Goal: Task Accomplishment & Management: Use online tool/utility

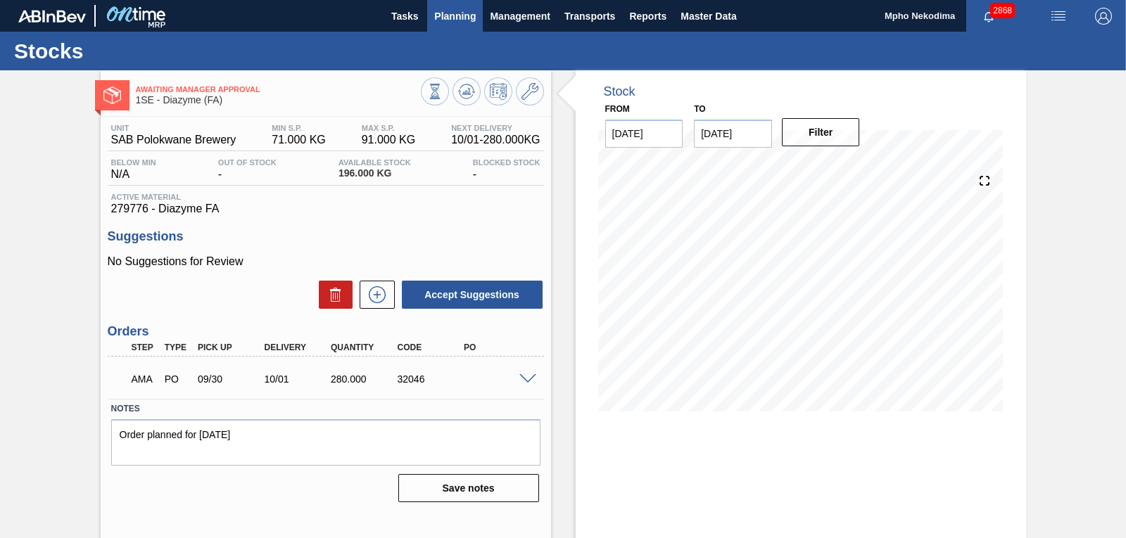
click at [446, 10] on span "Planning" at bounding box center [455, 16] width 42 height 17
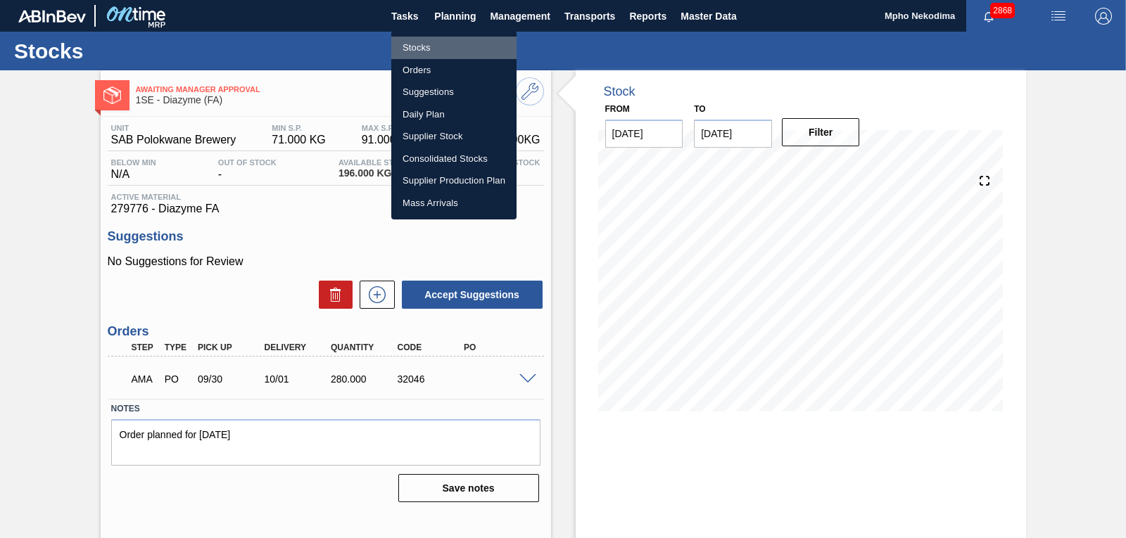
click at [430, 46] on li "Stocks" at bounding box center [453, 48] width 125 height 23
click at [428, 46] on li "Stocks" at bounding box center [453, 48] width 125 height 23
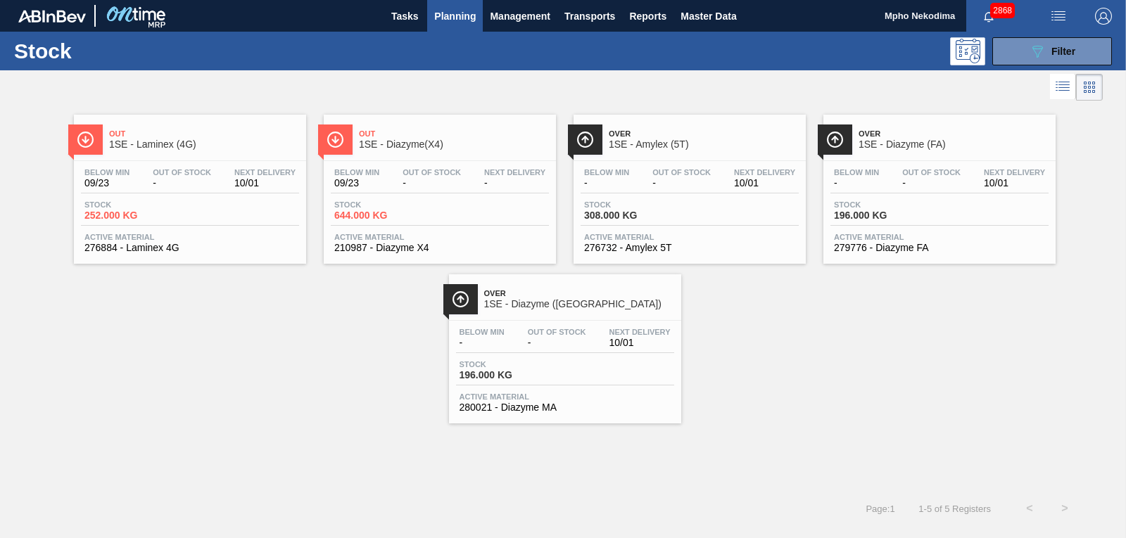
click at [118, 246] on span "276884 - Laminex 4G" at bounding box center [189, 248] width 211 height 11
click at [437, 8] on span "Planning" at bounding box center [455, 16] width 42 height 17
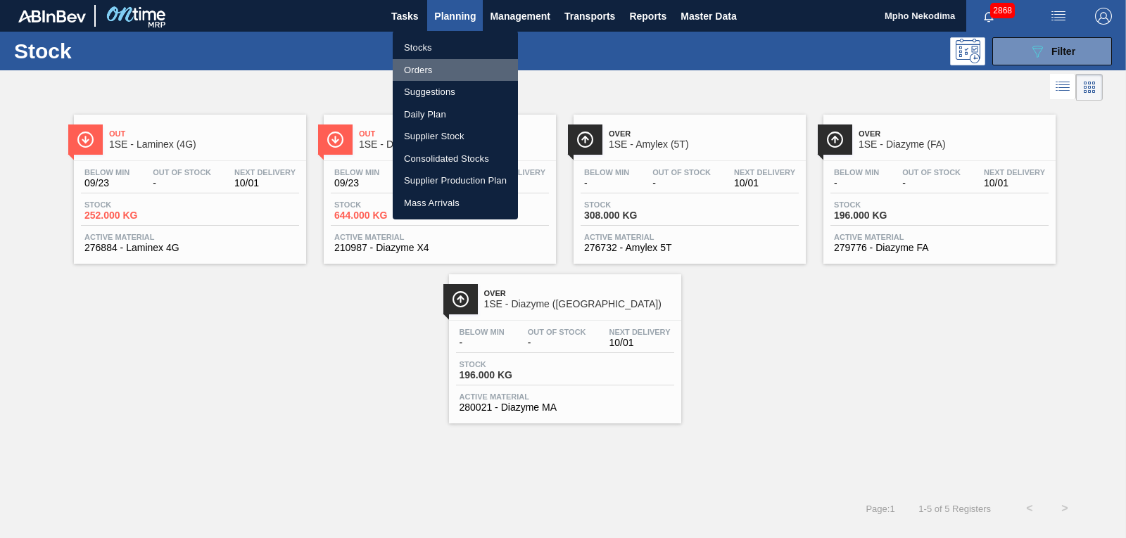
click at [417, 65] on li "Orders" at bounding box center [455, 70] width 125 height 23
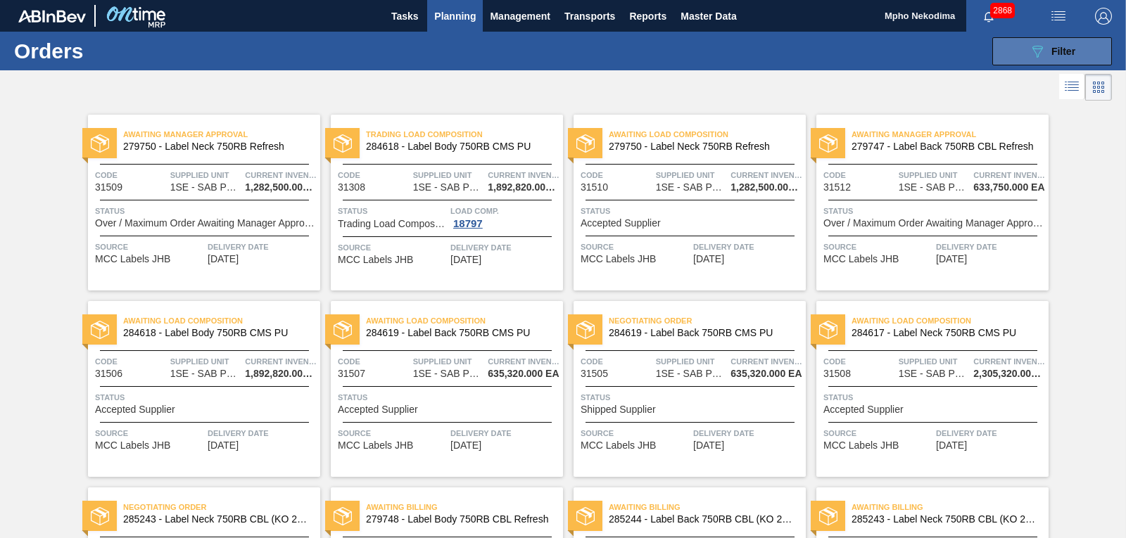
click at [1035, 46] on icon at bounding box center [1038, 52] width 11 height 12
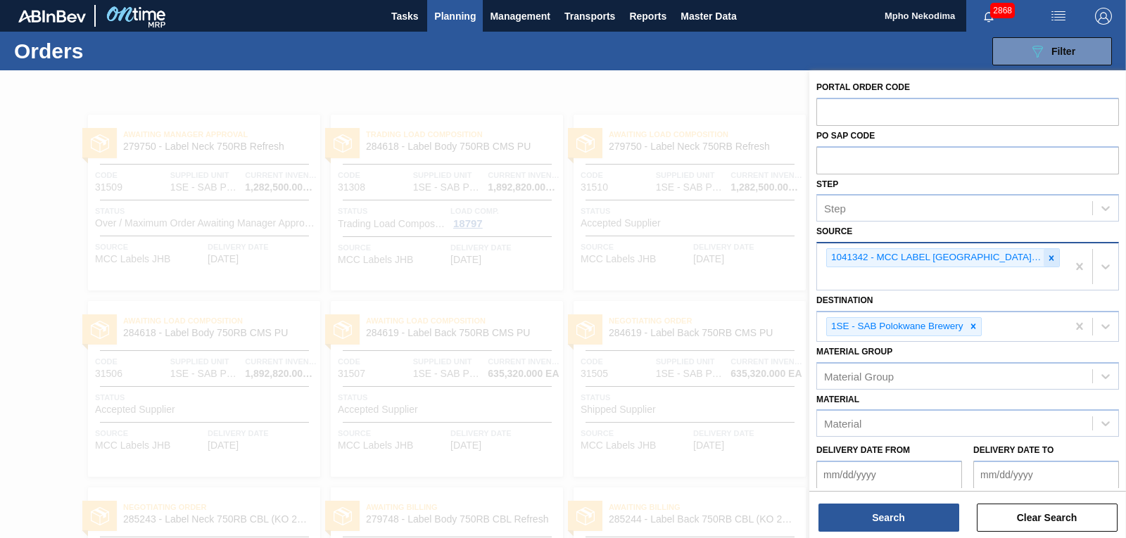
click at [1052, 264] on div at bounding box center [1051, 258] width 15 height 18
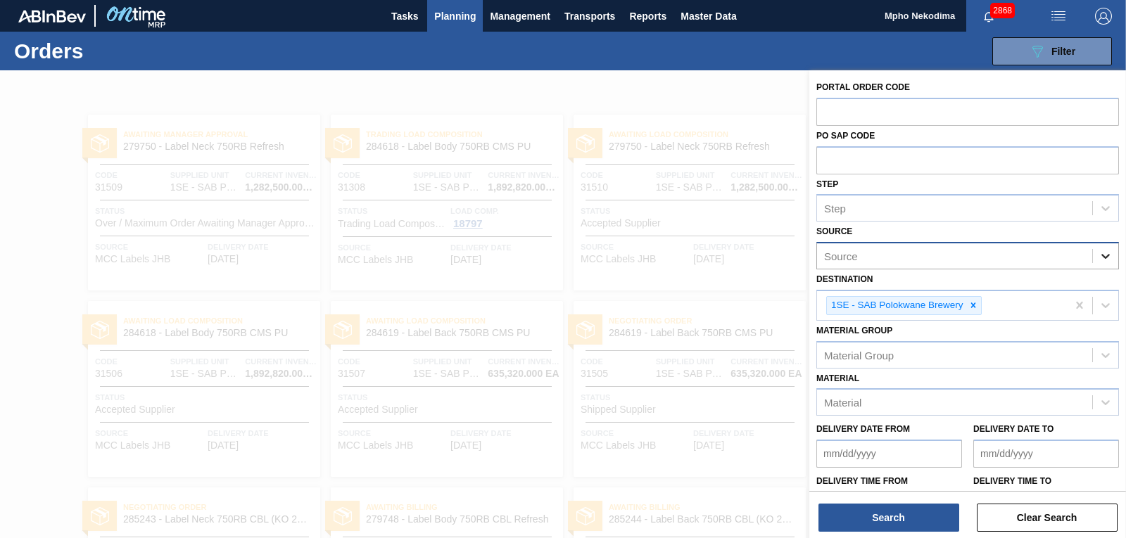
click at [1107, 260] on icon at bounding box center [1106, 256] width 14 height 14
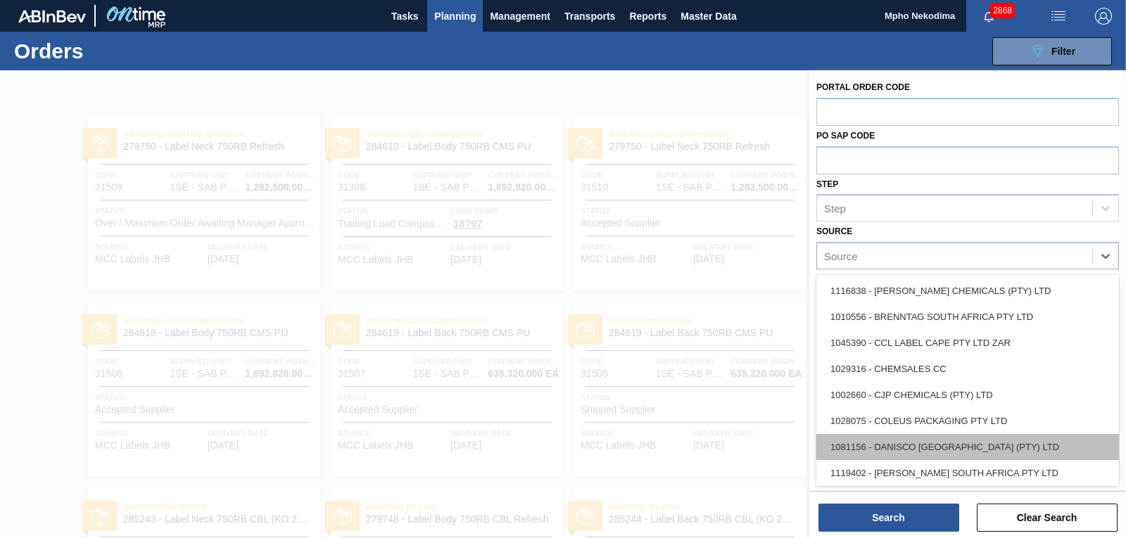
click at [960, 451] on div "1081156 - DANISCO [GEOGRAPHIC_DATA] (PTY) LTD" at bounding box center [968, 447] width 303 height 26
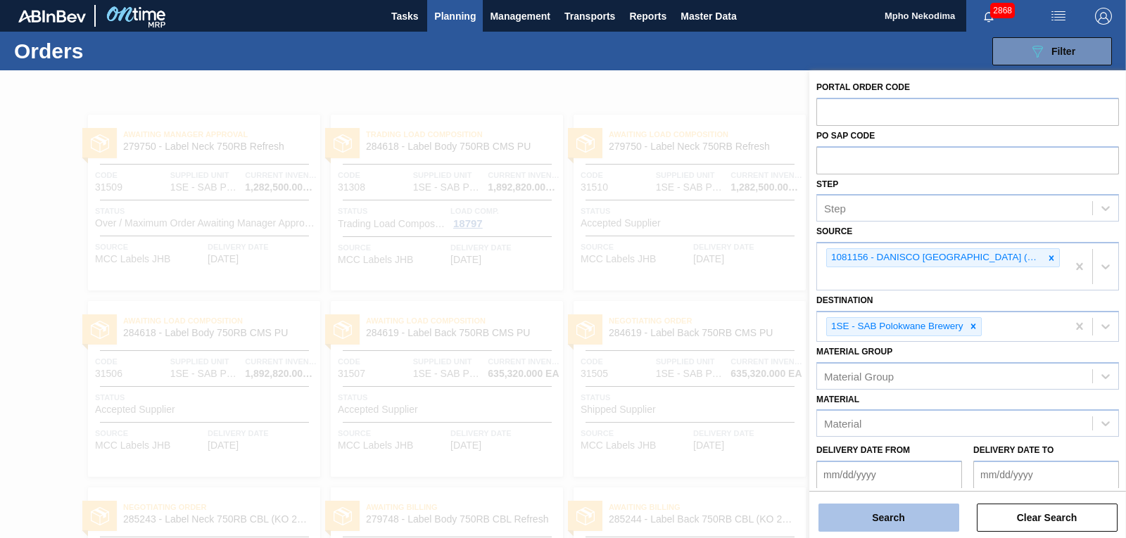
click at [897, 516] on button "Search" at bounding box center [889, 518] width 141 height 28
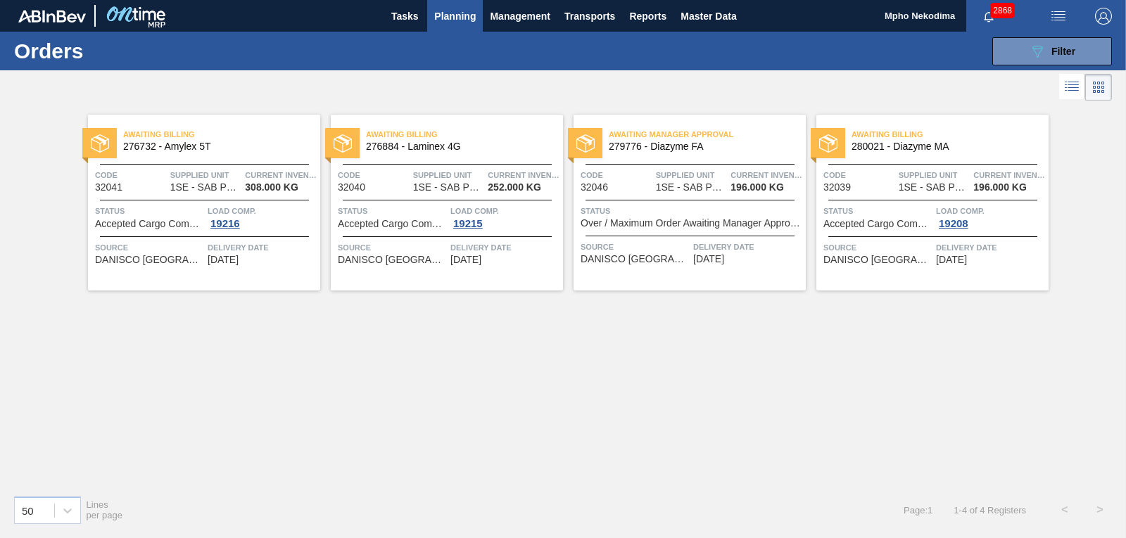
click at [232, 256] on span "[DATE]" at bounding box center [223, 260] width 31 height 11
click at [658, 261] on span "DANISCO [GEOGRAPHIC_DATA] (PTY) LTD" at bounding box center [635, 259] width 109 height 11
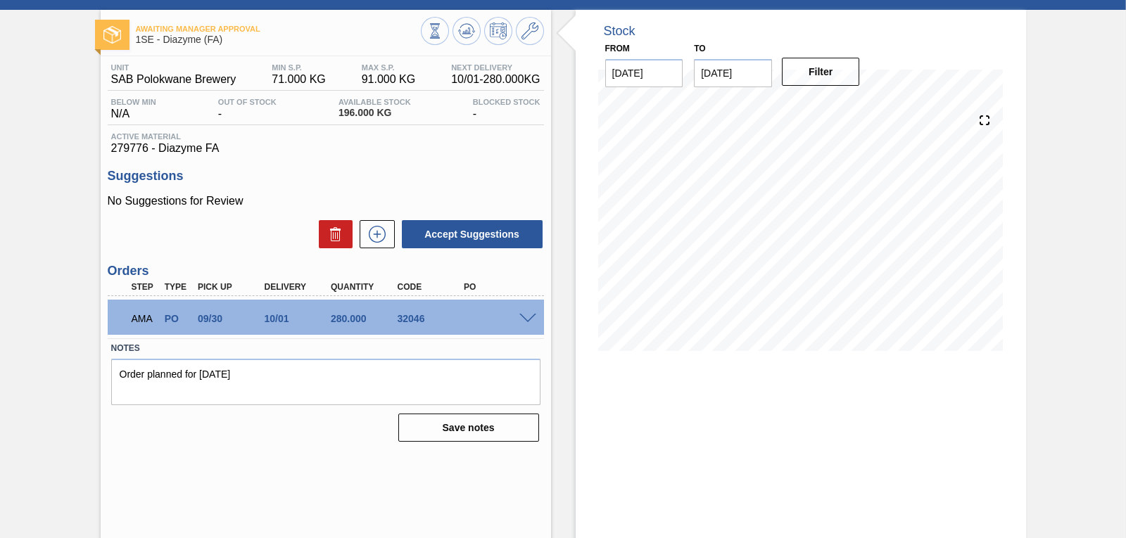
scroll to position [67, 0]
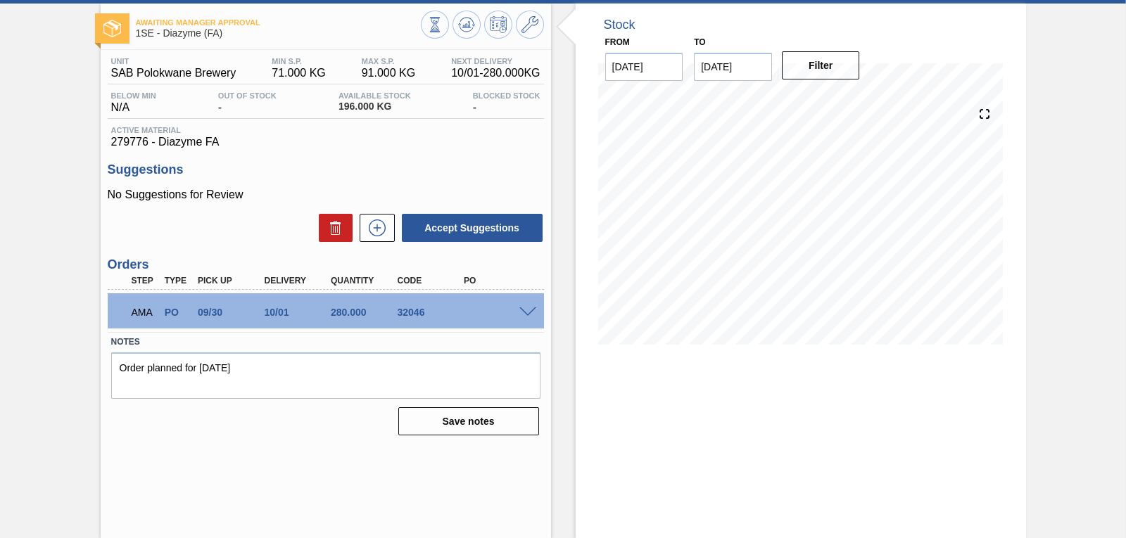
click at [528, 315] on span at bounding box center [527, 313] width 17 height 11
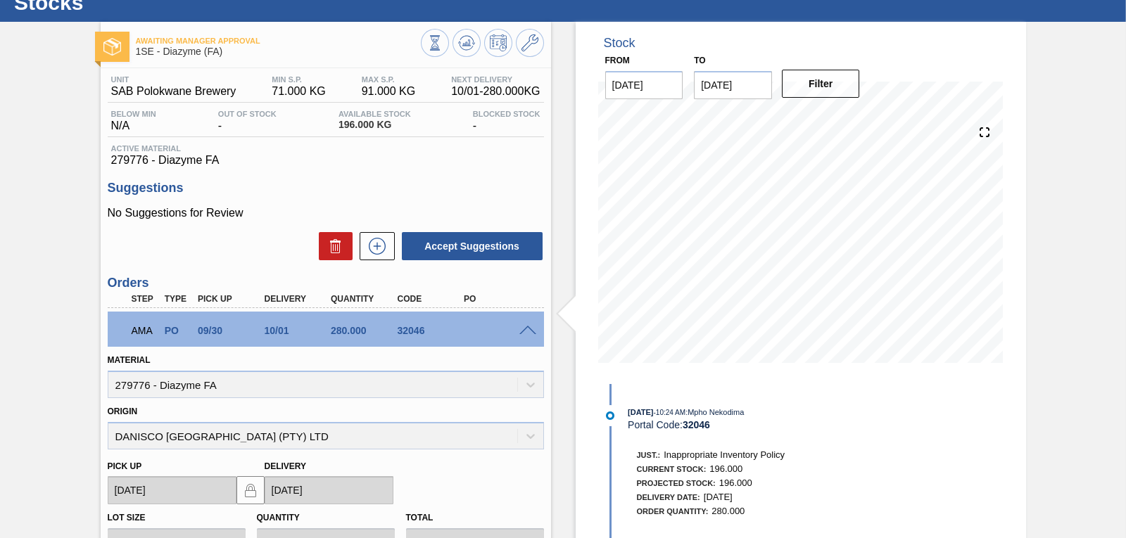
scroll to position [46, 0]
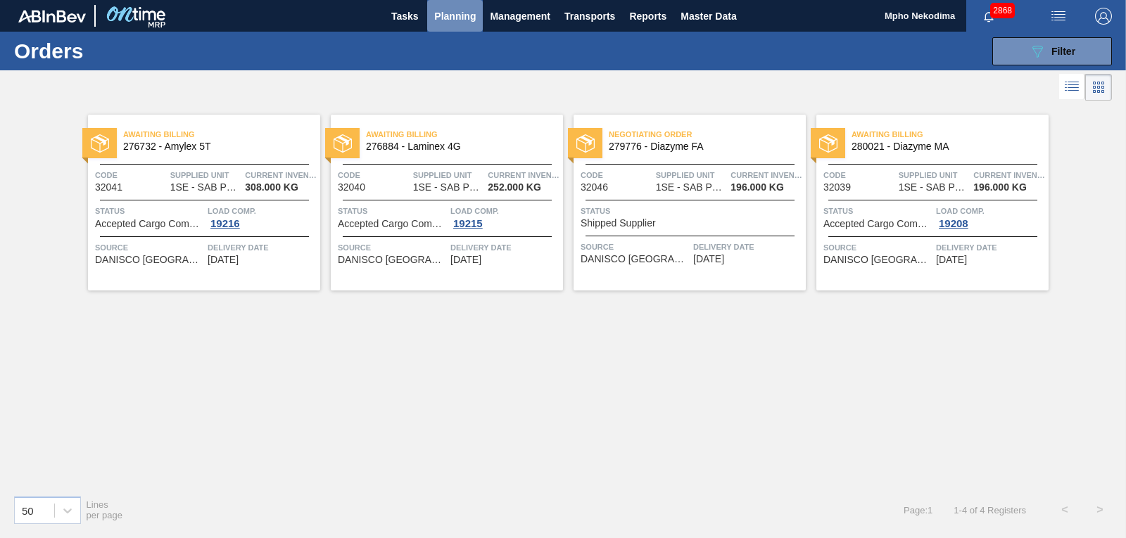
click at [469, 14] on span "Planning" at bounding box center [455, 16] width 42 height 17
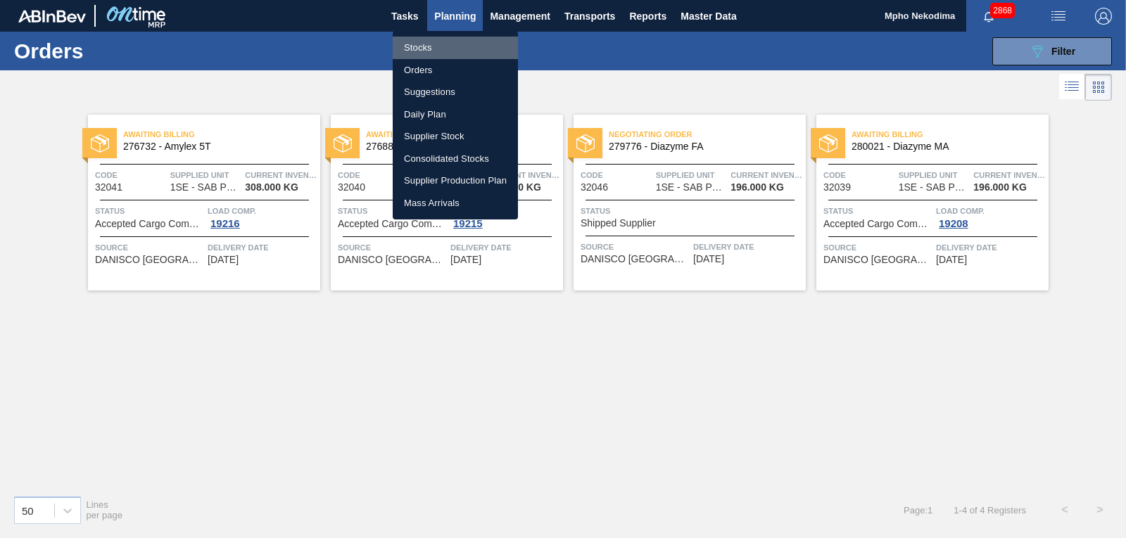
click at [425, 44] on li "Stocks" at bounding box center [455, 48] width 125 height 23
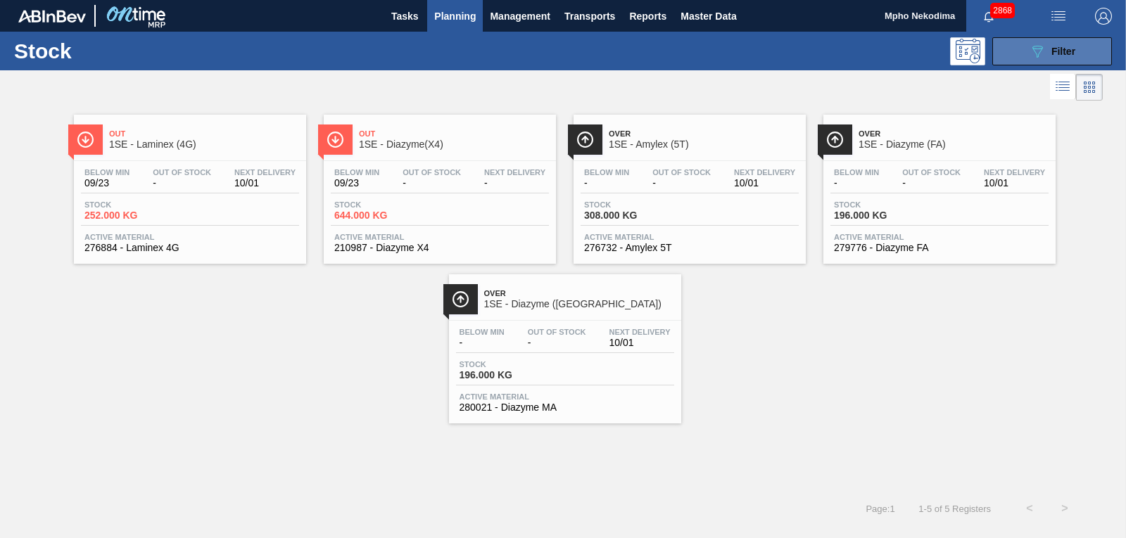
click at [1021, 53] on button "089F7B8B-B2A5-4AFE-B5C0-19BA573D28AC Filter" at bounding box center [1052, 51] width 120 height 28
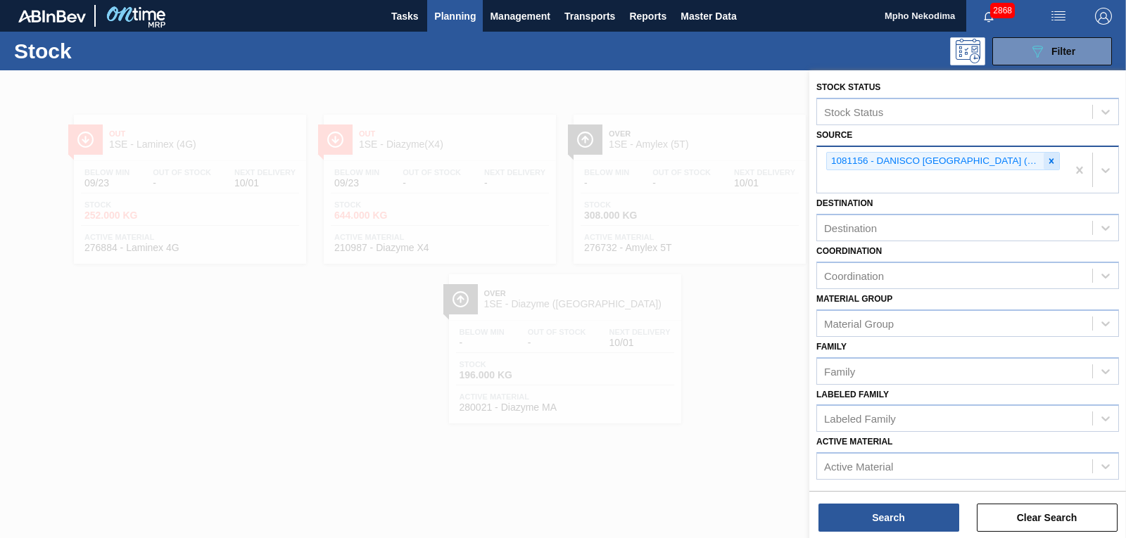
click at [1050, 163] on icon at bounding box center [1052, 160] width 5 height 5
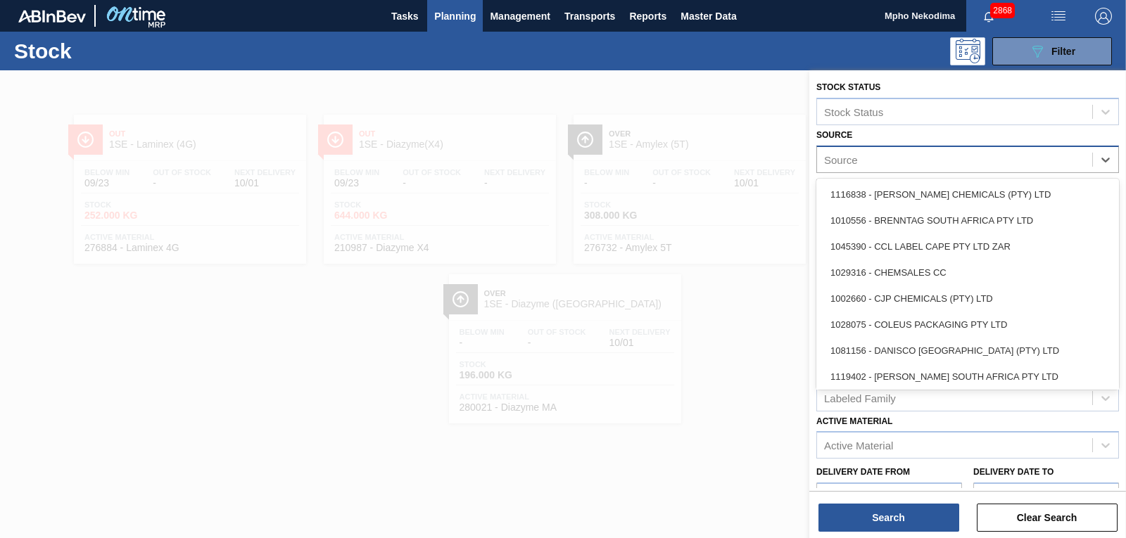
click at [1026, 160] on div "Source" at bounding box center [954, 159] width 275 height 20
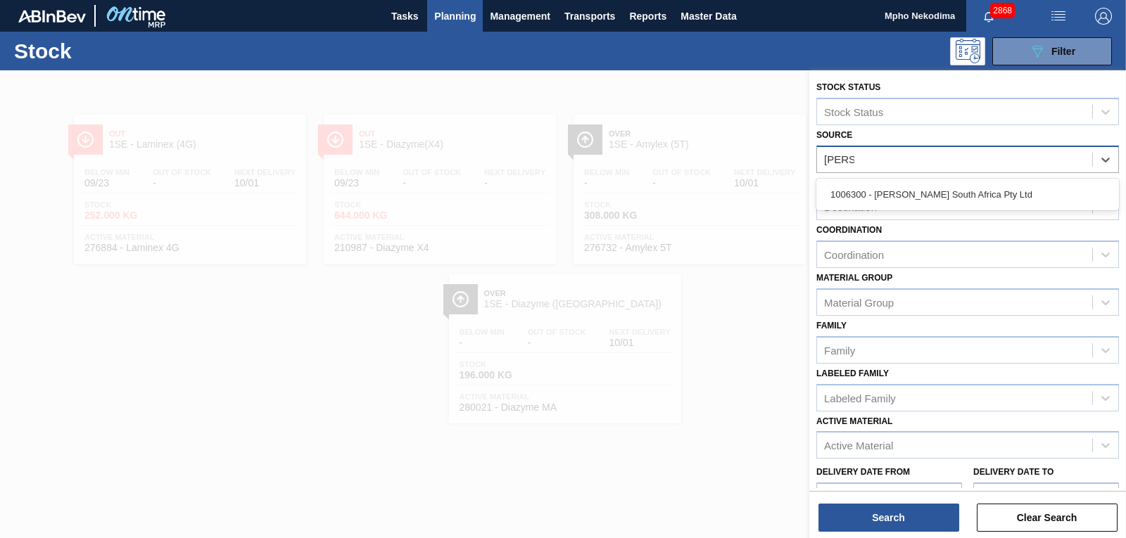
type input "[PERSON_NAME]"
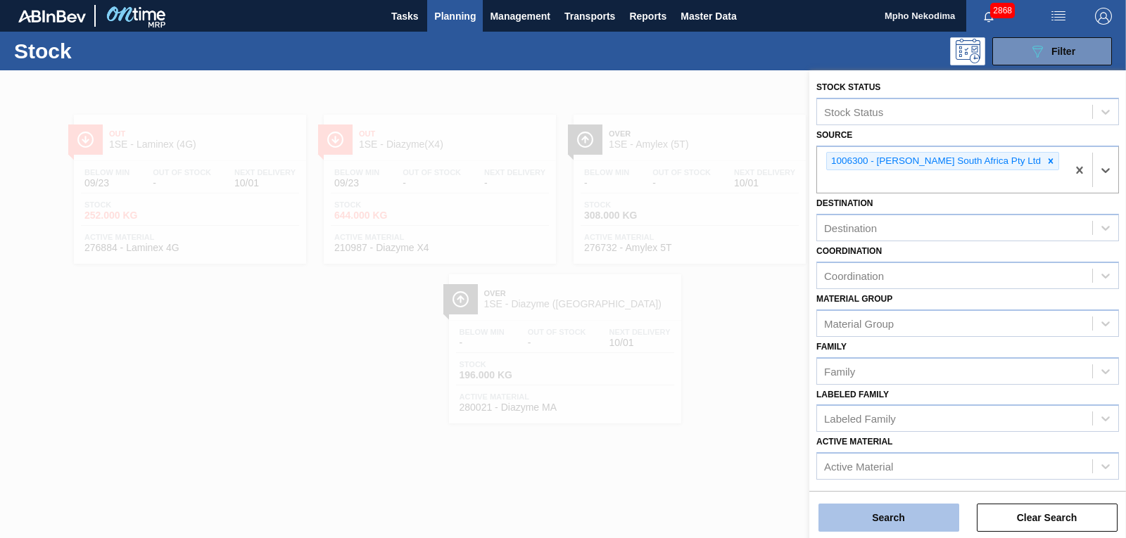
click at [936, 519] on button "Search" at bounding box center [889, 518] width 141 height 28
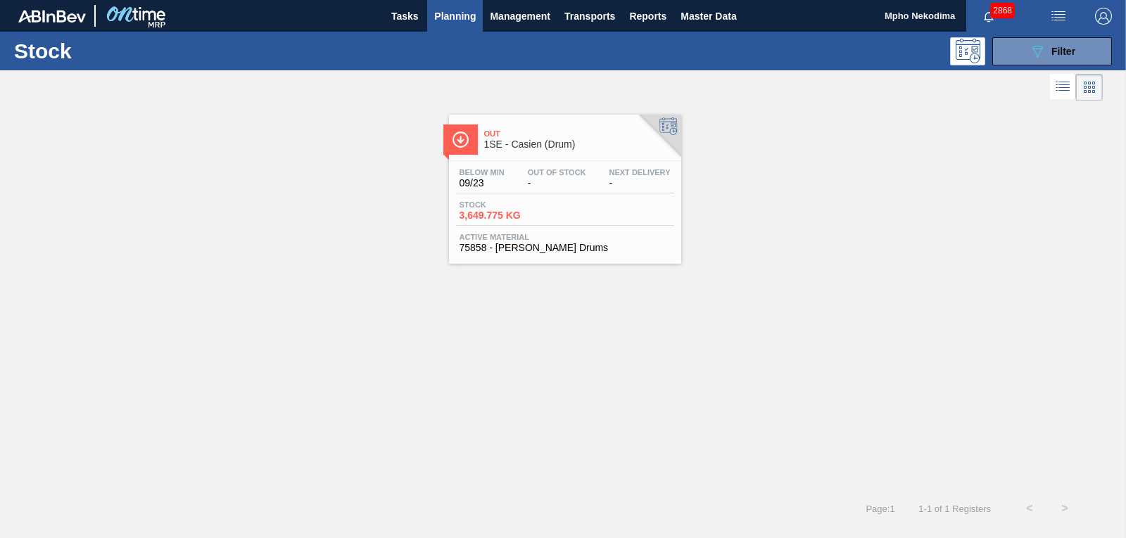
click at [522, 251] on span "75858 - [PERSON_NAME] Drums" at bounding box center [565, 248] width 211 height 11
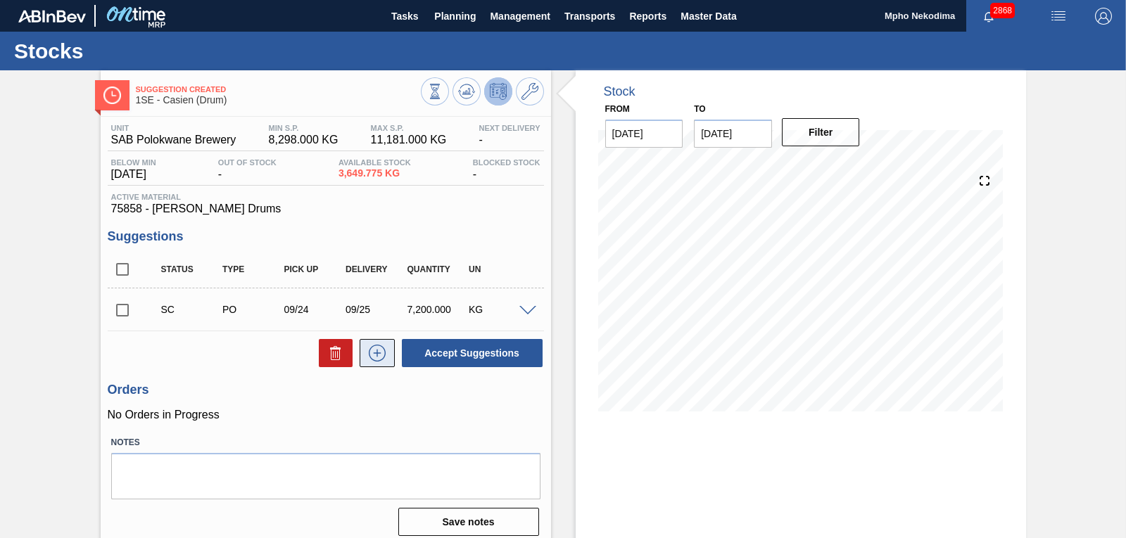
click at [372, 348] on icon at bounding box center [377, 353] width 23 height 17
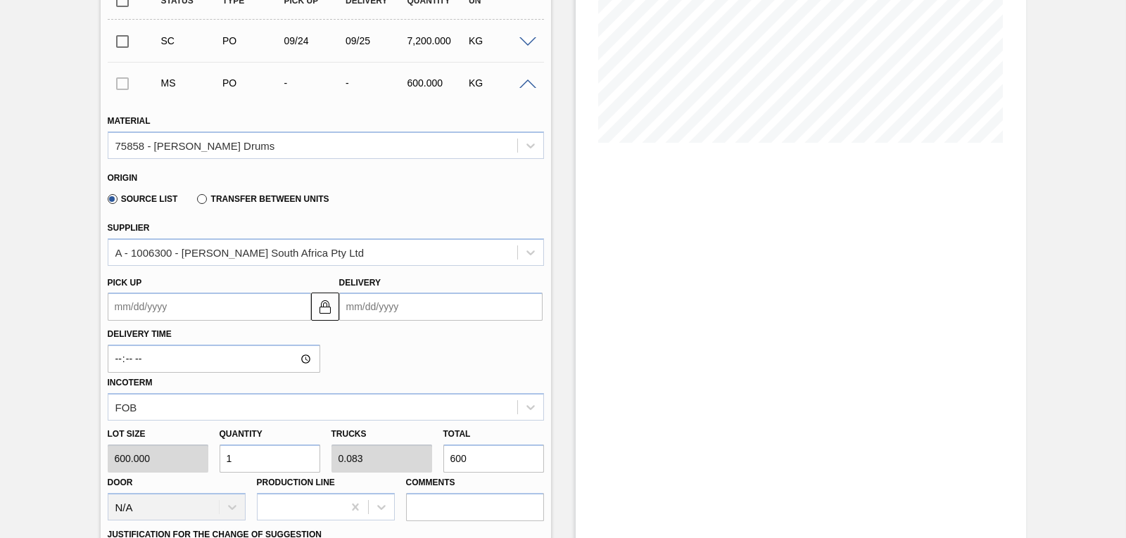
scroll to position [290, 0]
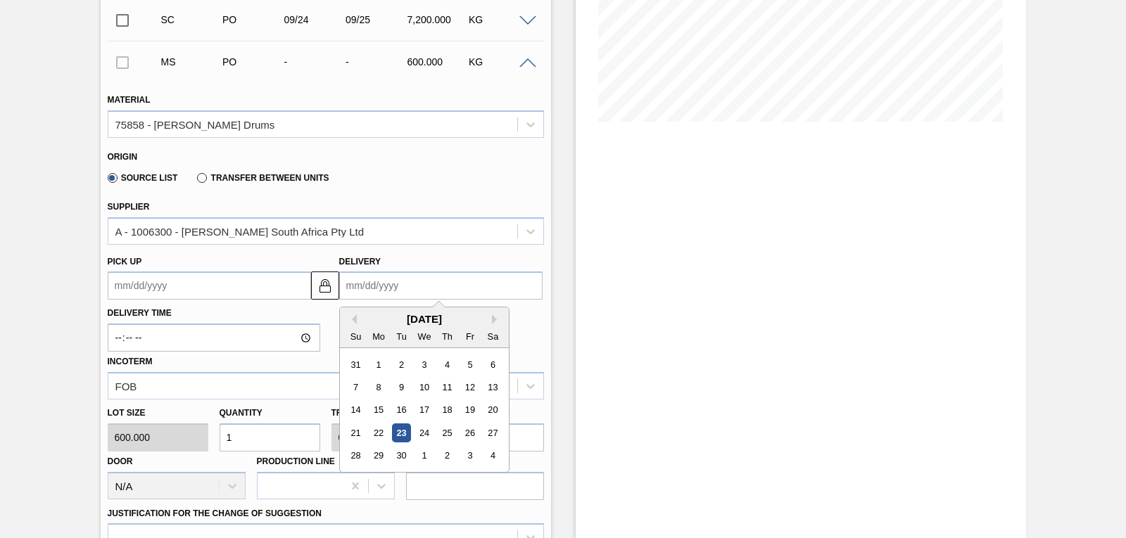
click at [372, 284] on input "Delivery" at bounding box center [440, 286] width 203 height 28
click at [477, 429] on div "26" at bounding box center [469, 433] width 19 height 19
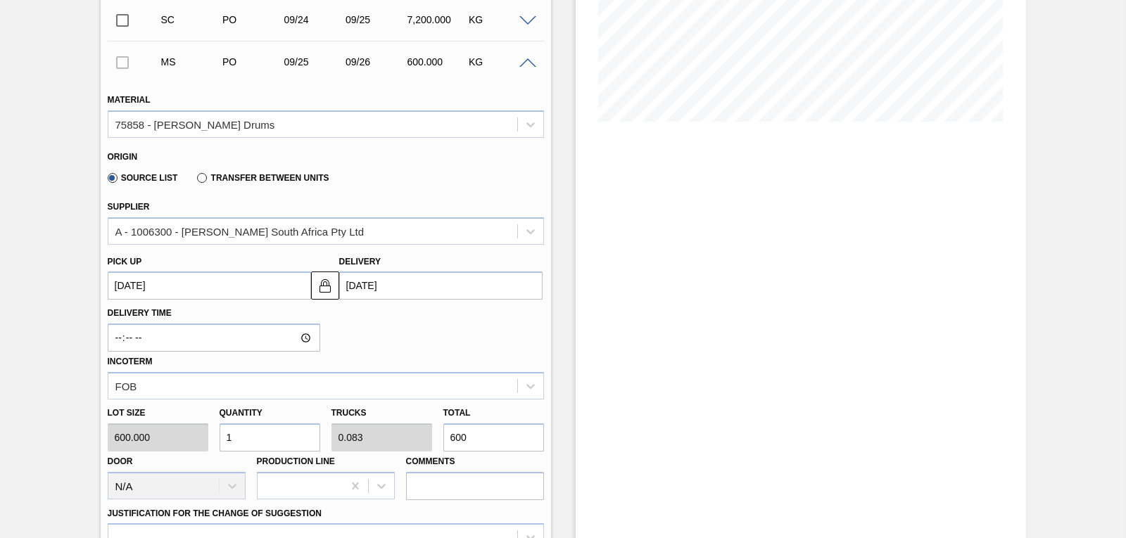
type up3251829557 "[DATE]"
type input "[DATE]"
click at [187, 431] on div "Lot size 600.000 Quantity 1 Trucks 0.083 Total 600 Door N/A Production Line Com…" at bounding box center [326, 450] width 448 height 101
type input "6"
type input "0.5"
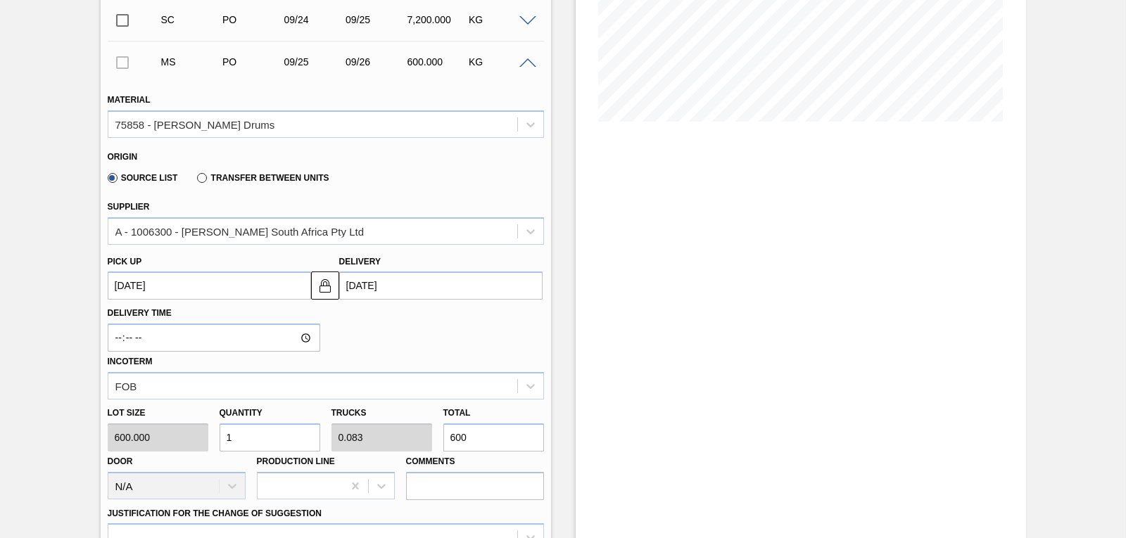
type input "3,600"
type input "60"
type input "5"
type input "36,000"
type input "600"
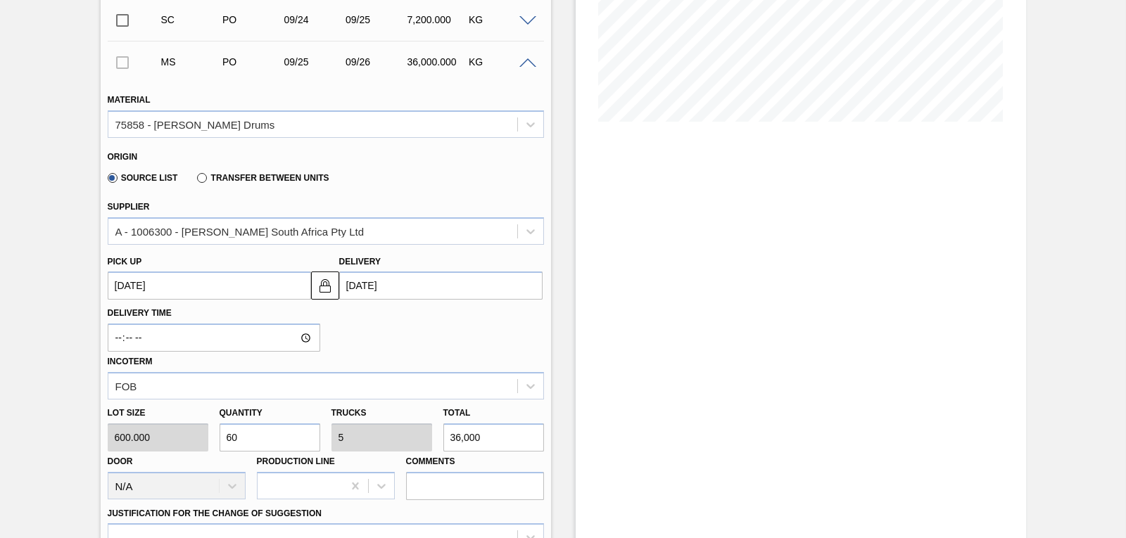
type input "50"
type input "360,000"
type input "6,000"
type input "500"
type input "3,600,000"
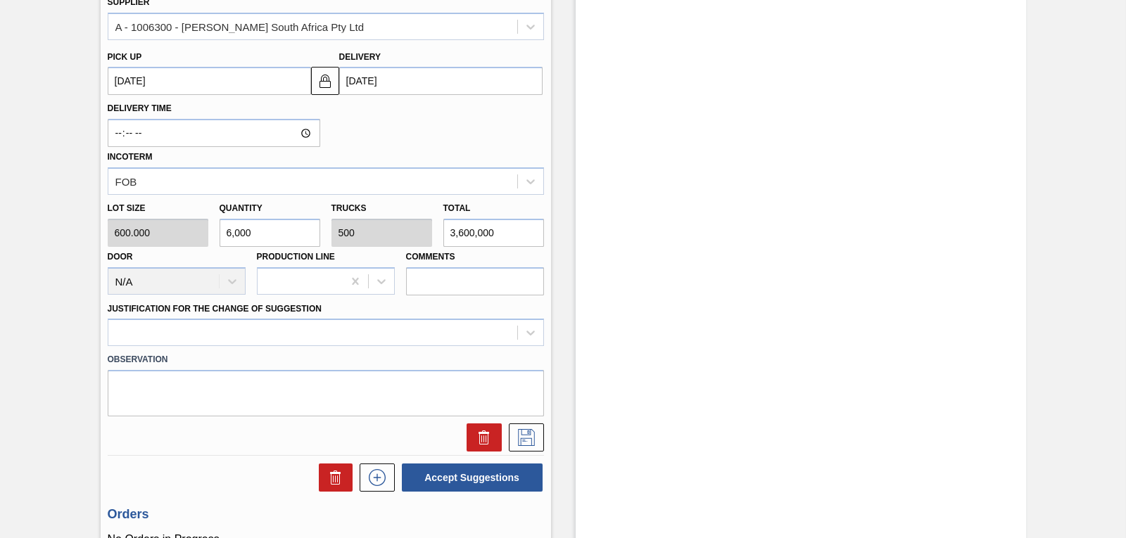
scroll to position [496, 0]
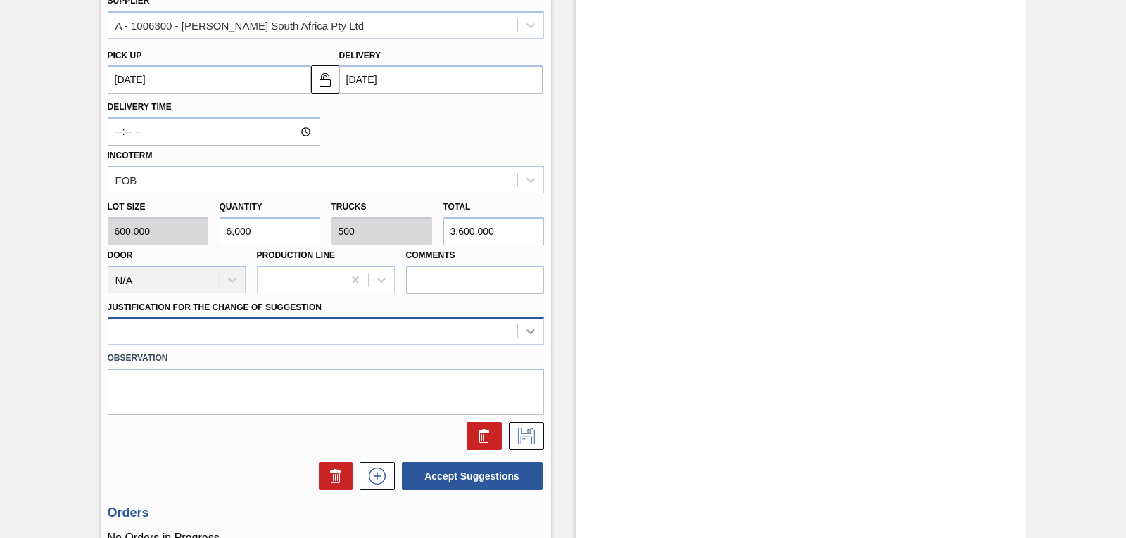
type input "6,000"
click at [530, 328] on div at bounding box center [326, 330] width 436 height 27
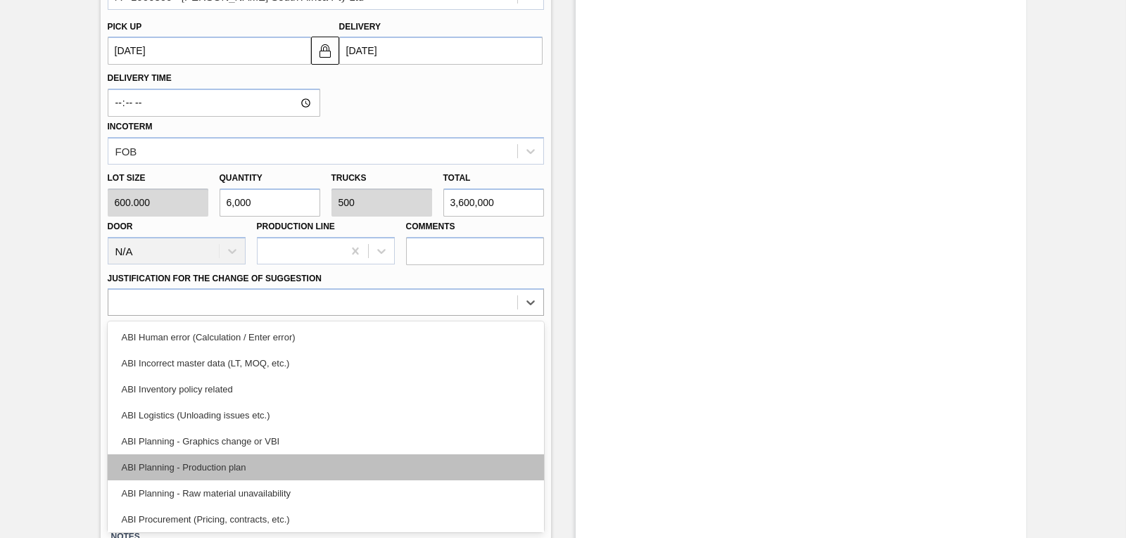
click at [273, 465] on div "ABI Planning - Production plan" at bounding box center [326, 468] width 436 height 26
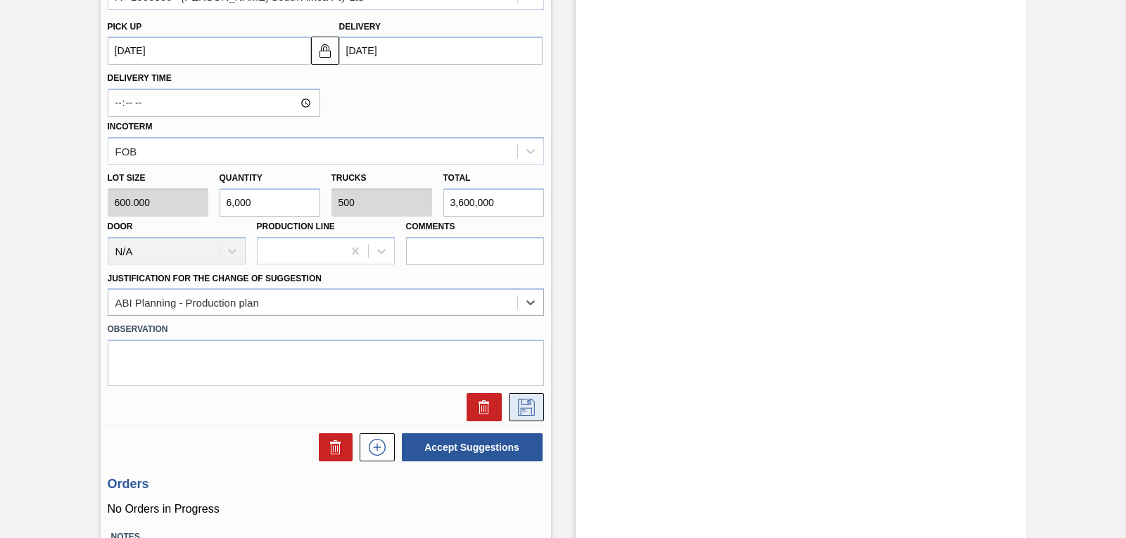
click at [526, 411] on icon at bounding box center [526, 407] width 23 height 17
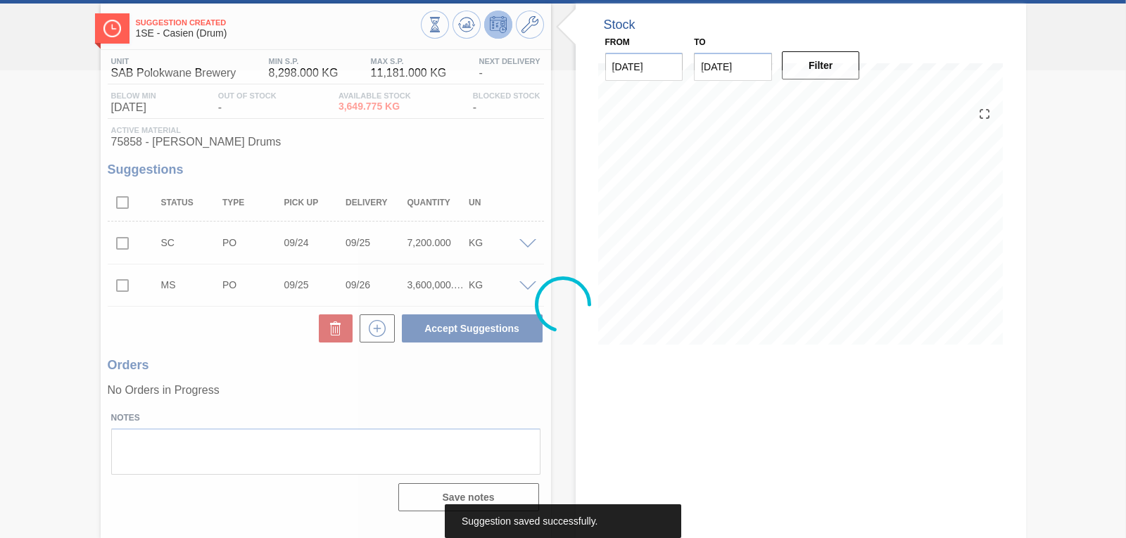
scroll to position [67, 0]
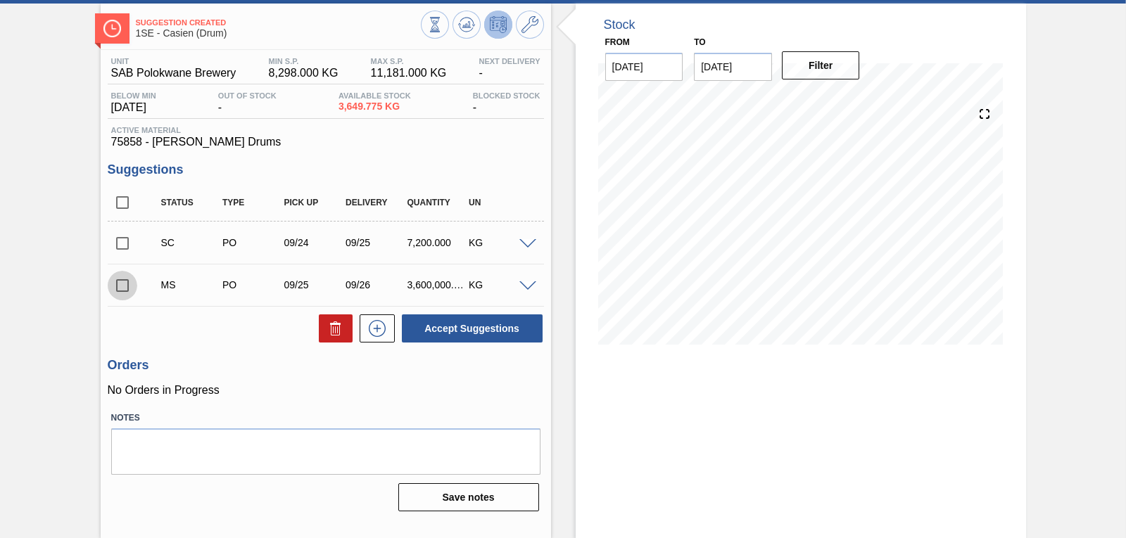
click at [125, 286] on input "checkbox" at bounding box center [123, 286] width 30 height 30
click at [492, 334] on button "Accept Suggestions" at bounding box center [472, 329] width 141 height 28
checkbox input "false"
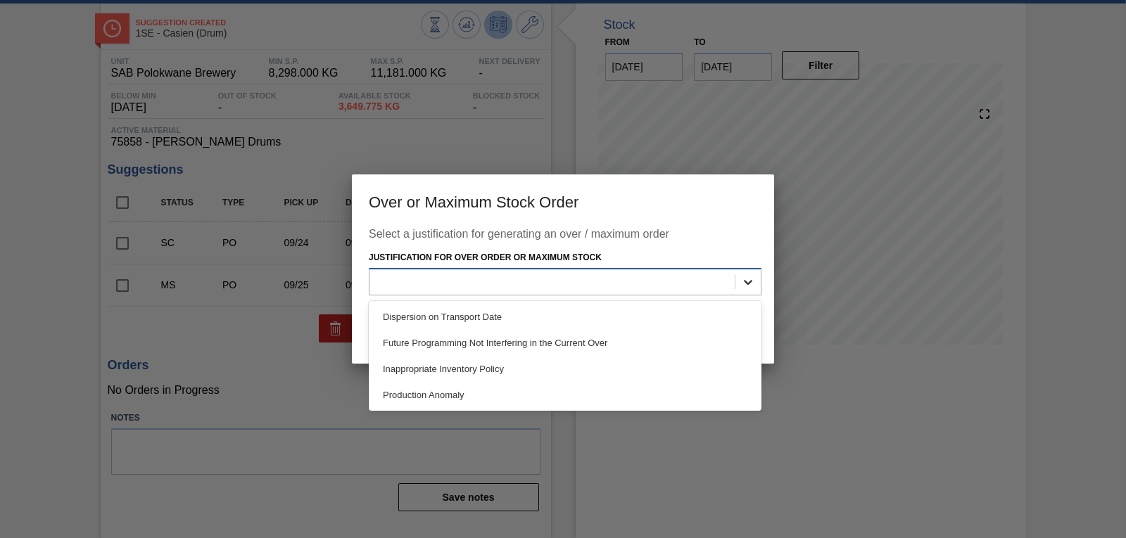
click at [756, 279] on div at bounding box center [748, 282] width 25 height 25
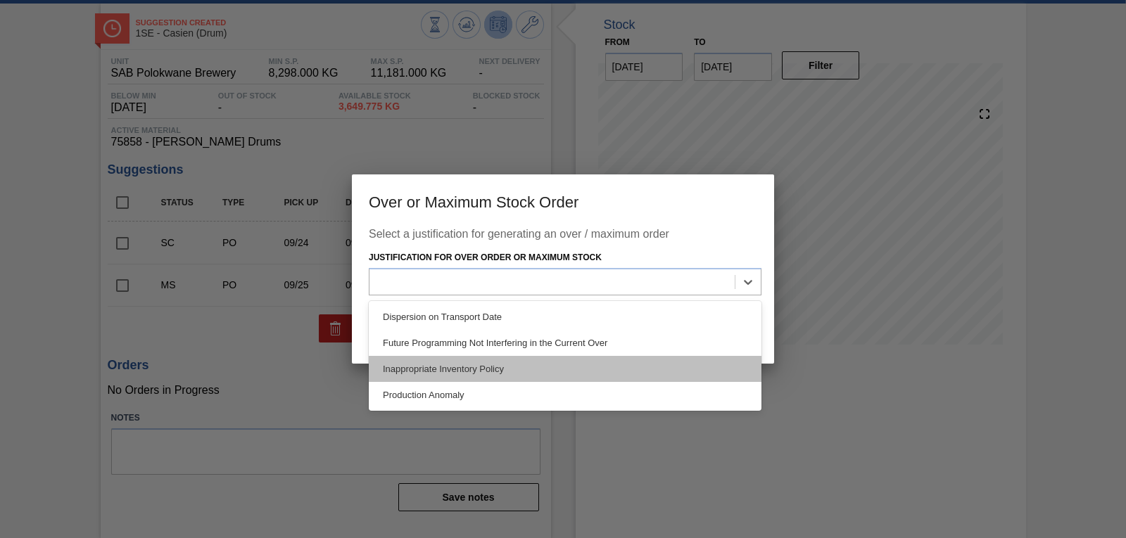
click at [569, 366] on div "Inappropriate Inventory Policy" at bounding box center [565, 369] width 393 height 26
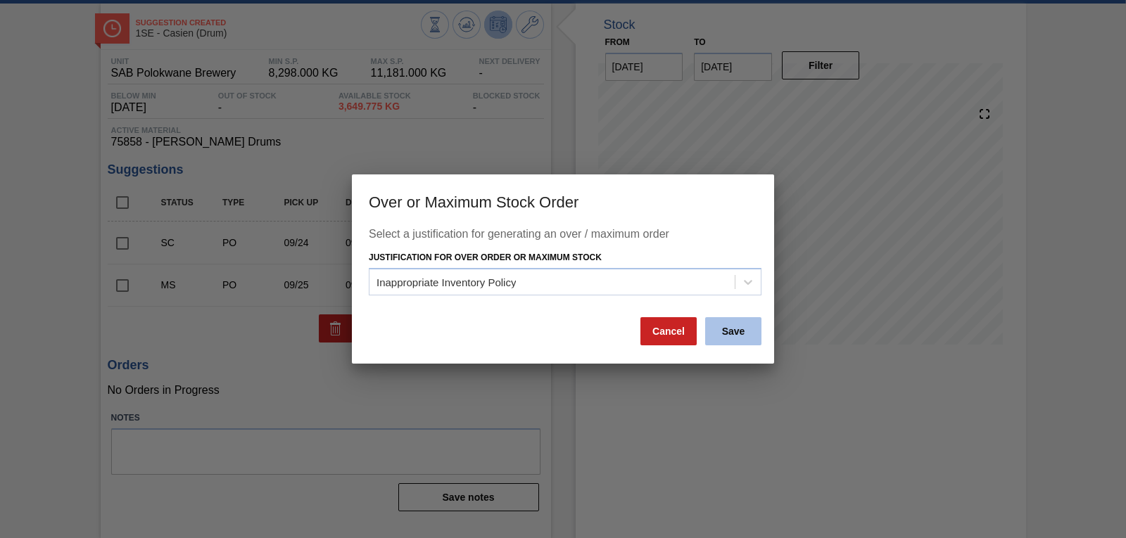
click at [747, 338] on button "Save" at bounding box center [733, 331] width 56 height 28
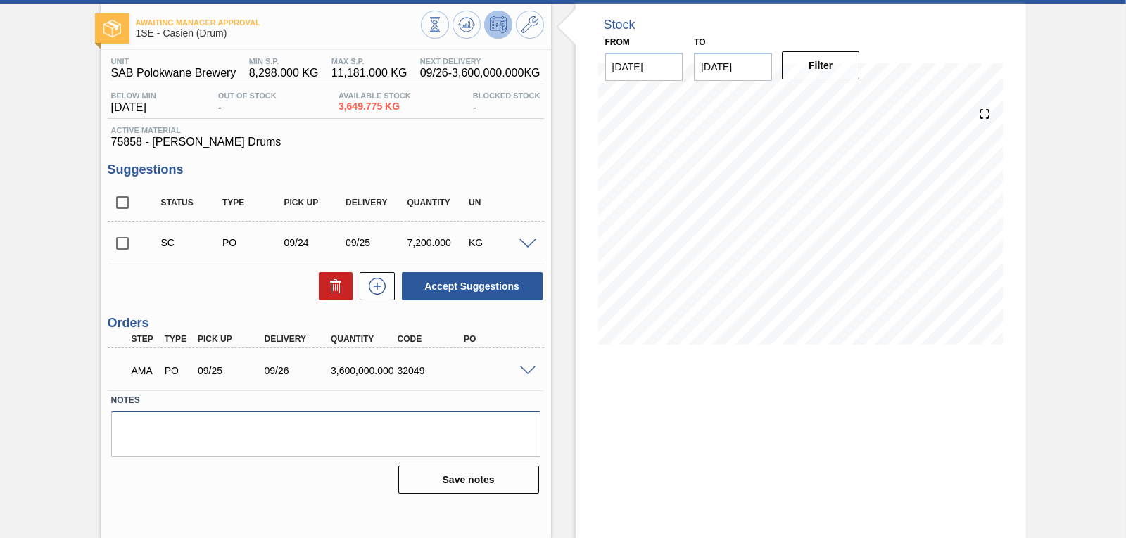
click at [406, 420] on textarea at bounding box center [325, 434] width 429 height 46
click at [915, 42] on div "Stock From [DATE] to [DATE] Filter 09/26 Stock Projection 10,441.778 SAP Planni…" at bounding box center [801, 185] width 450 height 363
click at [864, 433] on div "Stock From [DATE] to [DATE] Filter 09/25 Stock Projection 10,684.958 SAP Planni…" at bounding box center [801, 271] width 450 height 535
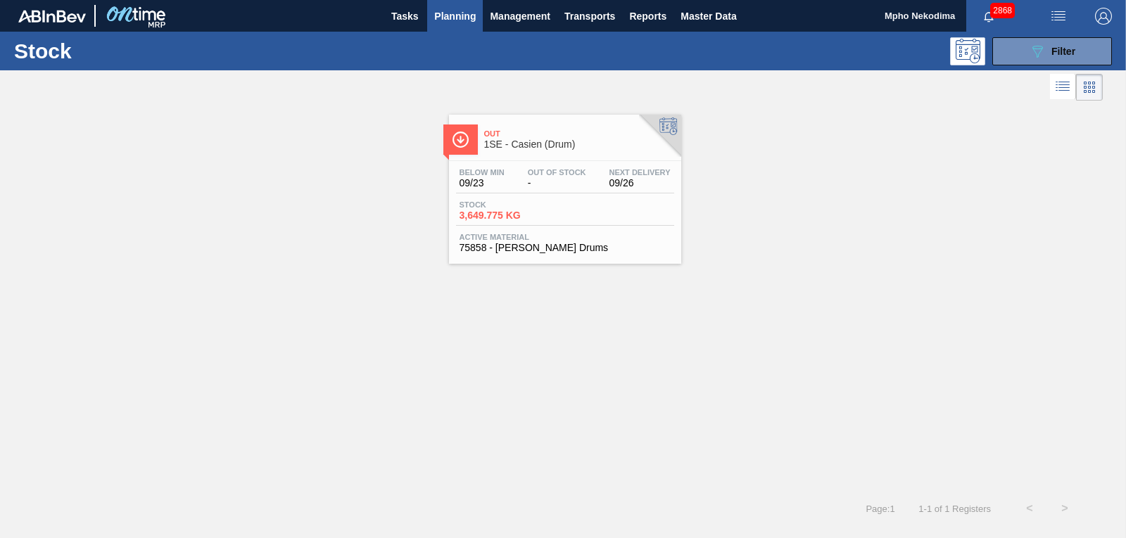
click at [454, 24] on span "Planning" at bounding box center [455, 16] width 42 height 17
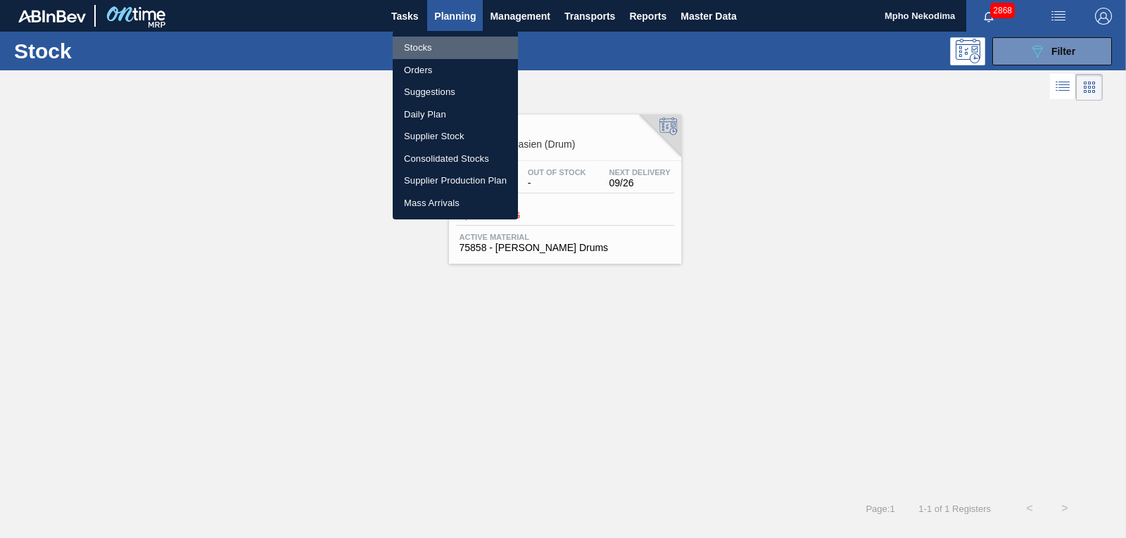
click at [424, 42] on li "Stocks" at bounding box center [455, 48] width 125 height 23
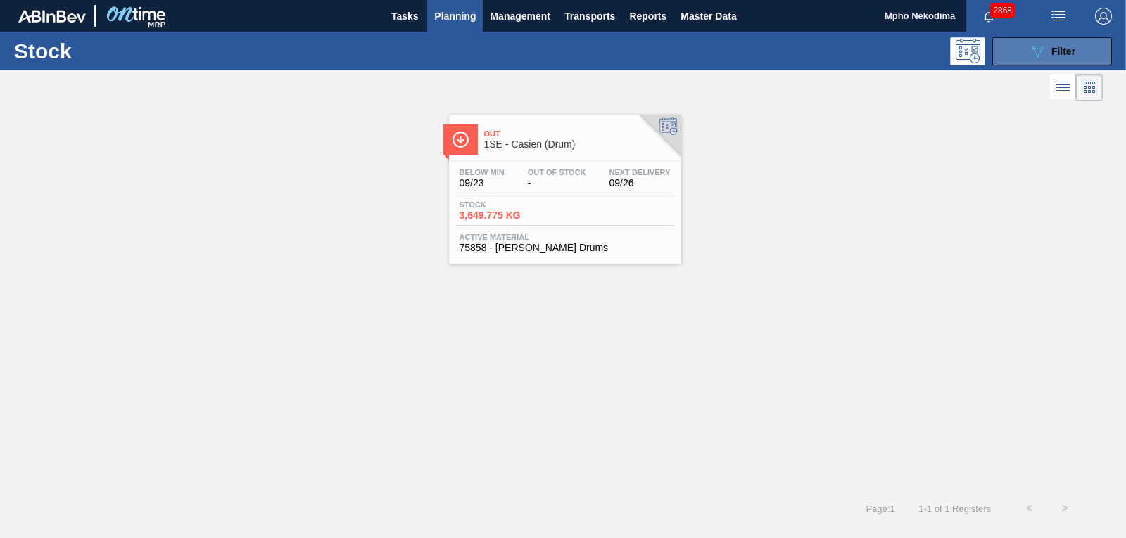
click at [1054, 49] on span "Filter" at bounding box center [1064, 51] width 24 height 11
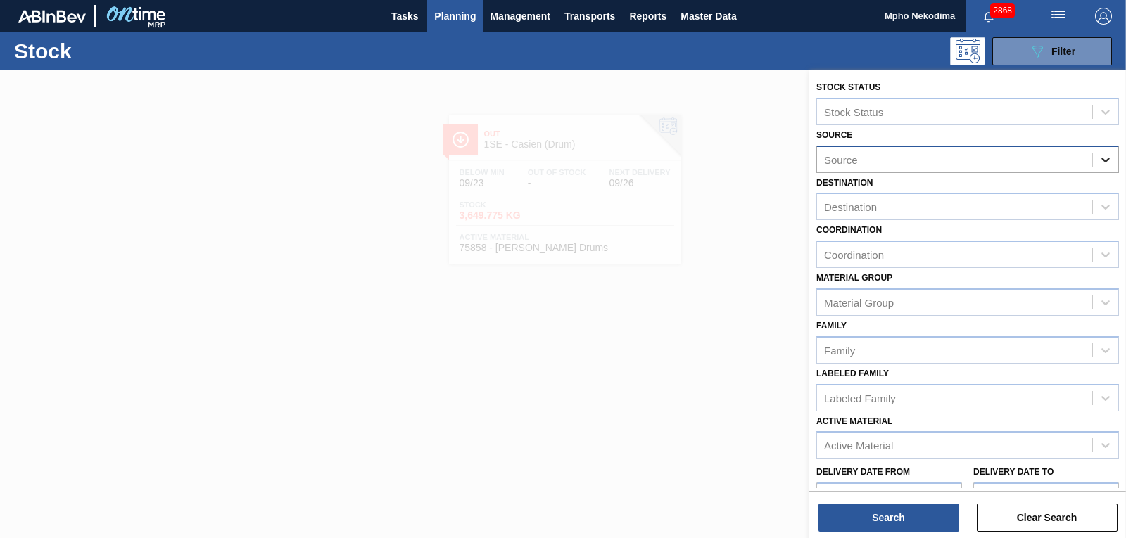
click at [1104, 158] on icon at bounding box center [1106, 160] width 14 height 14
click at [895, 163] on div "Source" at bounding box center [954, 159] width 275 height 20
type input "mcc"
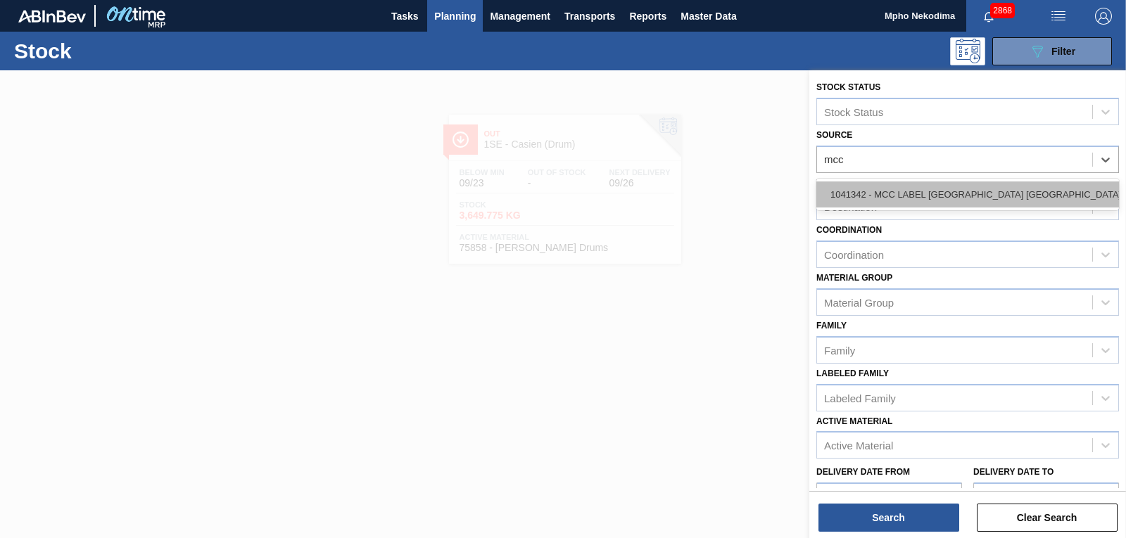
click at [927, 190] on div "1041342 - MCC LABEL [GEOGRAPHIC_DATA] [GEOGRAPHIC_DATA]" at bounding box center [968, 195] width 303 height 26
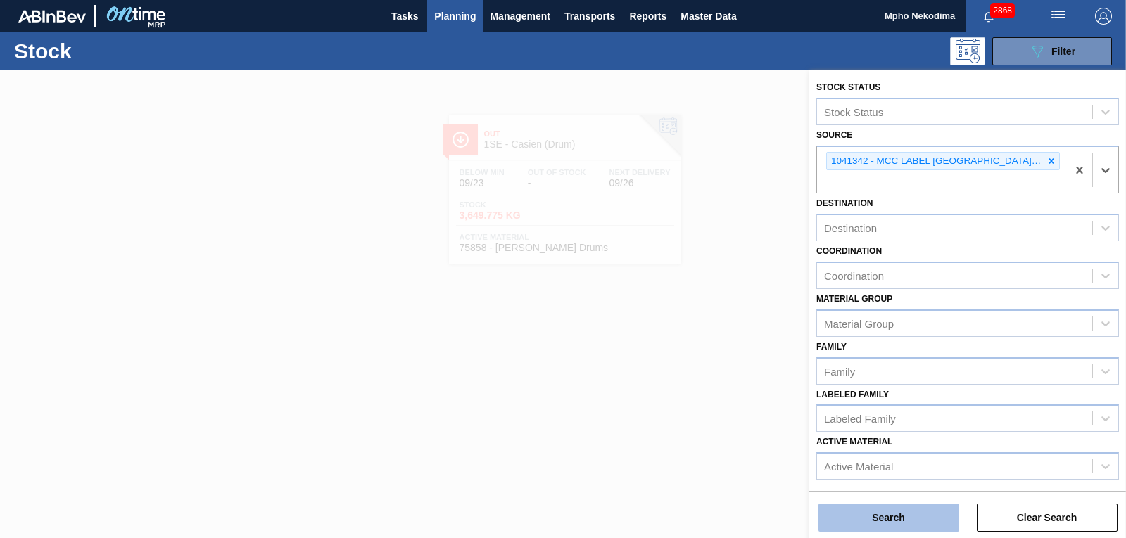
click at [915, 520] on button "Search" at bounding box center [889, 518] width 141 height 28
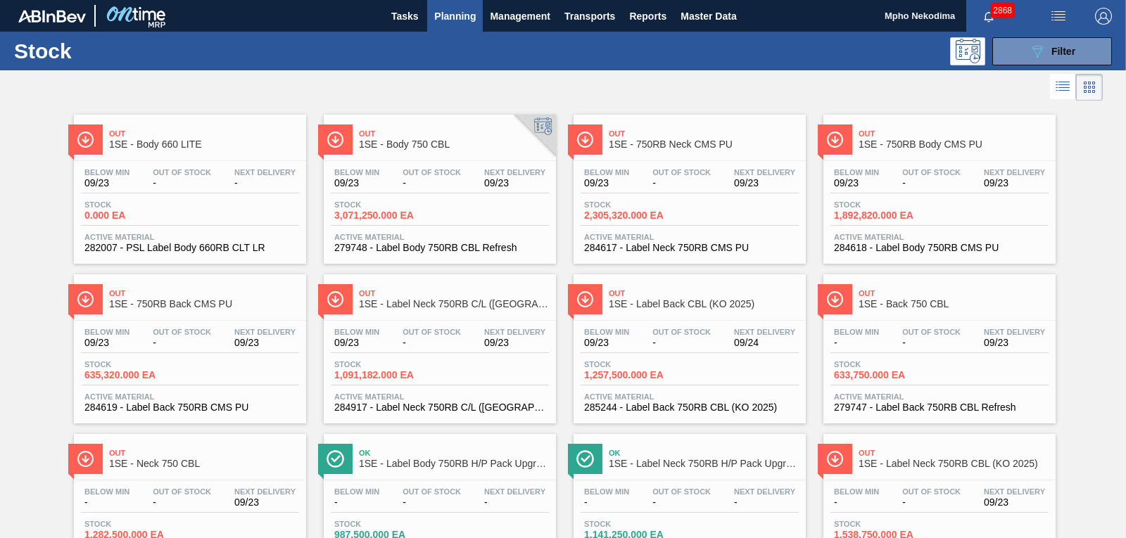
click at [1113, 118] on div "Out 1SE - Body 660 LITE Below Min 09/23 Out Of Stock - Next Delivery - Stock 0.…" at bounding box center [563, 343] width 1126 height 479
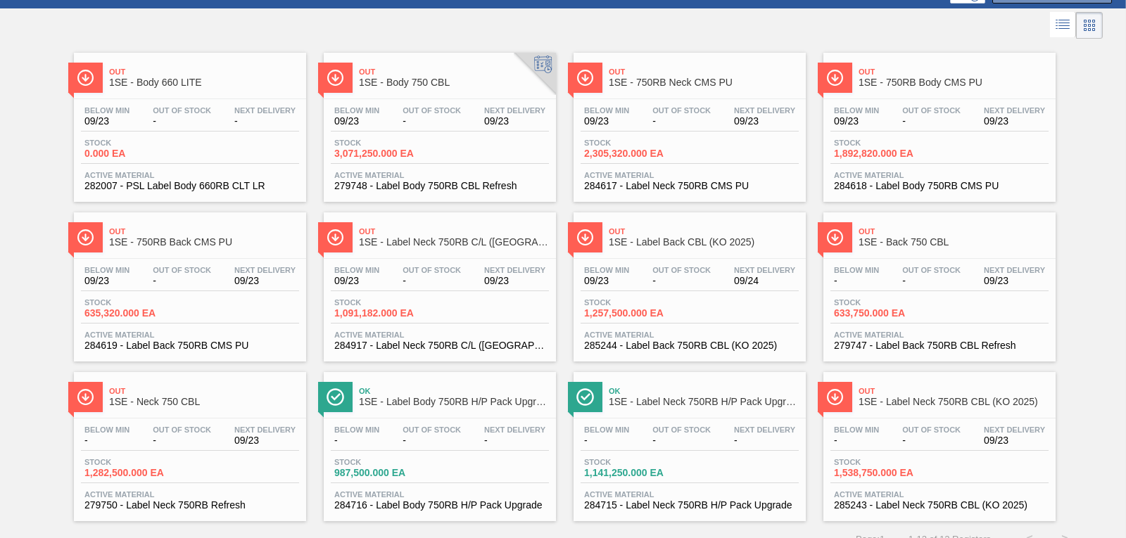
scroll to position [80, 0]
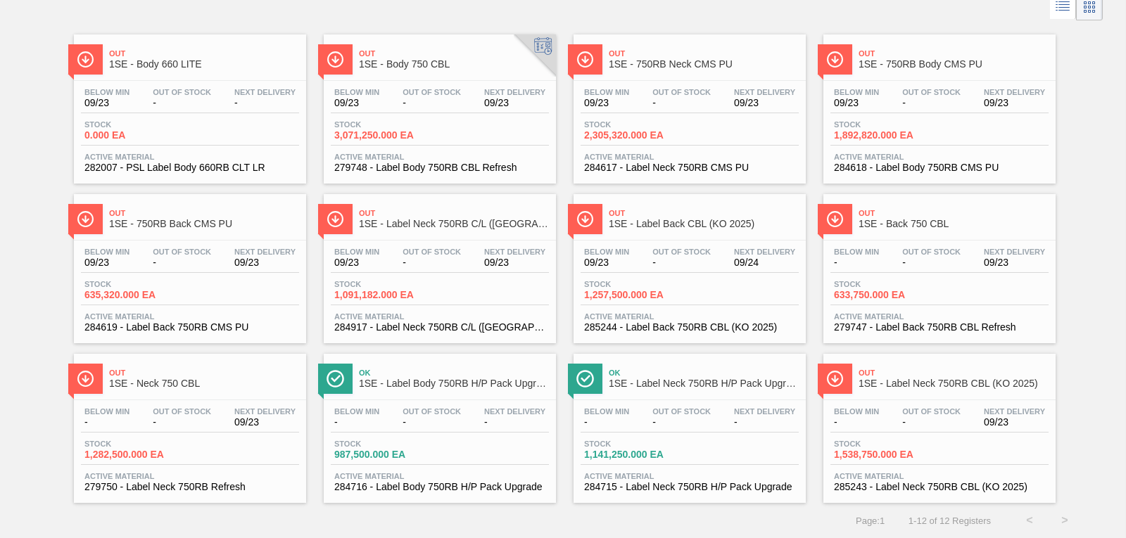
click at [923, 486] on span "285243 - Label Neck 750RB CBL (KO 2025)" at bounding box center [939, 487] width 211 height 11
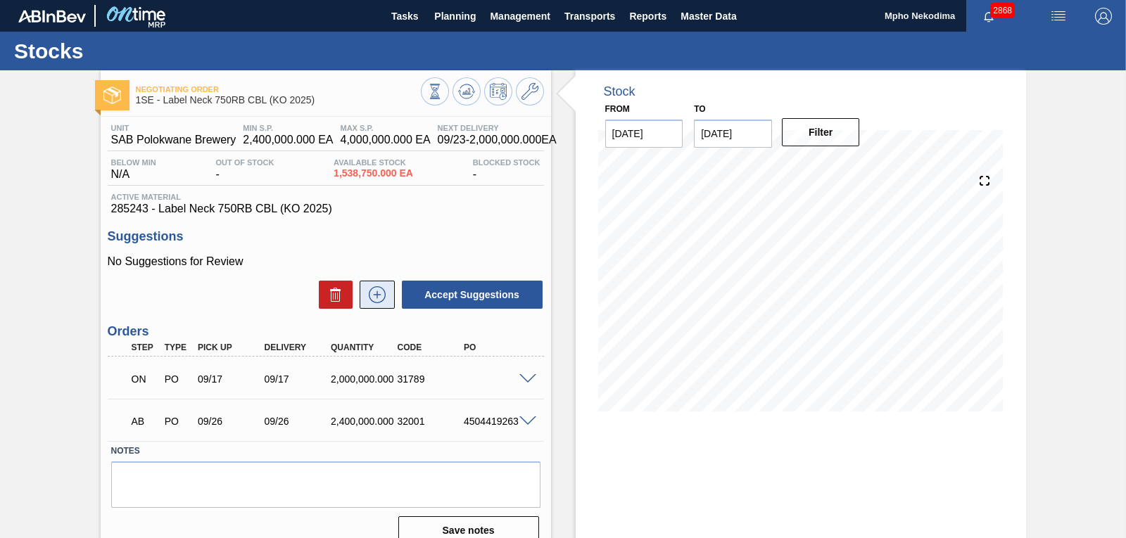
click at [374, 296] on icon at bounding box center [377, 294] width 23 height 17
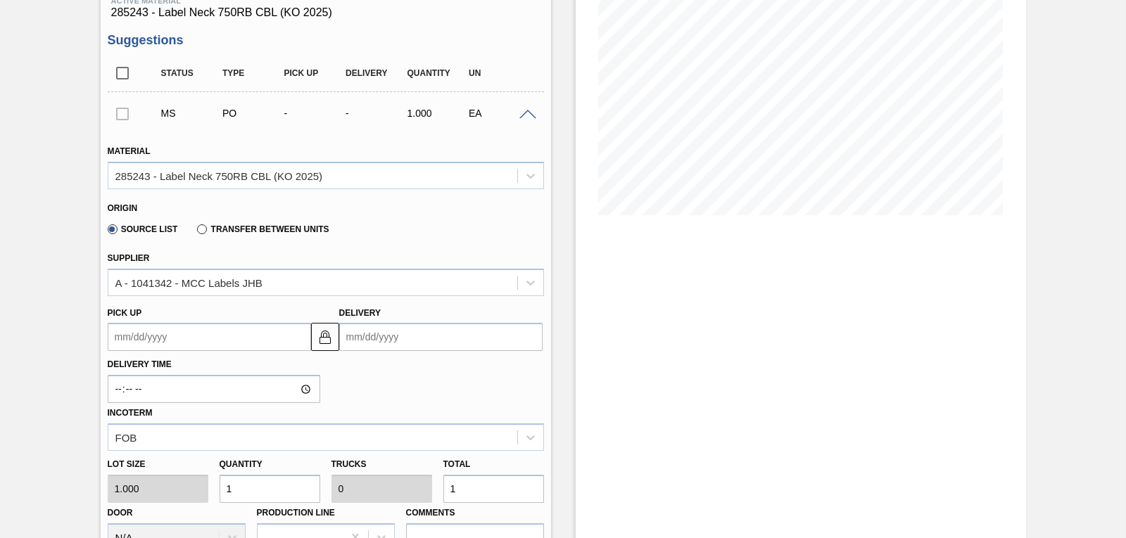
scroll to position [213, 0]
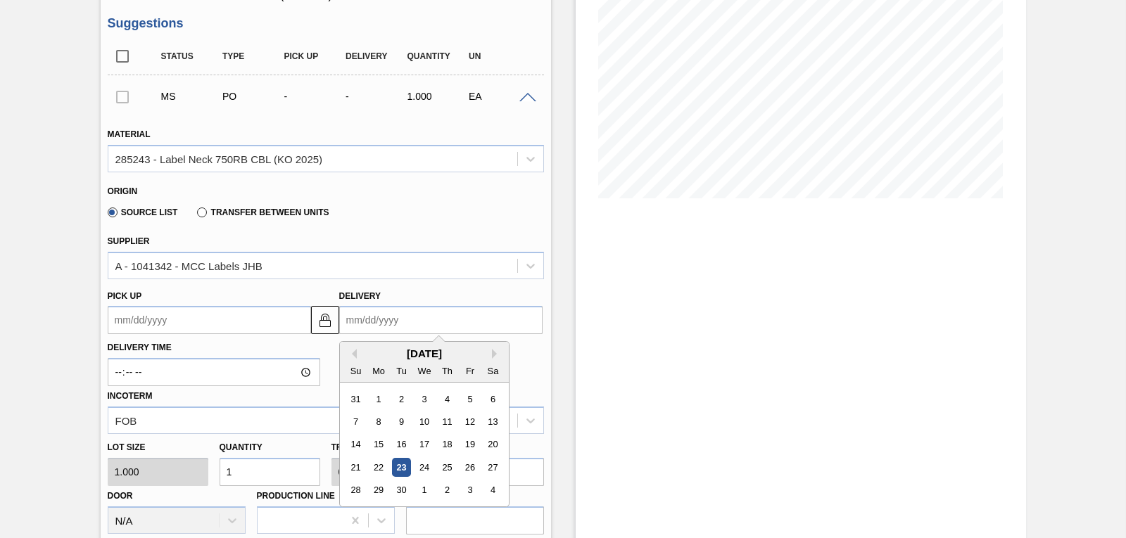
click at [360, 327] on input "Delivery" at bounding box center [440, 320] width 203 height 28
click at [472, 467] on div "26" at bounding box center [469, 467] width 19 height 19
type up3251829558 "[DATE]"
type input "[DATE]"
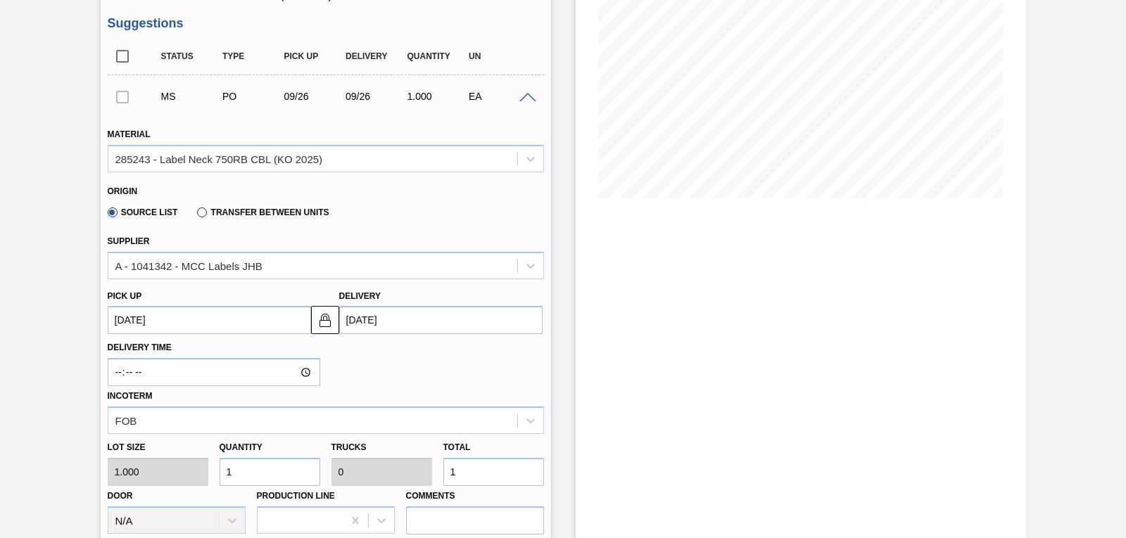
click at [170, 472] on div "Lot size 1.000 Quantity 1 Trucks 0 Total 1 Door N/A Production Line Comments" at bounding box center [326, 484] width 448 height 101
type input "2"
type input "24"
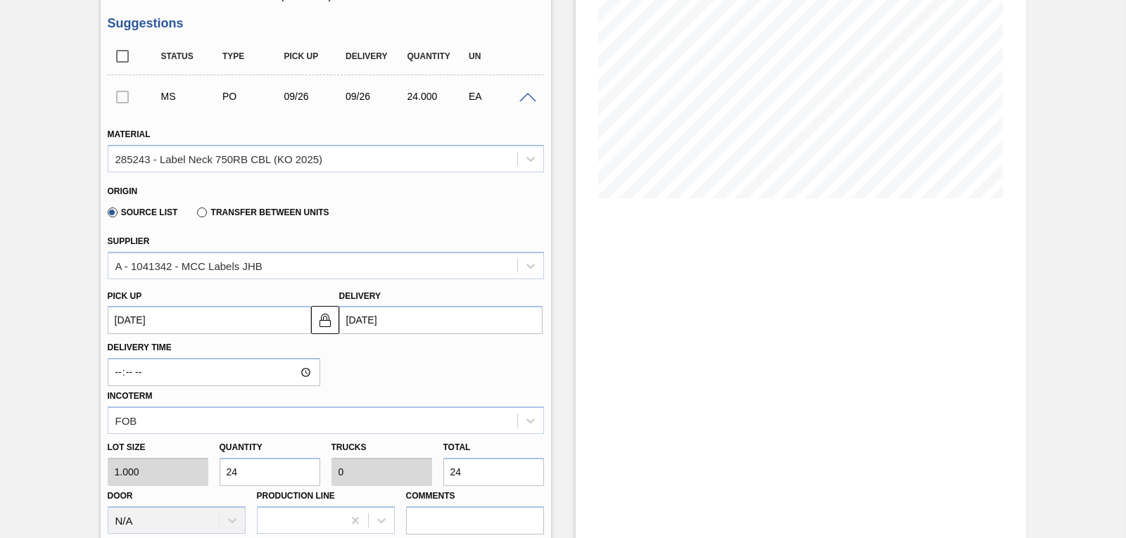
type input "240"
type input "2,400"
type input "0.001"
type input "2,400"
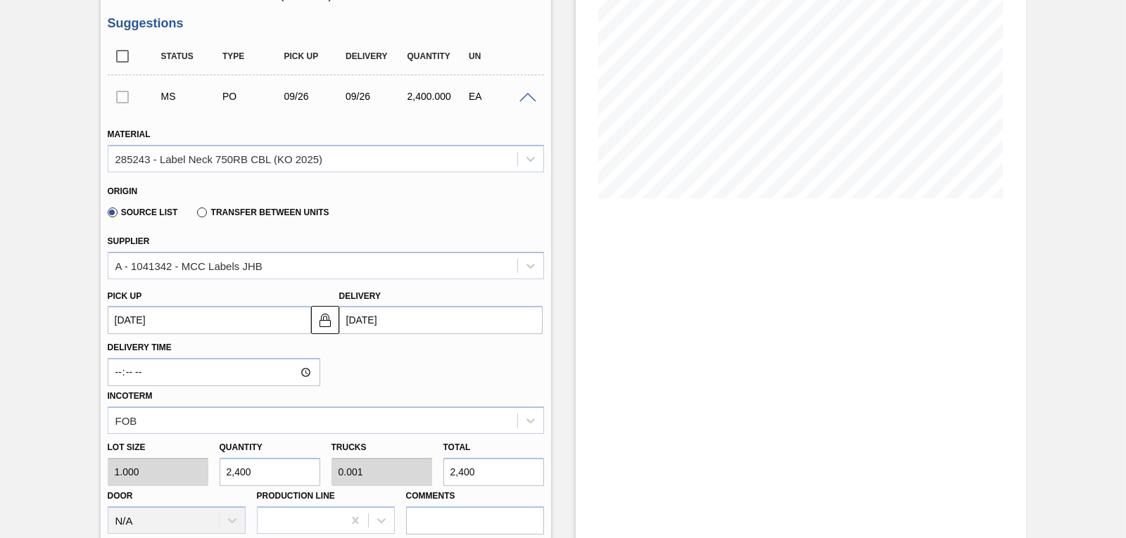
type input "24,000"
type input "0.01"
type input "24,000"
type input "240,000"
type input "0.1"
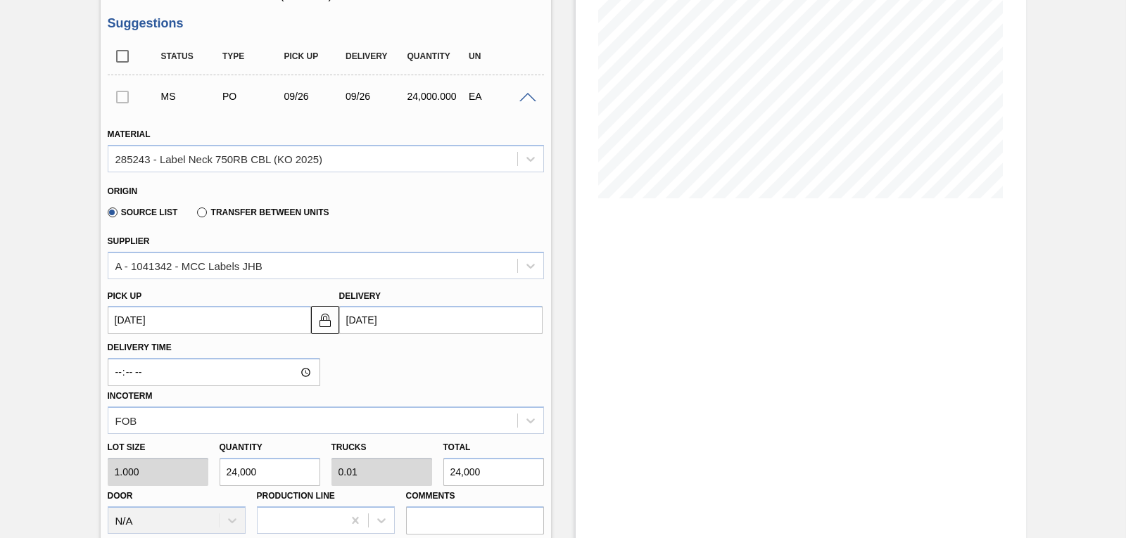
type input "240,000"
type input "2,400,000"
type input "1"
type input "2,400,000"
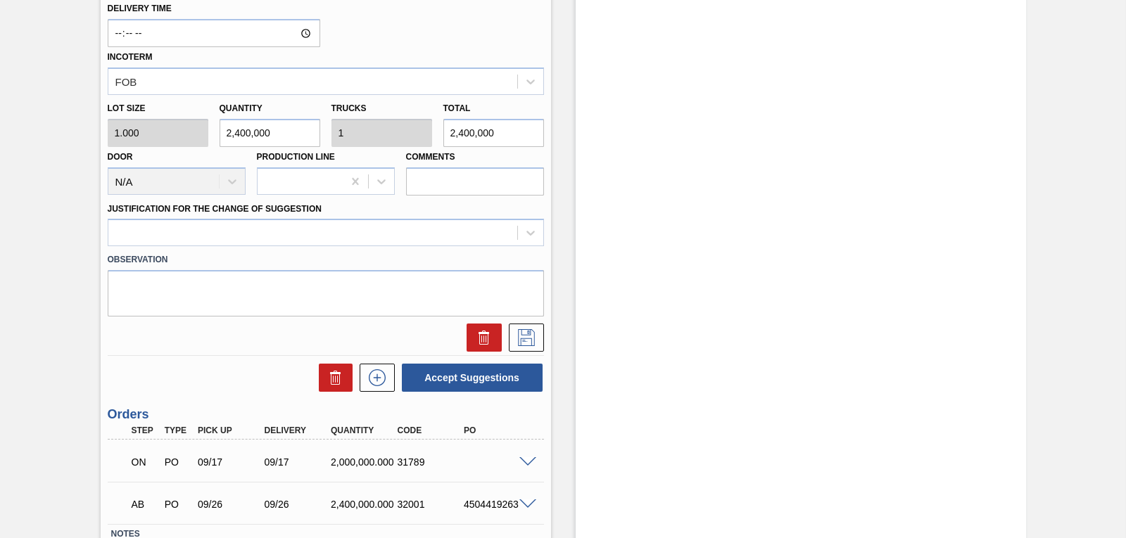
scroll to position [562, 0]
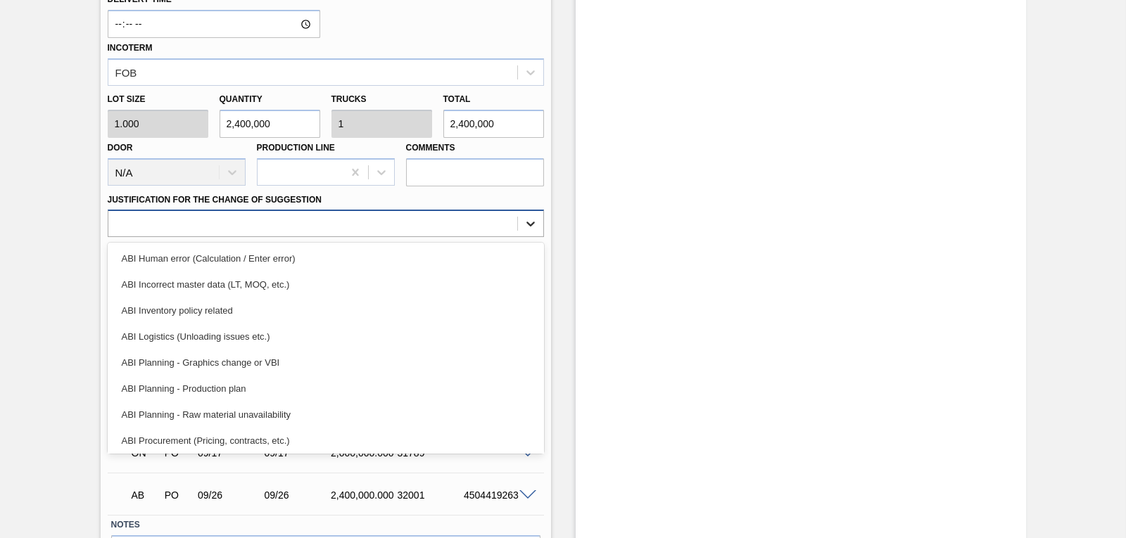
click at [525, 223] on icon at bounding box center [531, 224] width 14 height 14
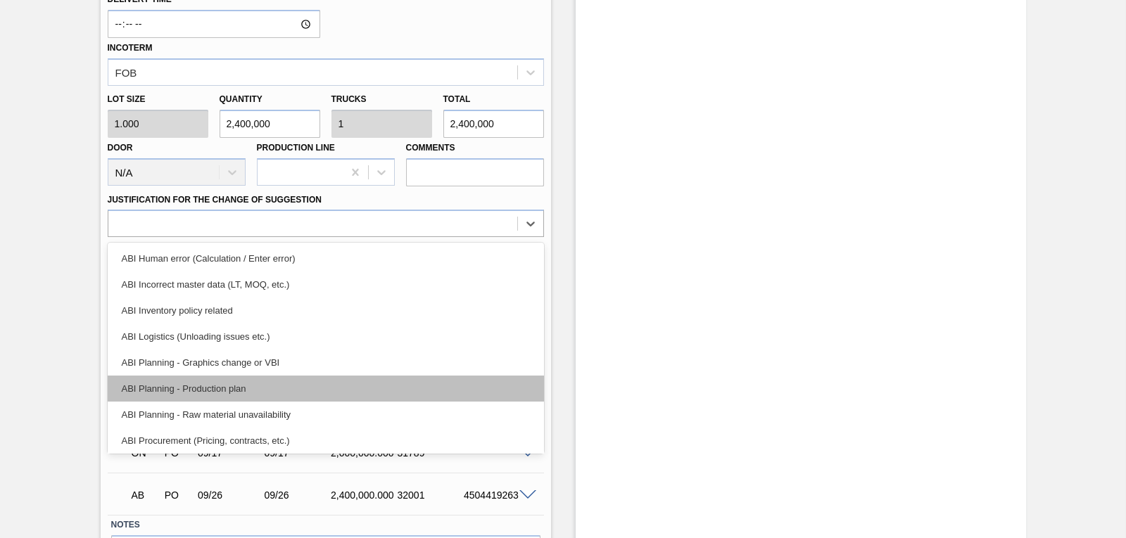
click at [314, 387] on div "ABI Planning - Production plan" at bounding box center [326, 389] width 436 height 26
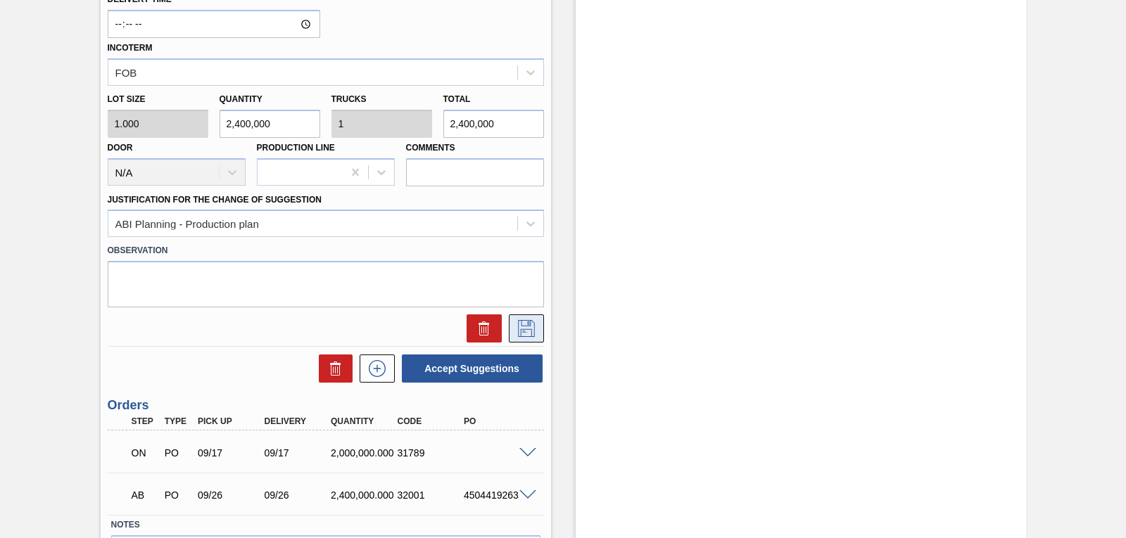
click at [528, 327] on icon at bounding box center [526, 328] width 23 height 17
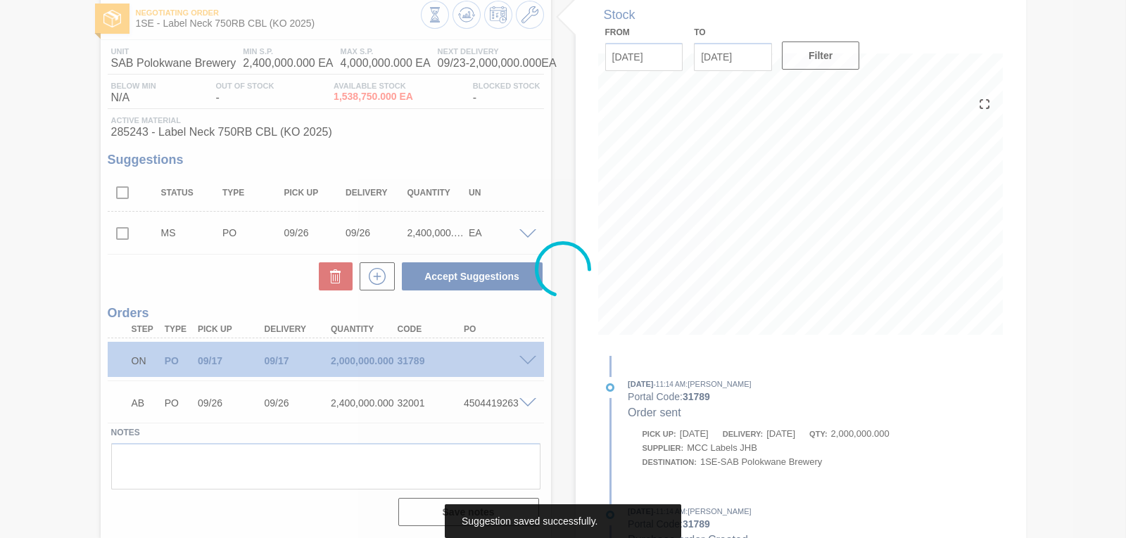
scroll to position [77, 0]
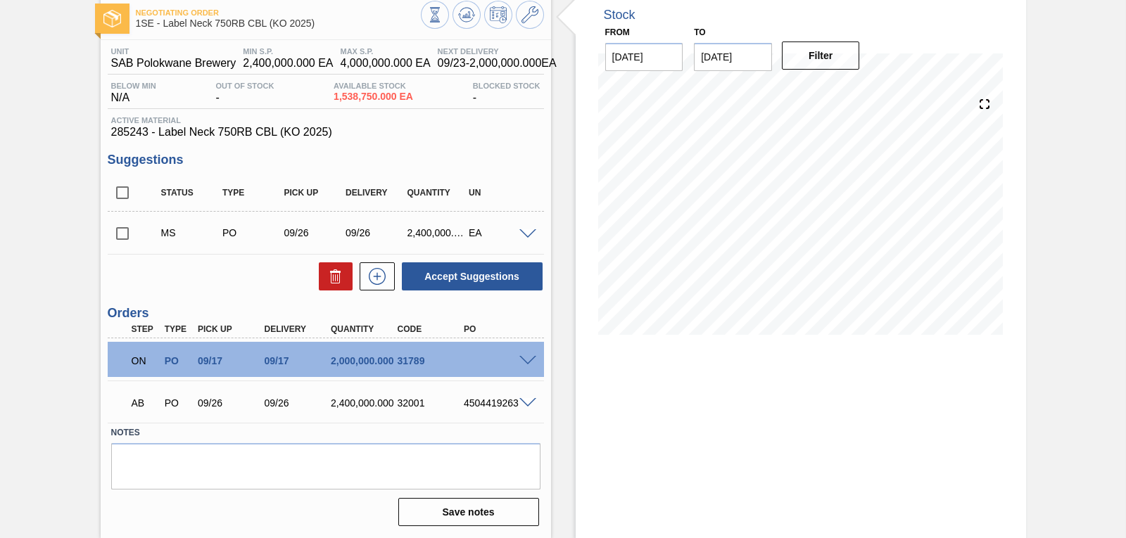
click at [125, 233] on input "checkbox" at bounding box center [123, 234] width 30 height 30
click at [477, 280] on button "Accept Suggestions" at bounding box center [472, 277] width 141 height 28
checkbox input "false"
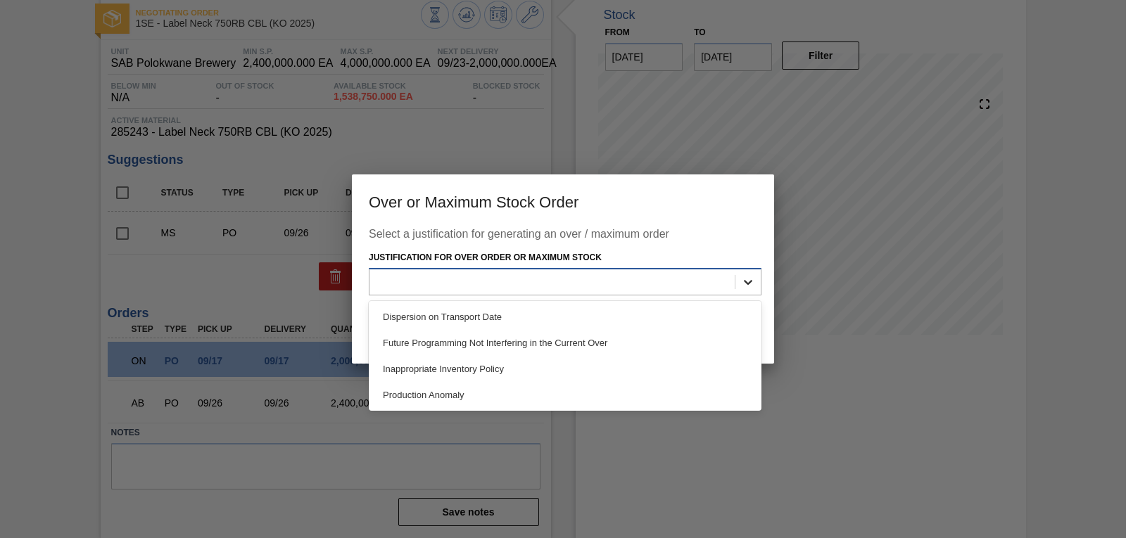
click at [748, 282] on icon at bounding box center [748, 282] width 14 height 14
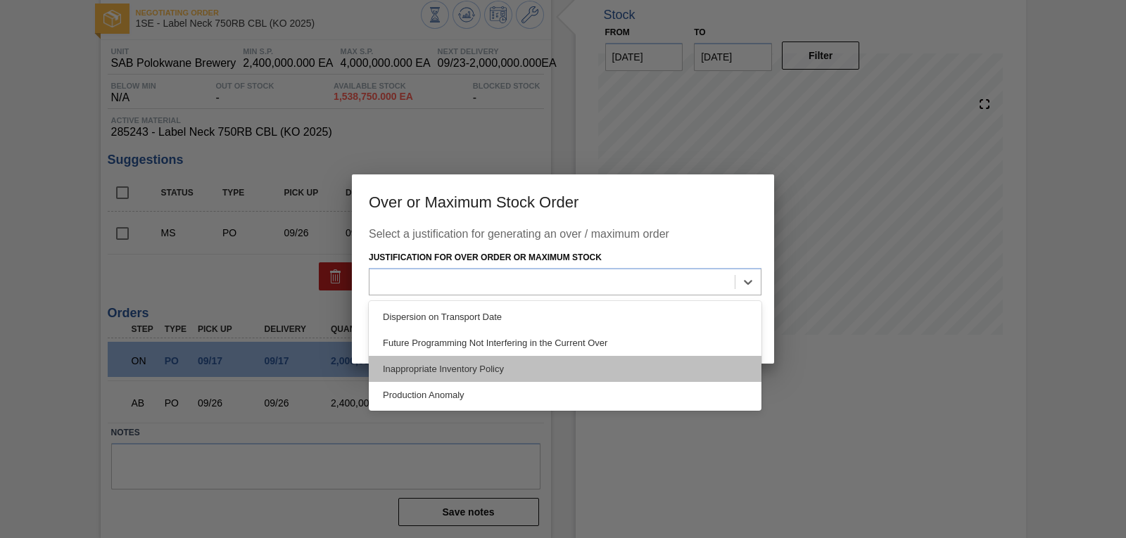
click at [546, 366] on div "Inappropriate Inventory Policy" at bounding box center [565, 369] width 393 height 26
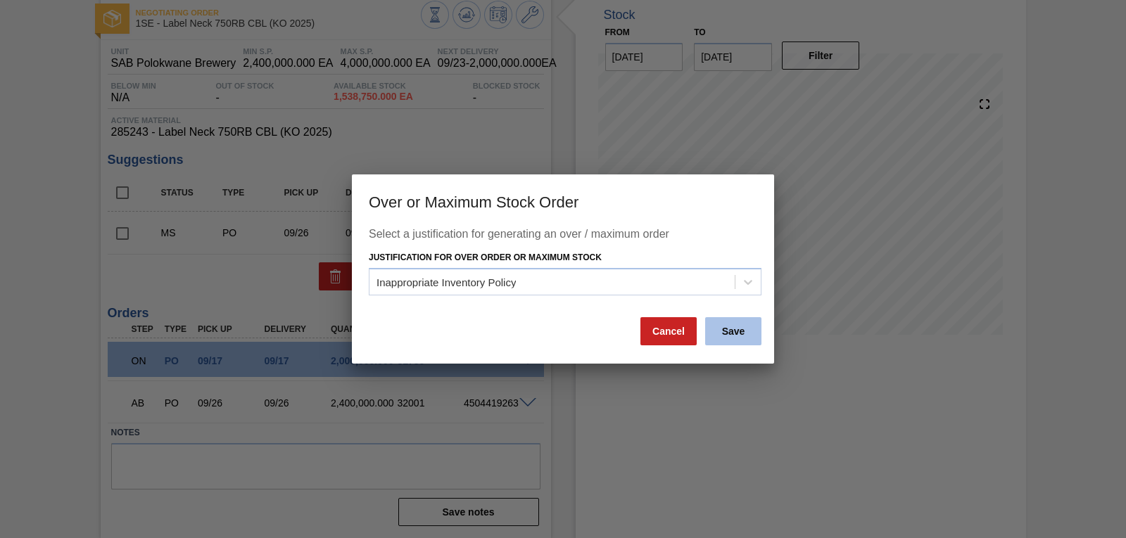
click at [737, 337] on button "Save" at bounding box center [733, 331] width 56 height 28
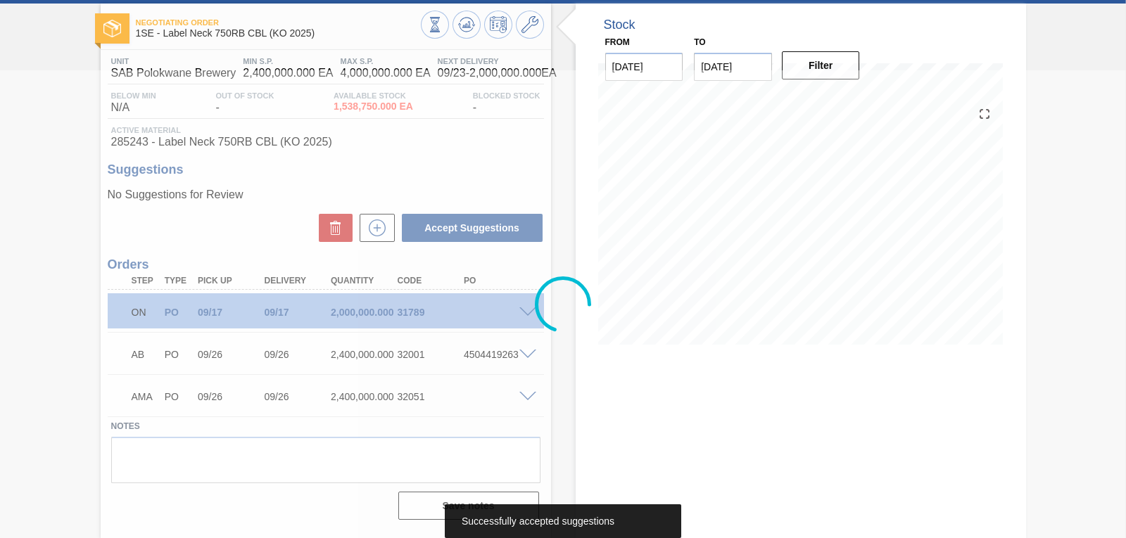
scroll to position [67, 0]
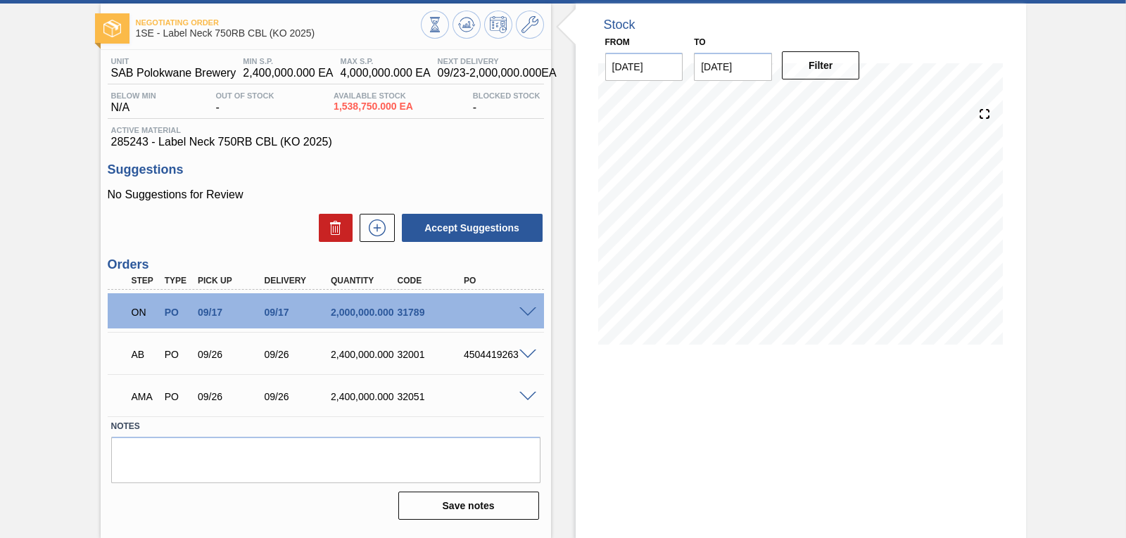
click at [749, 391] on div "Stock From [DATE] to [DATE] Filter 10/01 Stock Projection 2,642,354 SAP Plannin…" at bounding box center [801, 271] width 450 height 535
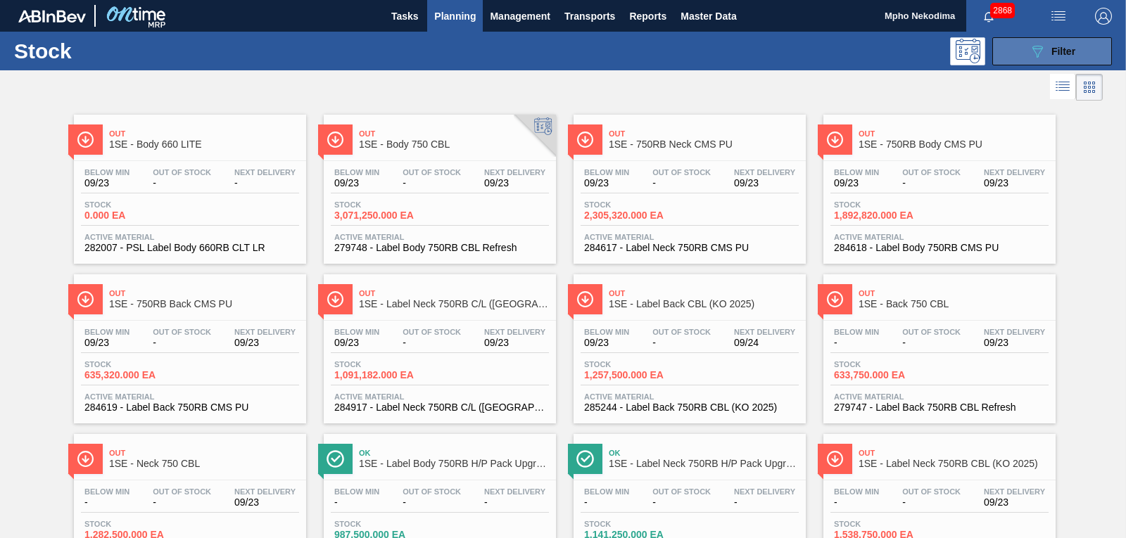
click at [1018, 51] on button "089F7B8B-B2A5-4AFE-B5C0-19BA573D28AC Filter" at bounding box center [1052, 51] width 120 height 28
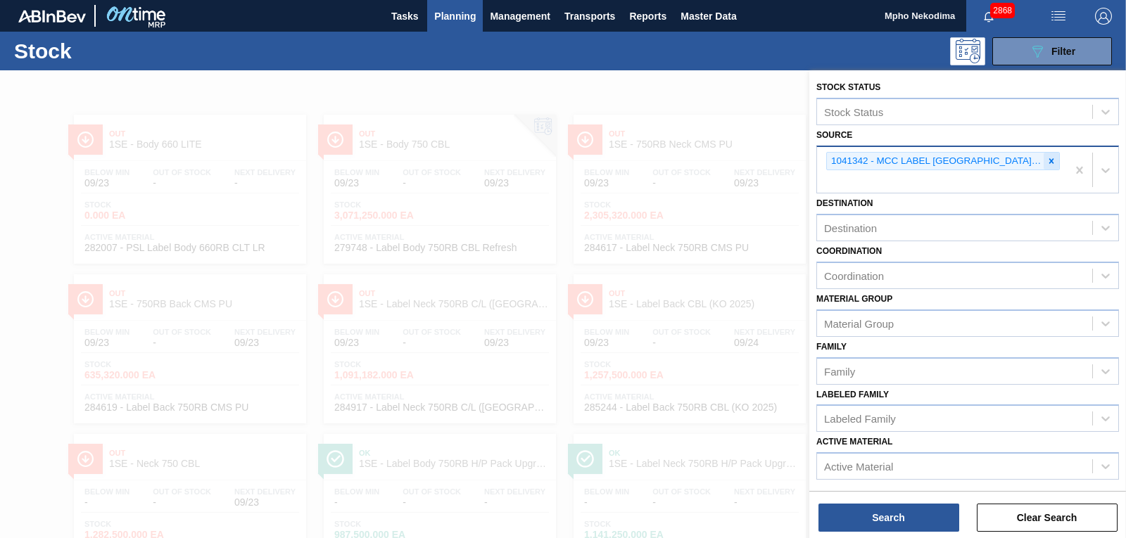
click at [1047, 158] on icon at bounding box center [1052, 161] width 10 height 10
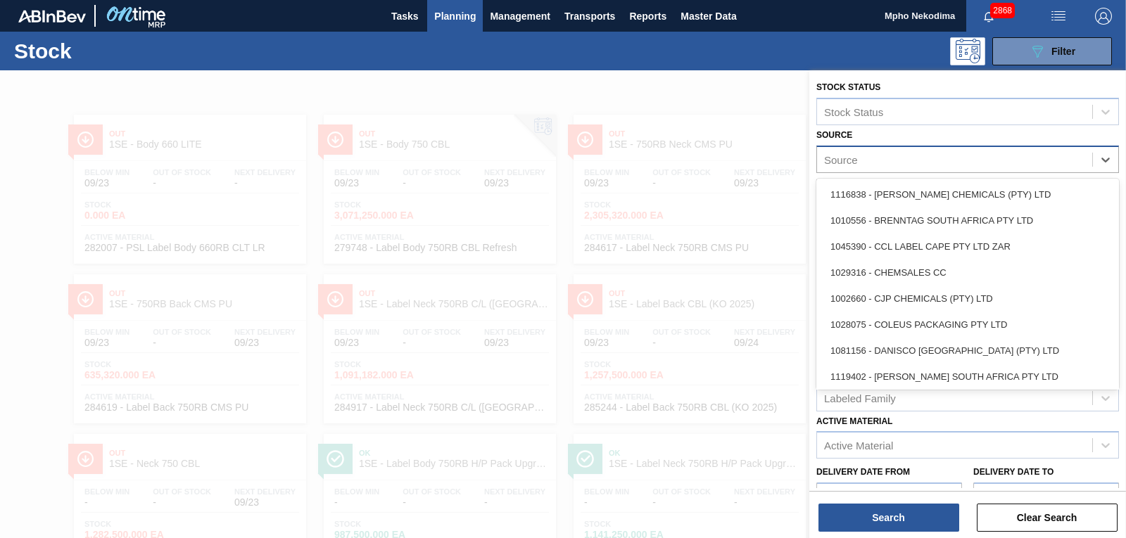
click at [1009, 161] on div "Source" at bounding box center [954, 159] width 275 height 20
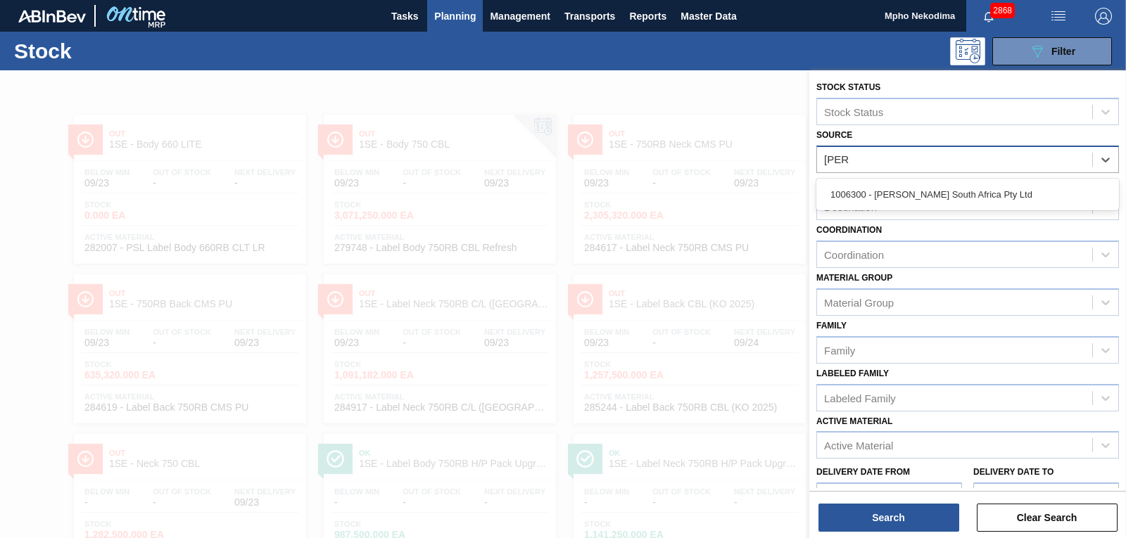
type input "[PERSON_NAME]"
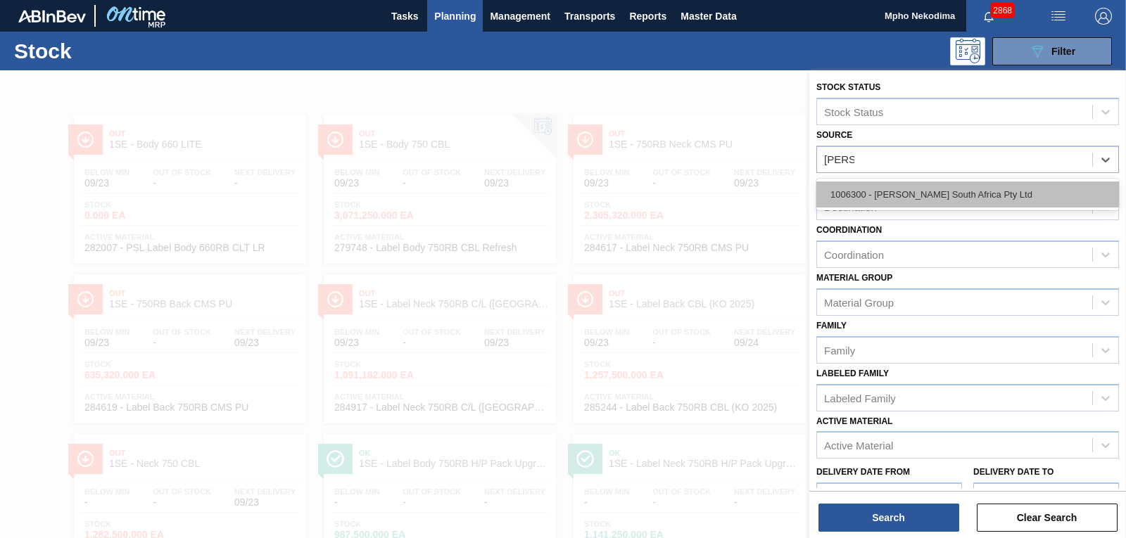
click at [986, 193] on div "1006300 - [PERSON_NAME] South Africa Pty Ltd" at bounding box center [968, 195] width 303 height 26
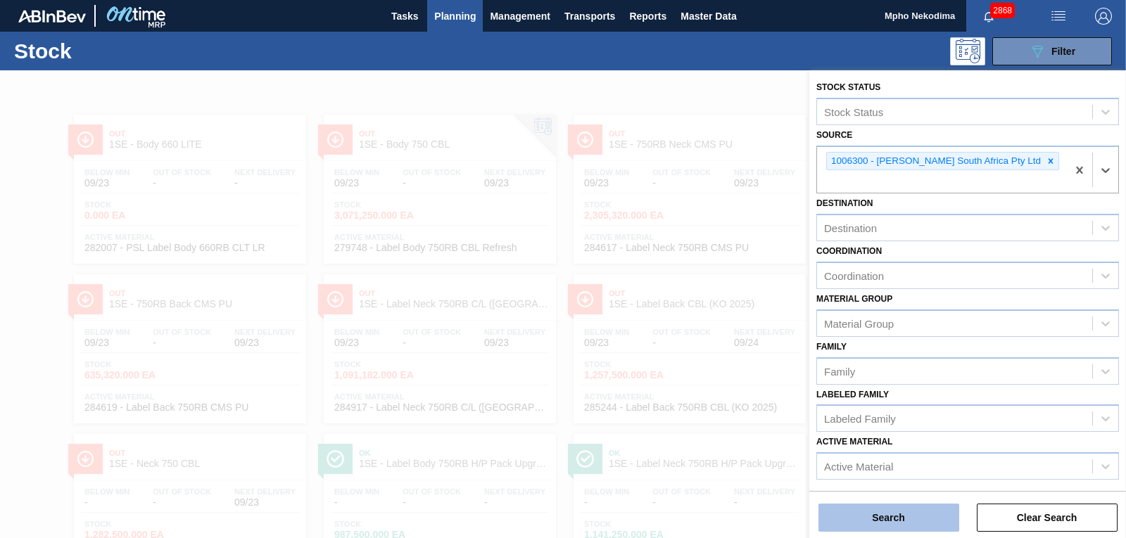
click at [894, 518] on button "Search" at bounding box center [889, 518] width 141 height 28
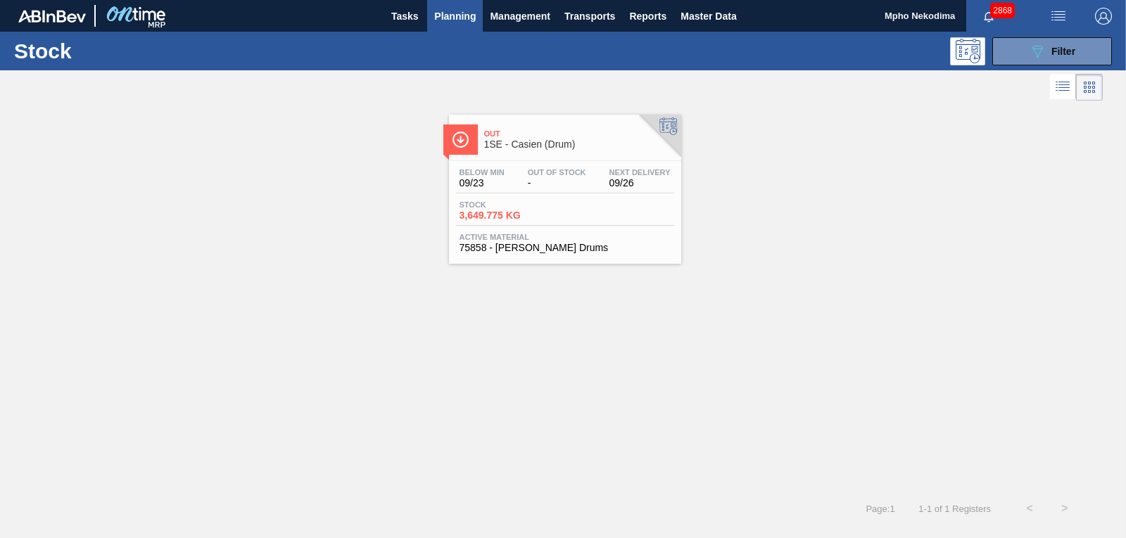
click at [543, 247] on span "75858 - [PERSON_NAME] Drums" at bounding box center [565, 248] width 211 height 11
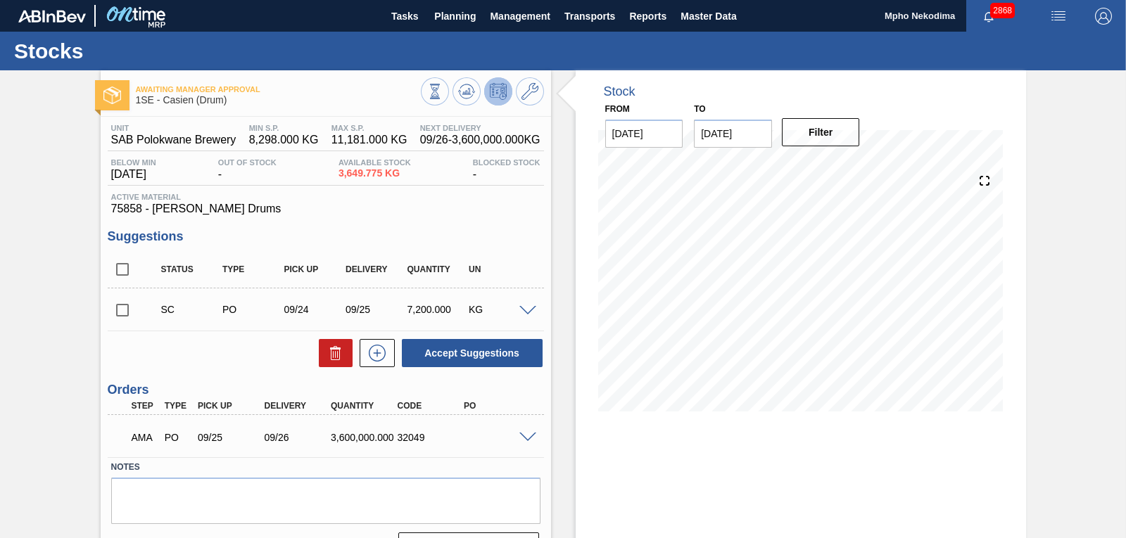
click at [525, 437] on span at bounding box center [527, 438] width 17 height 11
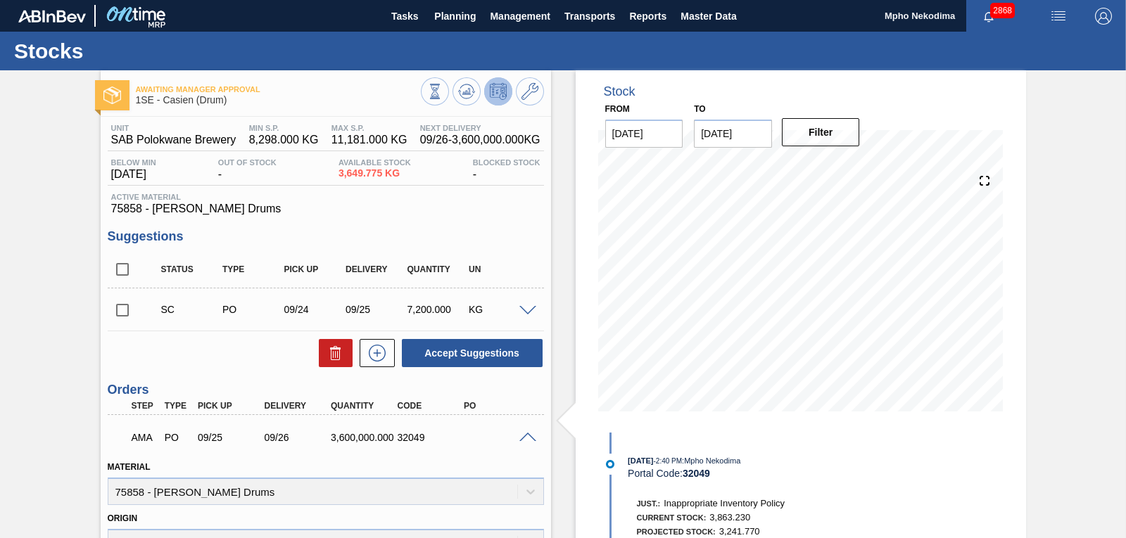
click at [525, 437] on span at bounding box center [527, 438] width 17 height 11
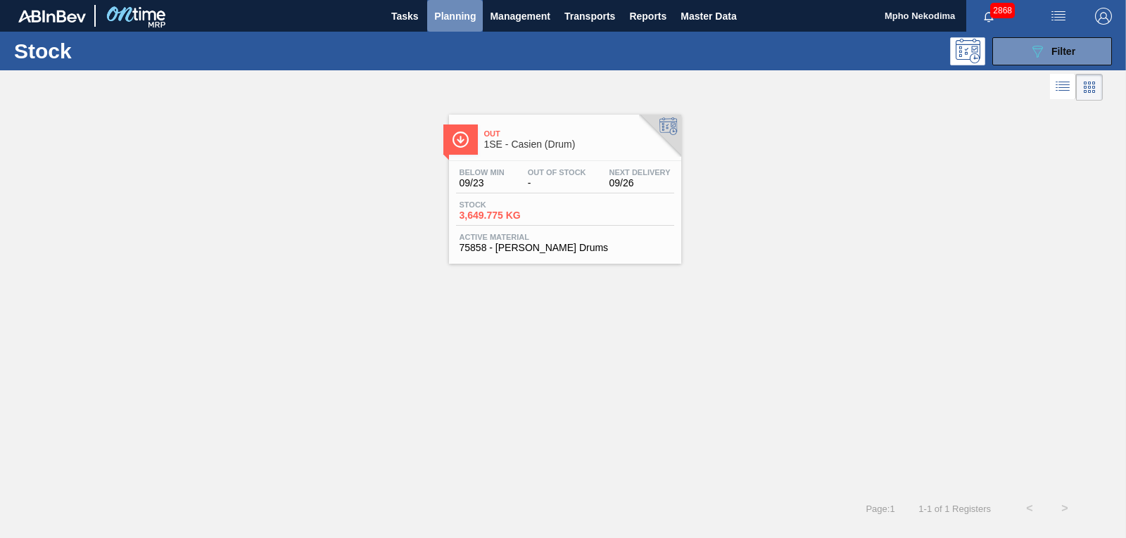
click at [446, 17] on span "Planning" at bounding box center [455, 16] width 42 height 17
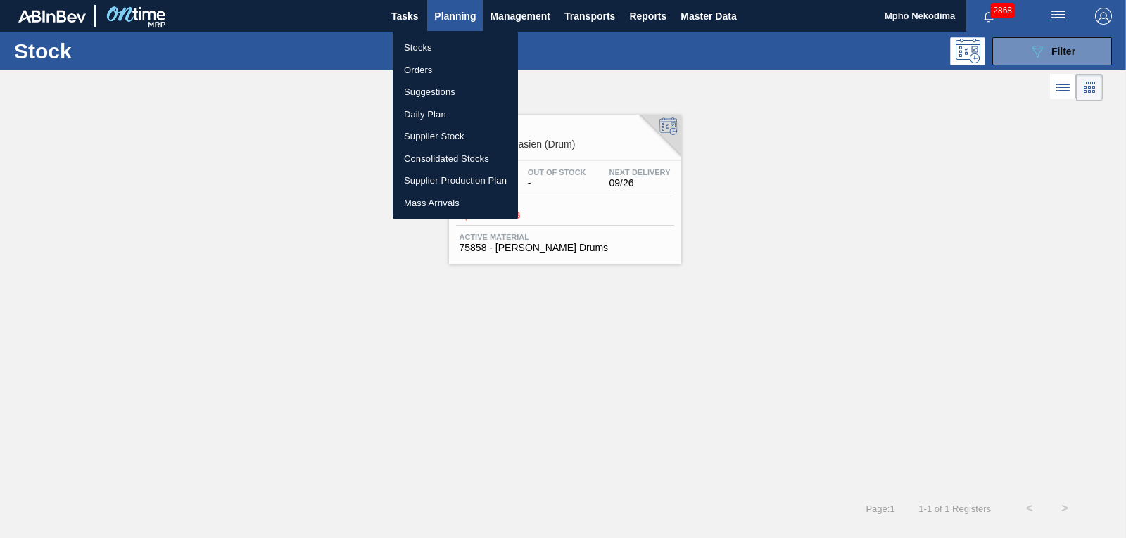
click at [896, 238] on div at bounding box center [563, 269] width 1126 height 538
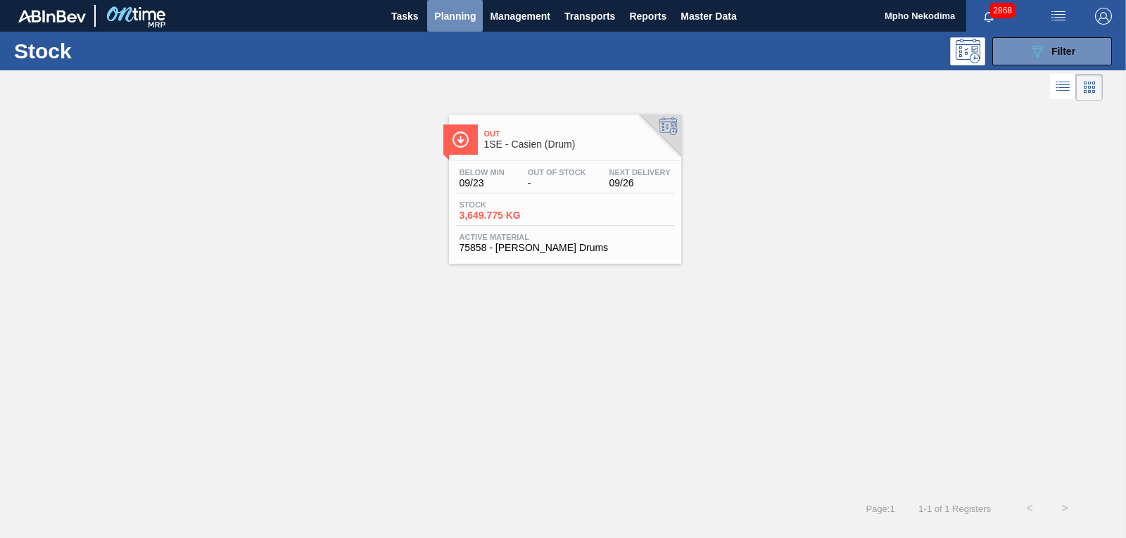
click at [454, 13] on span "Planning" at bounding box center [455, 16] width 42 height 17
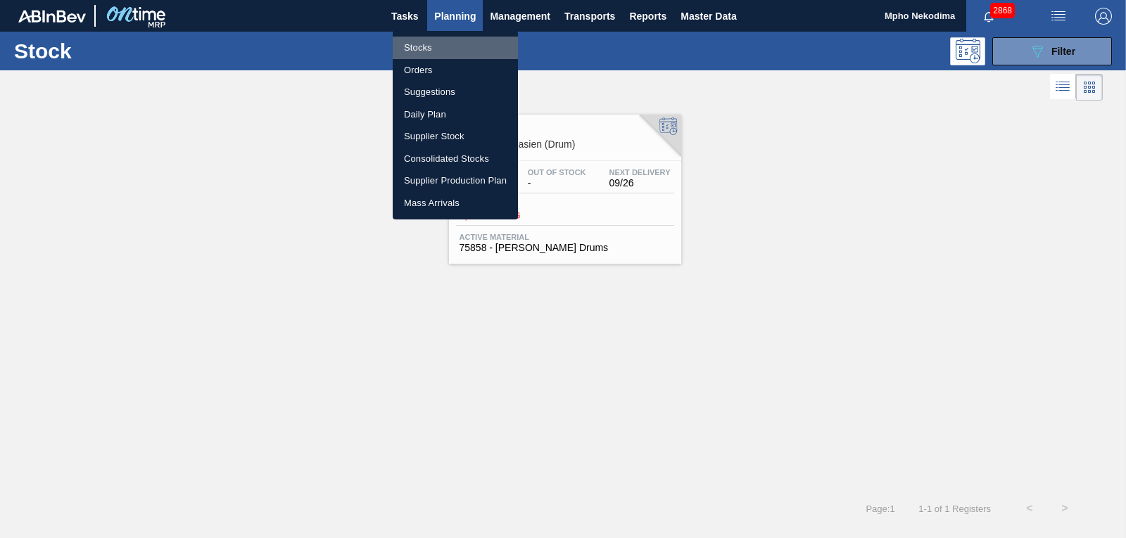
click at [420, 49] on li "Stocks" at bounding box center [455, 48] width 125 height 23
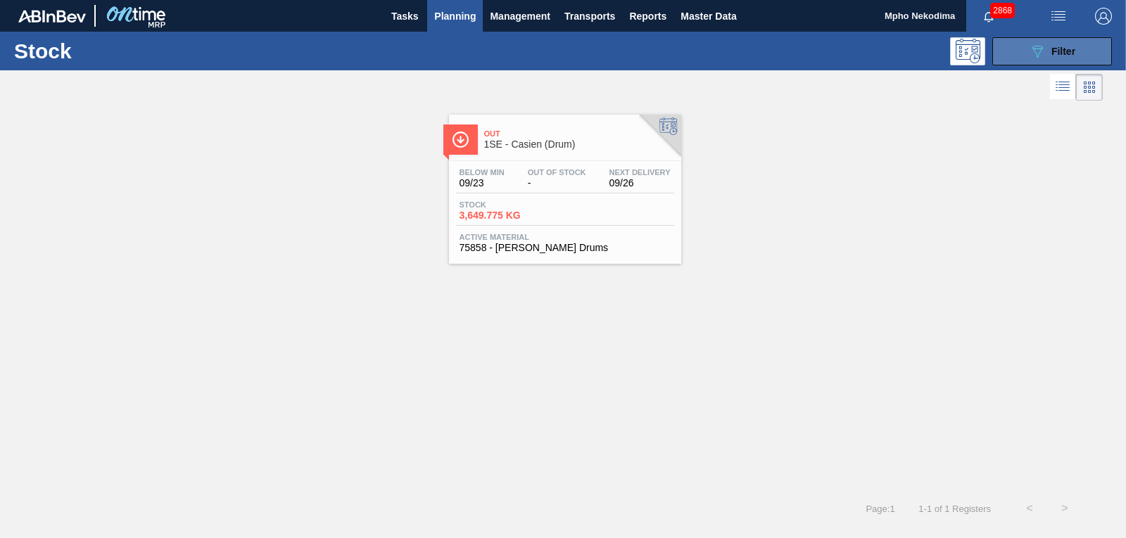
click at [1016, 57] on button "089F7B8B-B2A5-4AFE-B5C0-19BA573D28AC Filter" at bounding box center [1052, 51] width 120 height 28
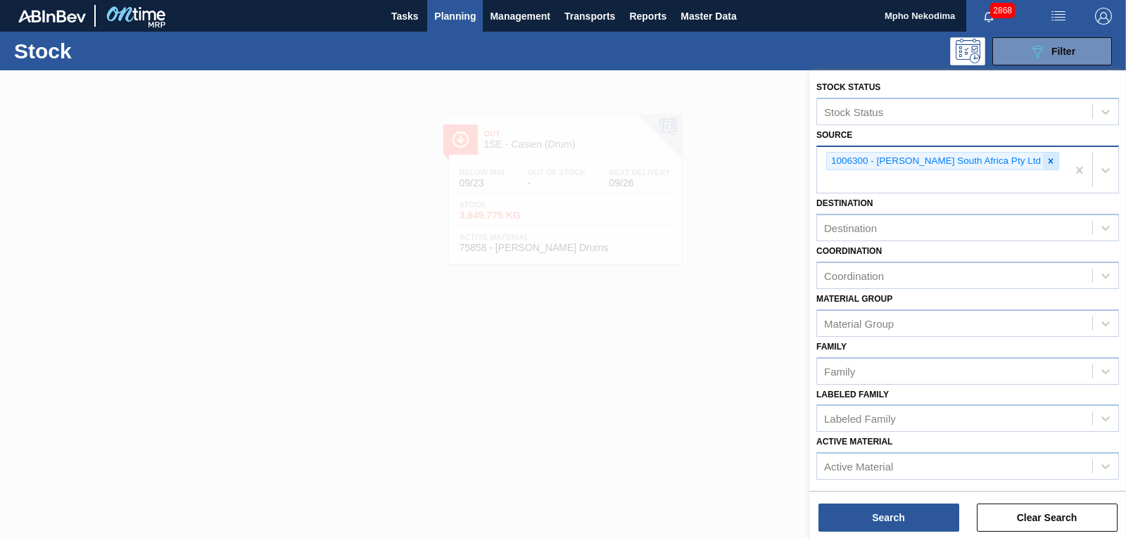
click at [1046, 161] on icon at bounding box center [1051, 161] width 10 height 10
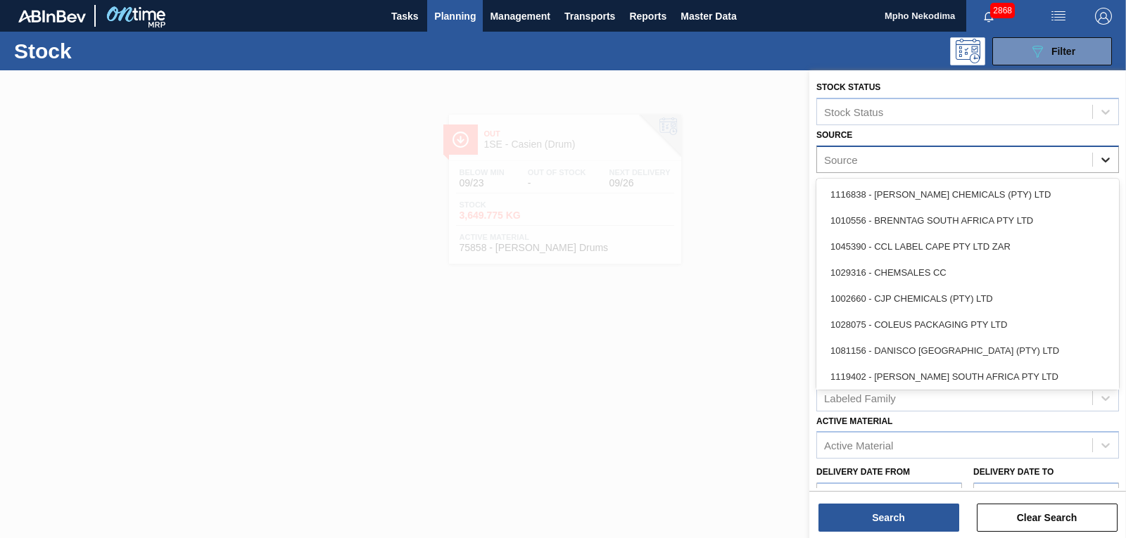
click at [1104, 158] on icon at bounding box center [1106, 160] width 14 height 14
click at [997, 155] on div "Source" at bounding box center [954, 159] width 275 height 20
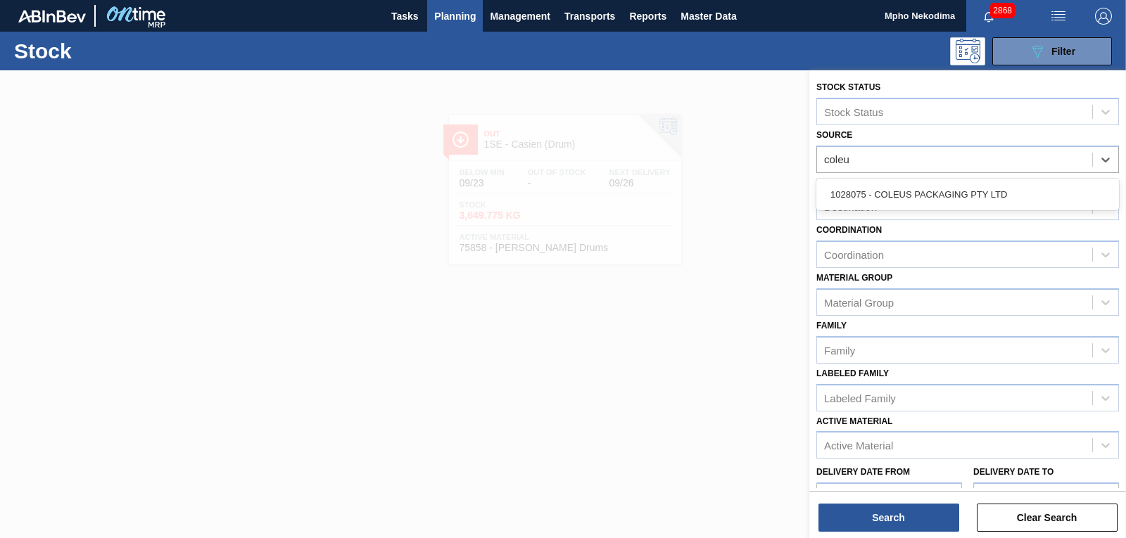
type input "coleus"
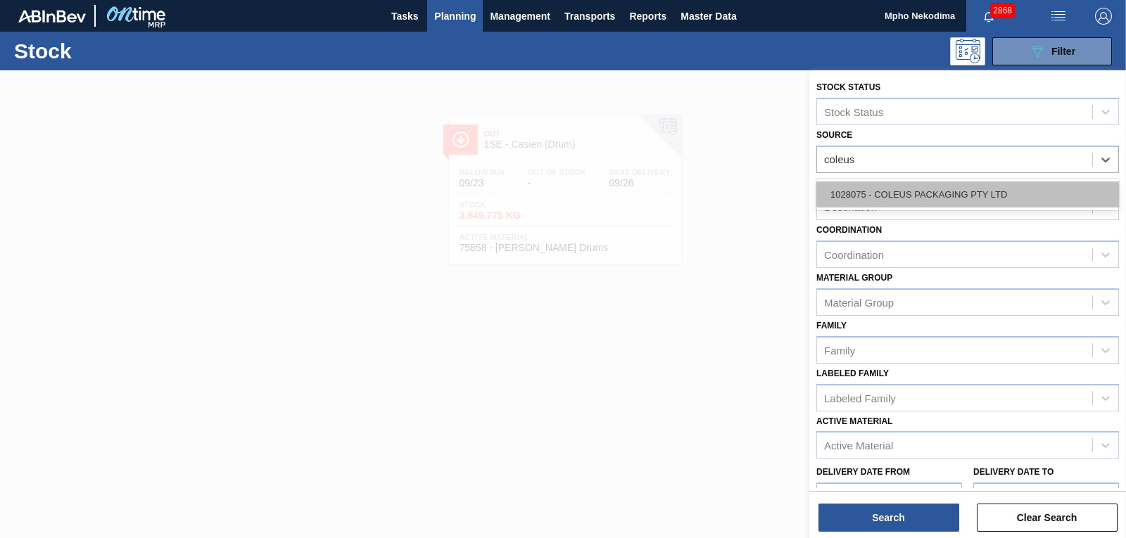
click at [912, 195] on div "1028075 - COLEUS PACKAGING PTY LTD" at bounding box center [968, 195] width 303 height 26
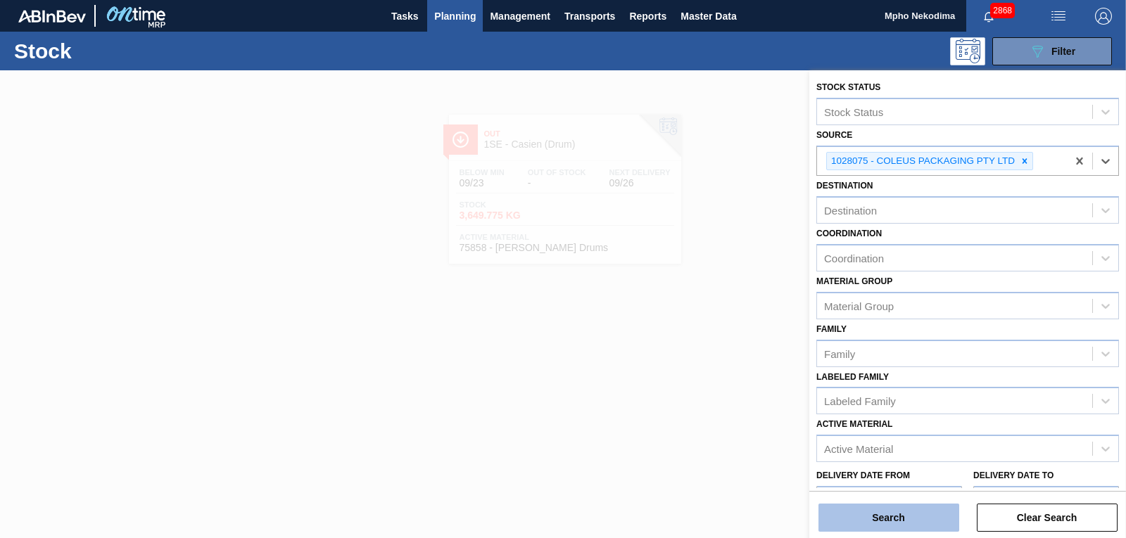
click at [916, 517] on button "Search" at bounding box center [889, 518] width 141 height 28
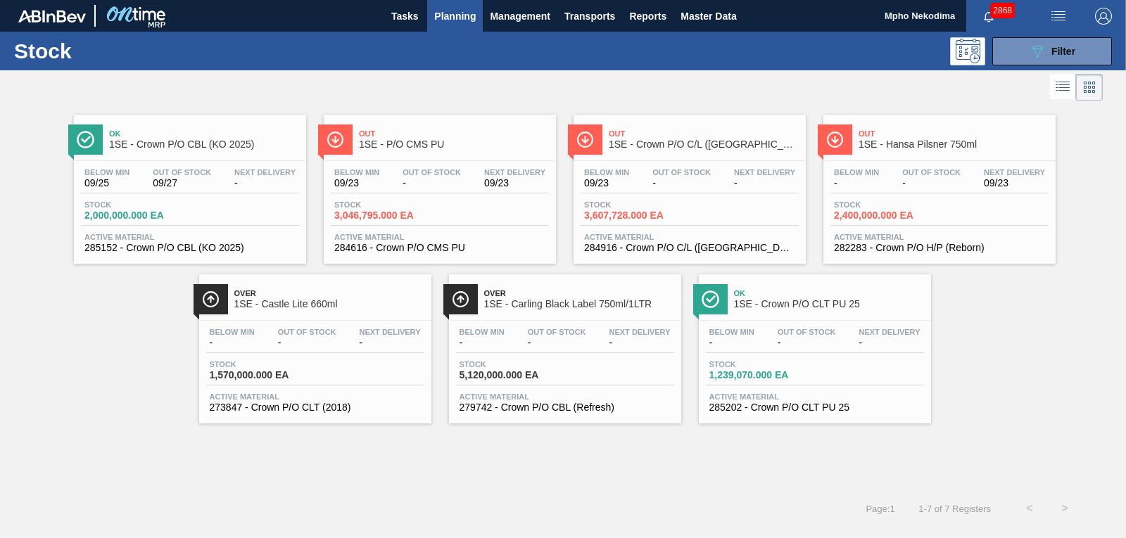
click at [143, 246] on span "285152 - Crown P/O CBL (KO 2025)" at bounding box center [189, 248] width 211 height 11
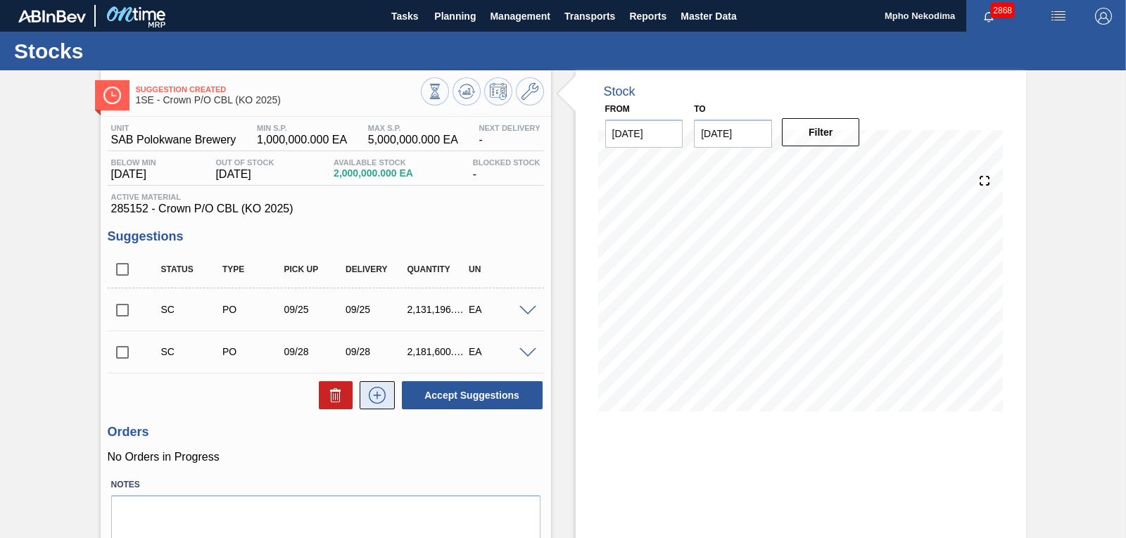
click at [371, 397] on icon at bounding box center [377, 395] width 23 height 17
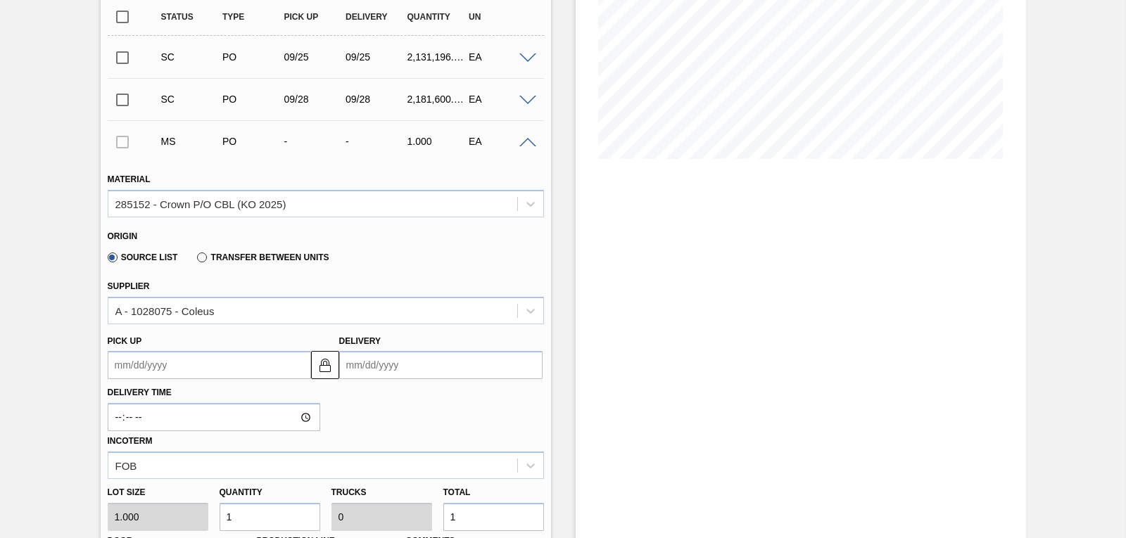
scroll to position [277, 0]
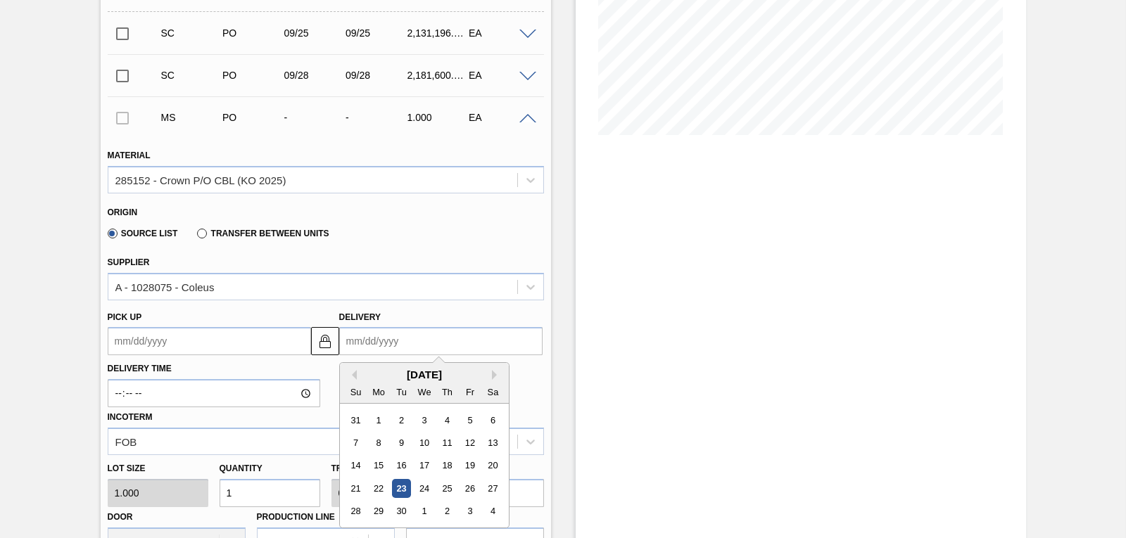
click at [383, 340] on input "Delivery" at bounding box center [440, 341] width 203 height 28
click at [470, 489] on div "26" at bounding box center [469, 488] width 19 height 19
type up3251829559 "[DATE]"
type input "[DATE]"
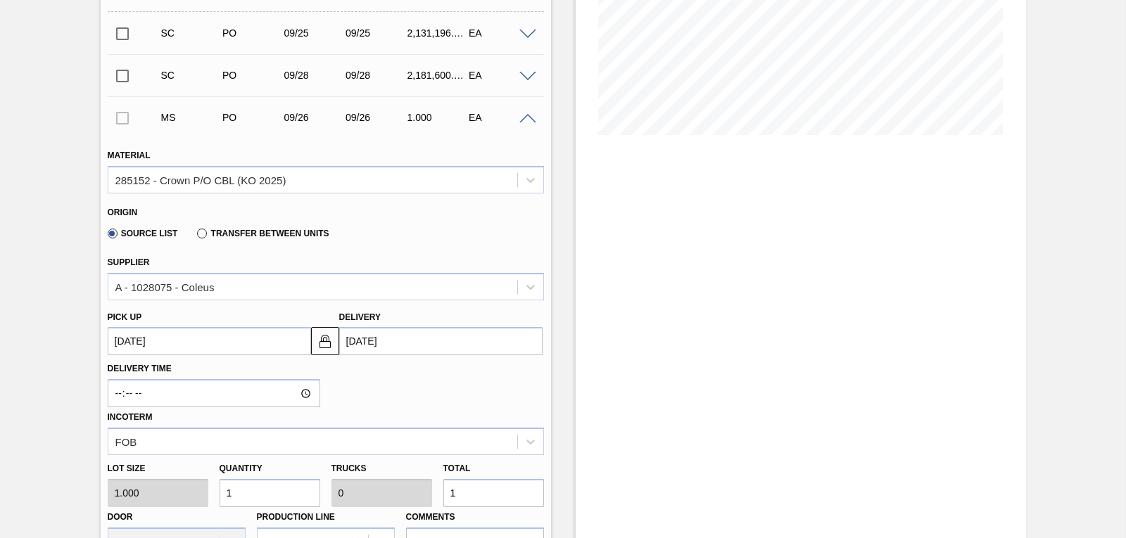
click at [187, 491] on div "Lot size 1.000 Quantity 1 Trucks 0 Total 1 Door N/A Production Line Comments" at bounding box center [326, 505] width 448 height 101
type input "4"
type input "45"
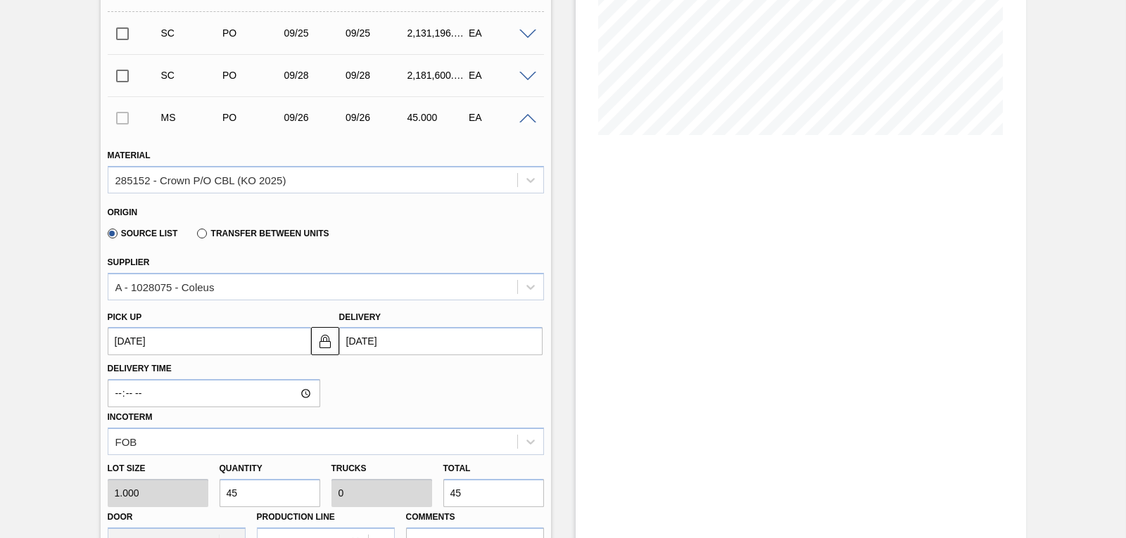
type input "450"
type input "4,500"
type input "0.001"
type input "4,500"
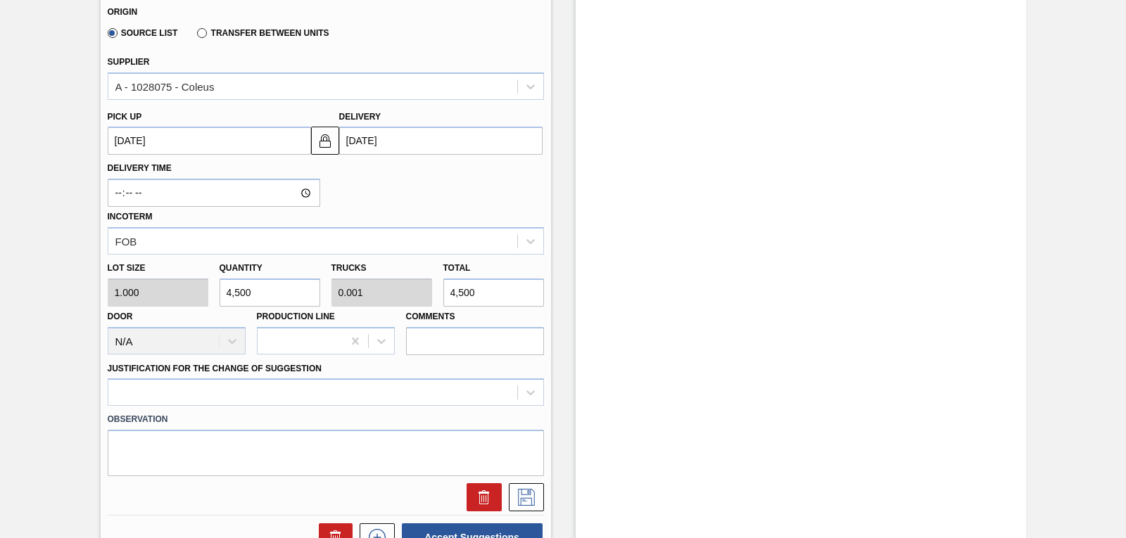
scroll to position [482, 0]
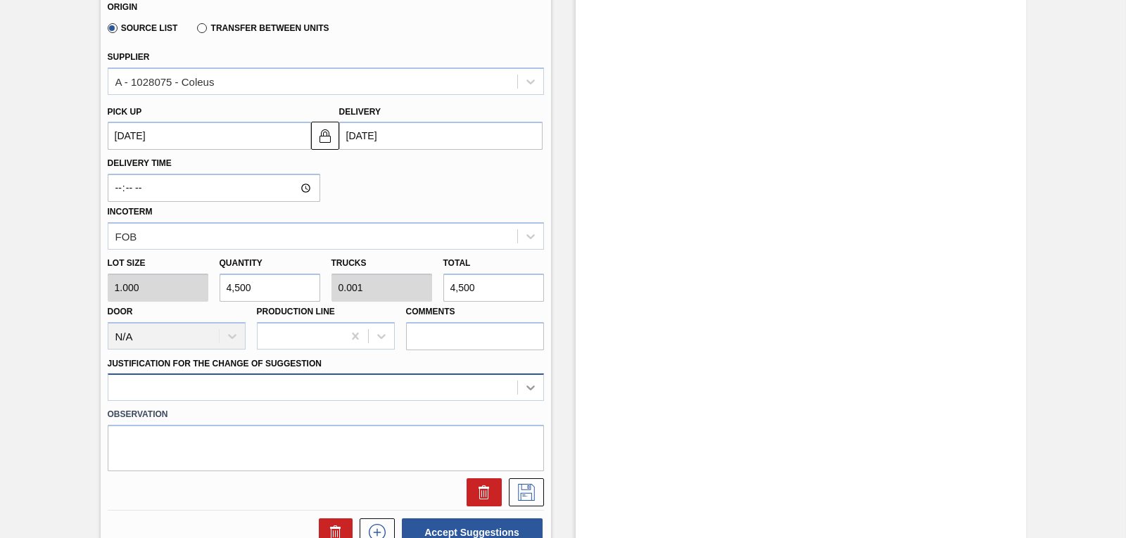
type input "4,500"
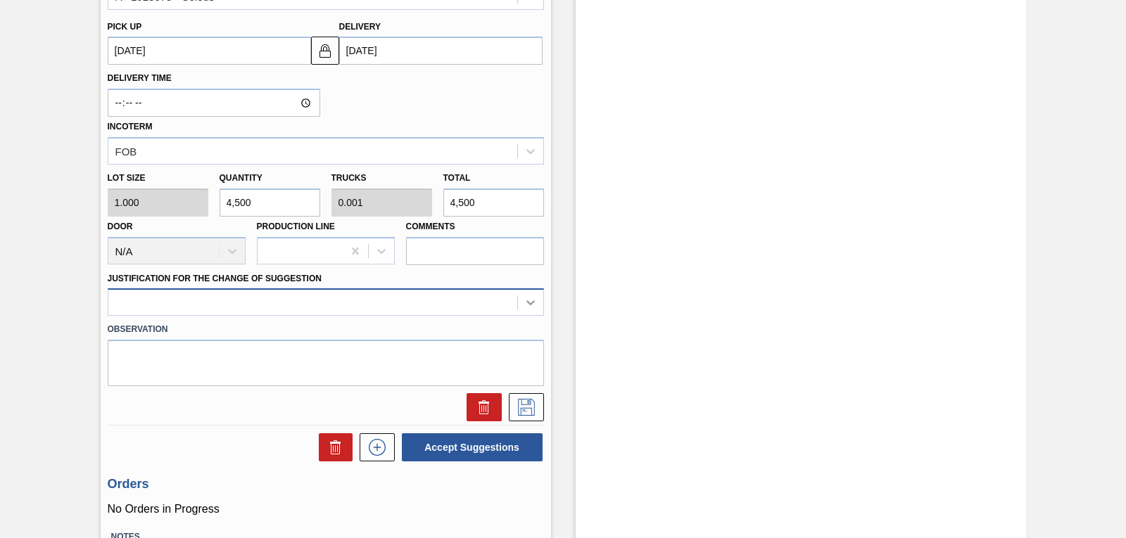
click at [530, 316] on div at bounding box center [326, 302] width 436 height 27
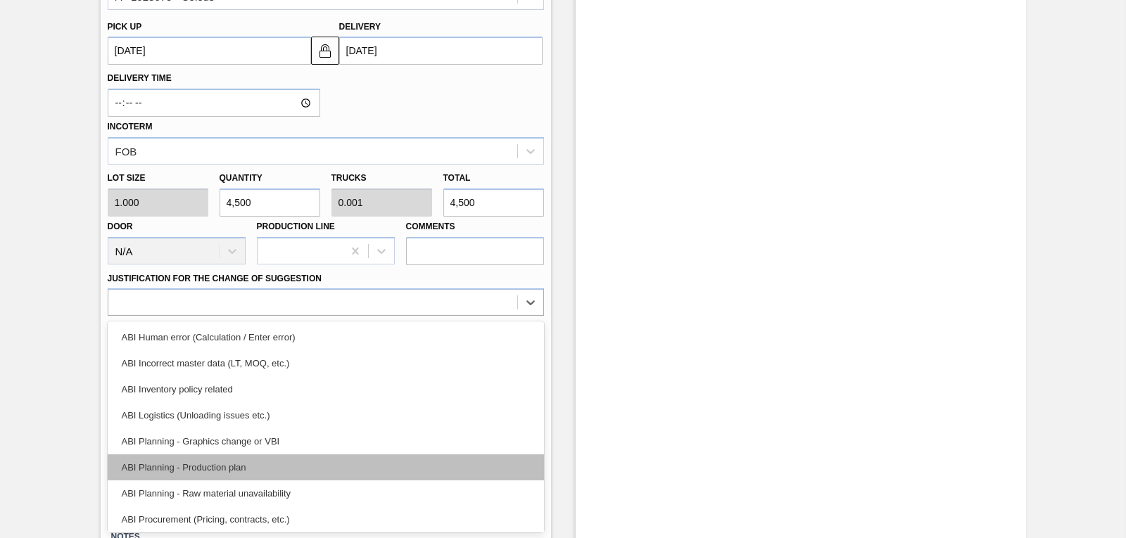
click at [334, 469] on div "ABI Planning - Production plan" at bounding box center [326, 468] width 436 height 26
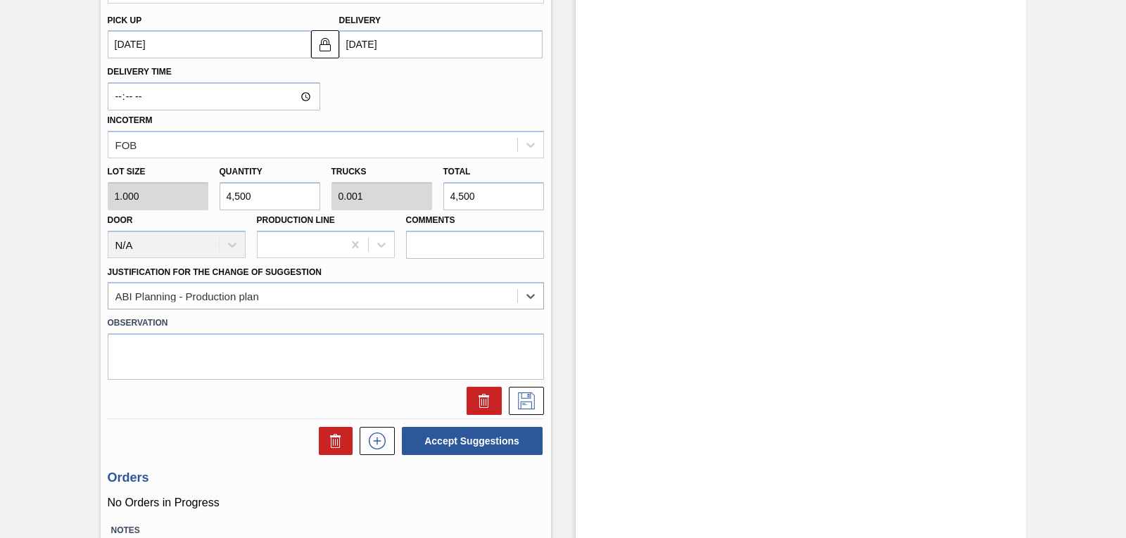
scroll to position [575, 0]
click at [522, 401] on icon at bounding box center [526, 399] width 23 height 17
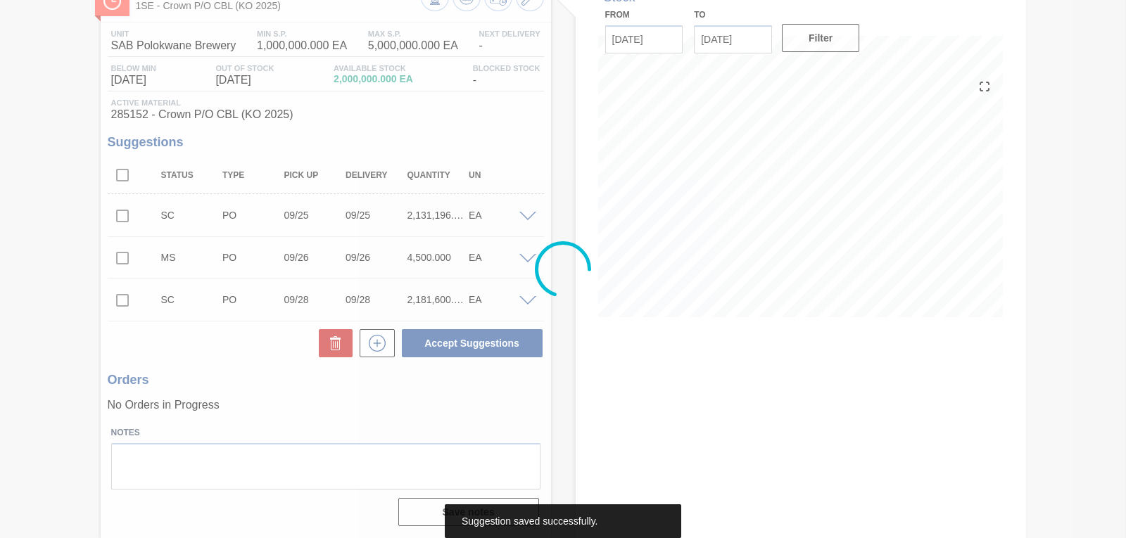
scroll to position [94, 0]
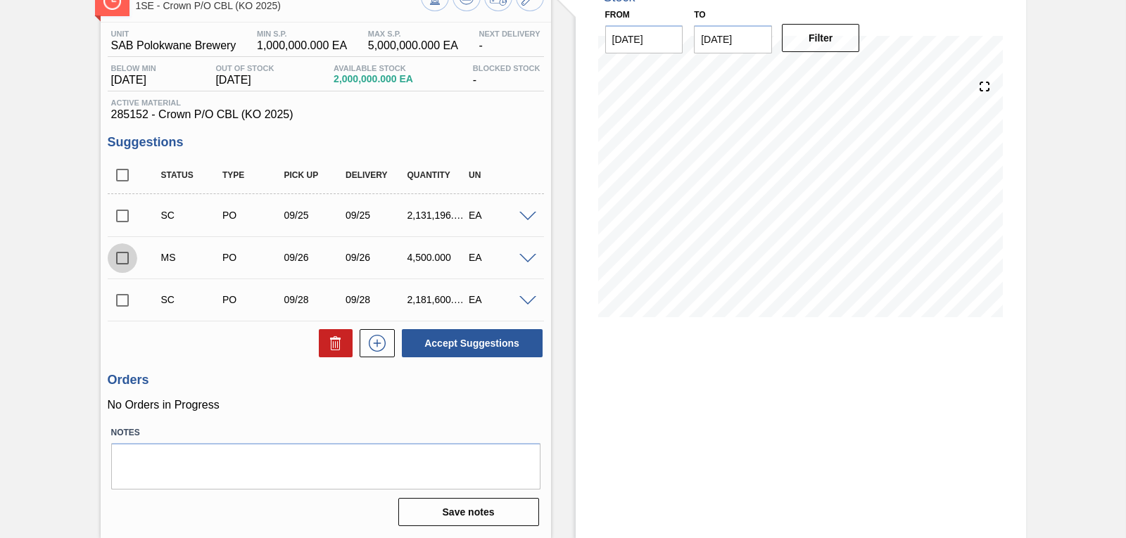
click at [124, 260] on input "checkbox" at bounding box center [123, 259] width 30 height 30
click at [446, 346] on button "Accept Suggestions" at bounding box center [472, 343] width 141 height 28
checkbox input "false"
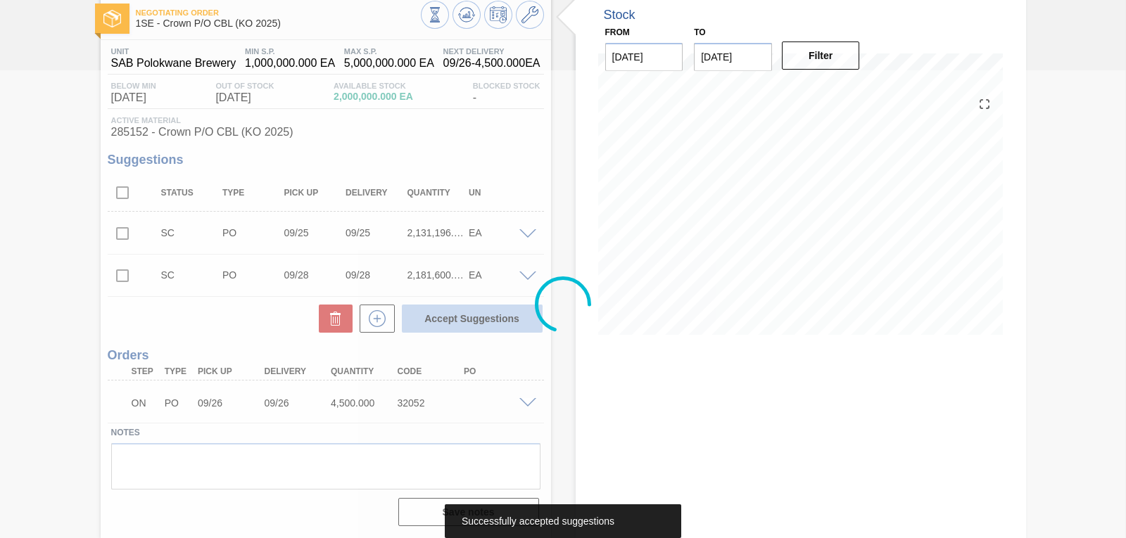
scroll to position [77, 0]
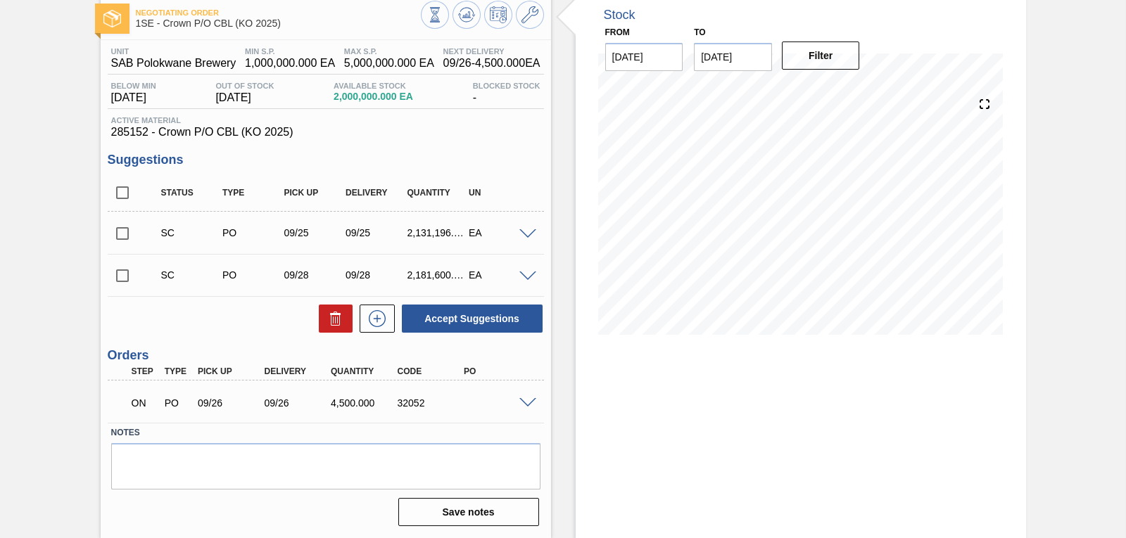
click at [129, 275] on input "checkbox" at bounding box center [123, 276] width 30 height 30
click at [130, 278] on input "checkbox" at bounding box center [123, 276] width 30 height 30
checkbox input "false"
click at [522, 405] on span at bounding box center [527, 403] width 17 height 11
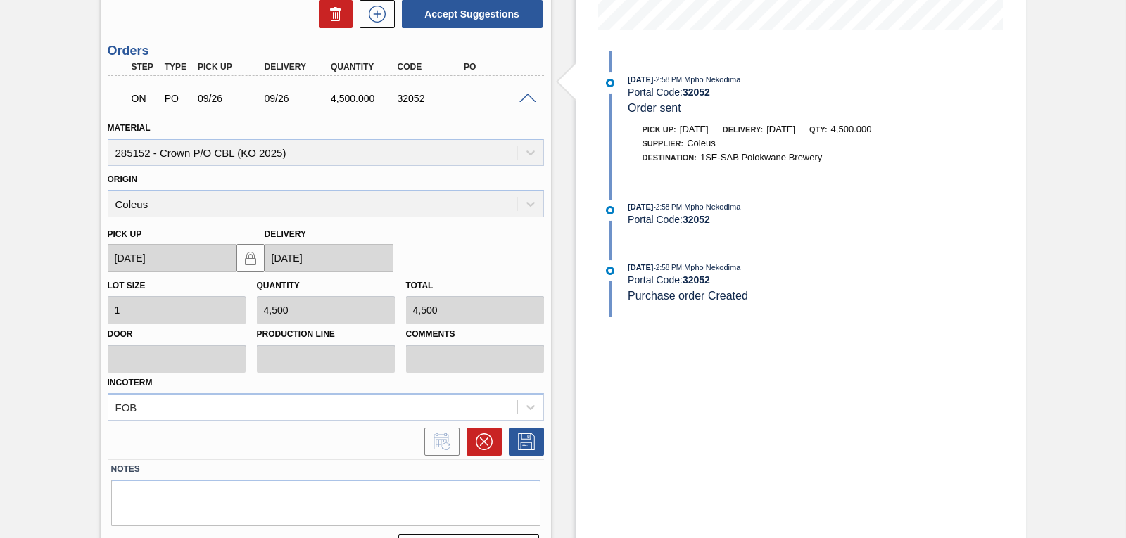
scroll to position [418, 0]
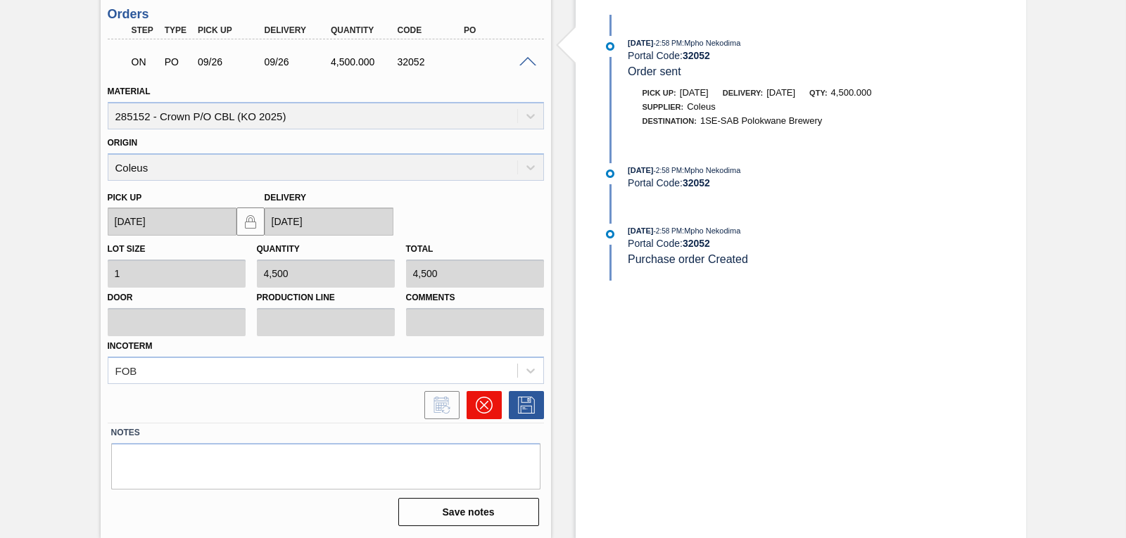
click at [481, 407] on icon at bounding box center [483, 405] width 8 height 8
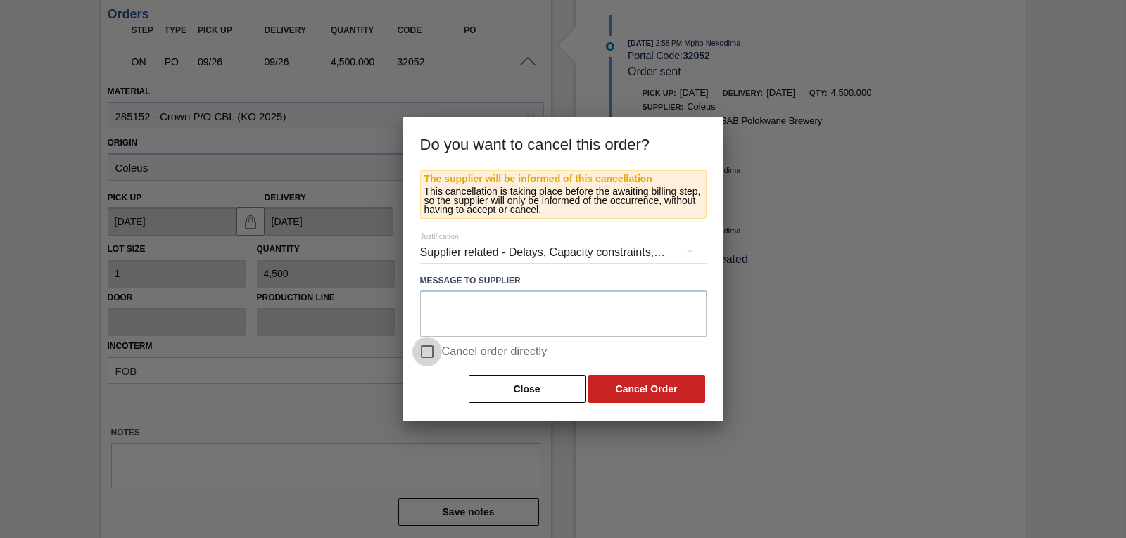
drag, startPoint x: 422, startPoint y: 353, endPoint x: 463, endPoint y: 362, distance: 41.8
click at [422, 354] on input "Cancel order directly" at bounding box center [427, 352] width 30 height 30
checkbox input "true"
click at [639, 400] on button "Cancel Order" at bounding box center [646, 389] width 117 height 28
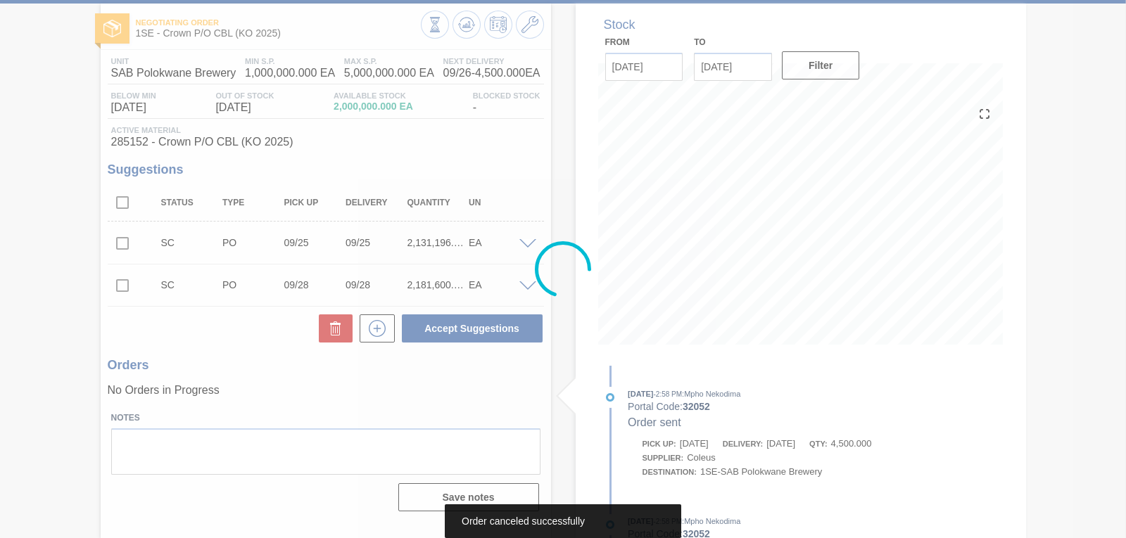
scroll to position [67, 0]
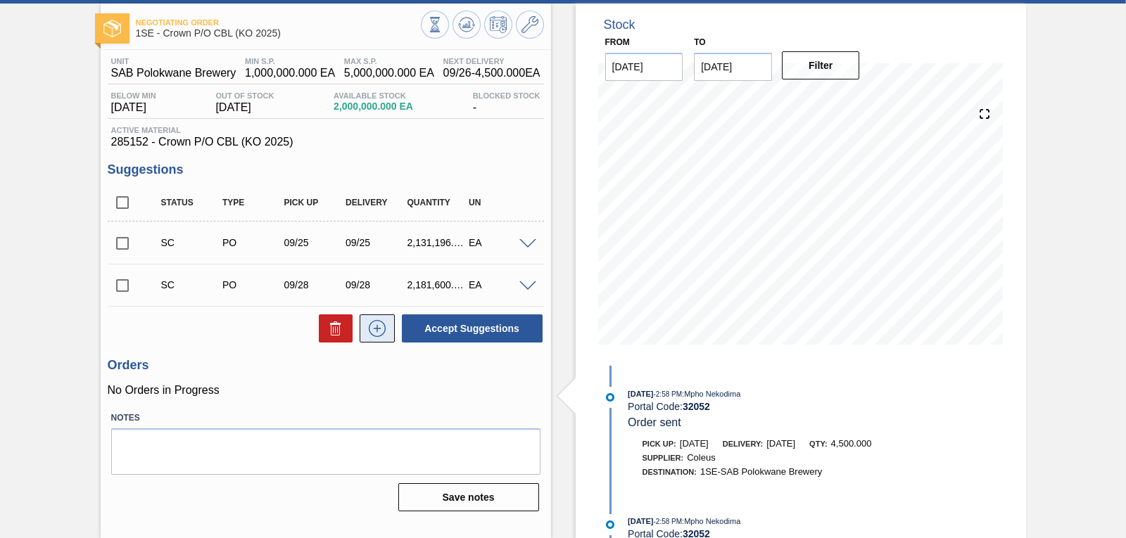
click at [377, 331] on icon at bounding box center [377, 329] width 1 height 8
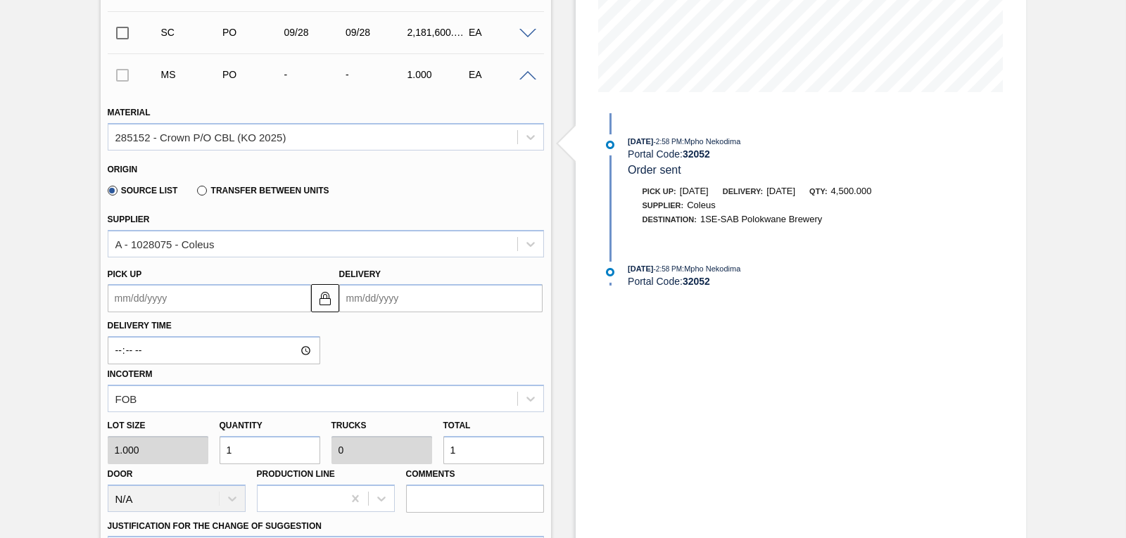
scroll to position [327, 0]
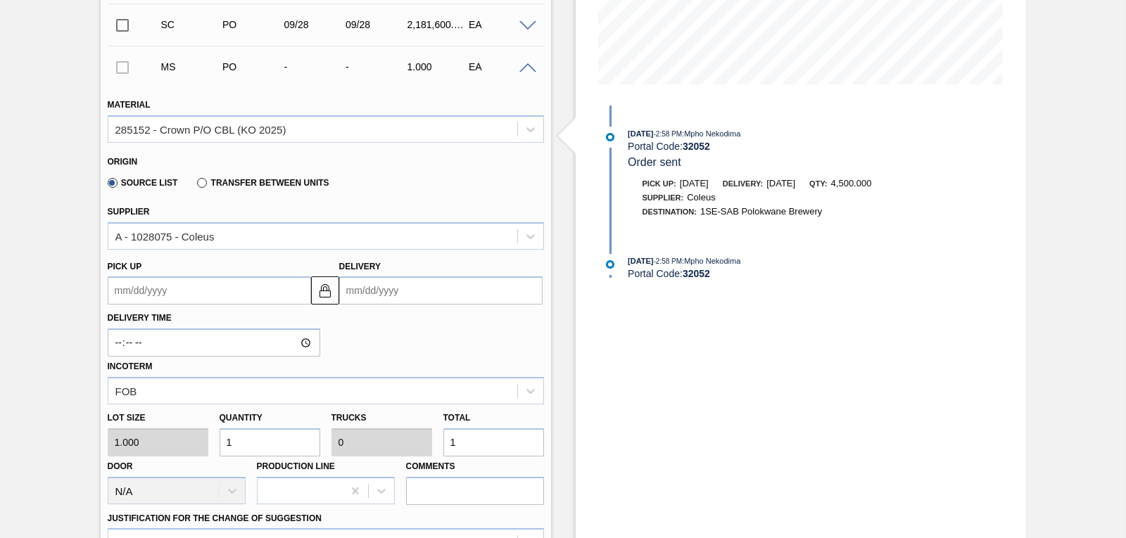
click at [357, 293] on input "Delivery" at bounding box center [440, 291] width 203 height 28
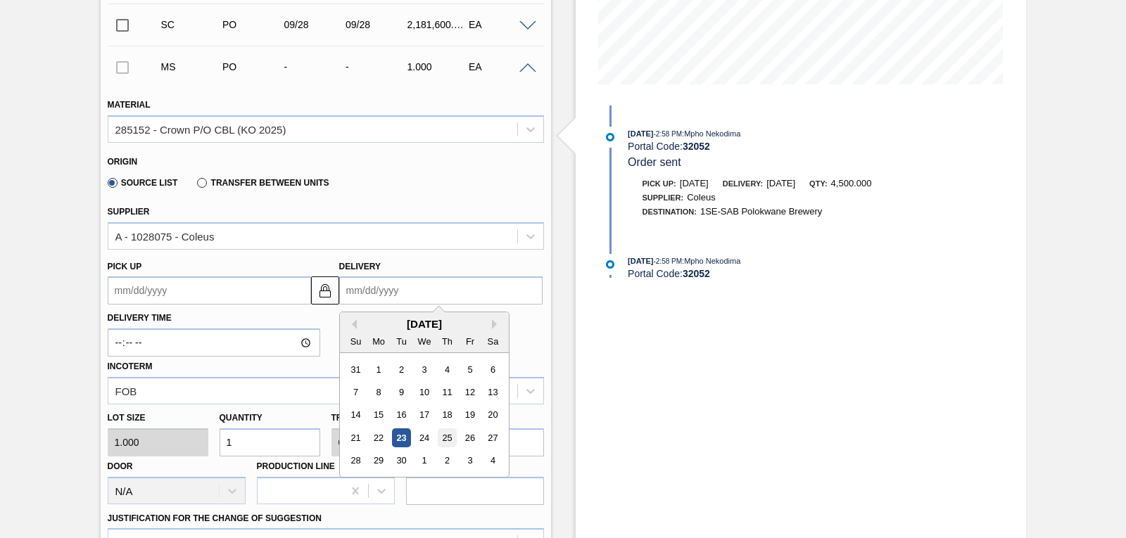
click at [453, 442] on div "25" at bounding box center [446, 438] width 19 height 19
type up3251829560 "[DATE]"
type input "[DATE]"
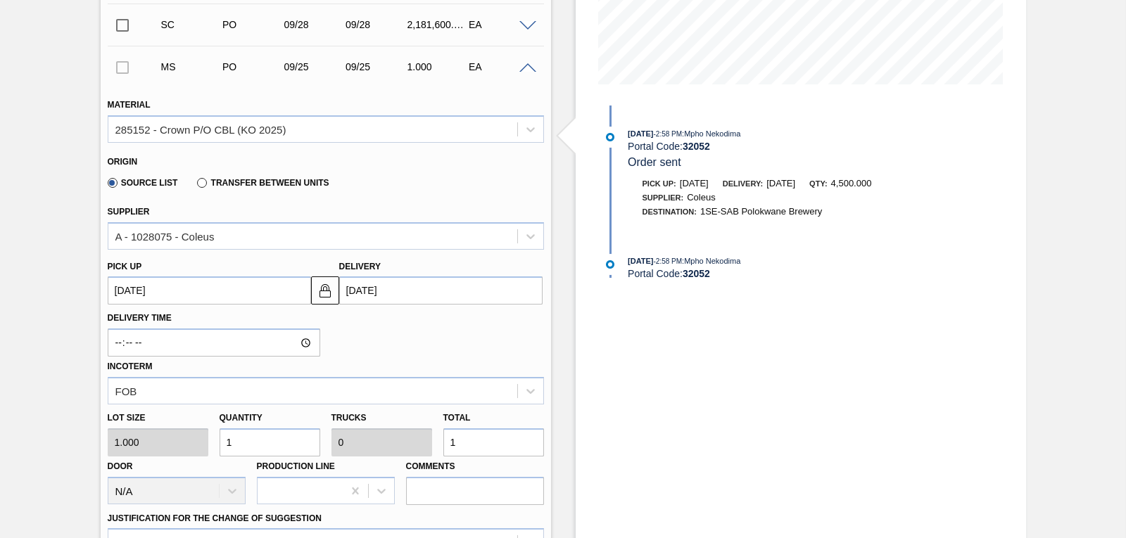
click at [179, 442] on div "Lot size 1.000 Quantity 1 Trucks 0 Total 1 Door N/A Production Line Comments" at bounding box center [326, 455] width 448 height 101
type input "4"
type input "45"
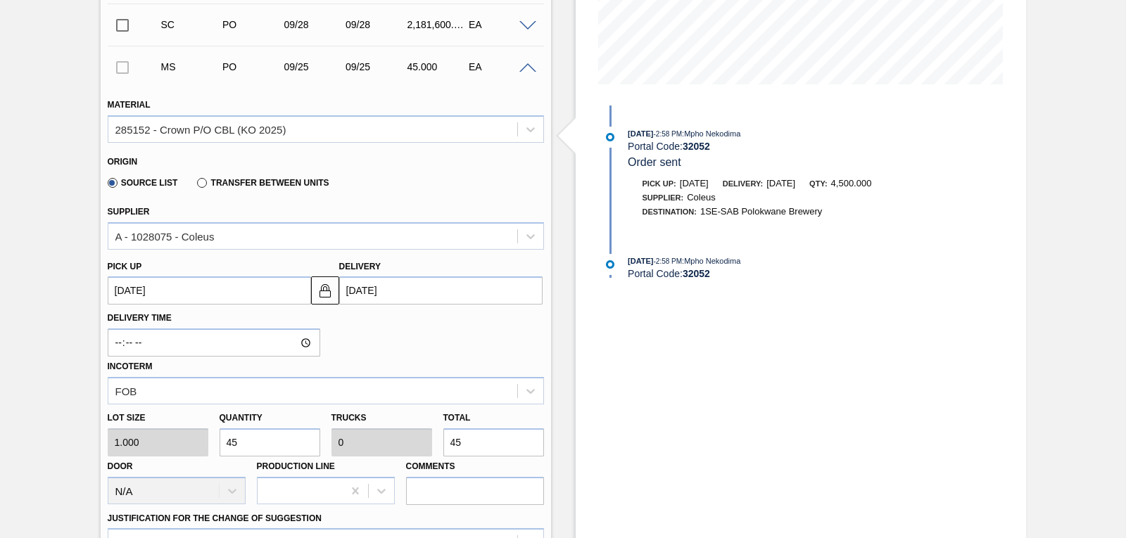
type input "450"
type input "4,500"
type input "0.001"
type input "4,500"
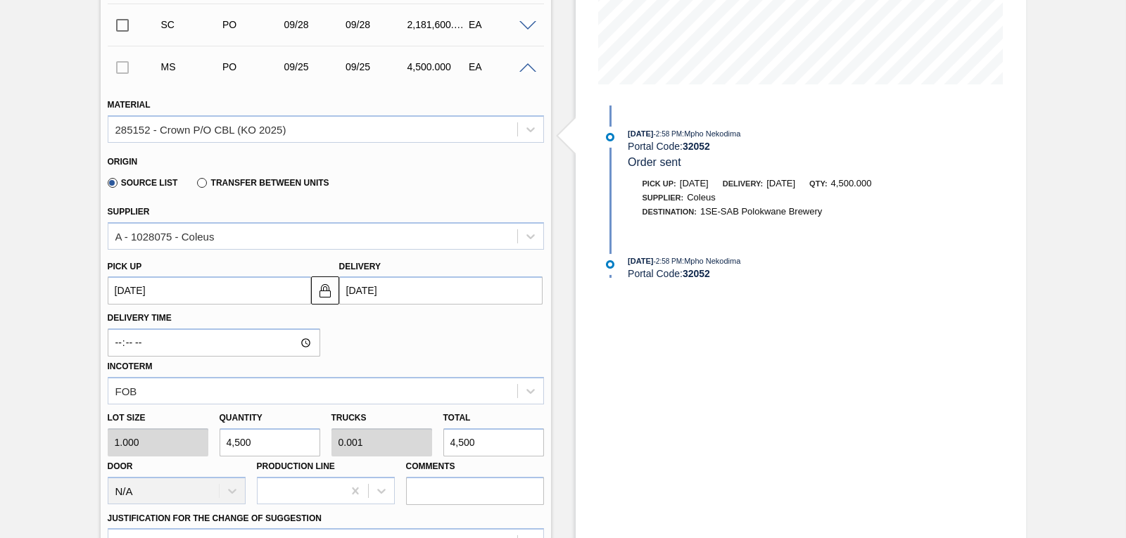
type input "45,000"
type input "0.006"
type input "45,000"
type input "450,000"
type input "0.063"
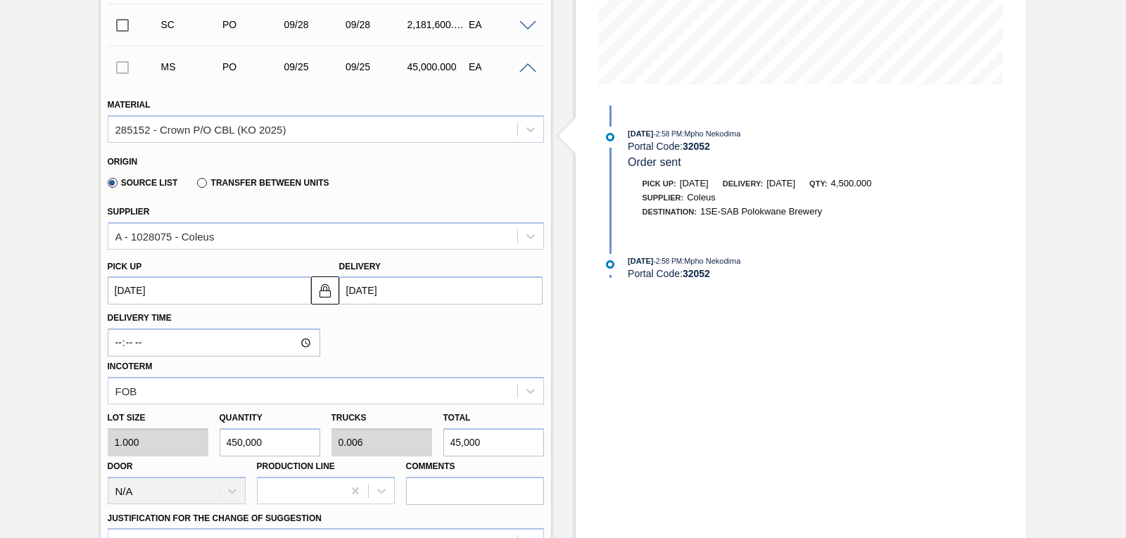
type input "450,000"
type input "4,500,000"
type input "0.625"
type input "4,500,000"
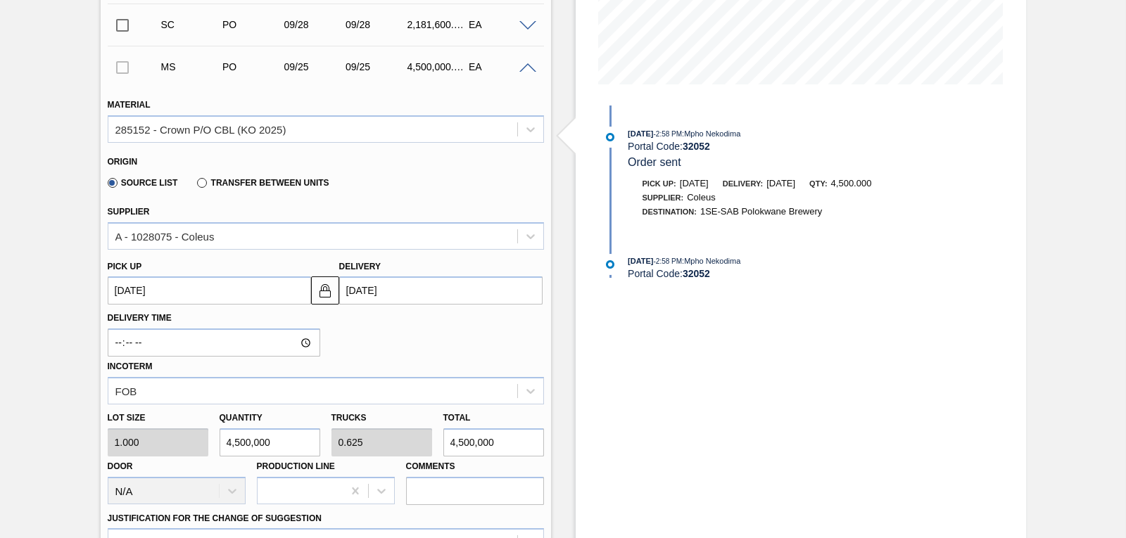
click at [367, 320] on div "Delivery Time Incoterm FOB" at bounding box center [326, 355] width 448 height 100
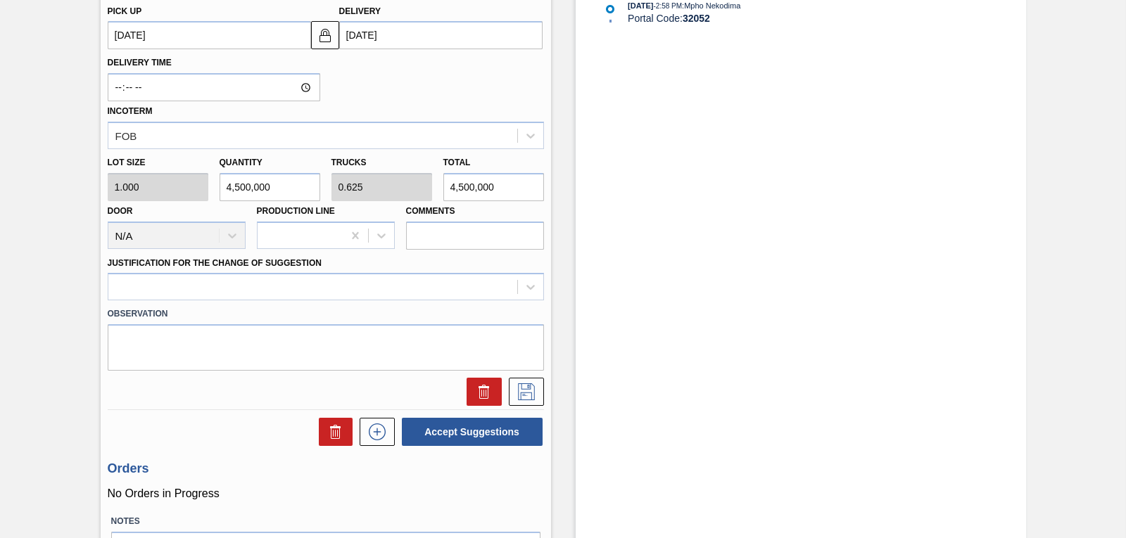
scroll to position [631, 0]
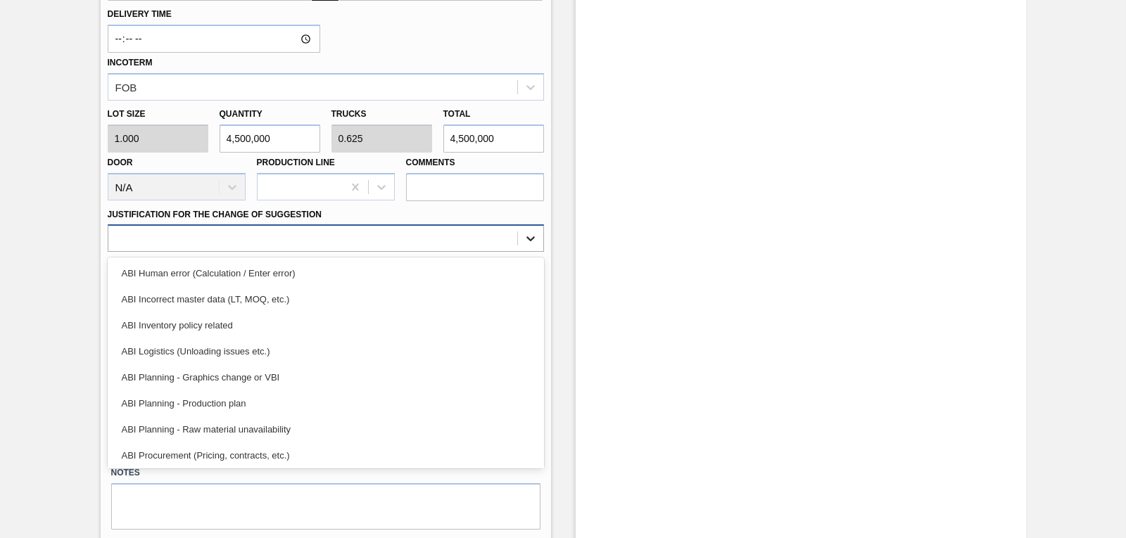
click at [536, 239] on icon at bounding box center [531, 239] width 14 height 14
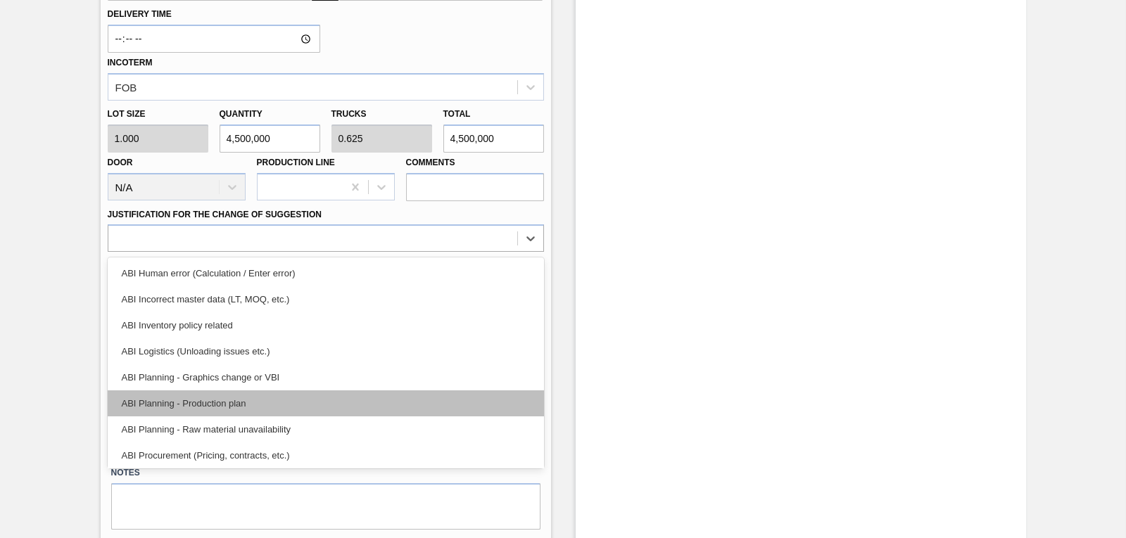
click at [282, 407] on div "ABI Planning - Production plan" at bounding box center [326, 404] width 436 height 26
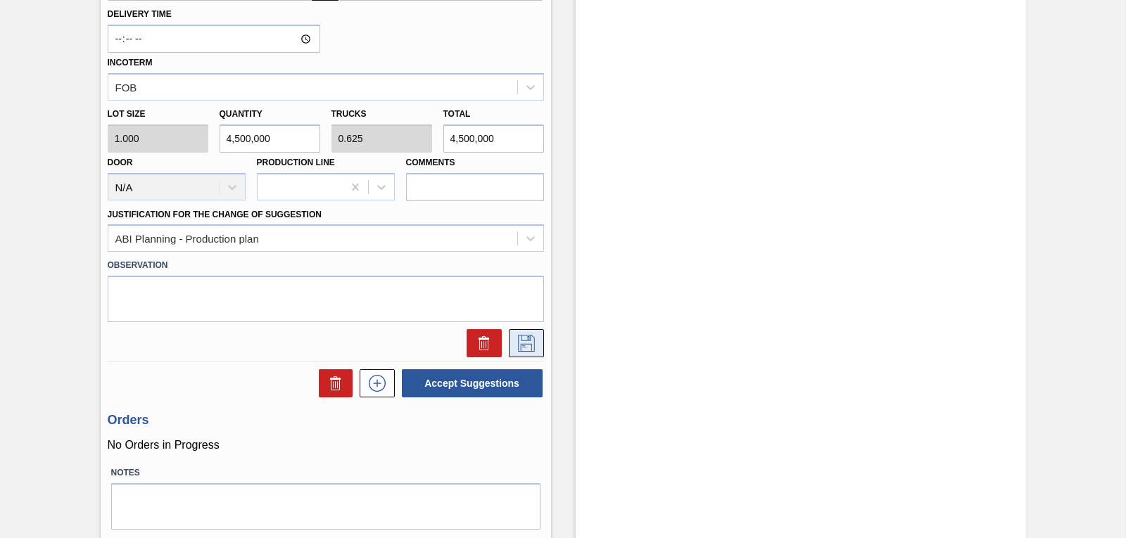
click at [526, 349] on icon at bounding box center [526, 343] width 23 height 17
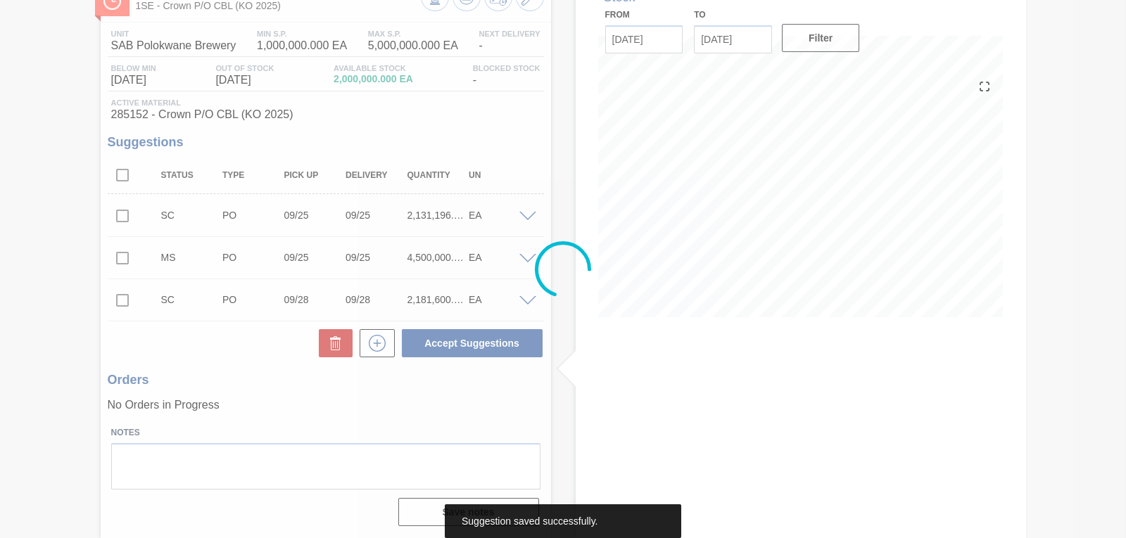
scroll to position [94, 0]
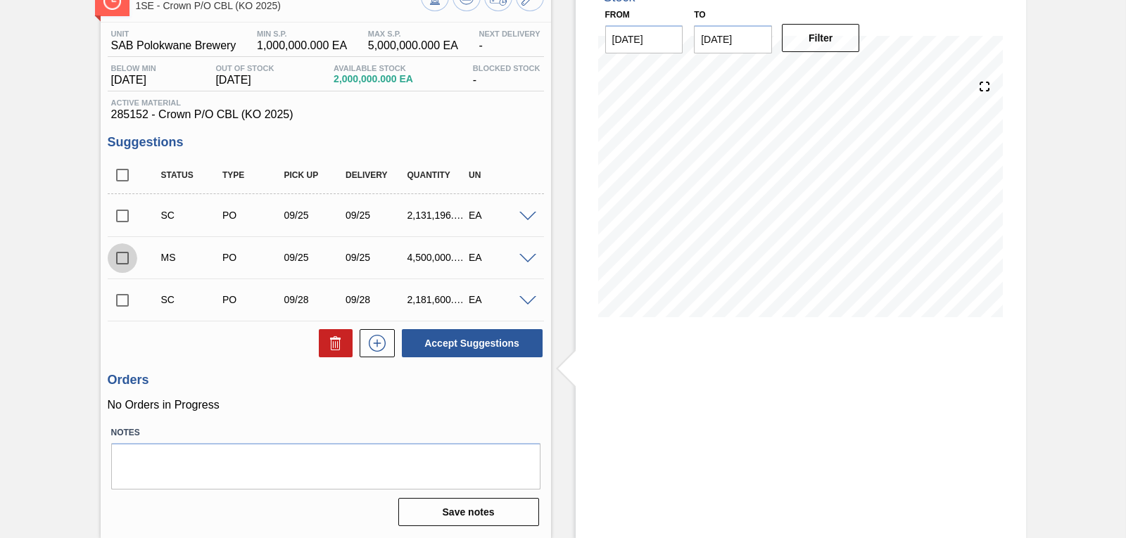
click at [120, 260] on input "checkbox" at bounding box center [123, 259] width 30 height 30
click at [475, 351] on button "Accept Suggestions" at bounding box center [472, 343] width 141 height 28
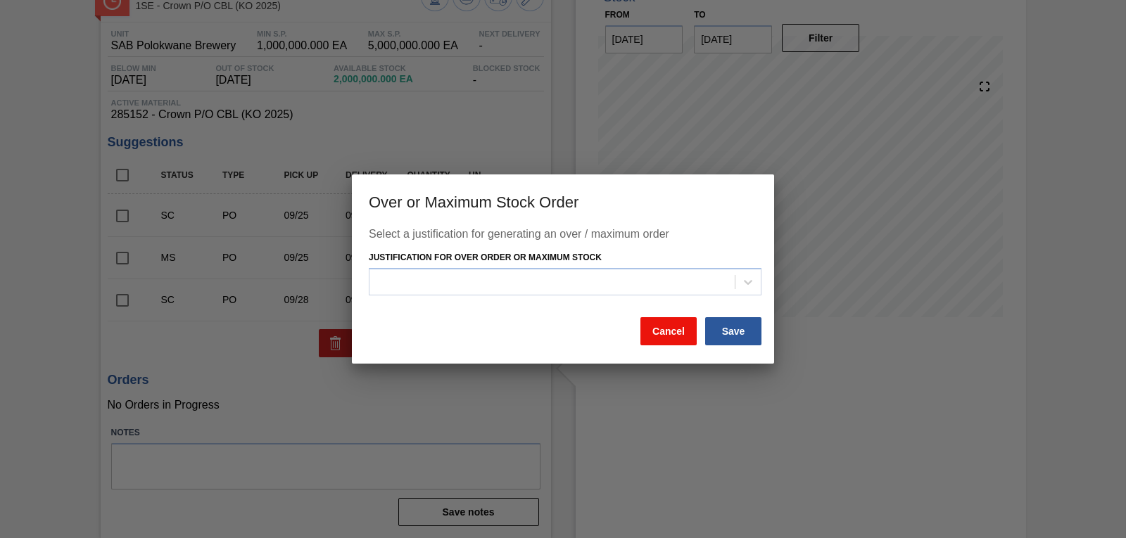
click at [667, 334] on button "Cancel" at bounding box center [669, 331] width 56 height 28
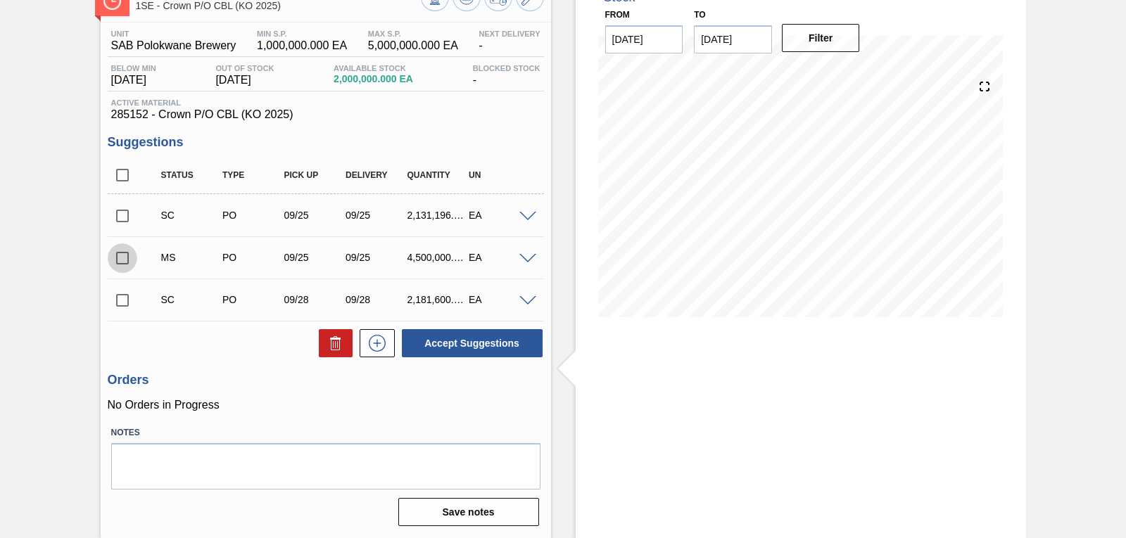
click at [127, 257] on input "checkbox" at bounding box center [123, 259] width 30 height 30
checkbox input "true"
click at [528, 258] on span at bounding box center [527, 259] width 17 height 11
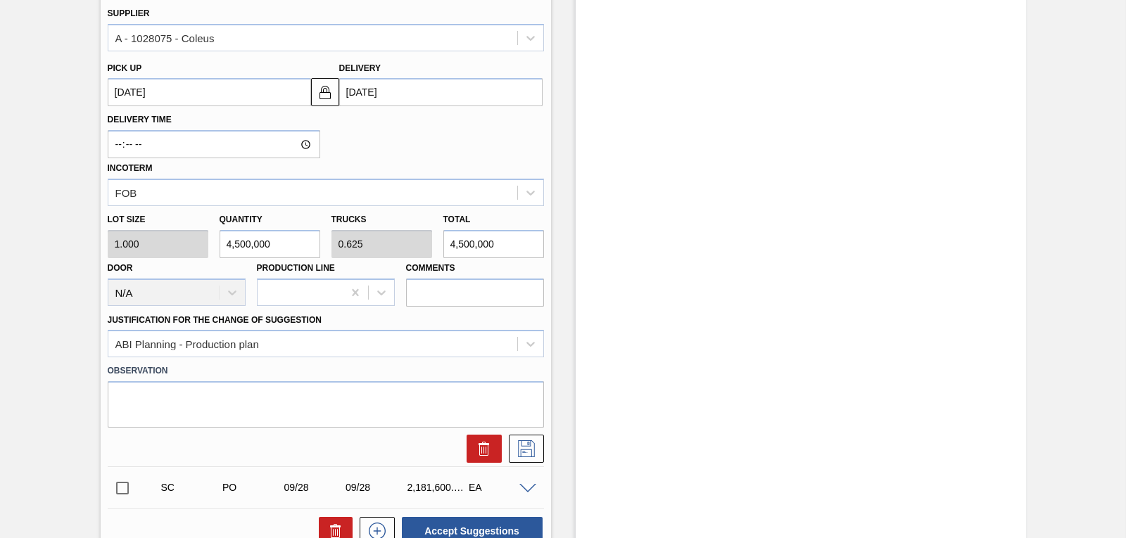
scroll to position [528, 0]
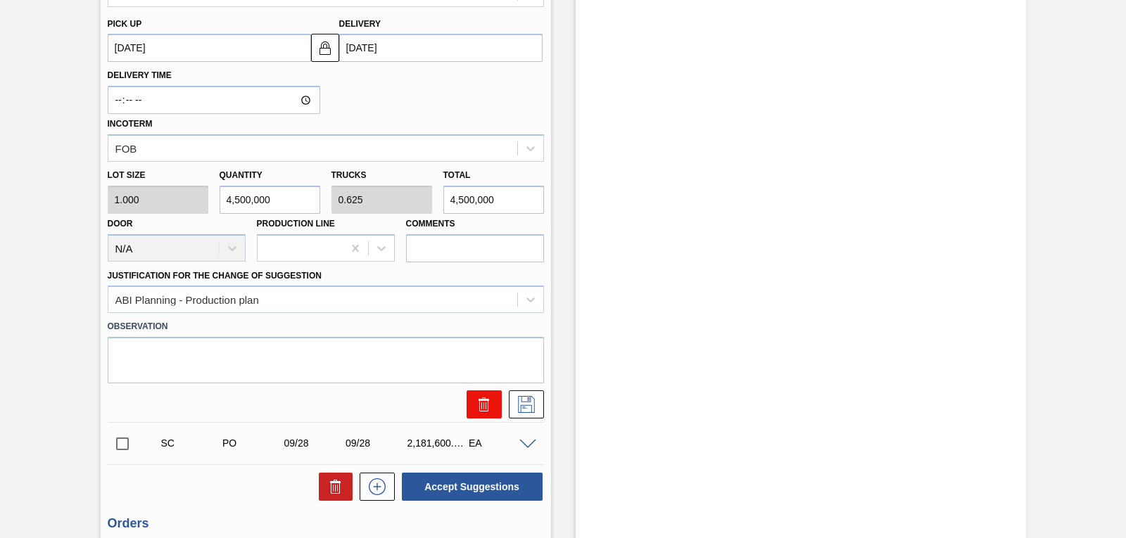
click at [484, 410] on icon at bounding box center [484, 404] width 17 height 17
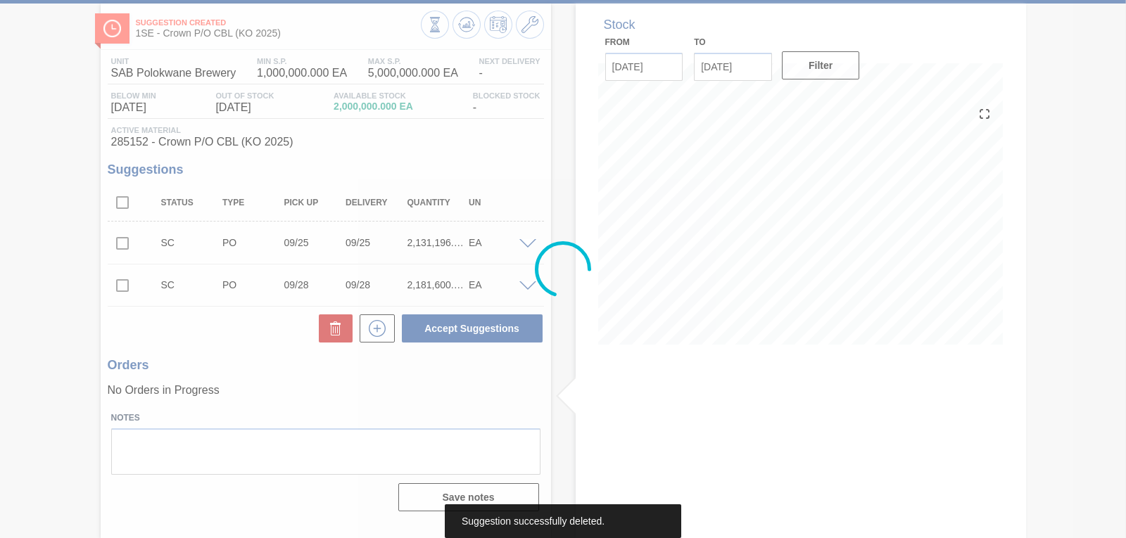
scroll to position [0, 0]
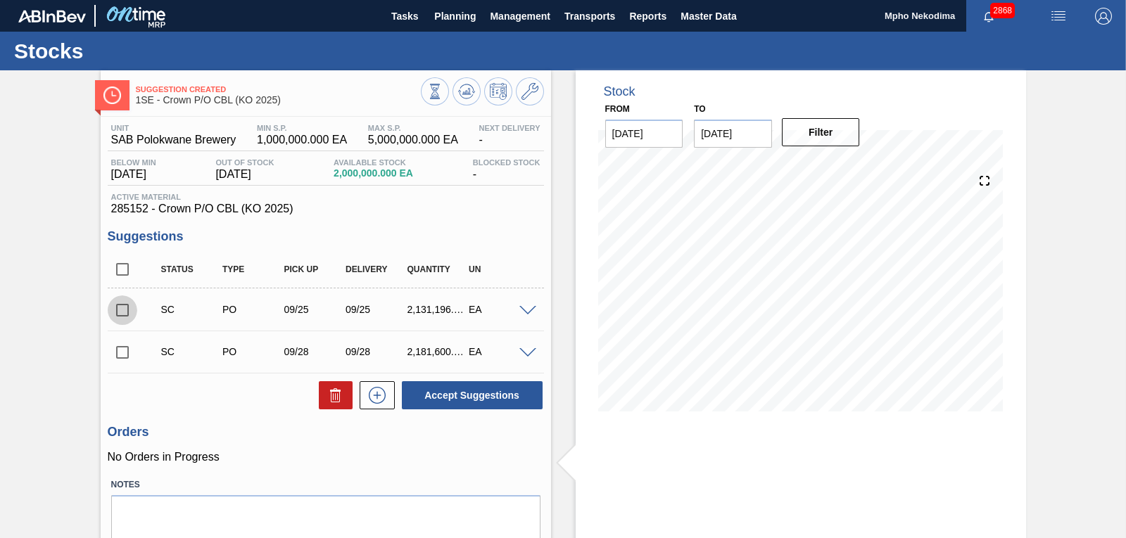
drag, startPoint x: 125, startPoint y: 307, endPoint x: 168, endPoint y: 306, distance: 43.6
click at [125, 308] on input "checkbox" at bounding box center [123, 311] width 30 height 30
checkbox input "true"
click at [513, 309] on div "EA" at bounding box center [499, 309] width 68 height 11
click at [527, 314] on span at bounding box center [527, 311] width 17 height 11
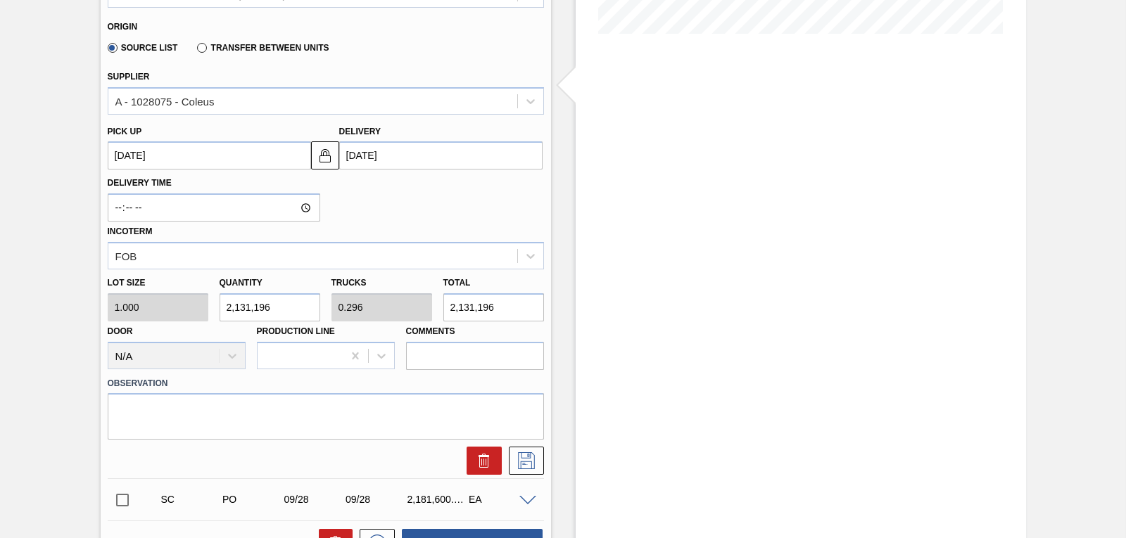
scroll to position [379, 0]
click at [488, 460] on icon at bounding box center [484, 459] width 17 height 17
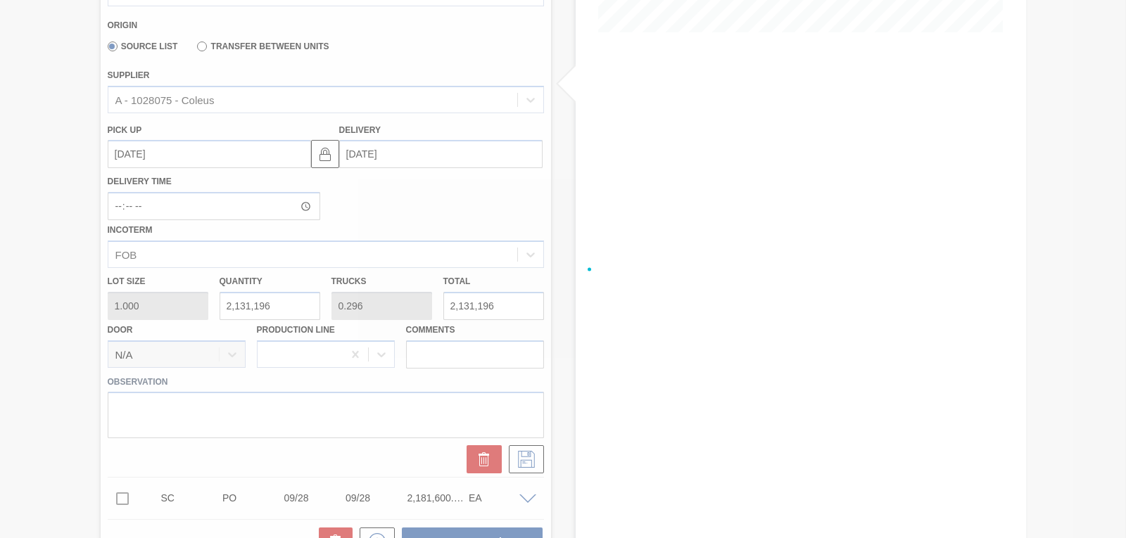
scroll to position [0, 0]
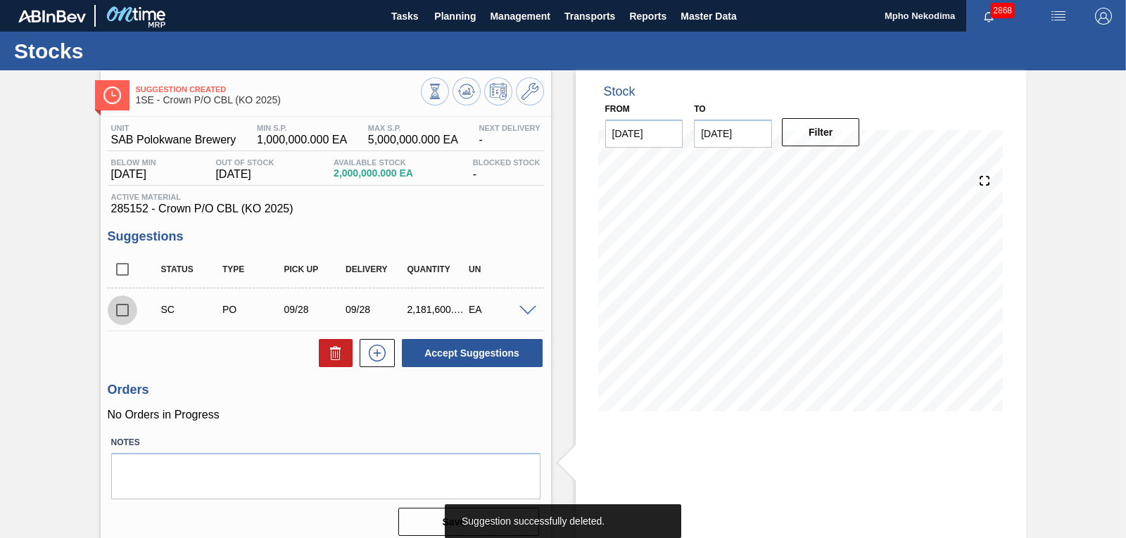
click at [117, 310] on input "checkbox" at bounding box center [123, 311] width 30 height 30
checkbox input "true"
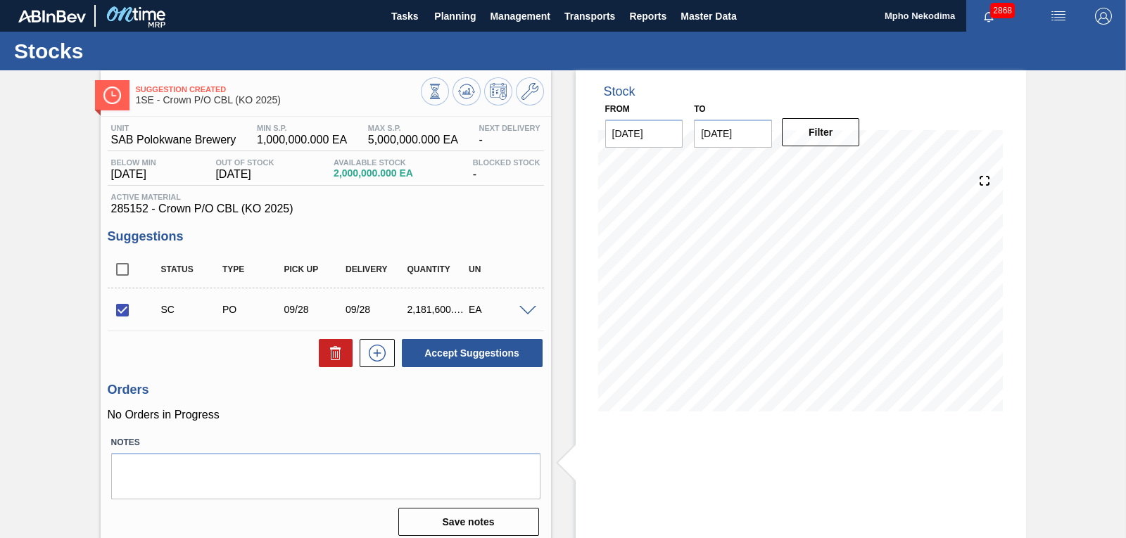
click at [528, 308] on span at bounding box center [527, 311] width 17 height 11
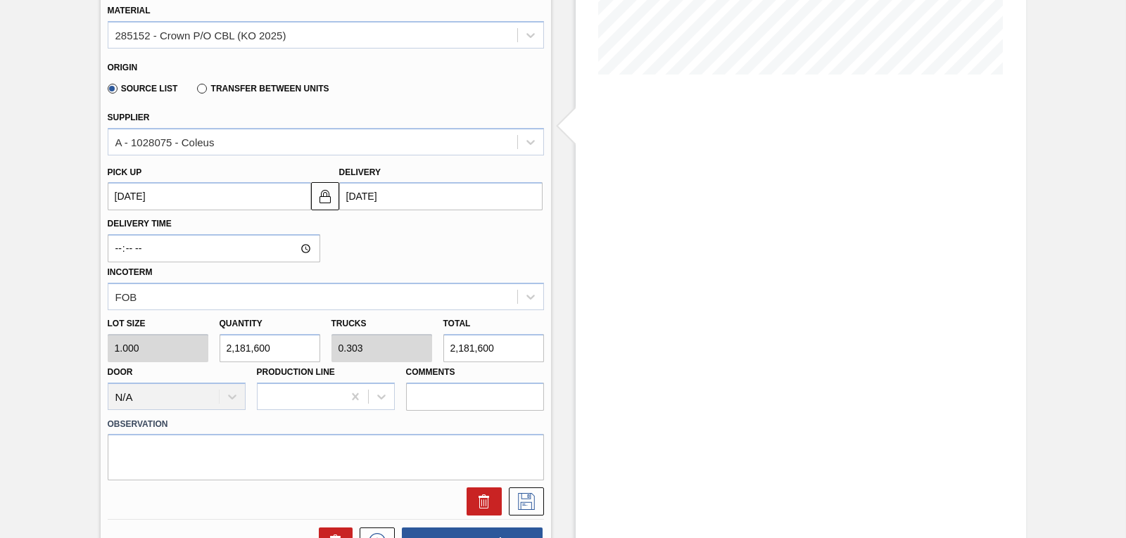
scroll to position [342, 0]
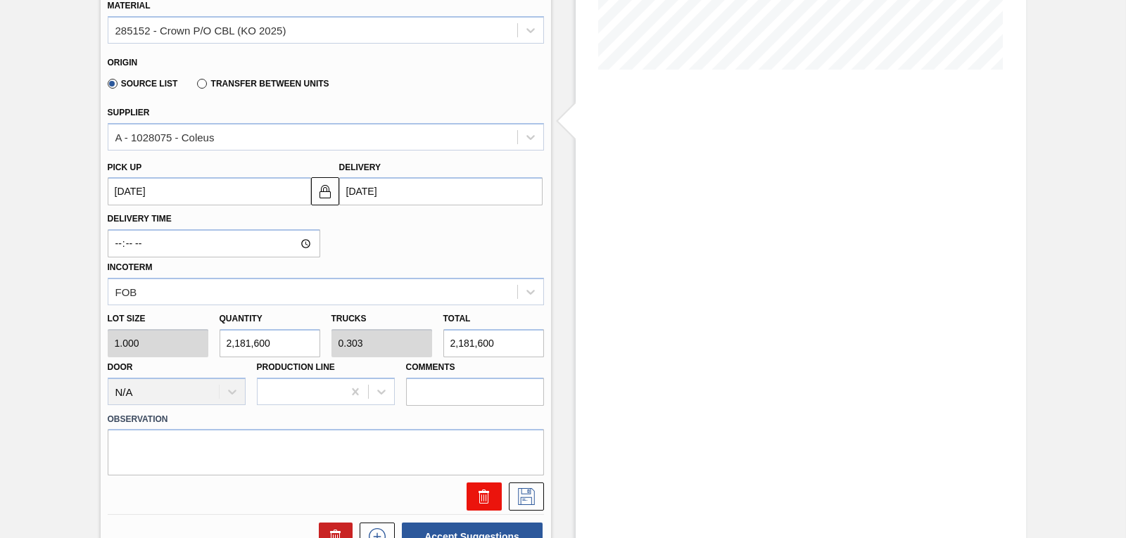
click at [476, 494] on icon at bounding box center [484, 497] width 17 height 17
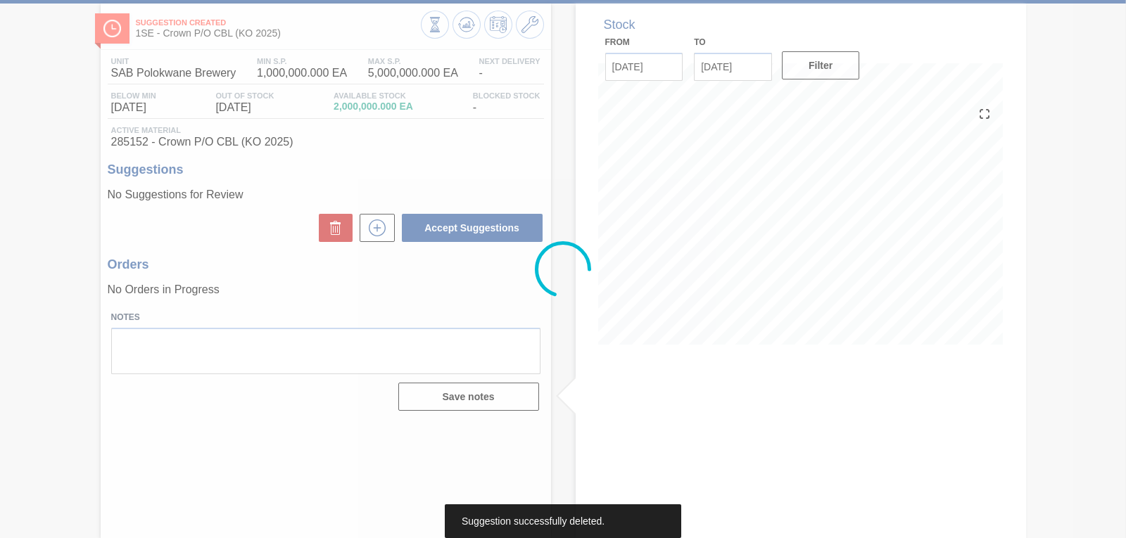
scroll to position [67, 0]
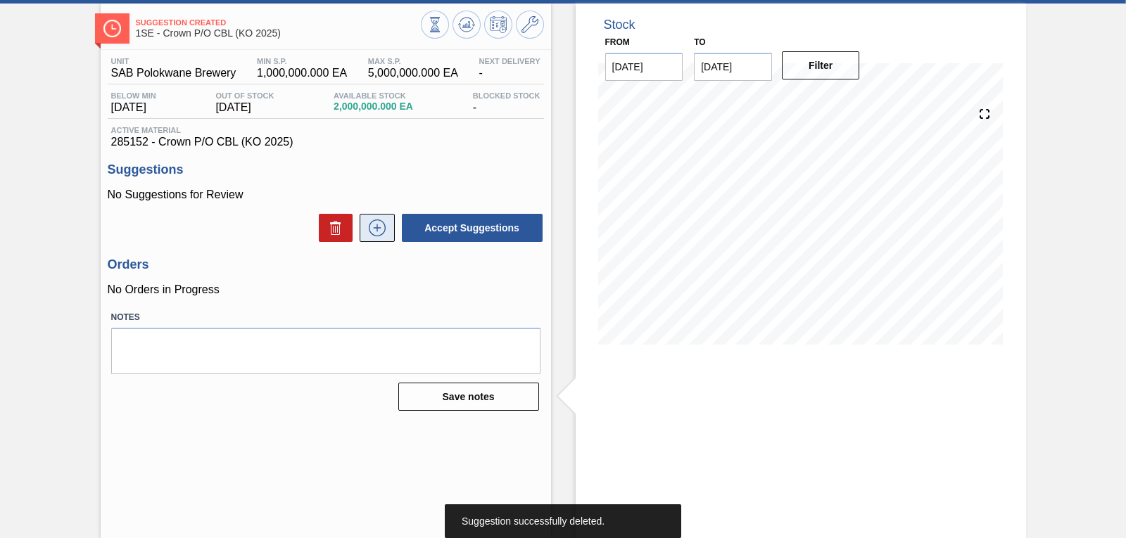
click at [375, 232] on icon at bounding box center [377, 228] width 23 height 17
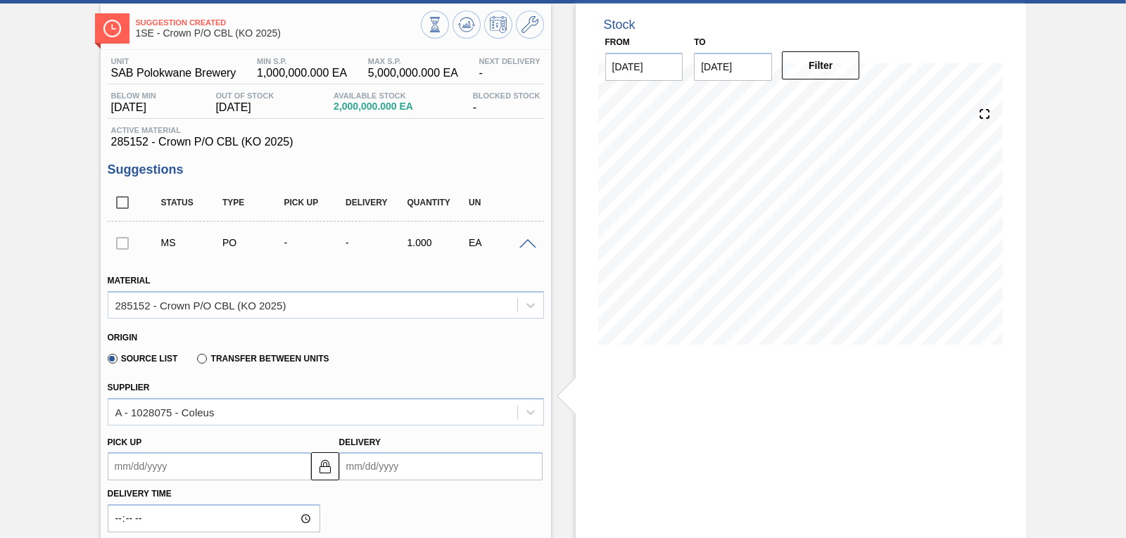
click at [369, 467] on input "Delivery" at bounding box center [440, 467] width 203 height 28
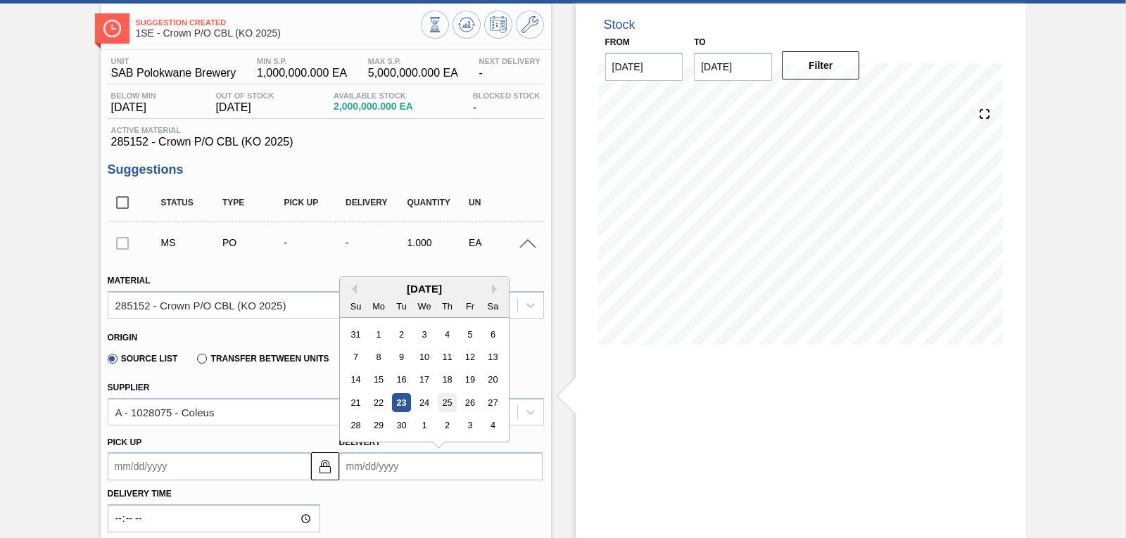
click at [447, 410] on div "25" at bounding box center [446, 402] width 19 height 19
type up3251829561 "[DATE]"
type input "[DATE]"
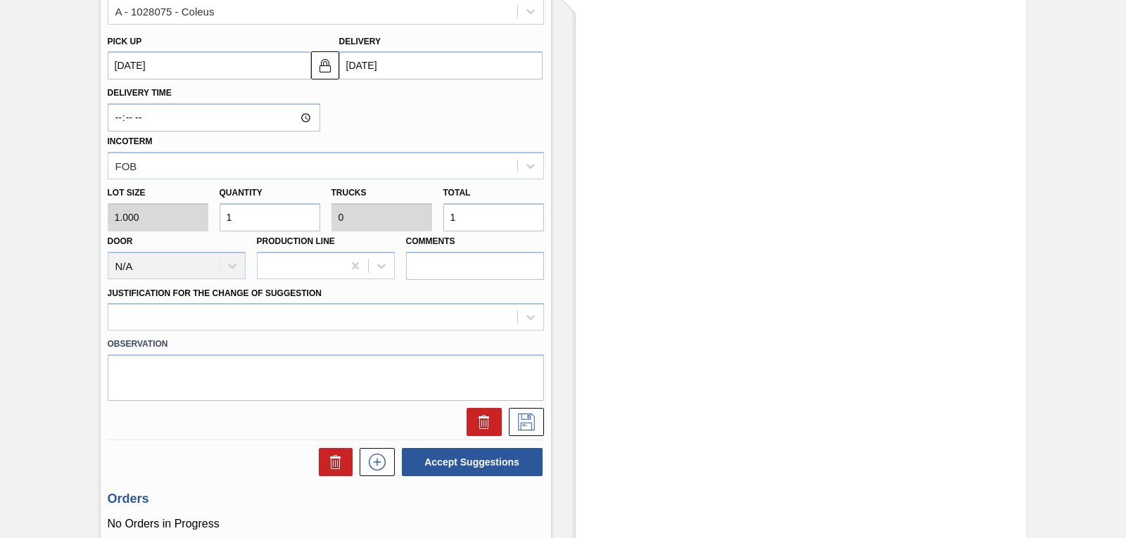
scroll to position [481, 0]
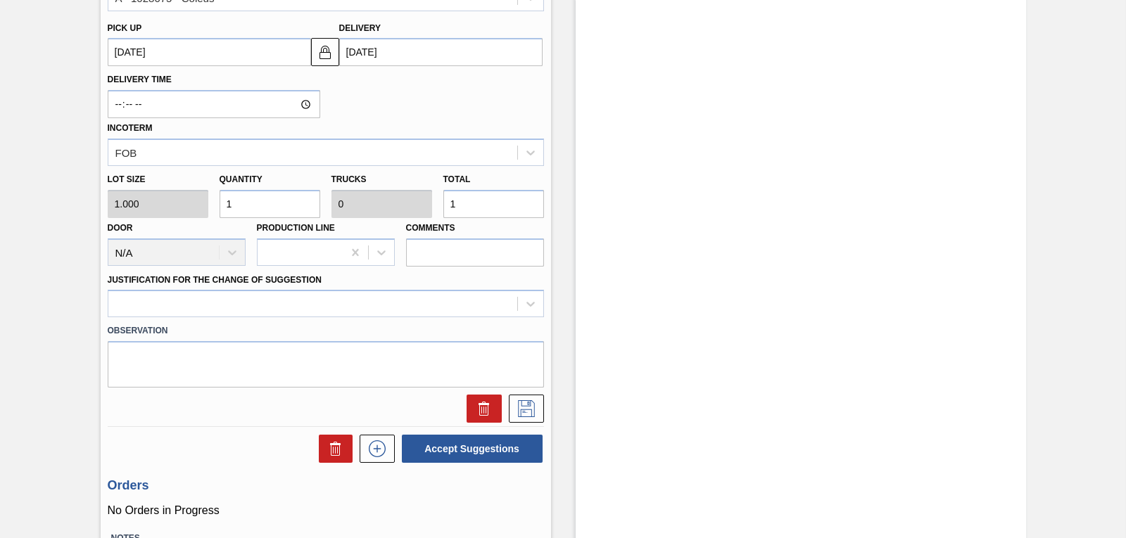
drag, startPoint x: 265, startPoint y: 209, endPoint x: 209, endPoint y: 217, distance: 56.8
click at [209, 217] on div "Lot size 1.000 Quantity 1 Trucks 0 Total 1 Door N/A Production Line Comments" at bounding box center [326, 216] width 448 height 101
type input "4"
type input "45"
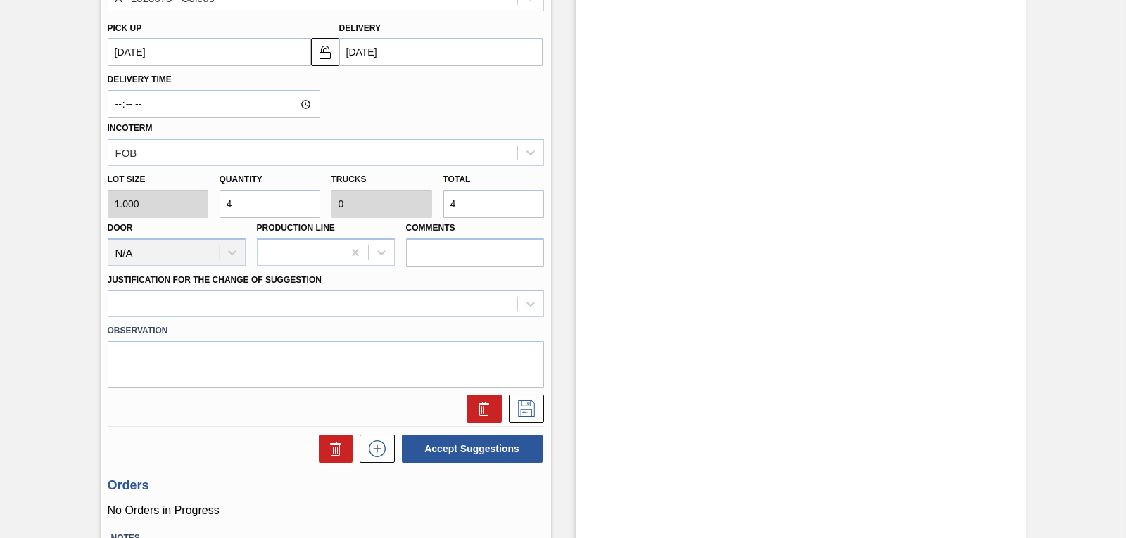
type input "45"
type input "450"
type input "4,500"
type input "0.001"
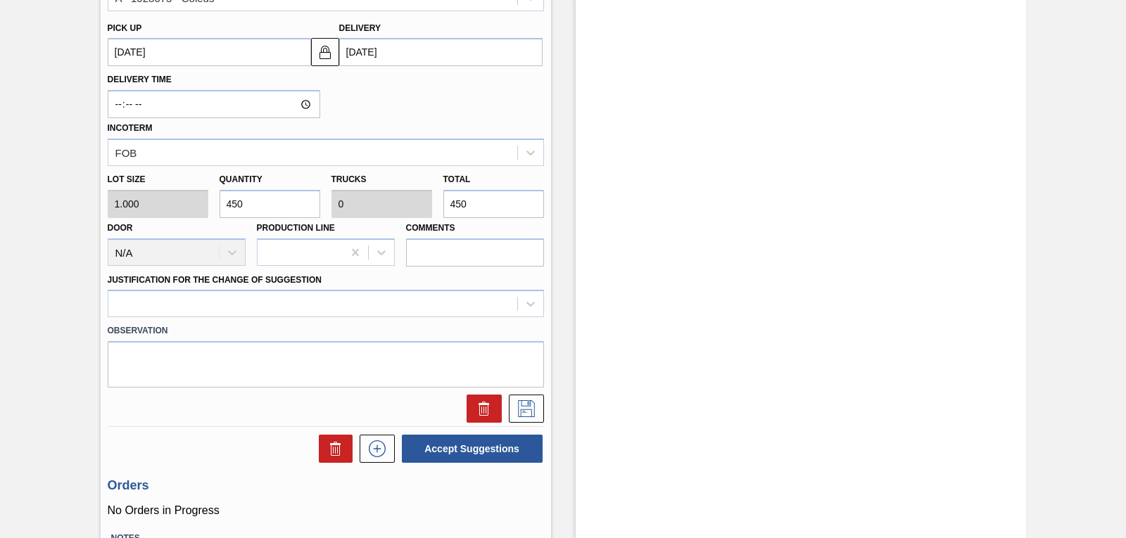
type input "4,500"
type input "45,000"
type input "0.006"
type input "45,000"
type input "450,000"
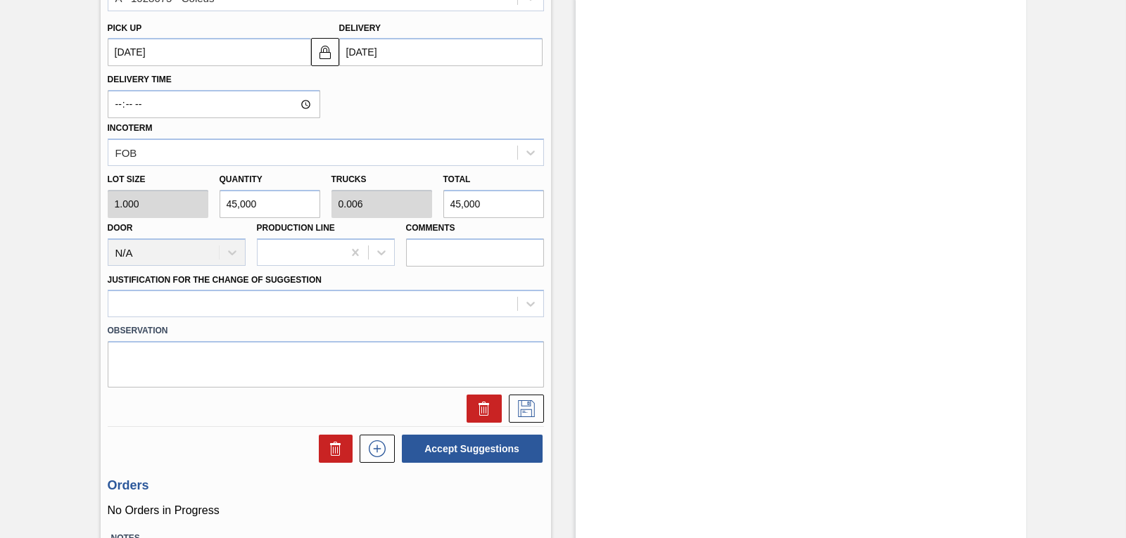
type input "0.063"
type input "450,000"
type input "4,500,000"
type input "0.625"
type input "4,500,000"
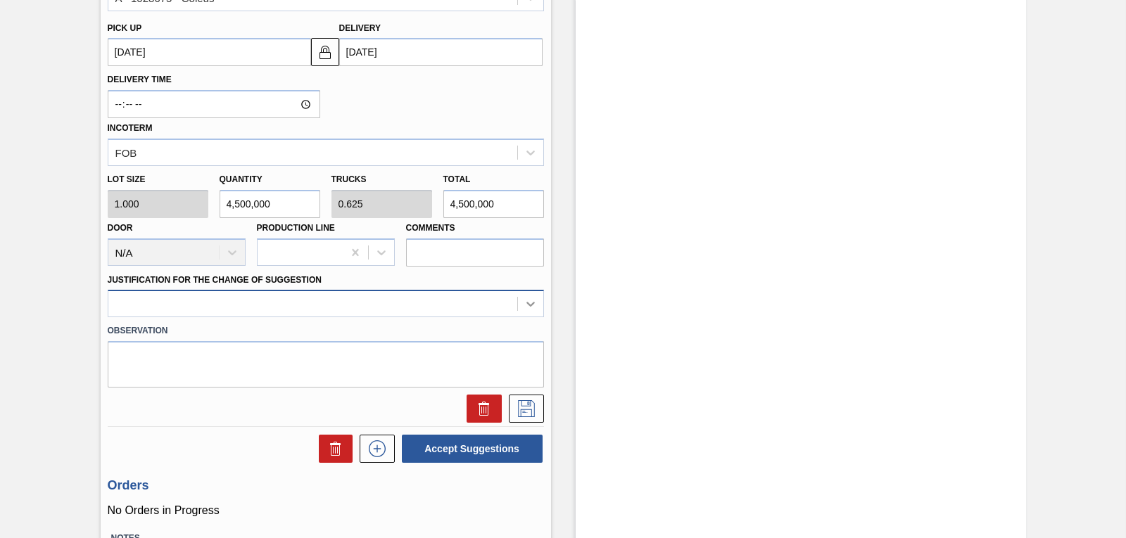
type input "4,500,000"
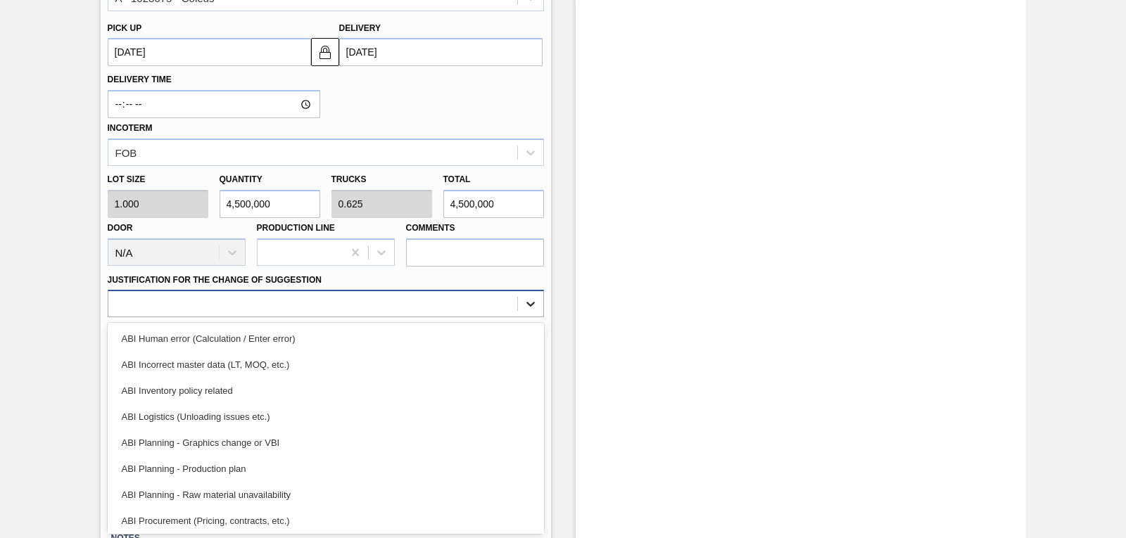
click at [534, 308] on icon at bounding box center [531, 304] width 14 height 14
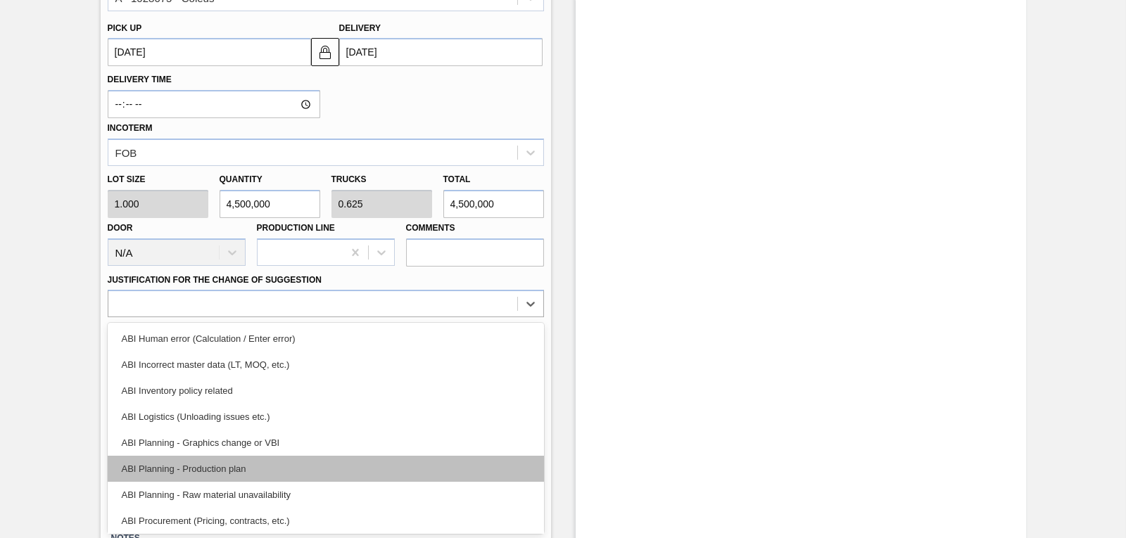
click at [339, 472] on div "ABI Planning - Production plan" at bounding box center [326, 469] width 436 height 26
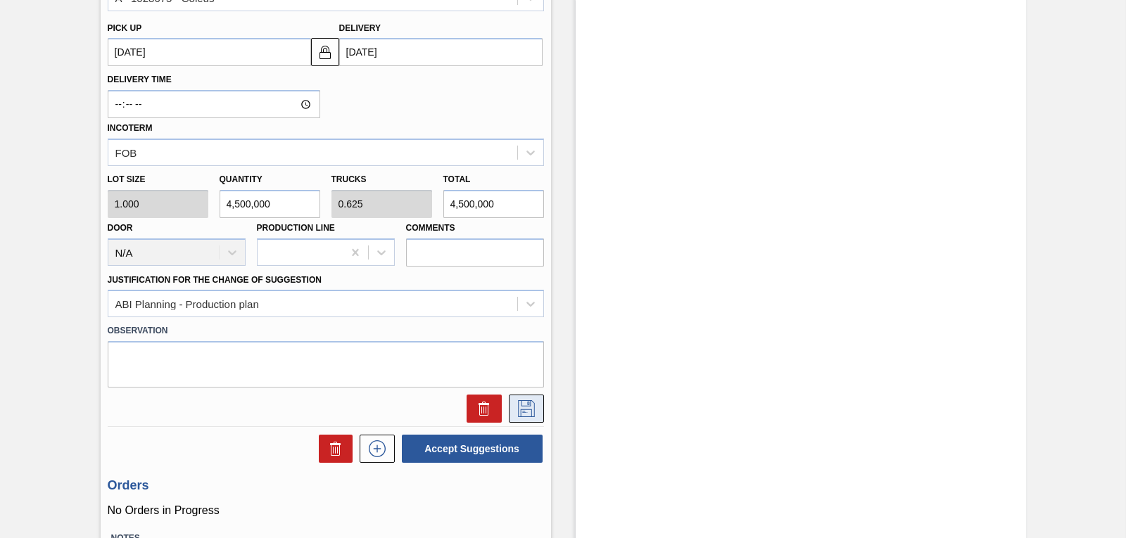
click at [524, 411] on icon at bounding box center [526, 409] width 23 height 17
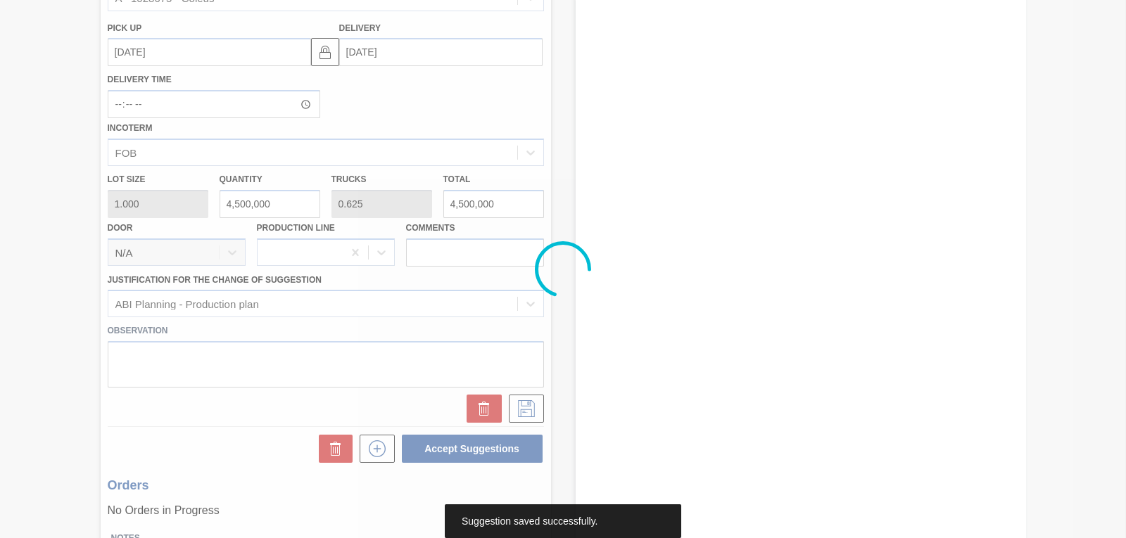
scroll to position [67, 0]
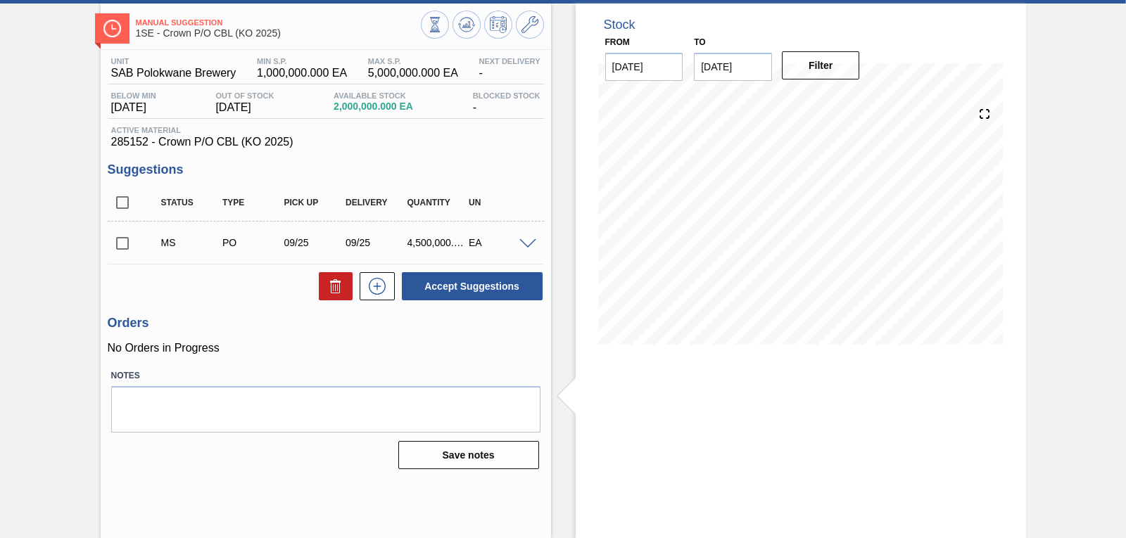
click at [115, 240] on input "checkbox" at bounding box center [123, 244] width 30 height 30
click at [449, 294] on button "Accept Suggestions" at bounding box center [472, 286] width 141 height 28
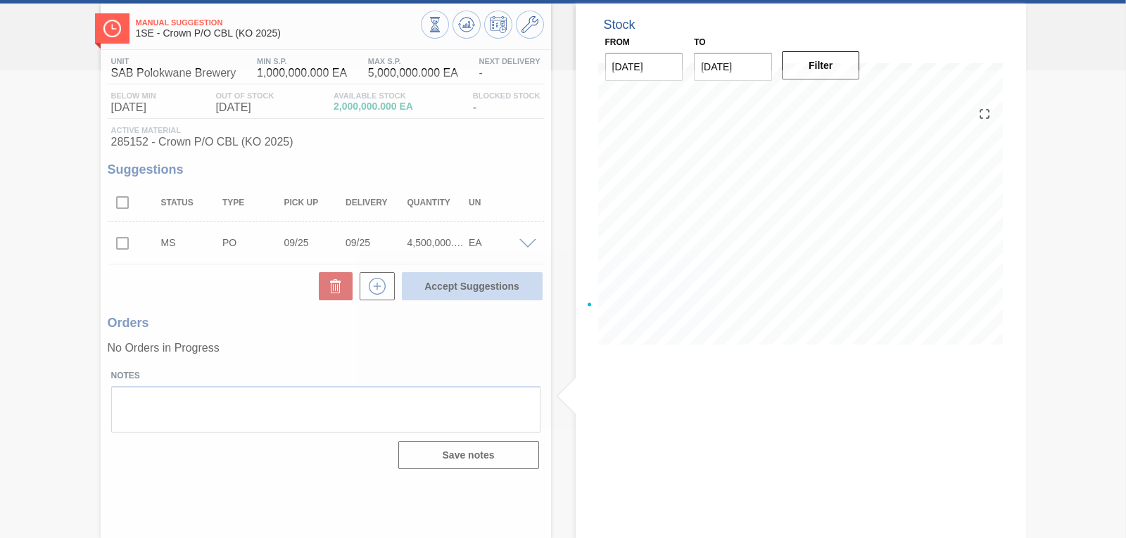
checkbox input "false"
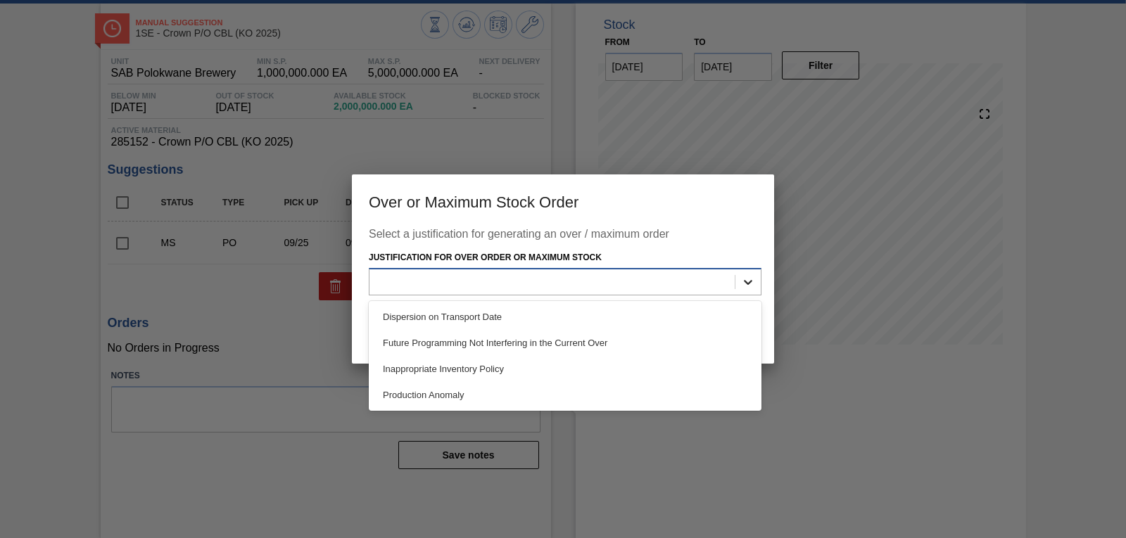
click at [745, 277] on icon at bounding box center [748, 282] width 14 height 14
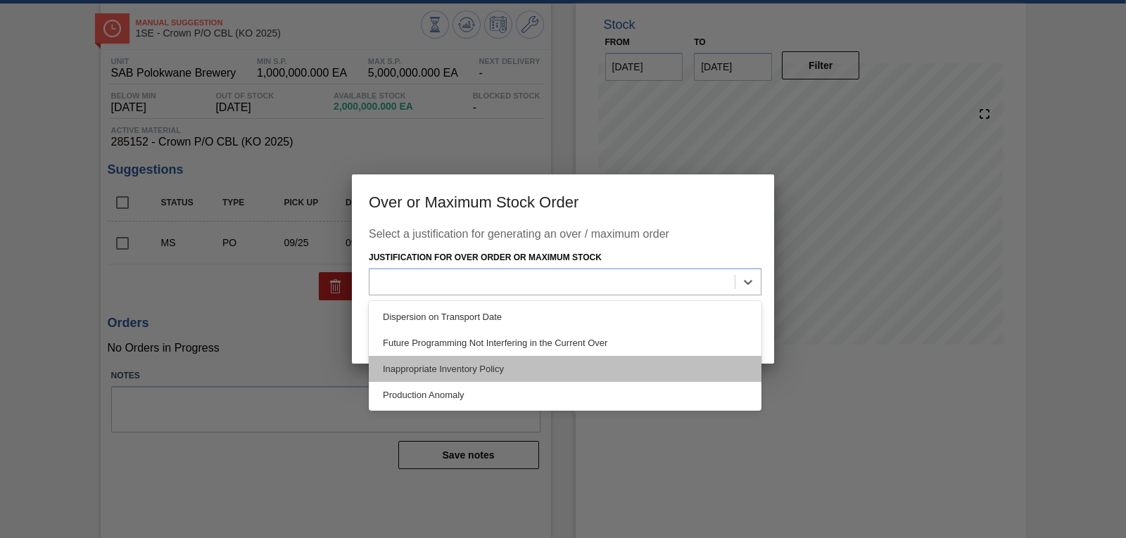
click at [519, 369] on div "Inappropriate Inventory Policy" at bounding box center [565, 369] width 393 height 26
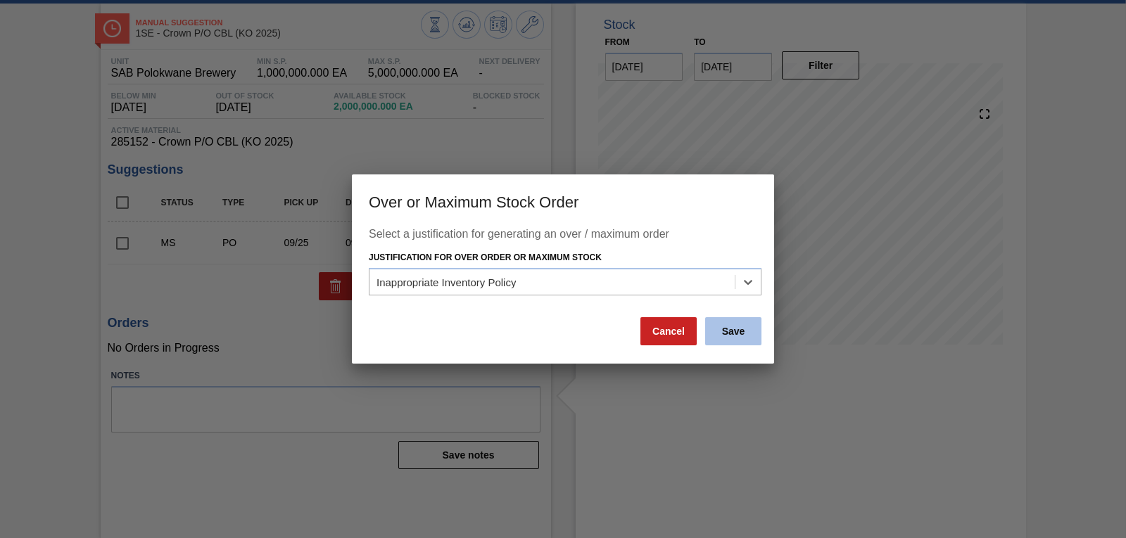
click at [721, 333] on button "Save" at bounding box center [733, 331] width 56 height 28
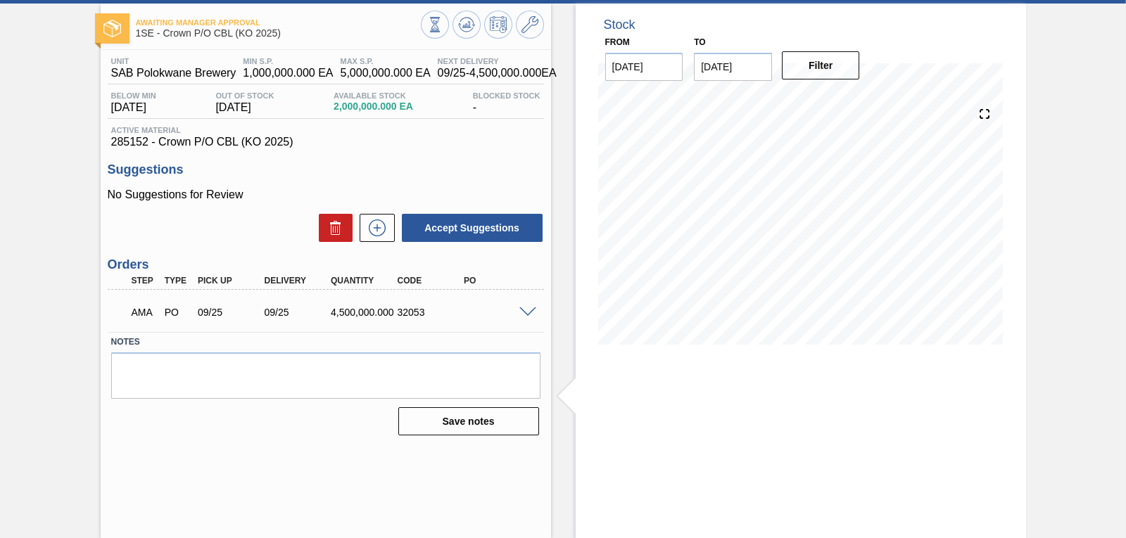
drag, startPoint x: 1123, startPoint y: 128, endPoint x: 1116, endPoint y: 191, distance: 63.0
click at [1116, 191] on div "Awaiting Manager Approval 1SE - Crown P/O CBL (KO 2025) Unit SAB Polokwane Brew…" at bounding box center [563, 271] width 1126 height 535
click at [531, 315] on span at bounding box center [527, 313] width 17 height 11
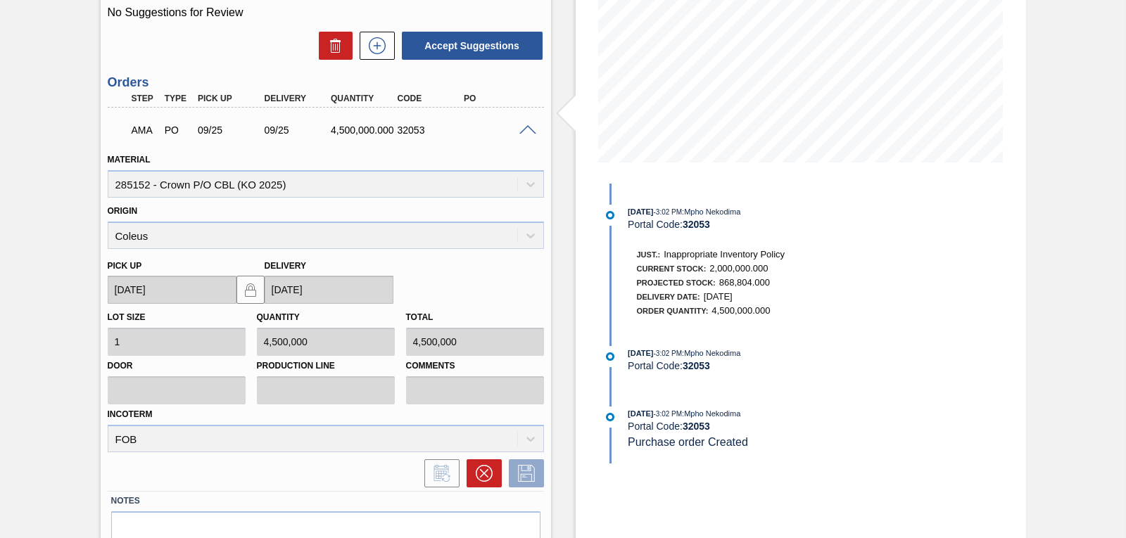
scroll to position [317, 0]
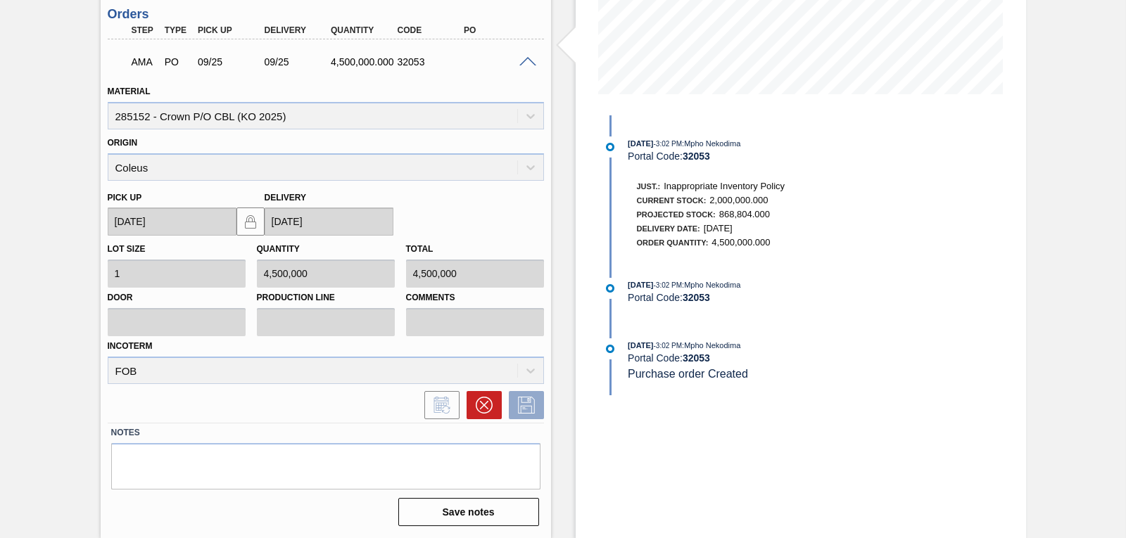
click at [524, 62] on span at bounding box center [527, 62] width 17 height 11
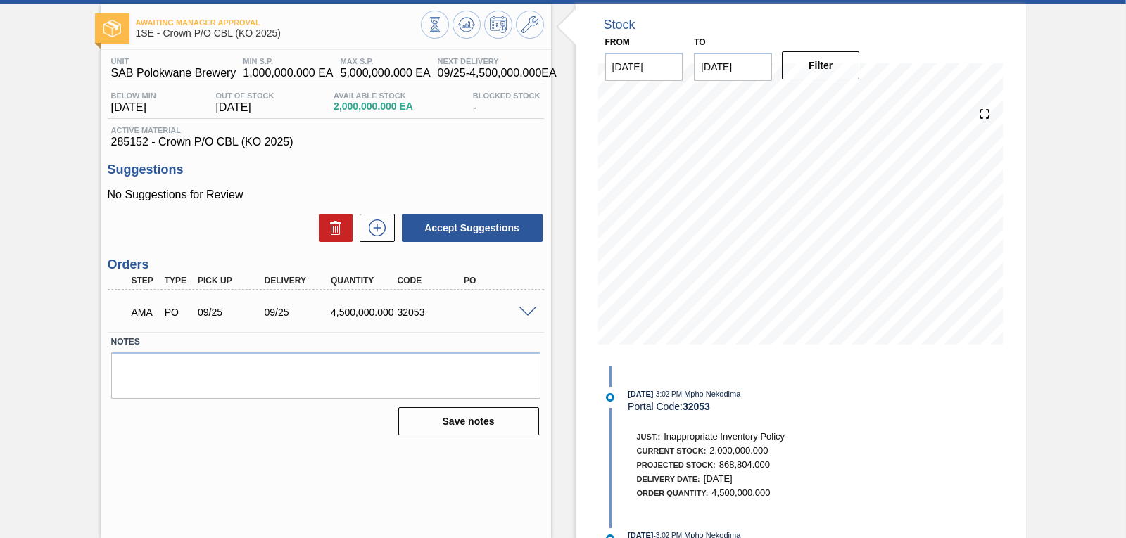
click at [524, 313] on span at bounding box center [527, 313] width 17 height 11
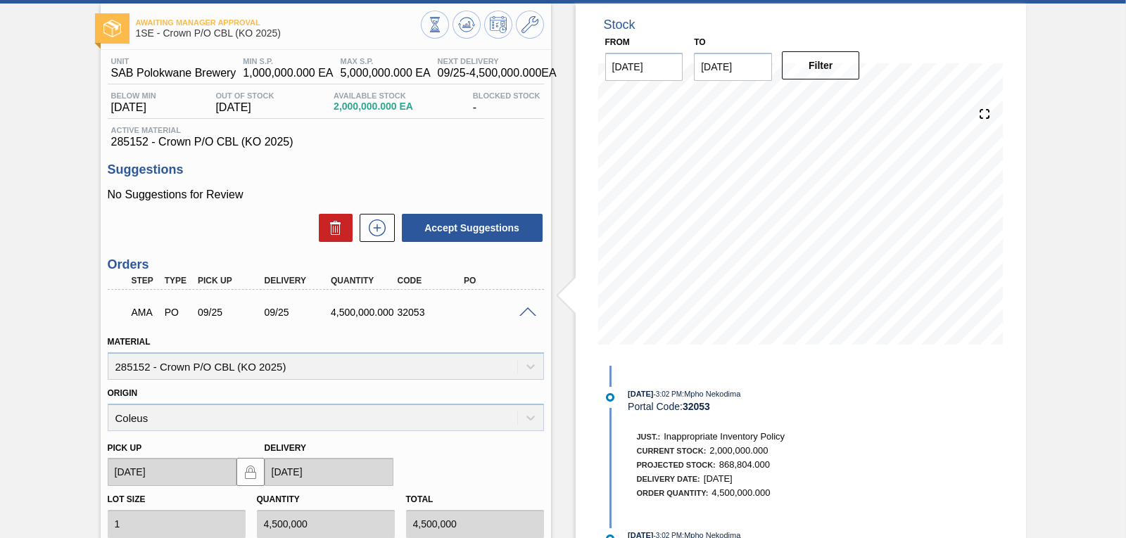
scroll to position [317, 0]
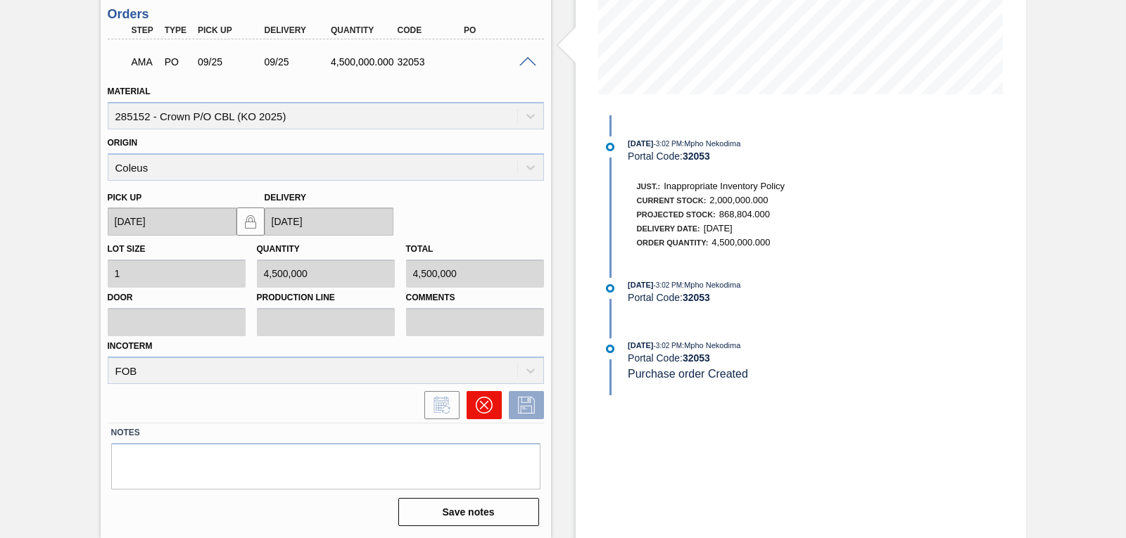
click at [485, 398] on icon at bounding box center [483, 405] width 17 height 17
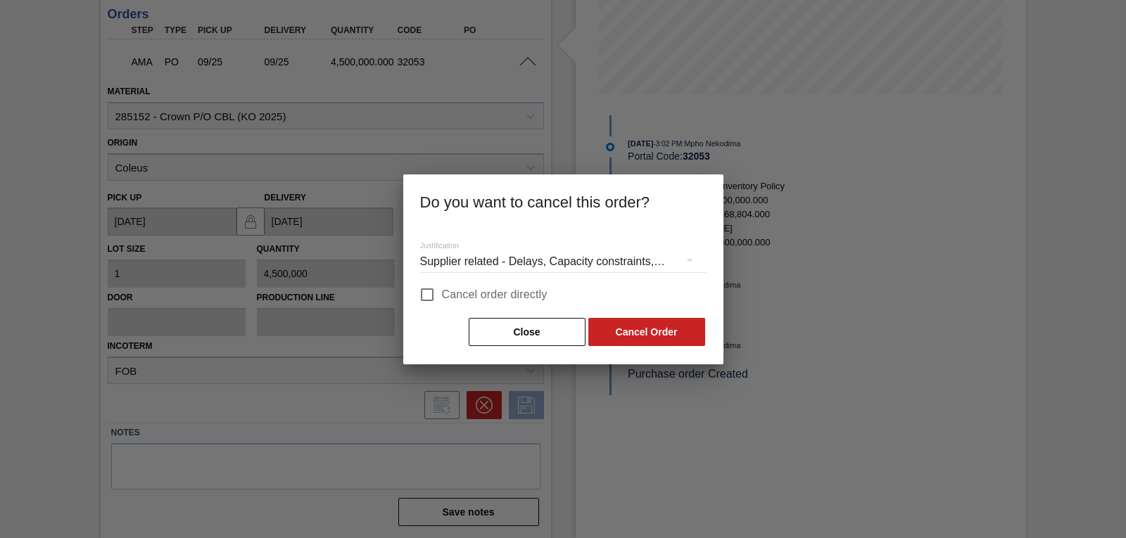
click at [485, 306] on label "Cancel order directly" at bounding box center [479, 295] width 135 height 30
click at [442, 306] on input "Cancel order directly" at bounding box center [427, 295] width 30 height 30
checkbox input "true"
click at [634, 346] on div "Close Cancel Order" at bounding box center [563, 332] width 286 height 31
click at [641, 332] on button "Cancel Order" at bounding box center [646, 332] width 117 height 28
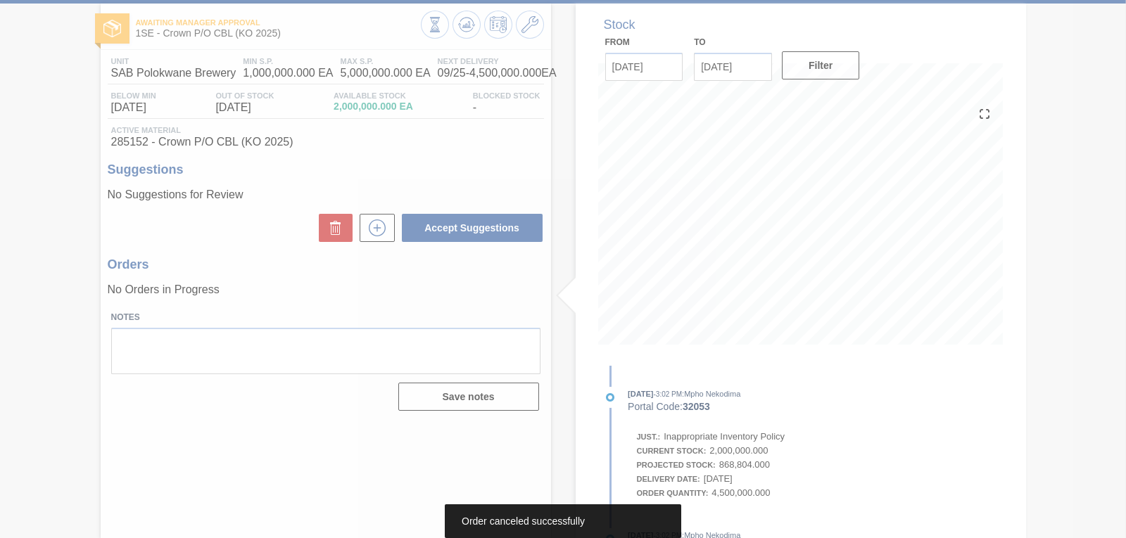
scroll to position [67, 0]
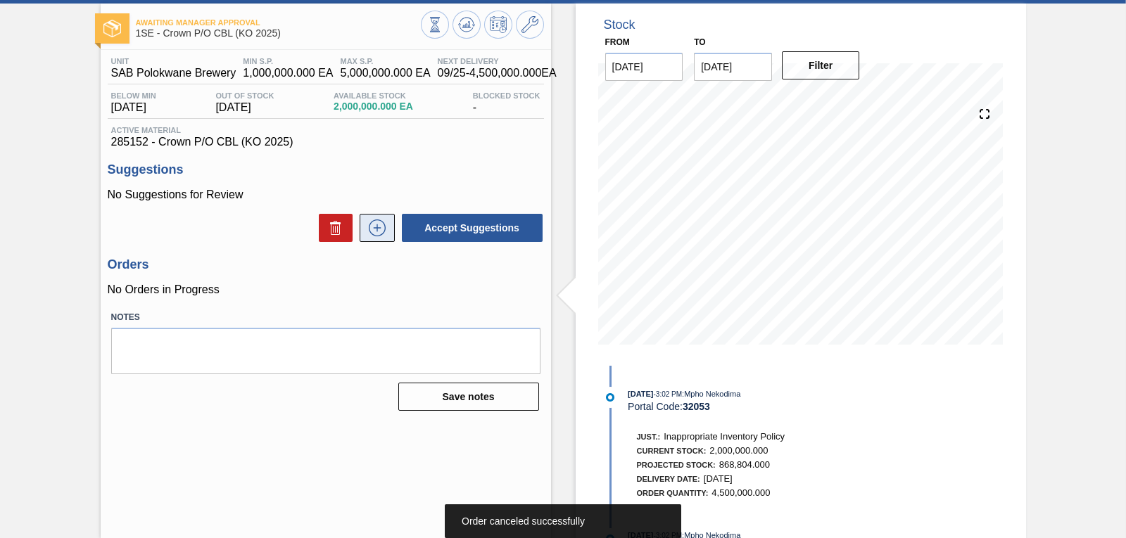
click at [370, 233] on icon at bounding box center [377, 228] width 17 height 17
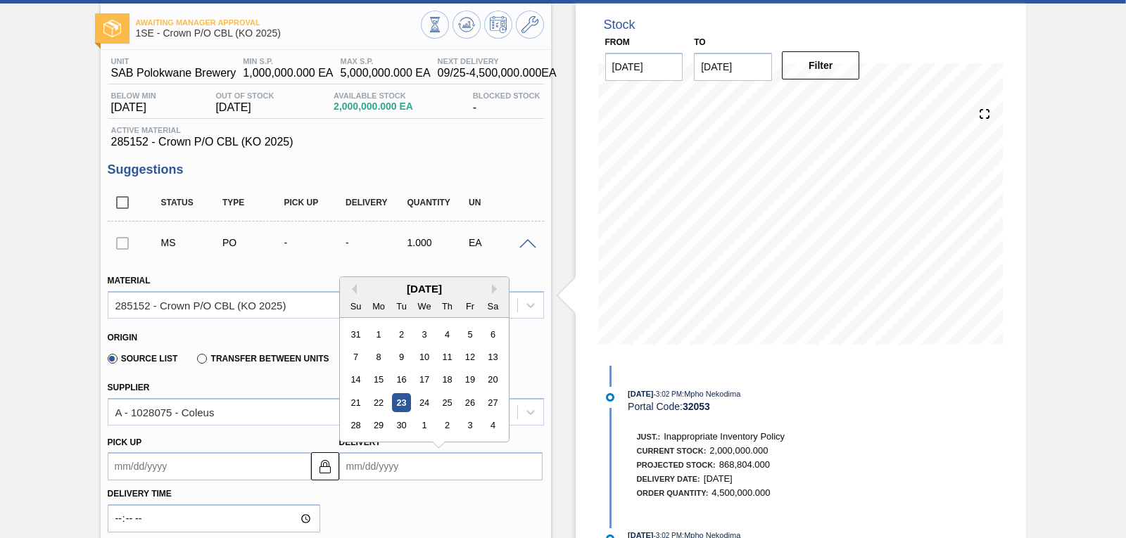
click at [377, 471] on input "Delivery" at bounding box center [440, 467] width 203 height 28
click at [445, 410] on div "25" at bounding box center [446, 402] width 19 height 19
type up3251829562 "[DATE]"
type input "[DATE]"
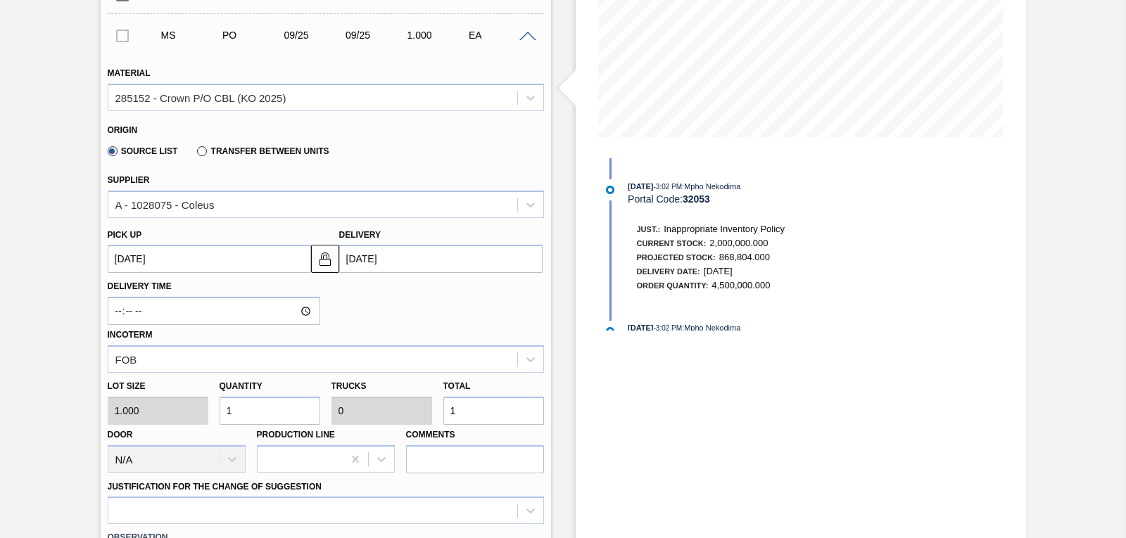
scroll to position [324, 0]
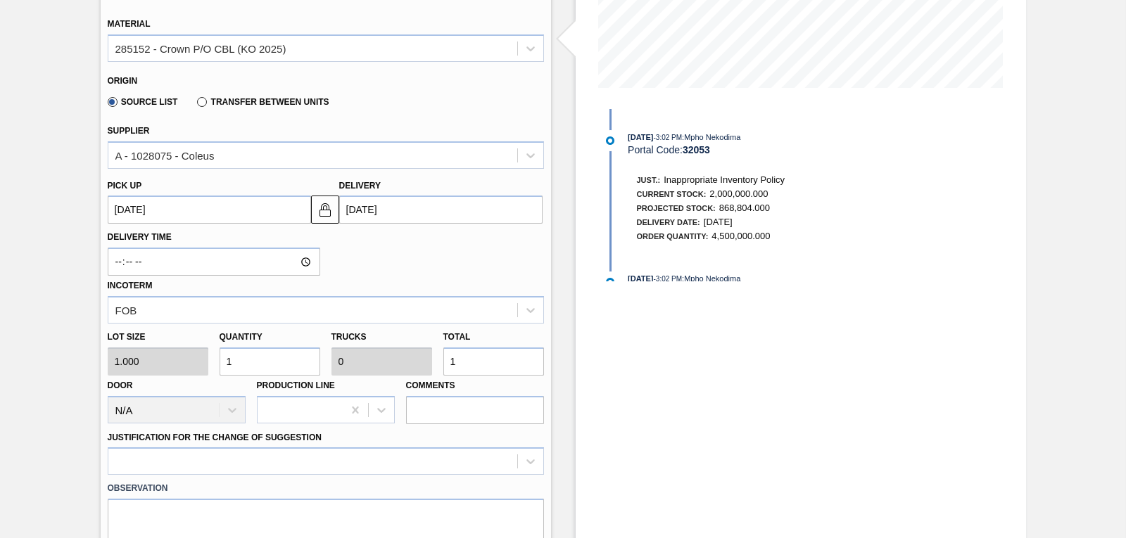
click at [175, 359] on div "Lot size 1.000 Quantity 1 Trucks 0 Total 1 Door N/A Production Line Comments" at bounding box center [326, 374] width 448 height 101
type input "3"
type input "31"
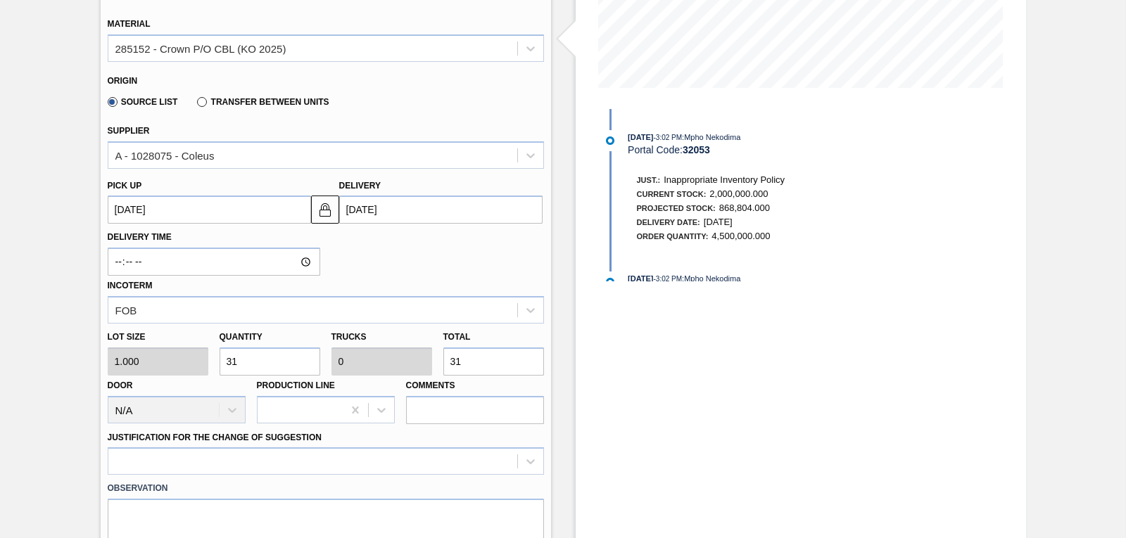
type input "315"
type input "3,150"
type input "31,500"
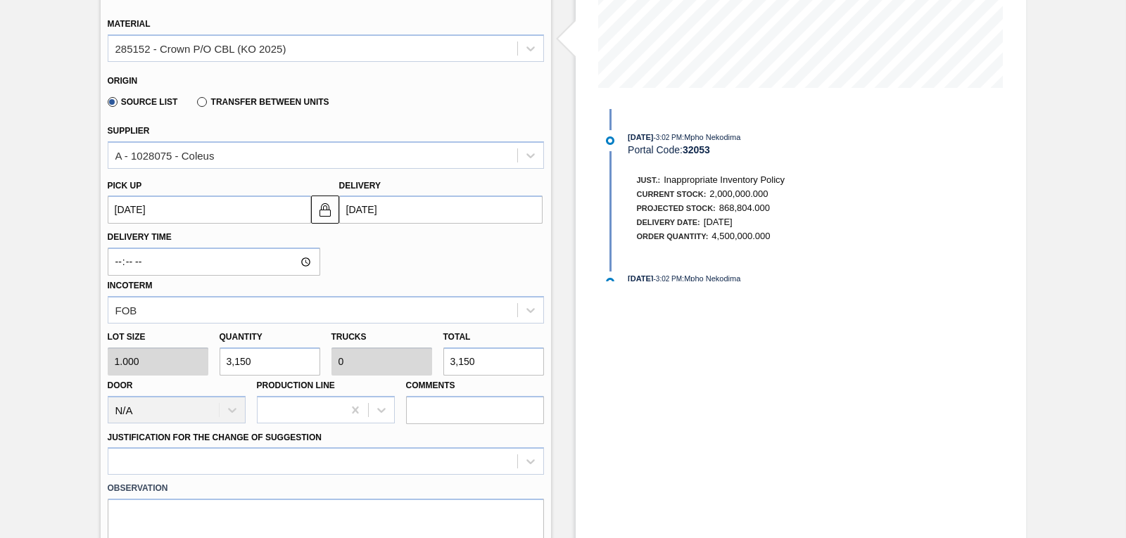
type input "0.004"
type input "31,500"
type input "315,000"
type input "0.044"
type input "315,000"
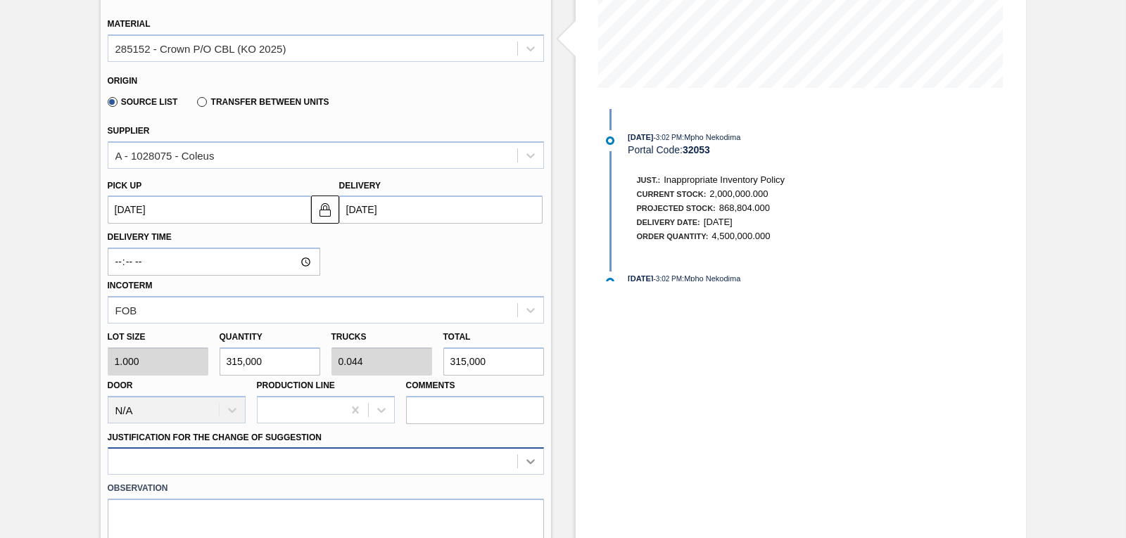
type input "315,000"
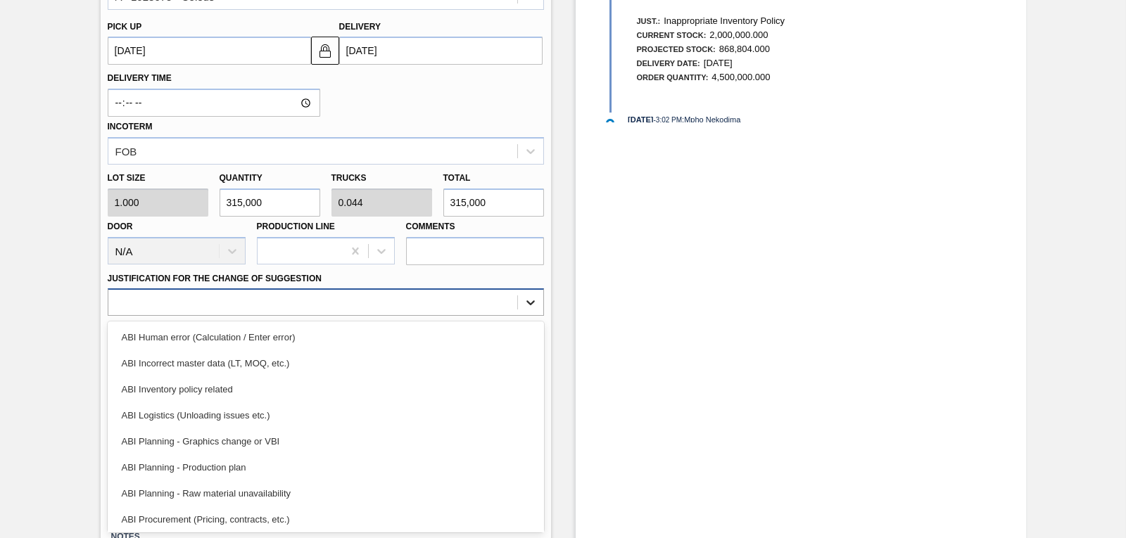
click at [536, 316] on div "option ABI Planning - Production plan focused, 6 of 18. 18 results available. U…" at bounding box center [326, 302] width 436 height 27
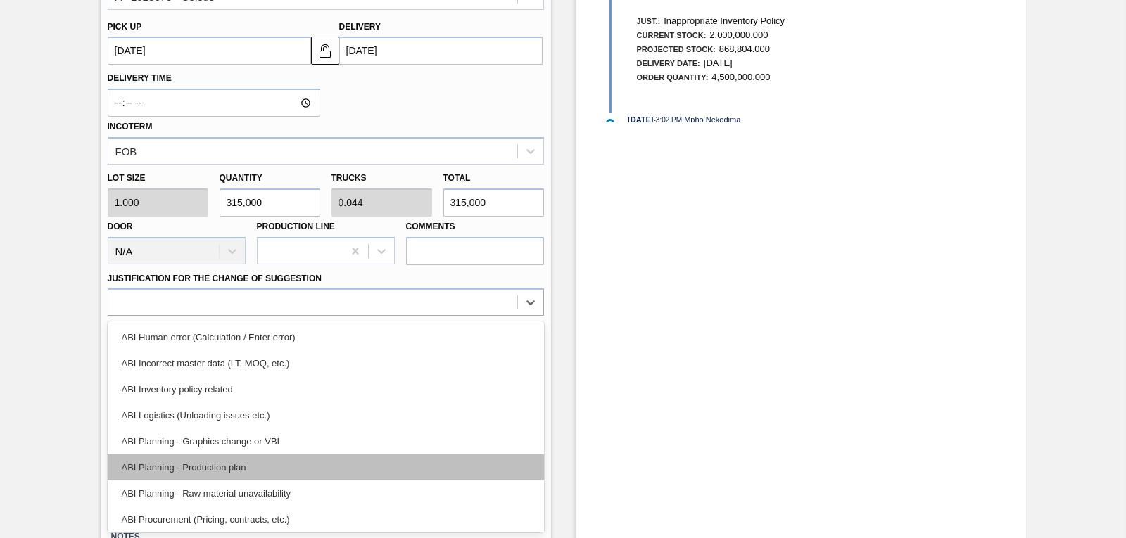
click at [222, 462] on div "ABI Planning - Production plan" at bounding box center [326, 468] width 436 height 26
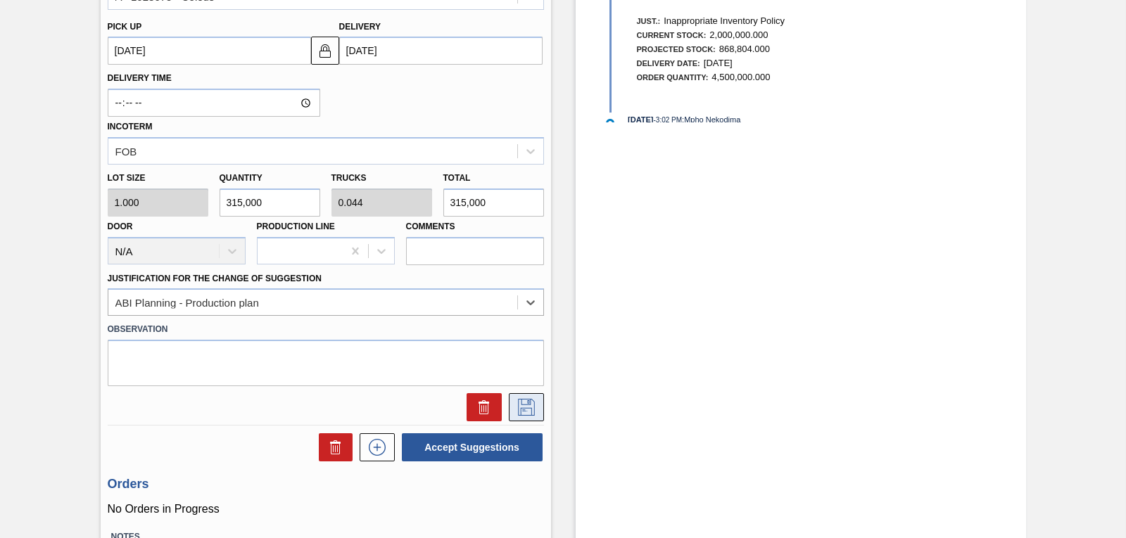
click at [518, 415] on icon at bounding box center [526, 407] width 17 height 17
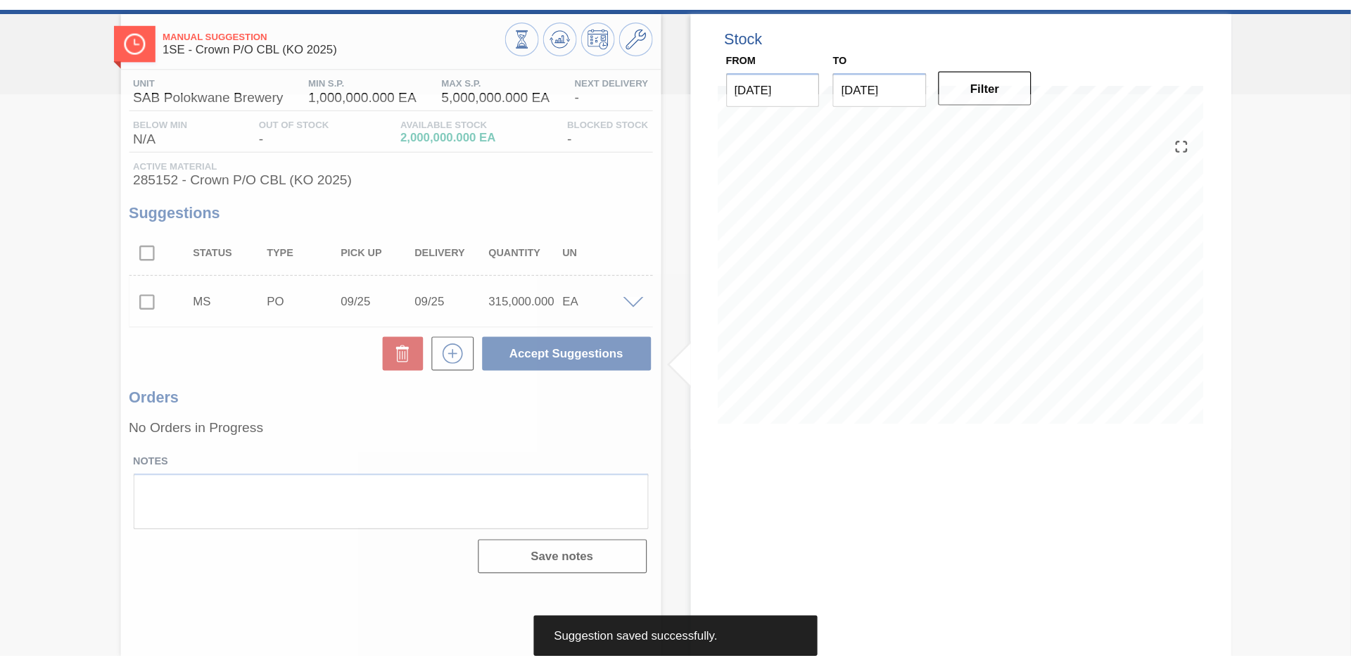
scroll to position [67, 0]
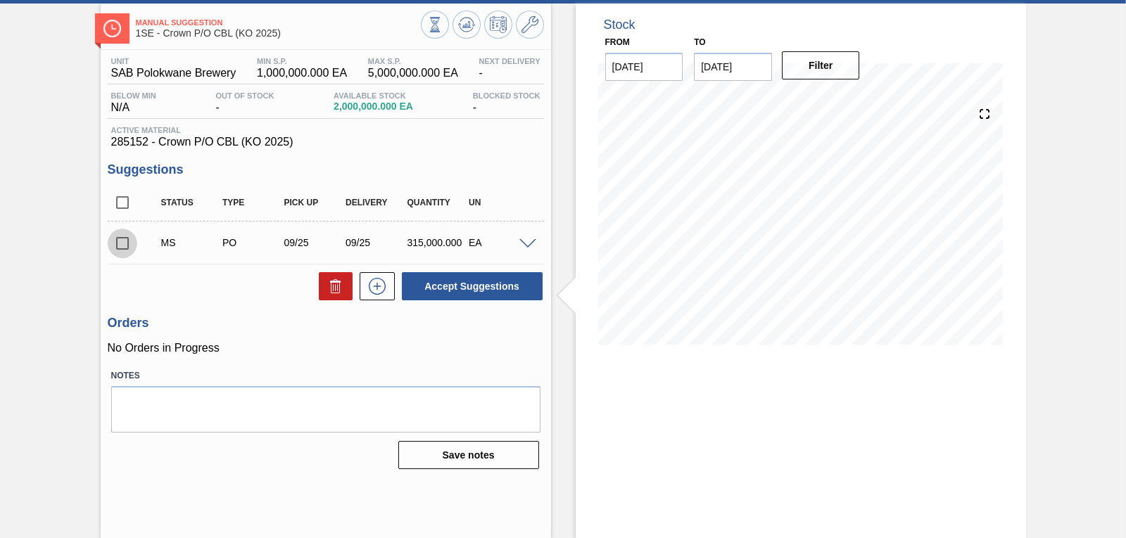
click at [126, 246] on input "checkbox" at bounding box center [123, 244] width 30 height 30
click at [453, 294] on button "Accept Suggestions" at bounding box center [472, 286] width 141 height 28
checkbox input "false"
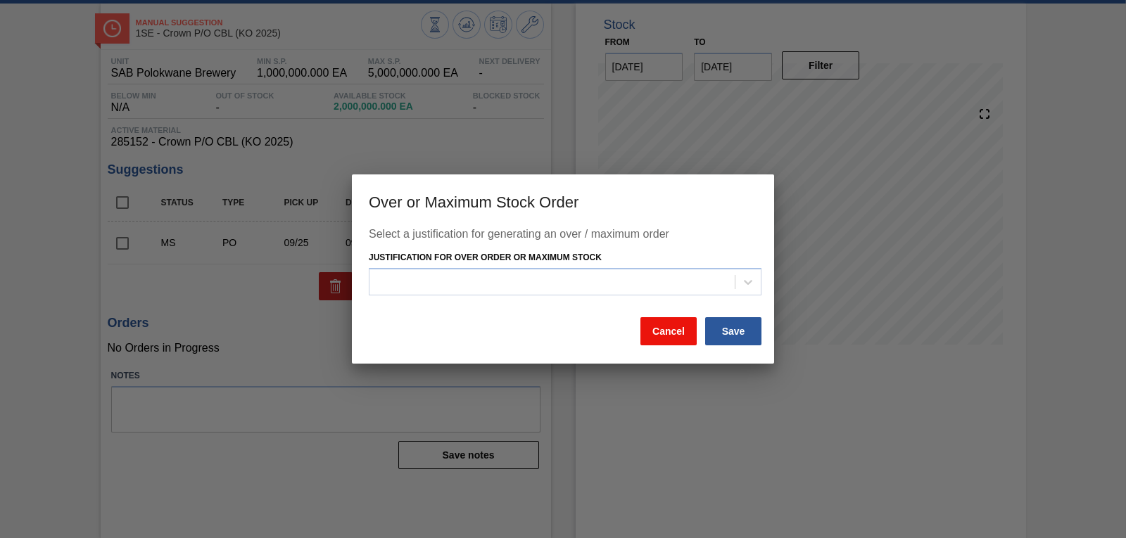
click at [681, 341] on button "Cancel" at bounding box center [669, 331] width 56 height 28
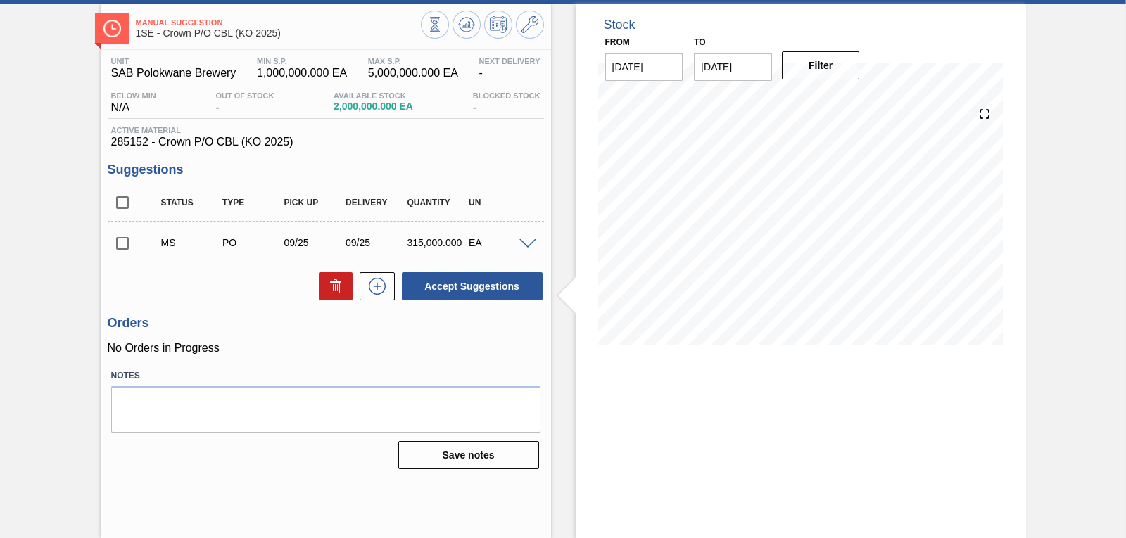
click at [528, 248] on div "MS PO 09/25 09/25 315,000.000 EA" at bounding box center [326, 242] width 436 height 35
click at [522, 250] on div "MS PO 09/25 09/25 315,000.000 EA" at bounding box center [326, 242] width 436 height 35
click at [531, 238] on div at bounding box center [530, 243] width 28 height 11
click at [525, 241] on span at bounding box center [527, 244] width 17 height 11
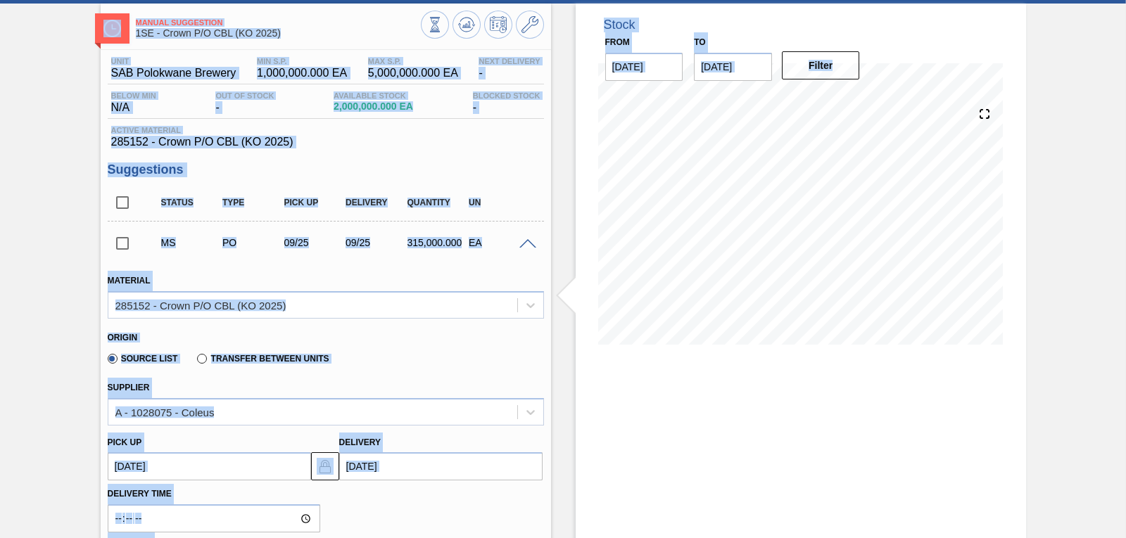
drag, startPoint x: 1123, startPoint y: 263, endPoint x: 1134, endPoint y: 321, distance: 59.5
click at [1126, 0] on html "Tasks Planning Management Transports Reports Master Data Mpho Nekodima 2868 Mar…" at bounding box center [563, 0] width 1126 height 0
click at [1112, 370] on div "Manual Suggestion 1SE - Crown P/O CBL (KO 2025) Unit SAB Polokwane Brewery MIN …" at bounding box center [563, 531] width 1126 height 1055
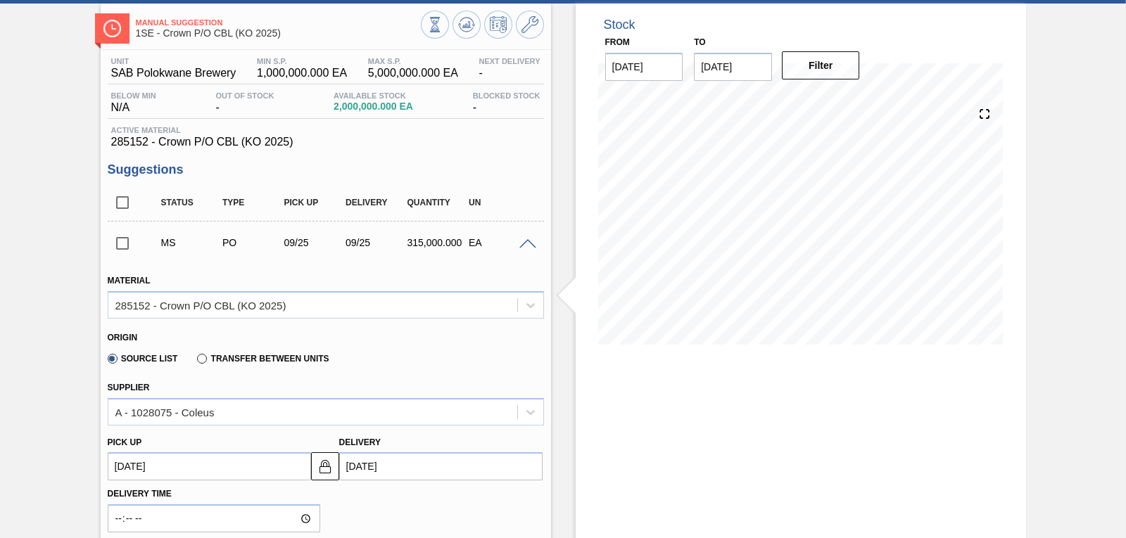
click at [496, 275] on div "Material 285152 - Crown P/O CBL (KO 2025)" at bounding box center [326, 295] width 436 height 48
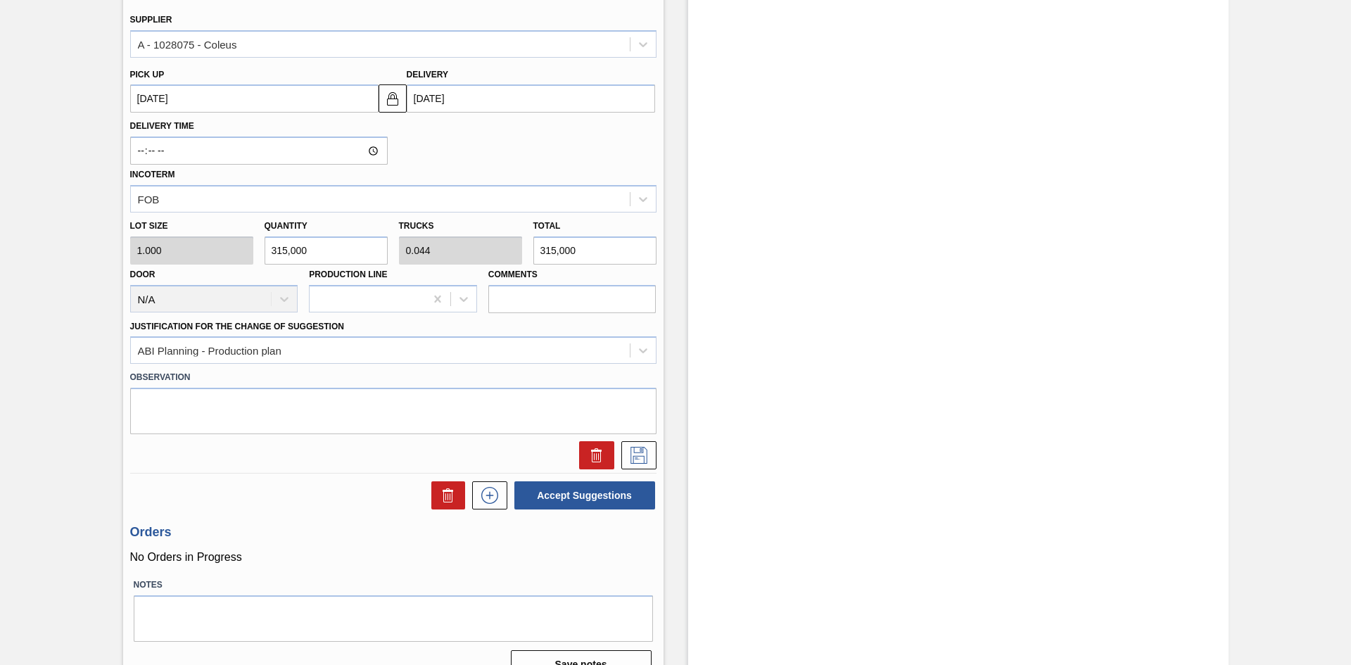
scroll to position [460, 0]
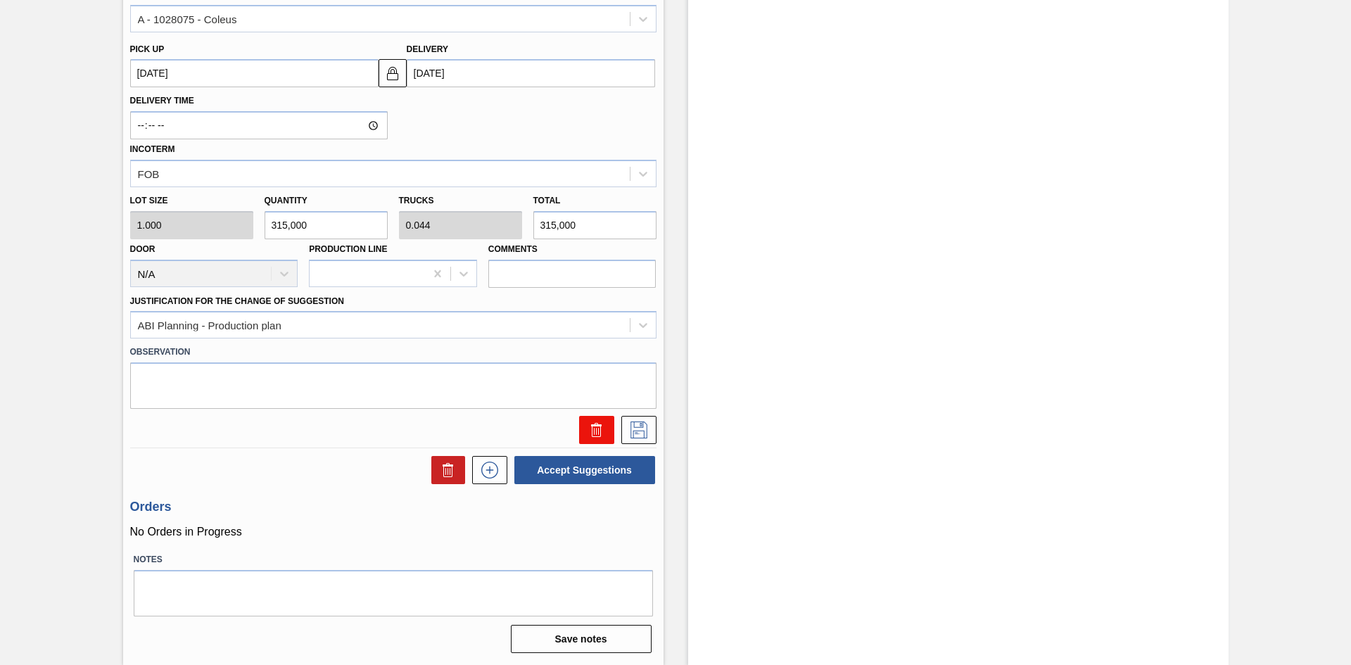
click at [588, 426] on icon at bounding box center [596, 430] width 17 height 17
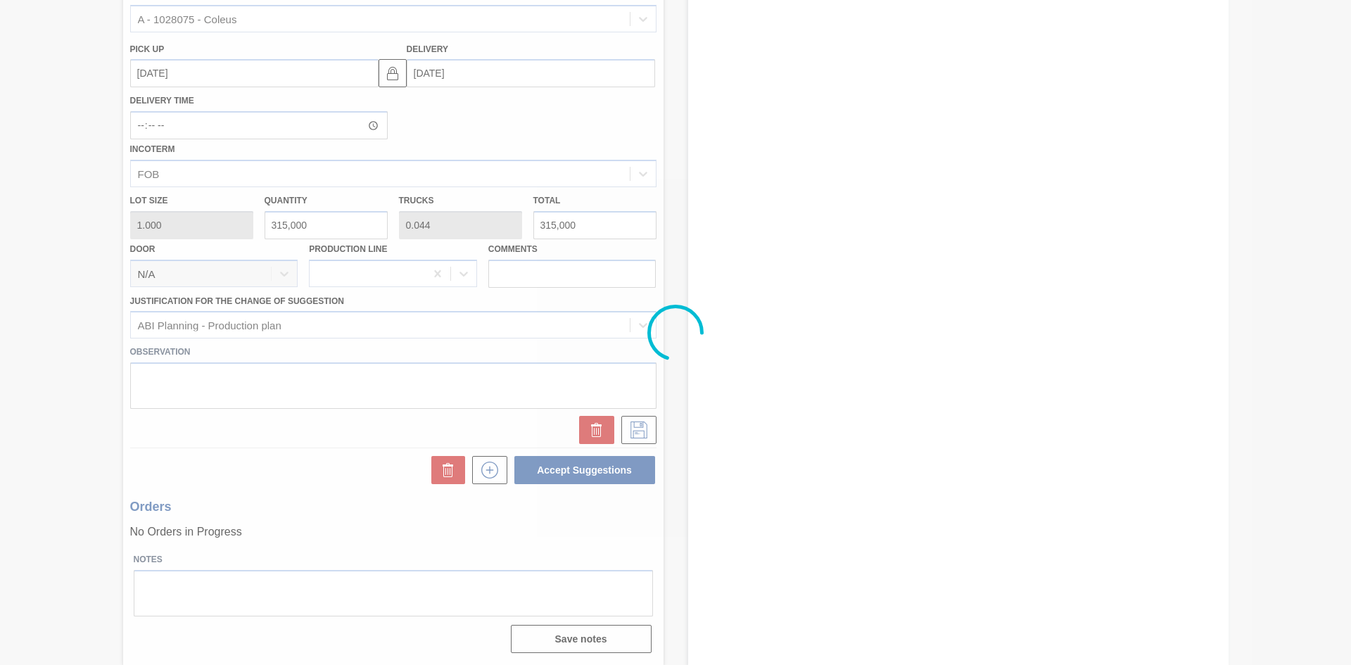
scroll to position [0, 0]
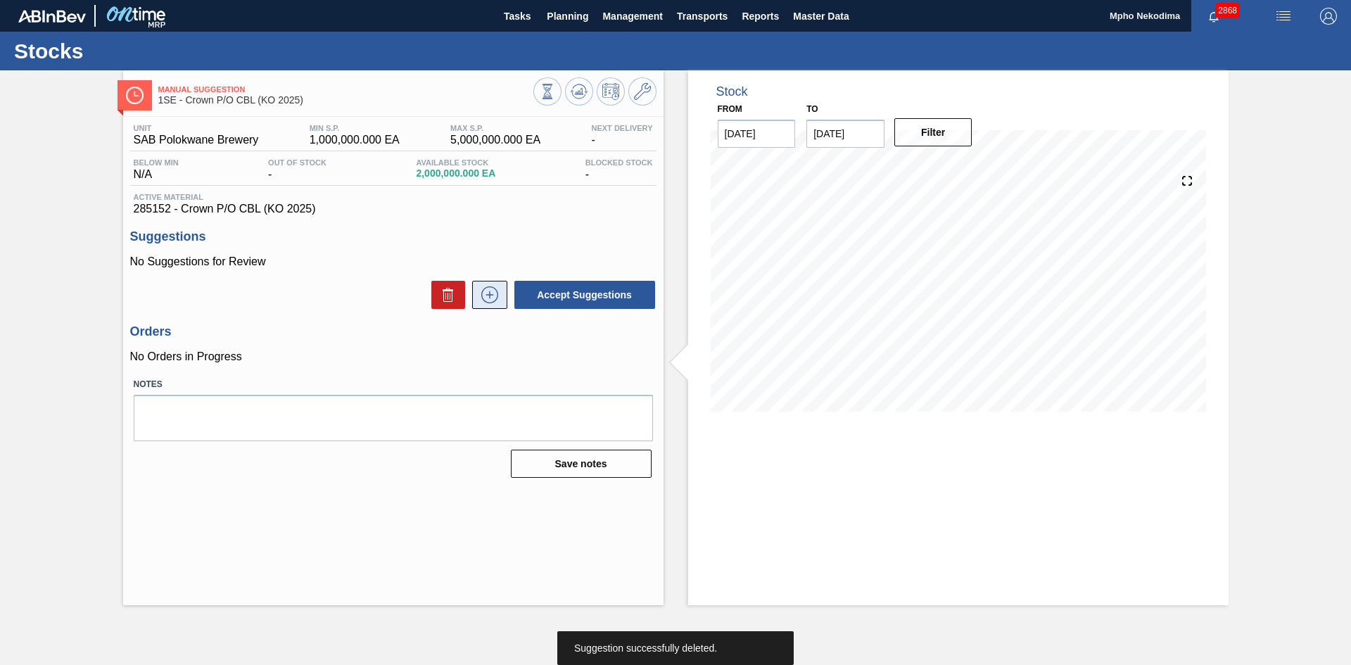
click at [479, 295] on icon at bounding box center [490, 294] width 23 height 17
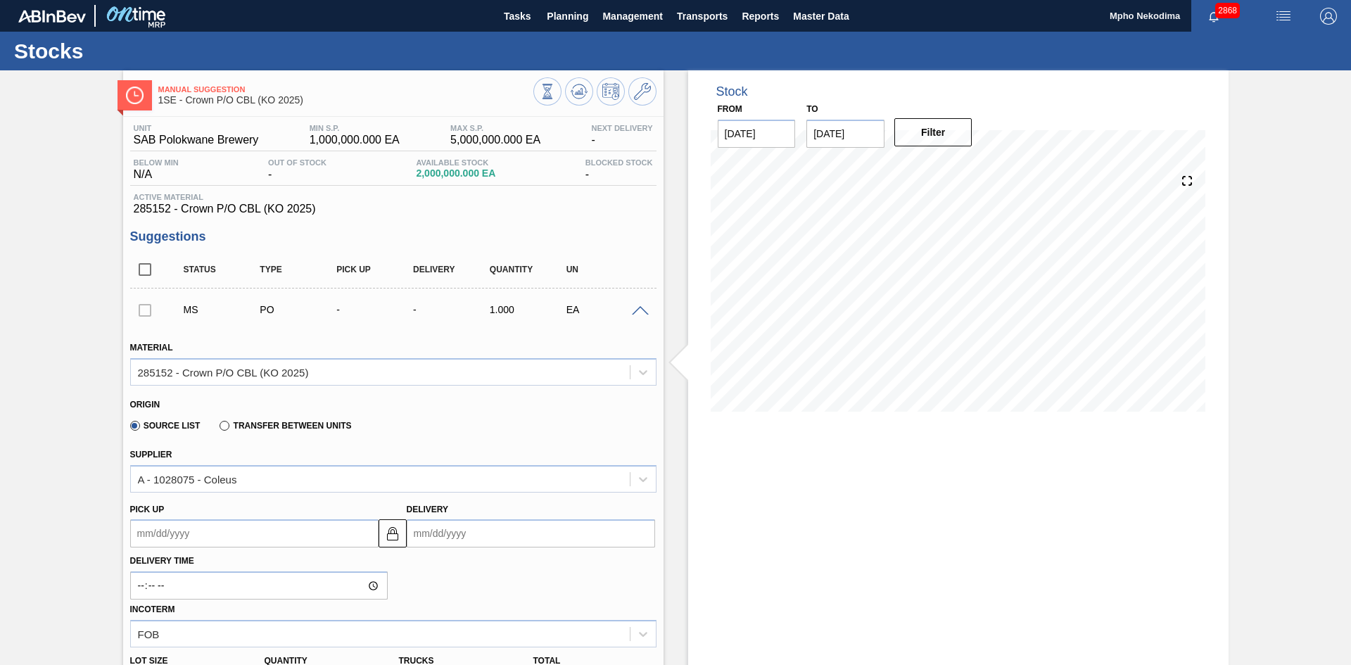
click at [436, 534] on input "Delivery" at bounding box center [531, 533] width 248 height 28
click at [513, 462] on div "25" at bounding box center [514, 469] width 19 height 19
type up3251829563 "[DATE]"
type input "[DATE]"
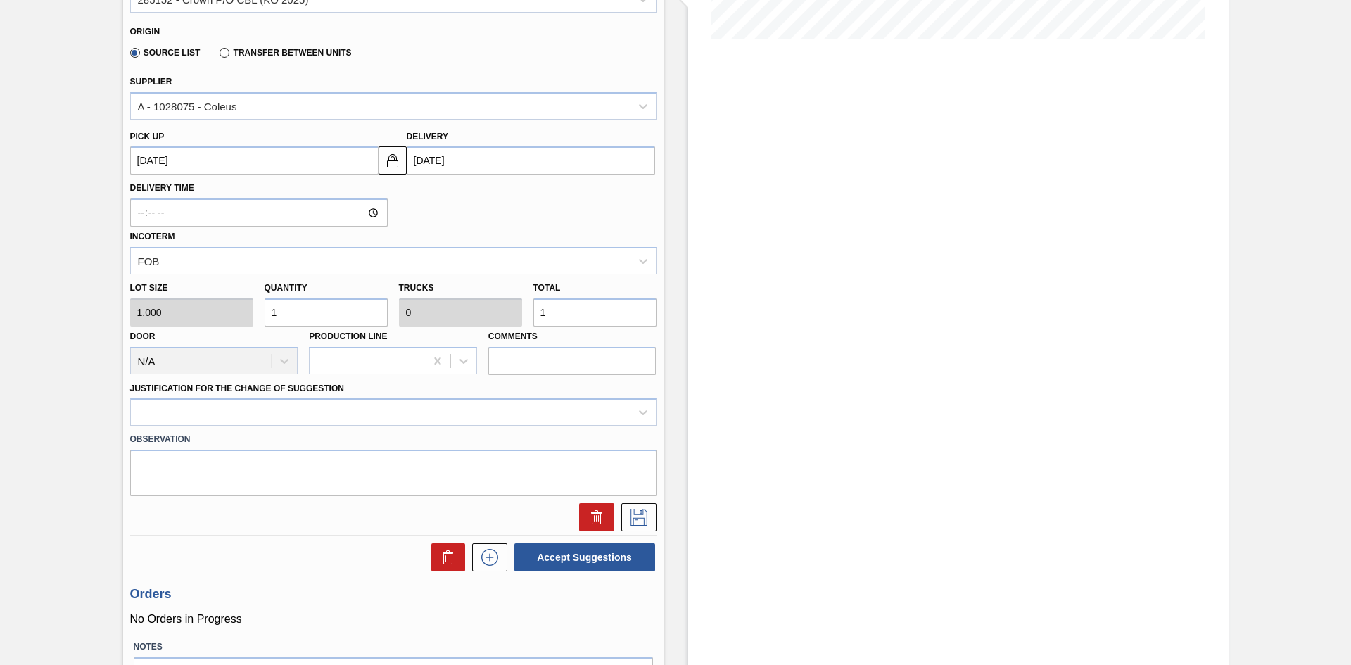
scroll to position [403, 0]
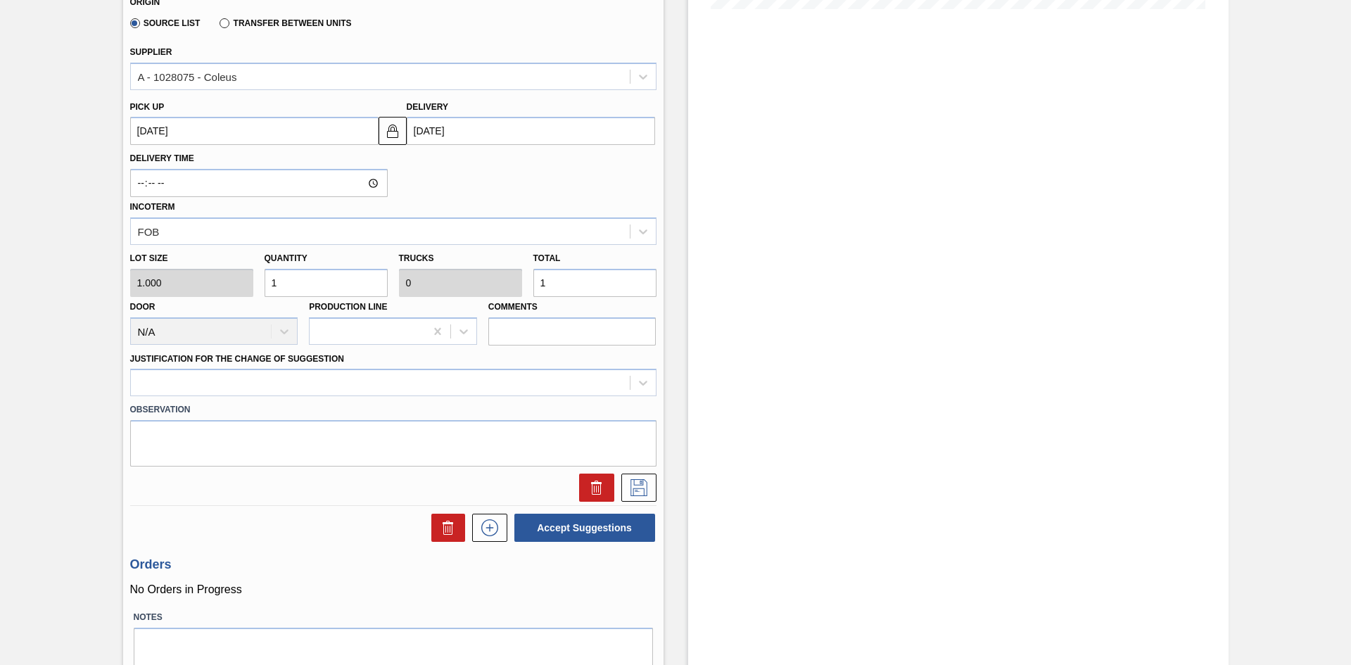
click at [208, 279] on div "Lot size 1.000 Quantity 1 Trucks 0 Total 1 Door N/A Production Line Comments" at bounding box center [394, 295] width 538 height 101
type input "4"
type input "45"
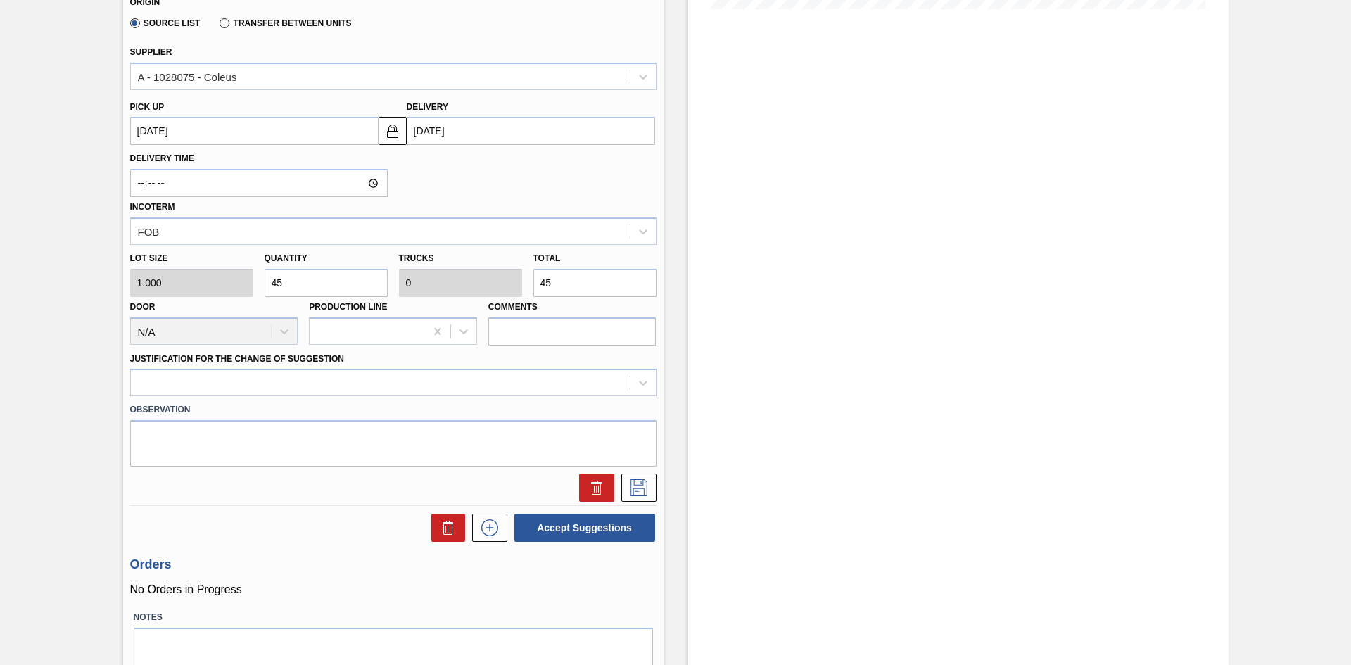
type input "450"
type input "4,500"
type input "0.001"
type input "4,500"
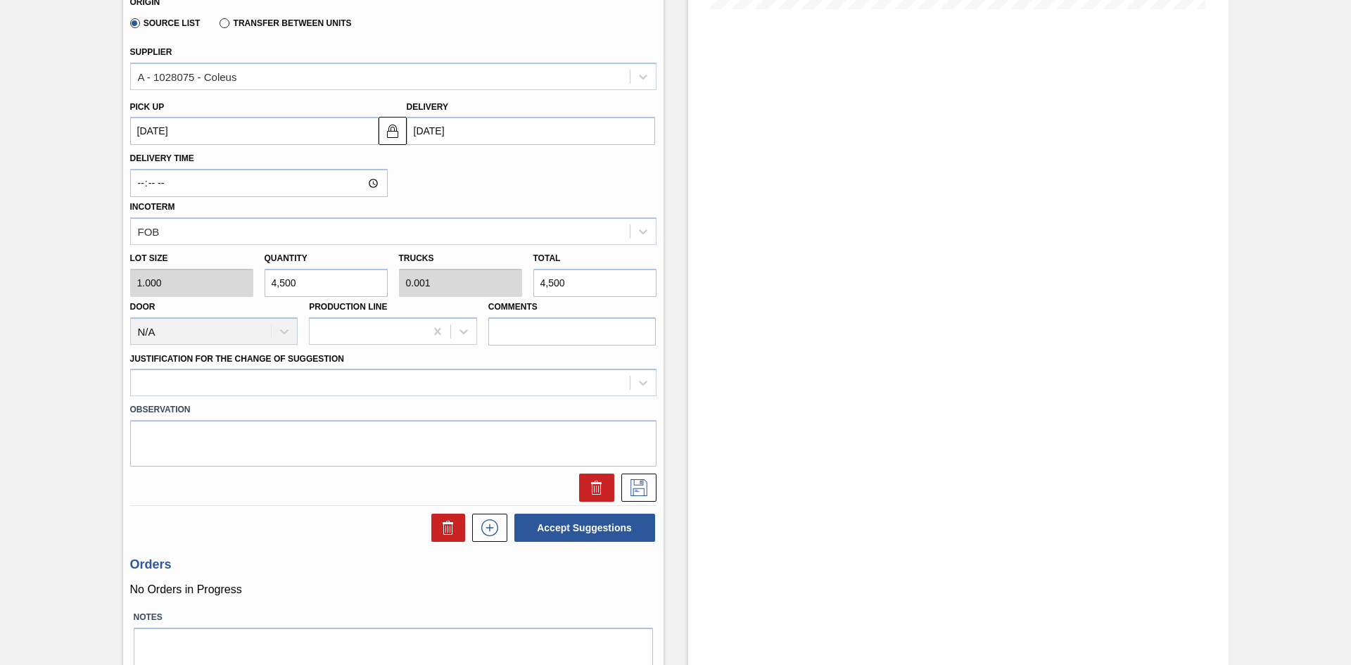
type input "45,000"
type input "0.006"
type input "45,000"
type input "450,000"
type input "0.063"
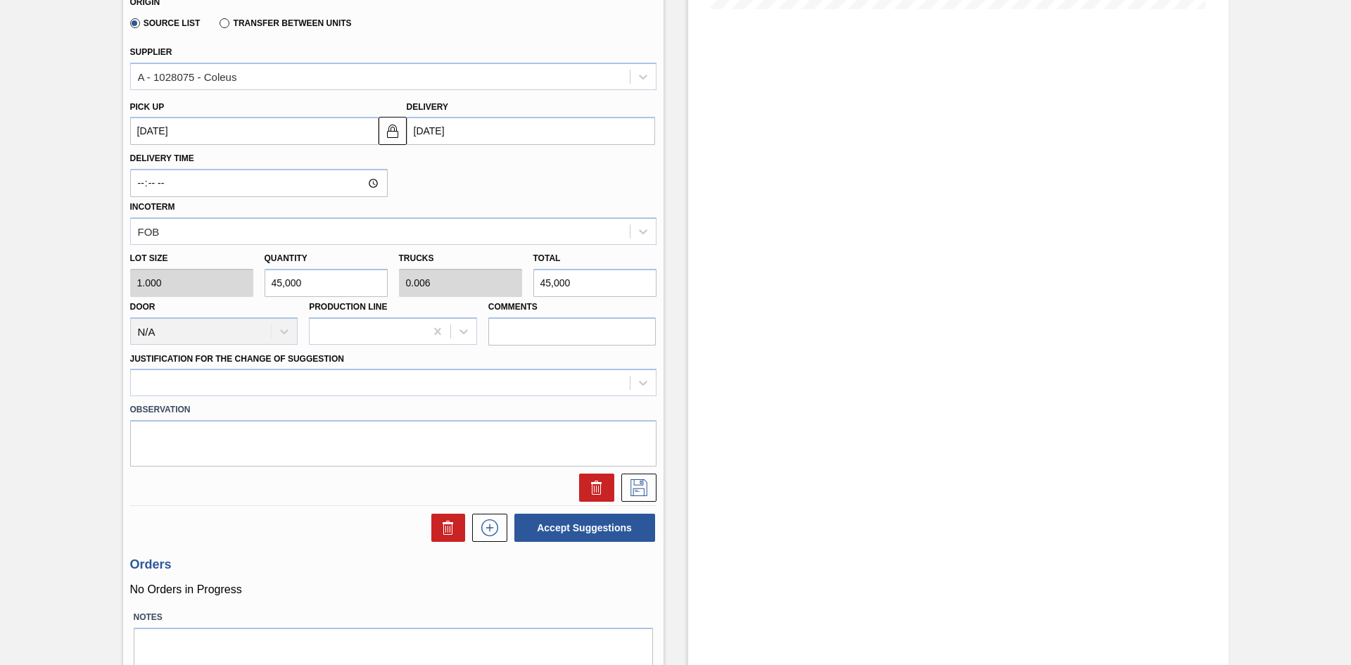
type input "450,000"
type input "4,500,000"
type input "0.625"
type input "4,500,000"
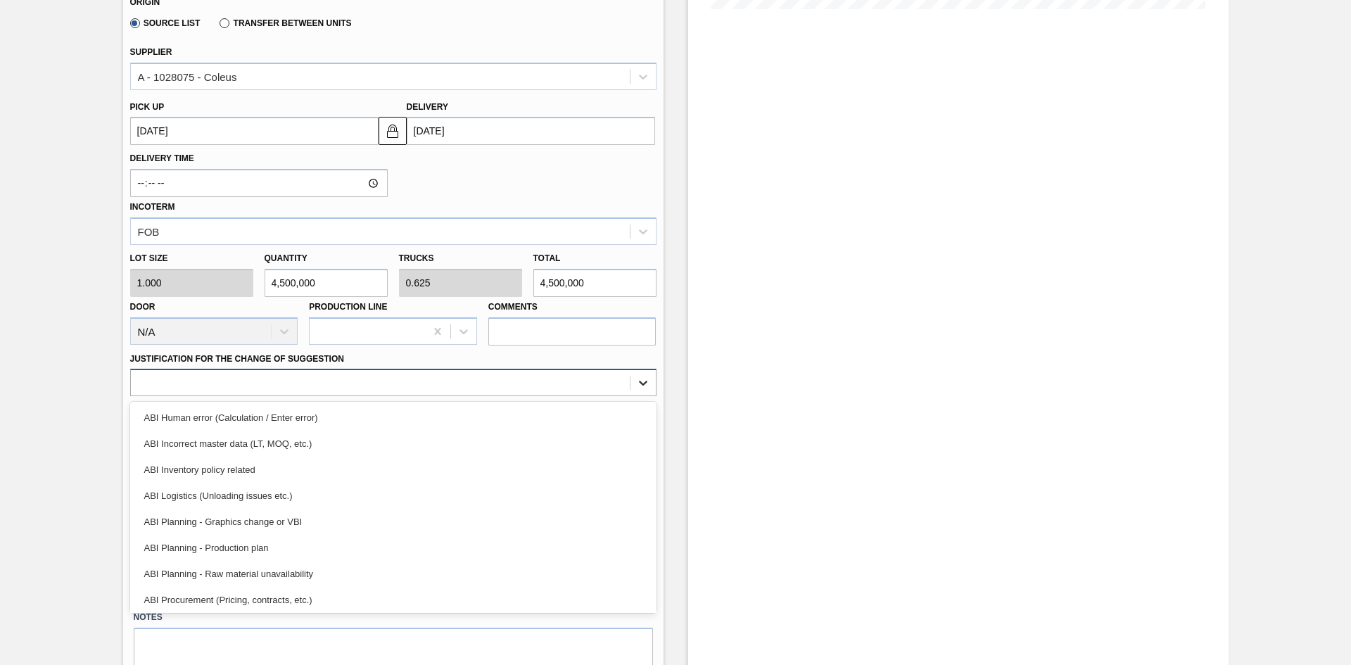
click at [638, 381] on icon at bounding box center [643, 383] width 14 height 14
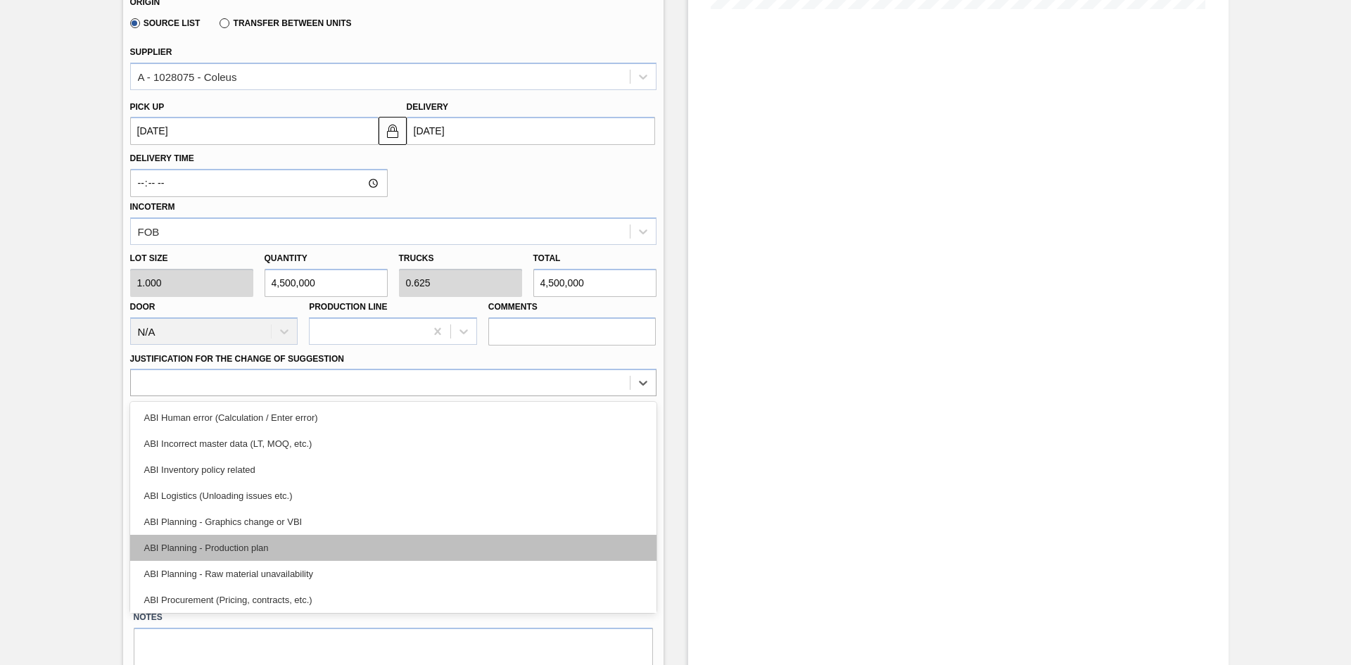
click at [364, 538] on div "ABI Planning - Production plan" at bounding box center [393, 548] width 527 height 26
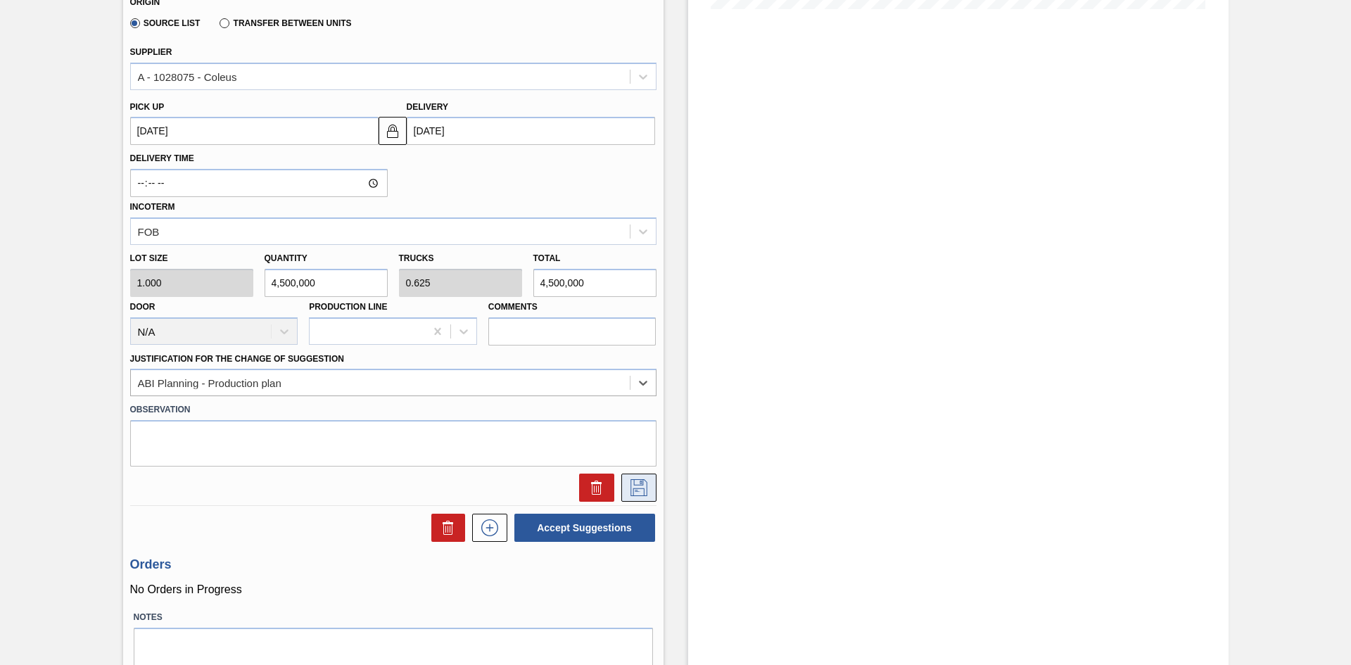
click at [634, 481] on icon at bounding box center [639, 487] width 23 height 17
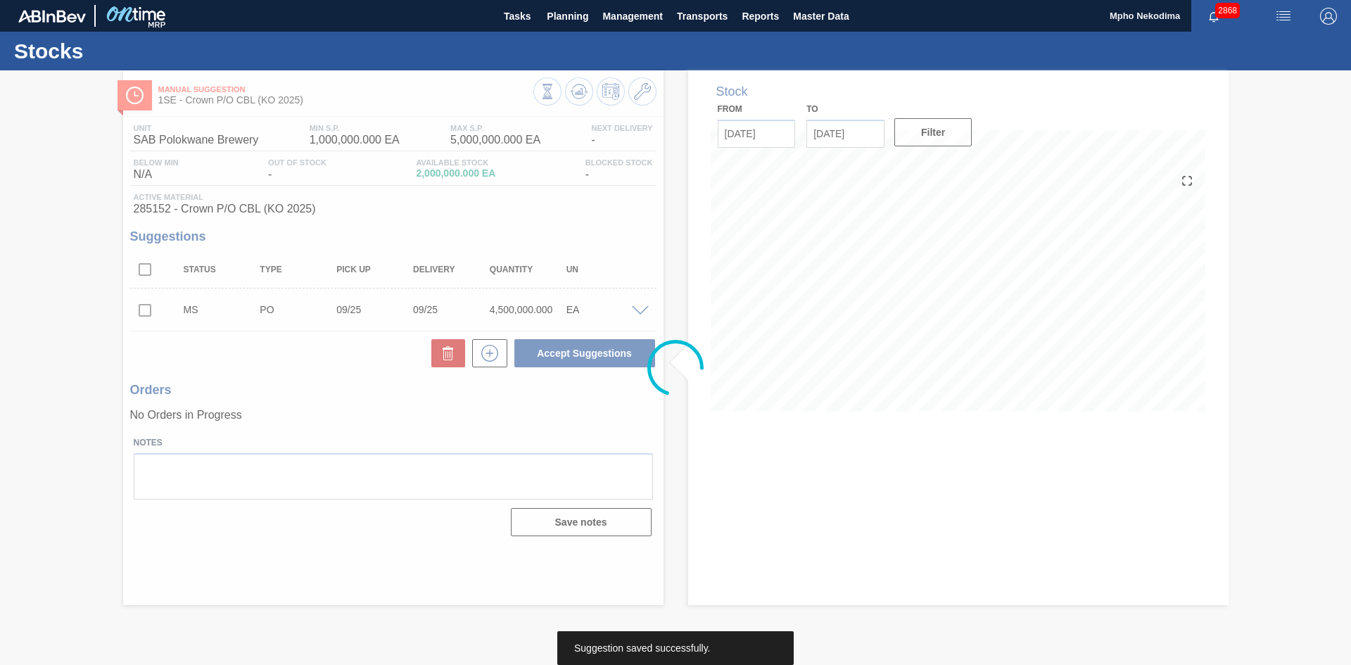
scroll to position [0, 0]
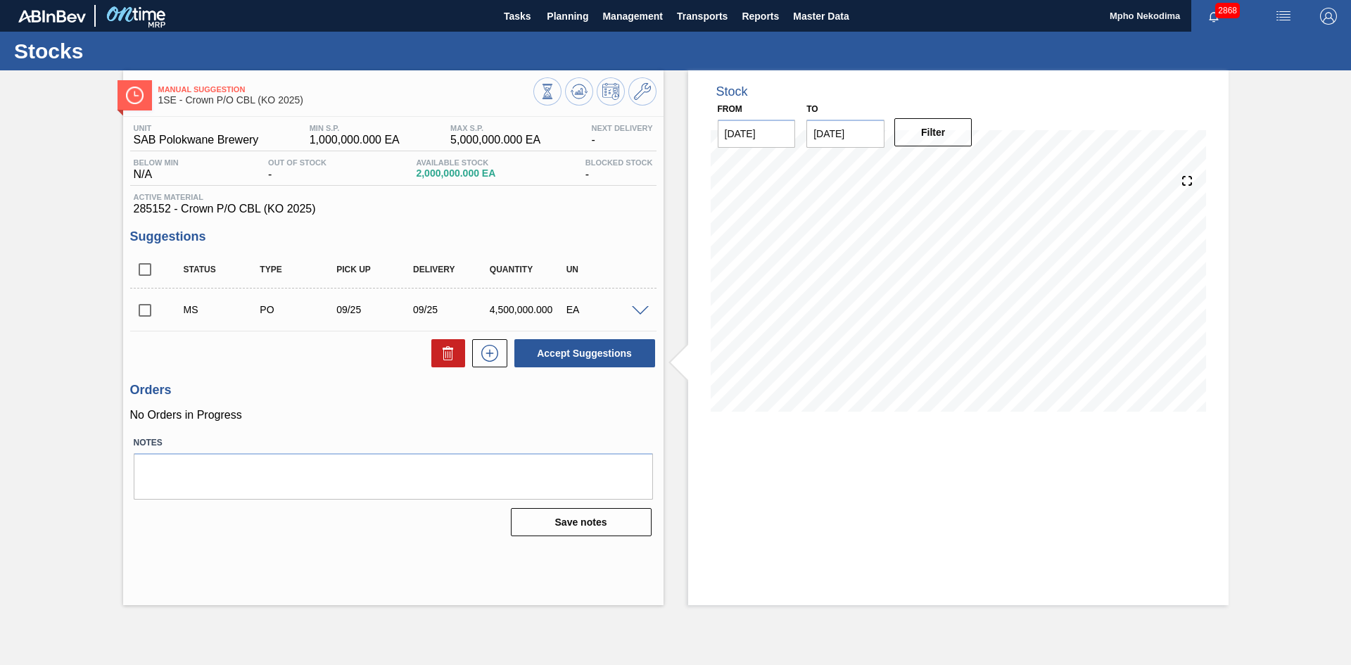
click at [138, 309] on input "checkbox" at bounding box center [145, 311] width 30 height 30
click at [572, 353] on button "Accept Suggestions" at bounding box center [585, 353] width 141 height 28
checkbox input "false"
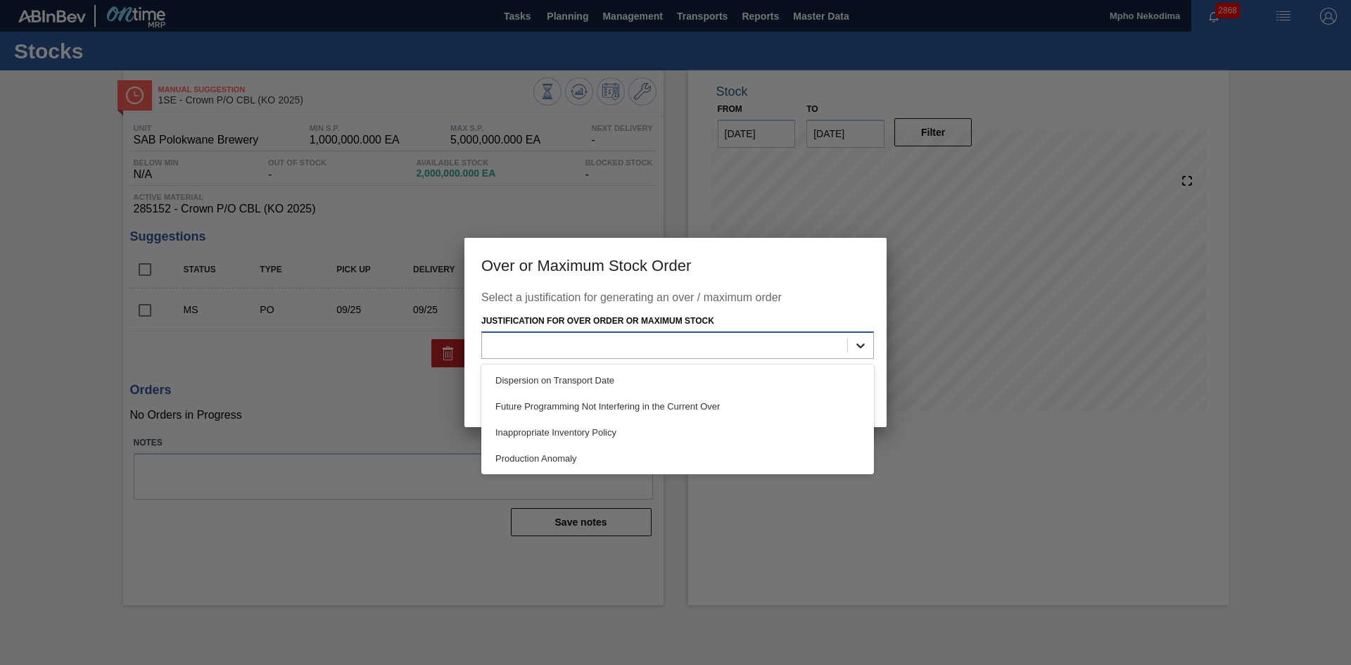
click at [859, 348] on icon at bounding box center [861, 346] width 14 height 14
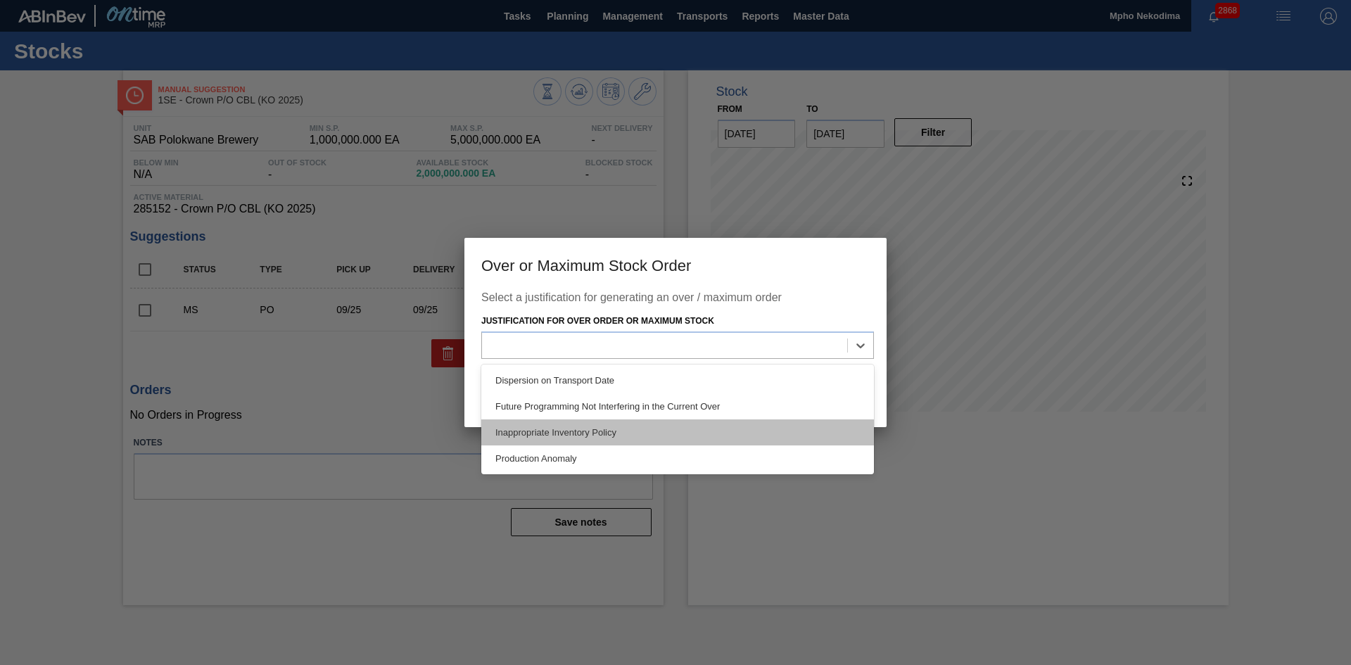
click at [655, 432] on div "Inappropriate Inventory Policy" at bounding box center [677, 433] width 393 height 26
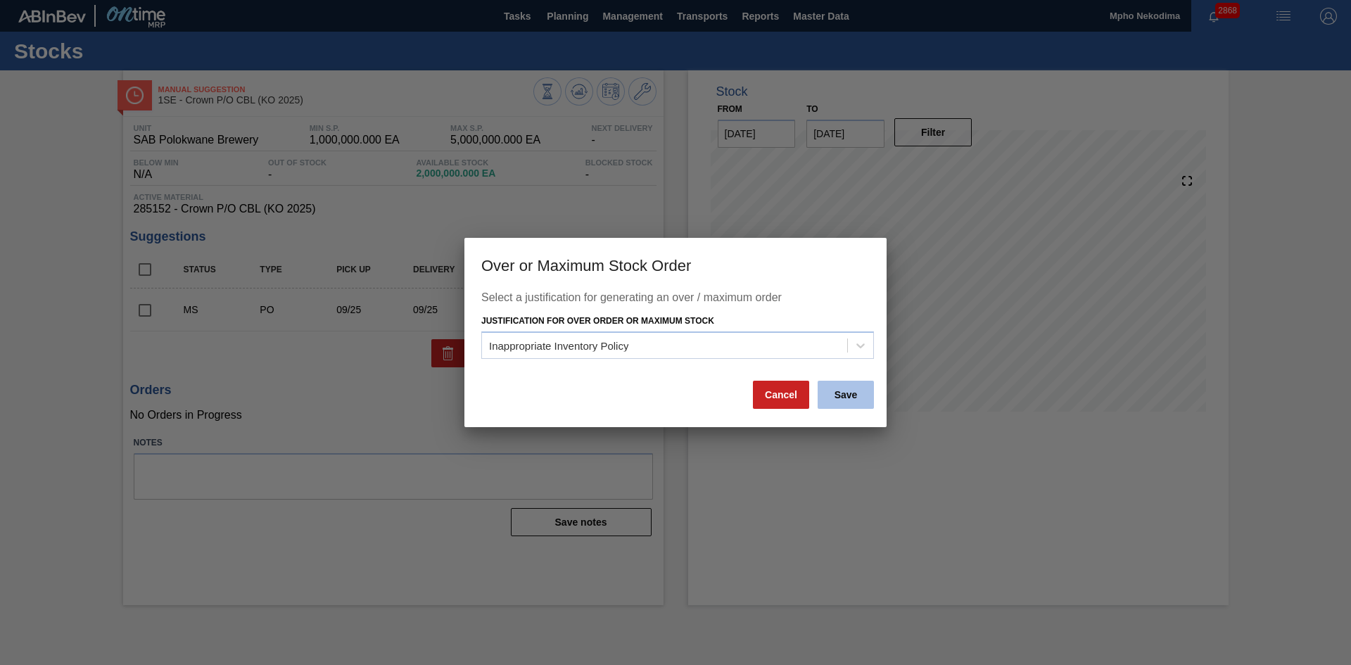
click at [842, 401] on button "Save" at bounding box center [846, 395] width 56 height 28
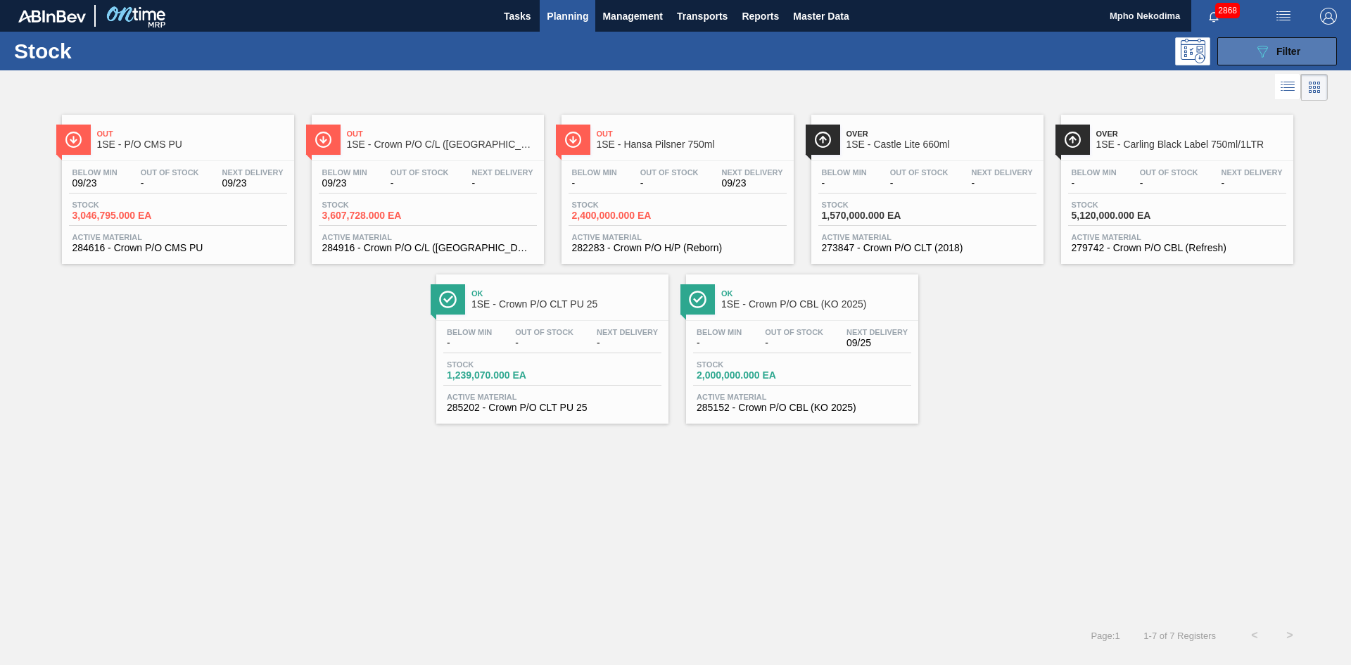
click at [1126, 52] on icon "089F7B8B-B2A5-4AFE-B5C0-19BA573D28AC" at bounding box center [1262, 51] width 17 height 17
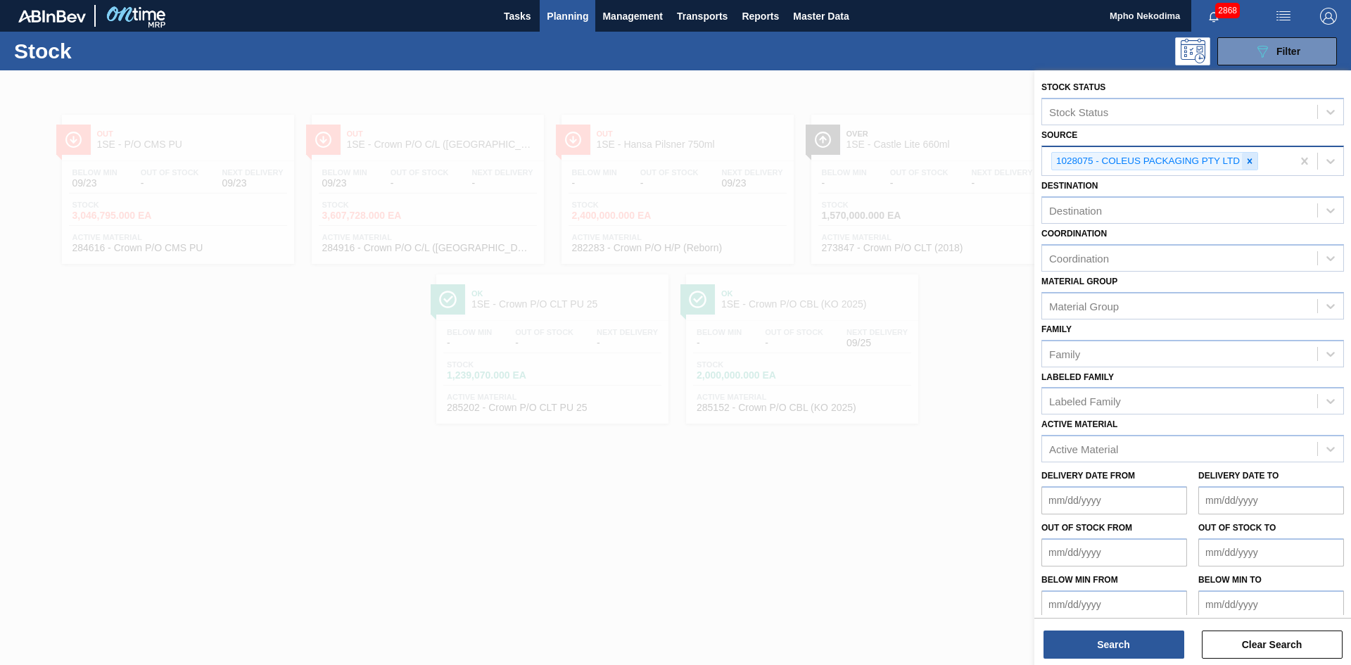
click at [1126, 162] on icon at bounding box center [1250, 160] width 5 height 5
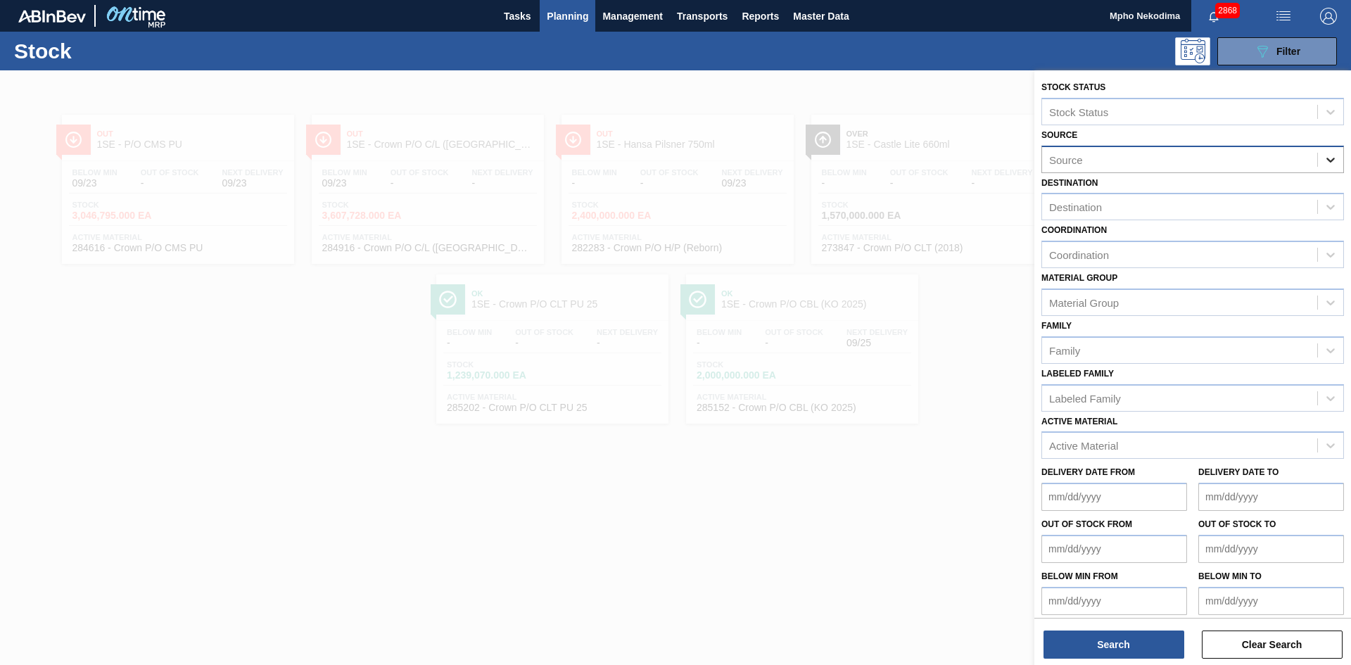
click at [1126, 158] on icon at bounding box center [1331, 160] width 14 height 14
click at [1126, 156] on div "Source" at bounding box center [1179, 159] width 275 height 20
type input "[PERSON_NAME]"
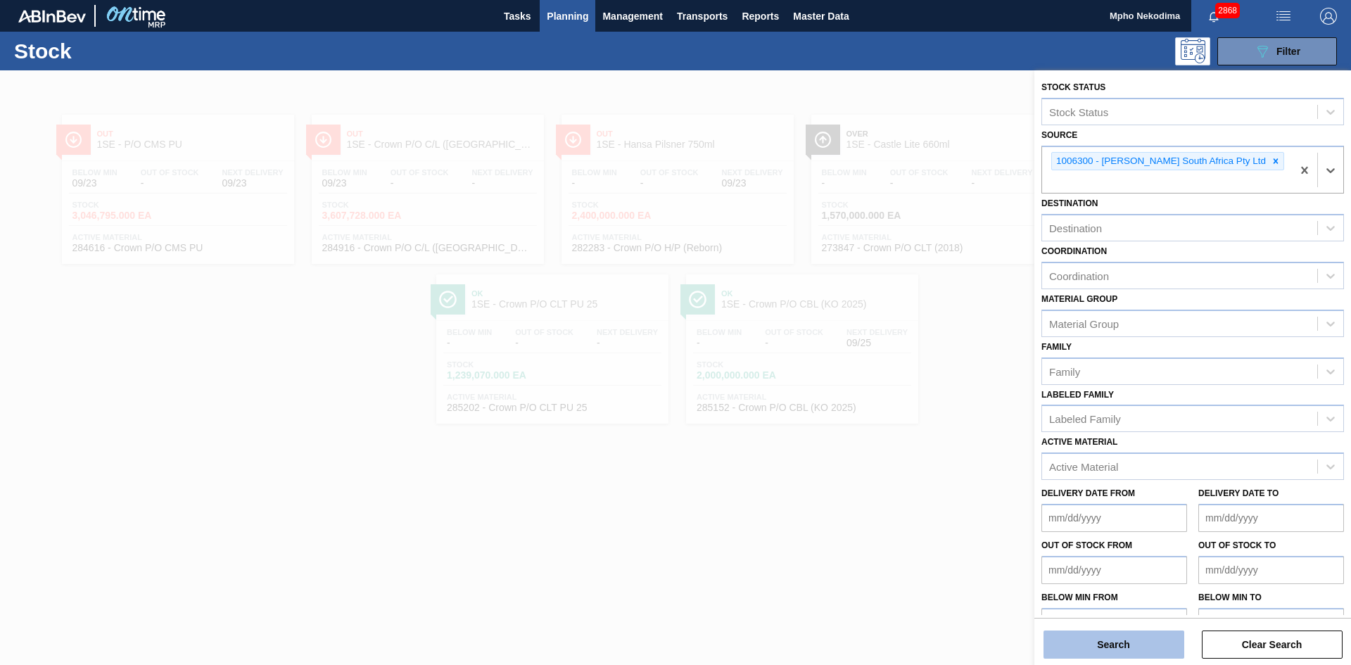
click at [1080, 538] on button "Search" at bounding box center [1114, 645] width 141 height 28
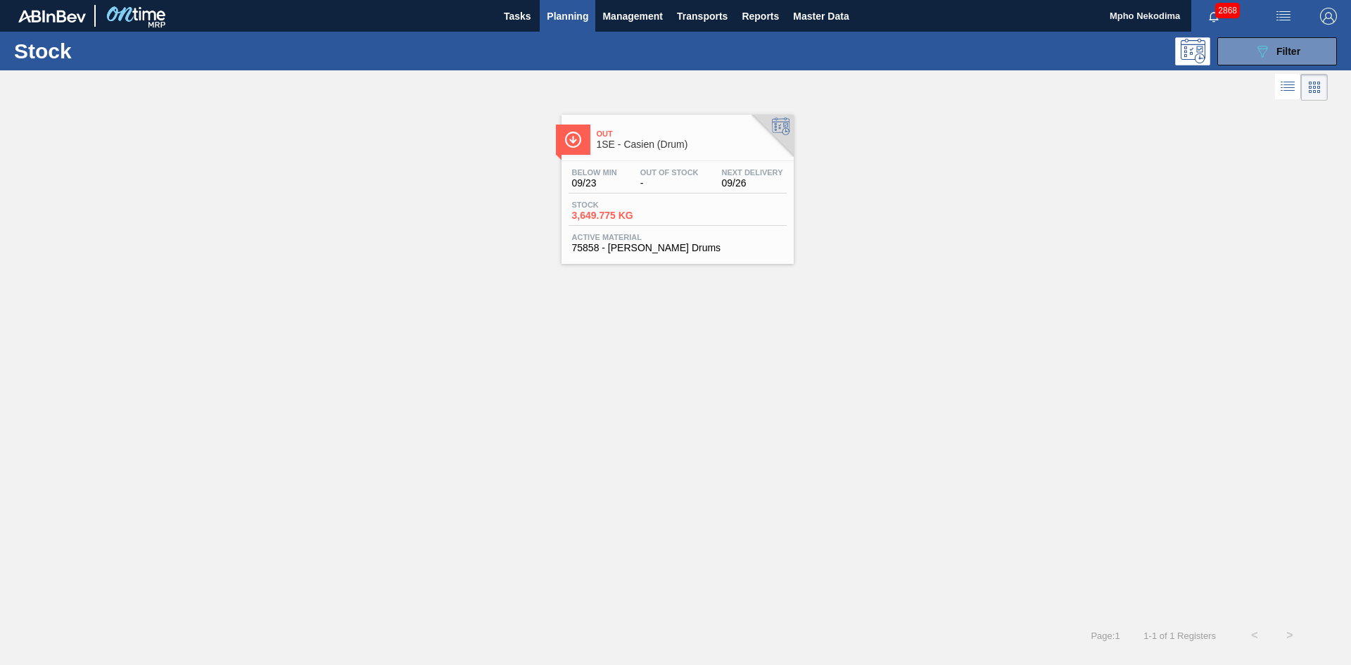
click at [664, 244] on span "75858 - [PERSON_NAME] Drums" at bounding box center [677, 248] width 211 height 11
click at [583, 13] on span "Planning" at bounding box center [568, 16] width 42 height 17
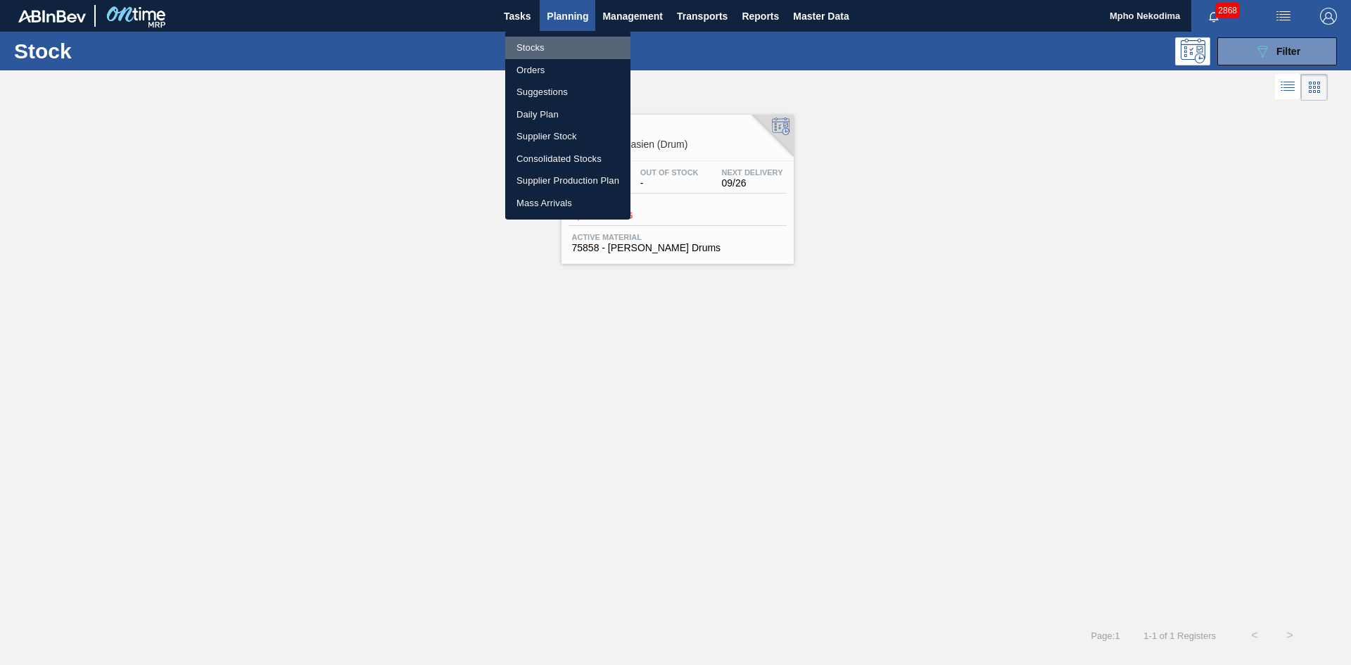
click at [535, 51] on li "Stocks" at bounding box center [567, 48] width 125 height 23
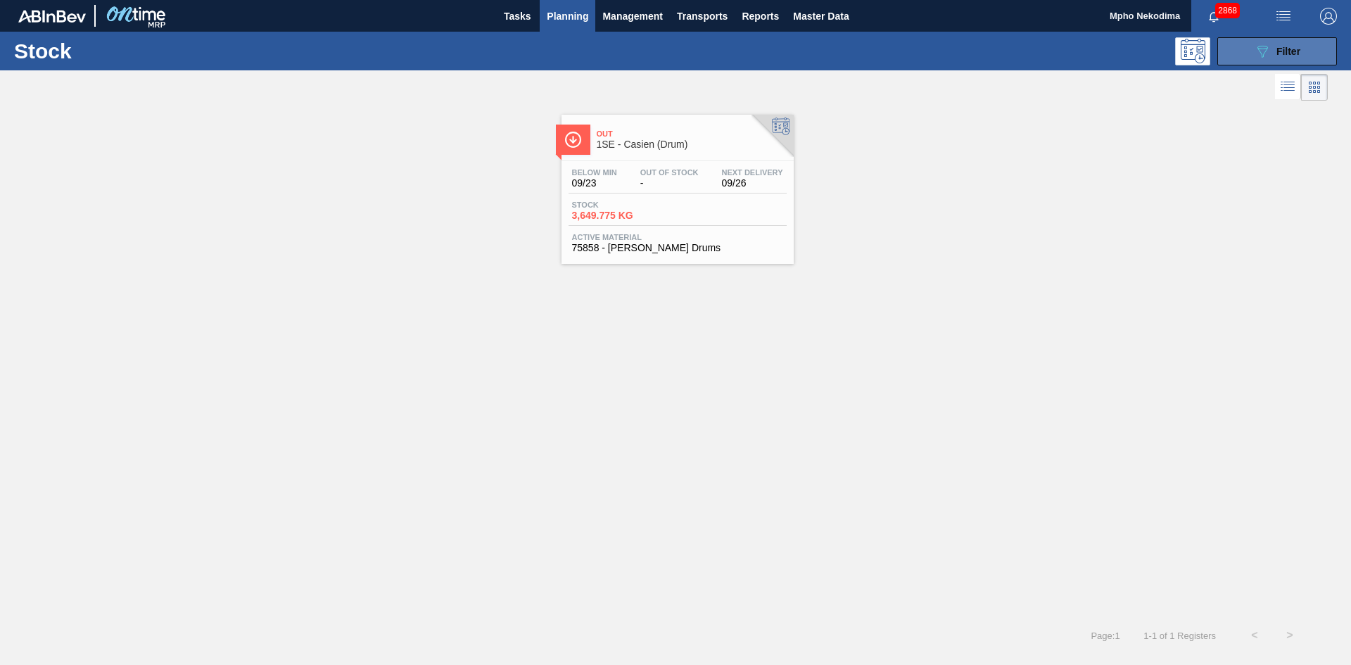
click at [1126, 61] on button "089F7B8B-B2A5-4AFE-B5C0-19BA573D28AC Filter" at bounding box center [1278, 51] width 120 height 28
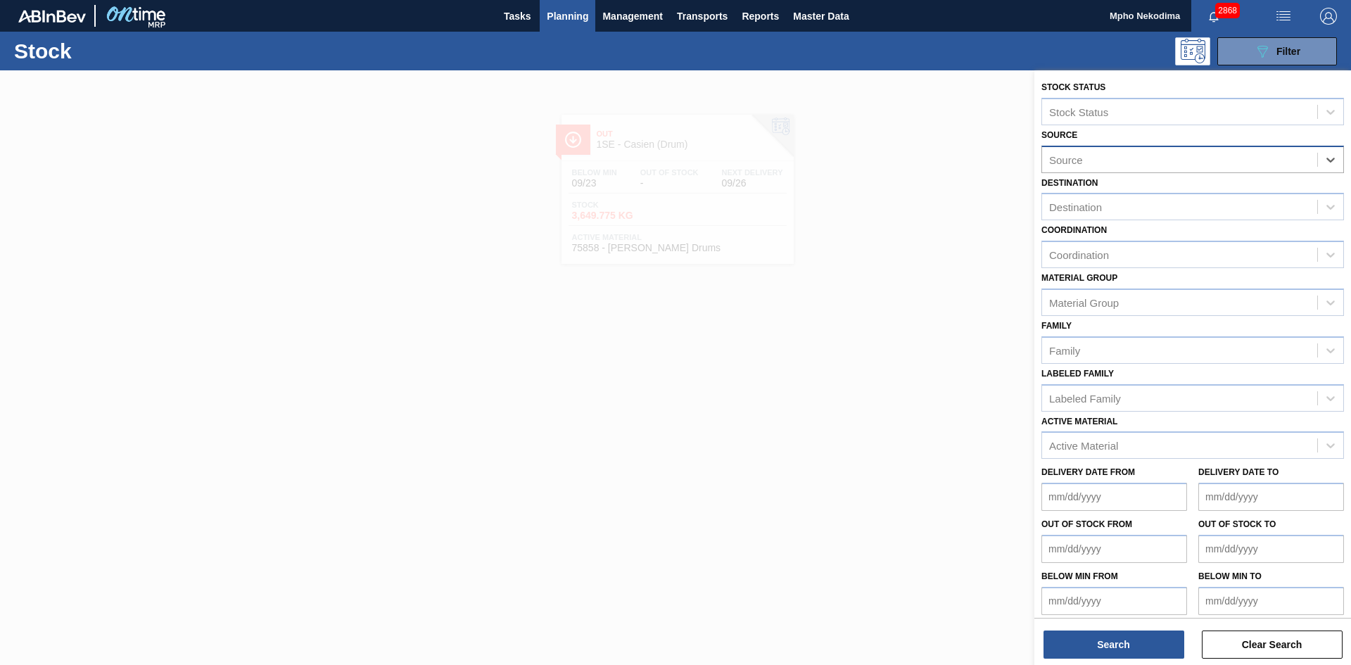
click at [1126, 165] on div "Source" at bounding box center [1179, 159] width 275 height 20
type input "mcc"
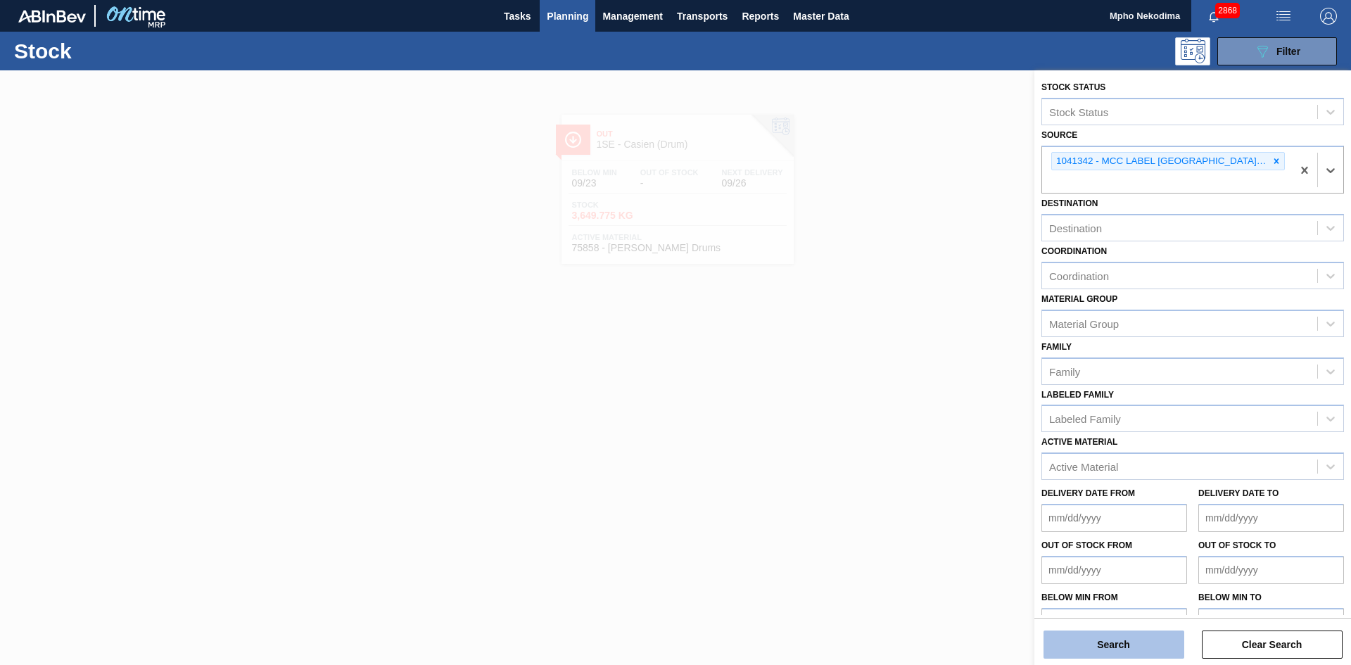
click at [1126, 538] on button "Search" at bounding box center [1114, 645] width 141 height 28
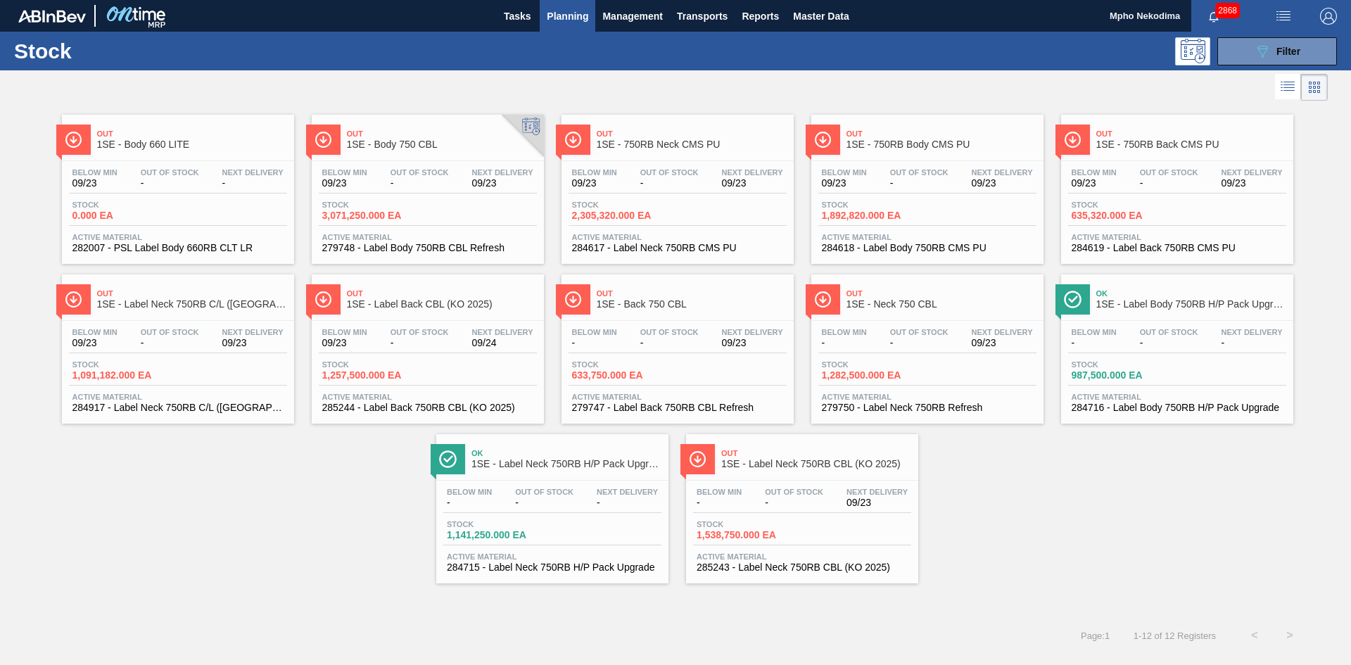
click at [408, 306] on span "1SE - Label Back CBL (KO 2025)" at bounding box center [442, 304] width 190 height 11
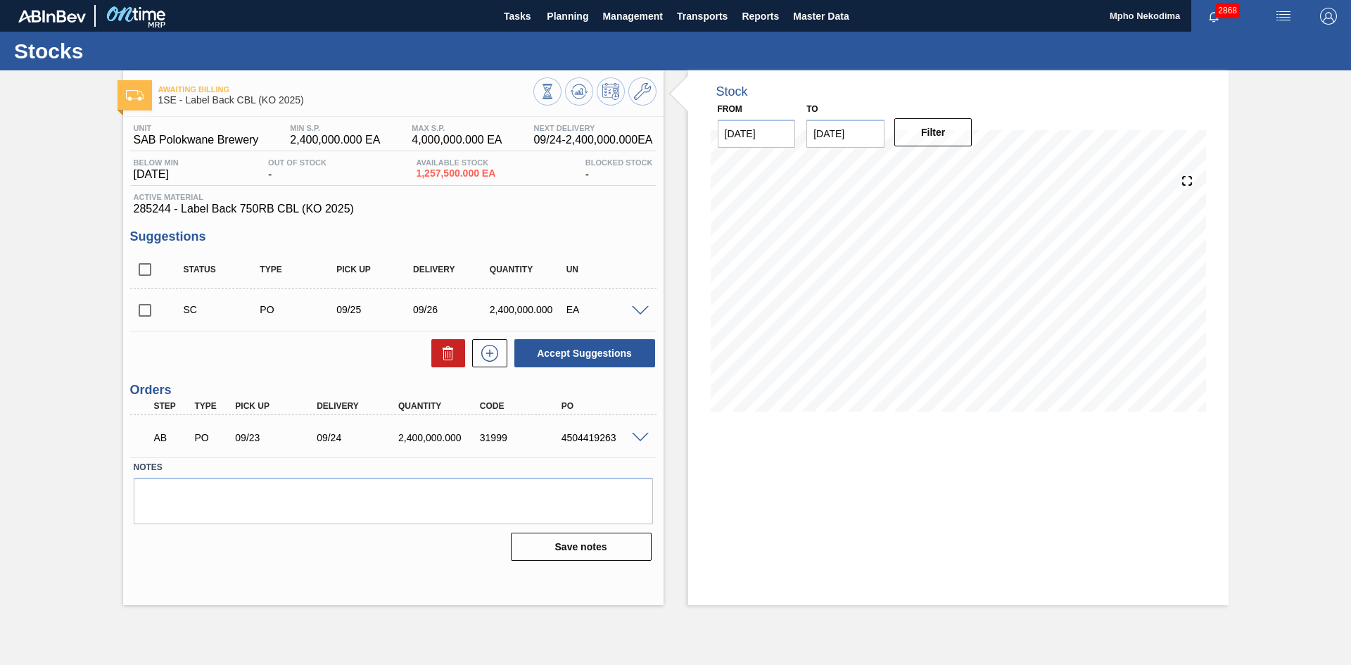
click at [614, 474] on label "Notes" at bounding box center [393, 468] width 519 height 20
click at [489, 353] on icon at bounding box center [489, 354] width 1 height 8
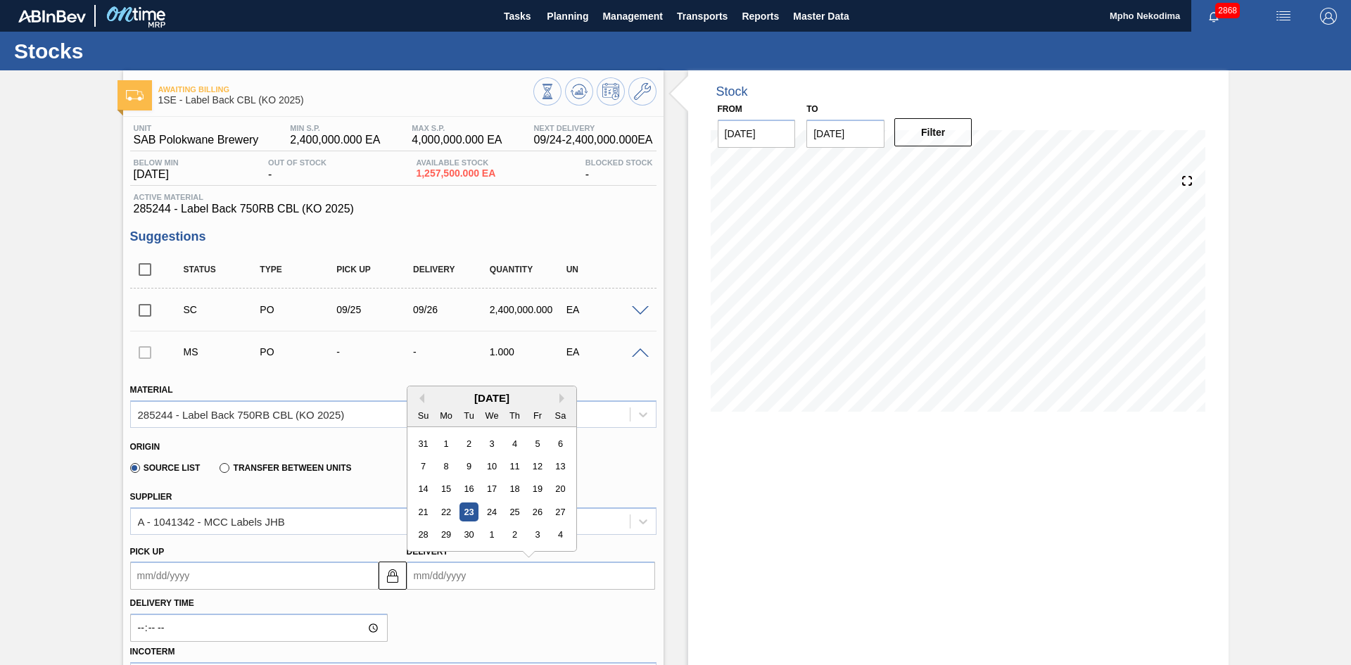
click at [441, 538] on input "Delivery" at bounding box center [531, 576] width 248 height 28
click at [528, 512] on div "26" at bounding box center [537, 512] width 19 height 19
type up3251829564 "[DATE]"
type input "[DATE]"
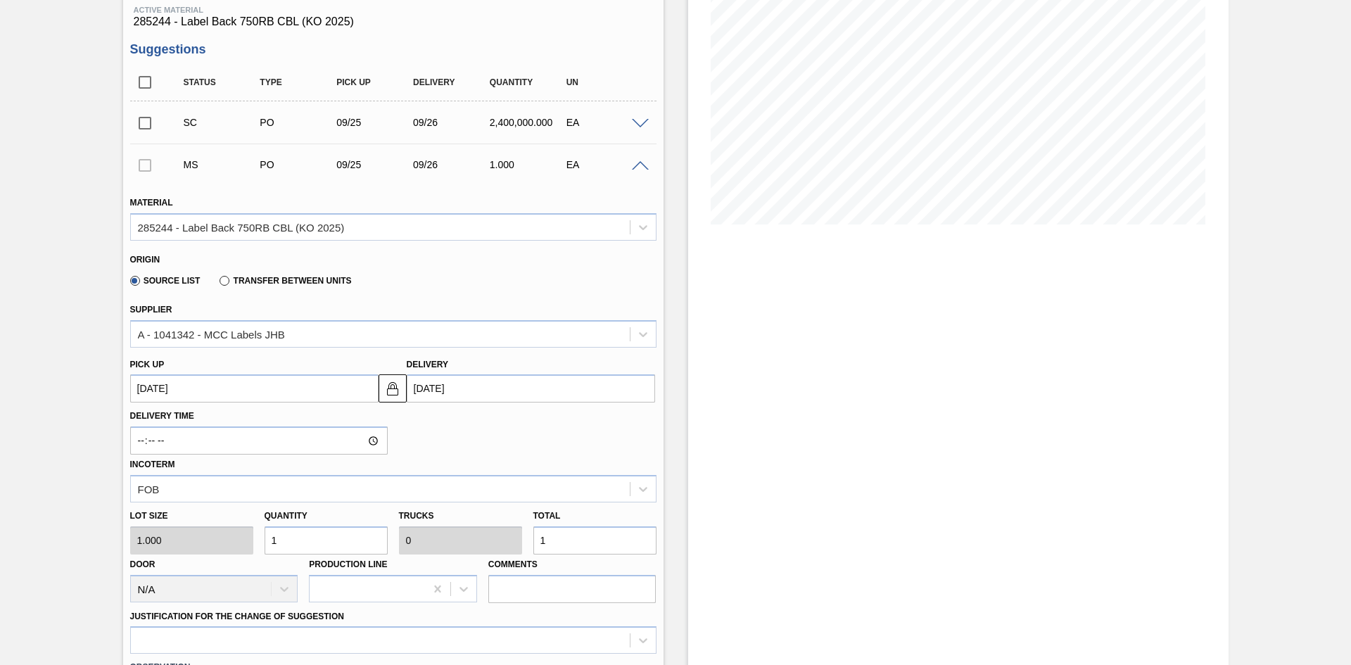
scroll to position [225, 0]
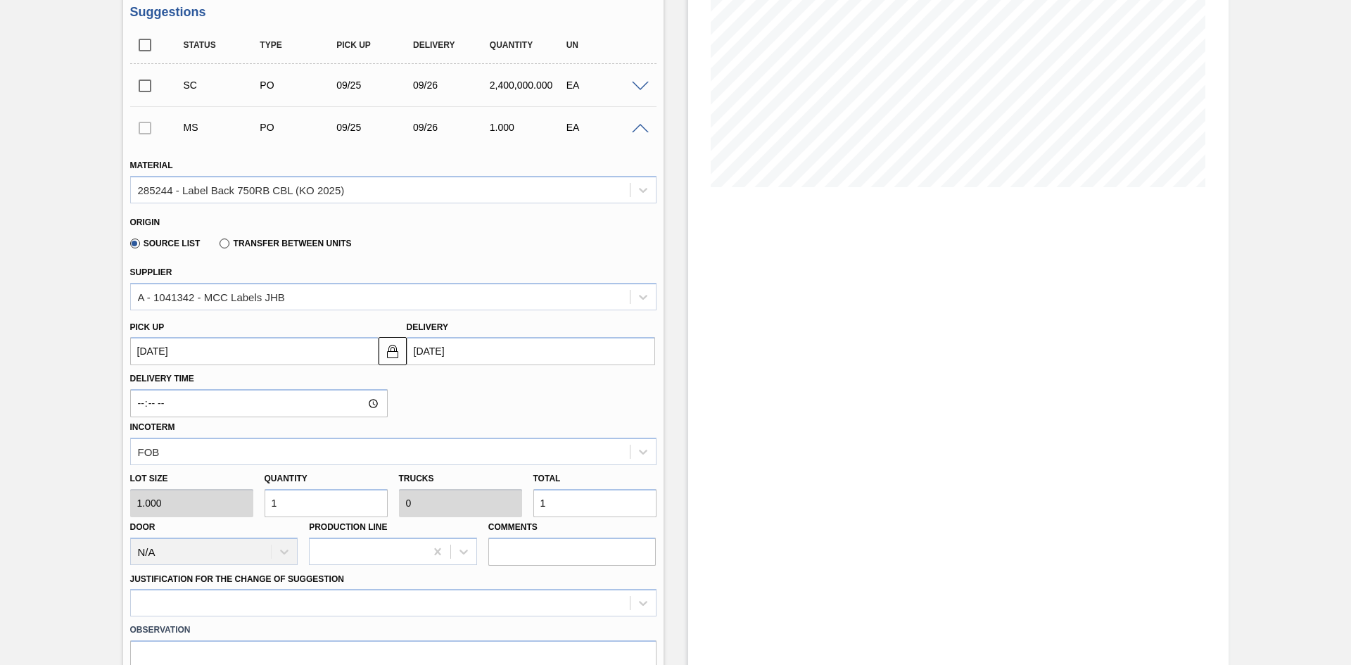
click at [251, 510] on div "Lot size 1.000 Quantity 1 Trucks 0 Total 1 Door N/A Production Line Comments" at bounding box center [394, 515] width 538 height 101
type input "2"
type input "24"
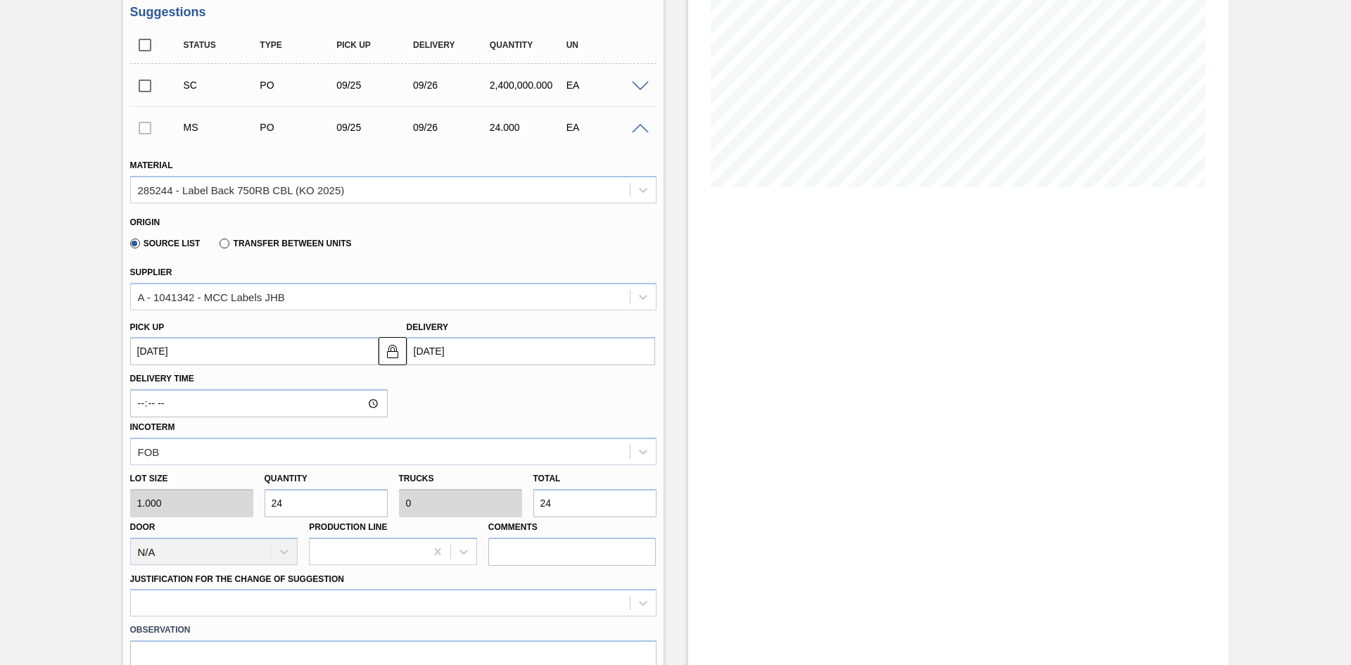
type input "240"
type input "2,400"
type input "0.001"
type input "2,400"
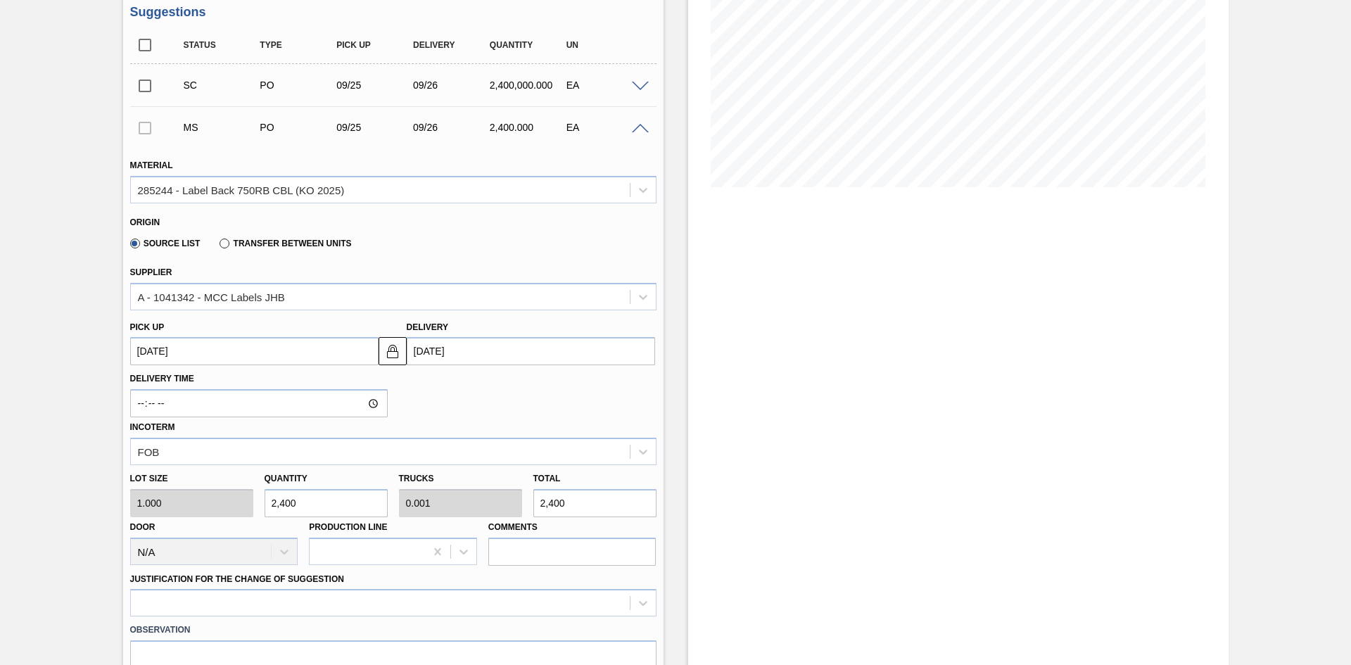
type input "24,000"
type input "0.01"
type input "24,000"
type input "240,000"
type input "0.1"
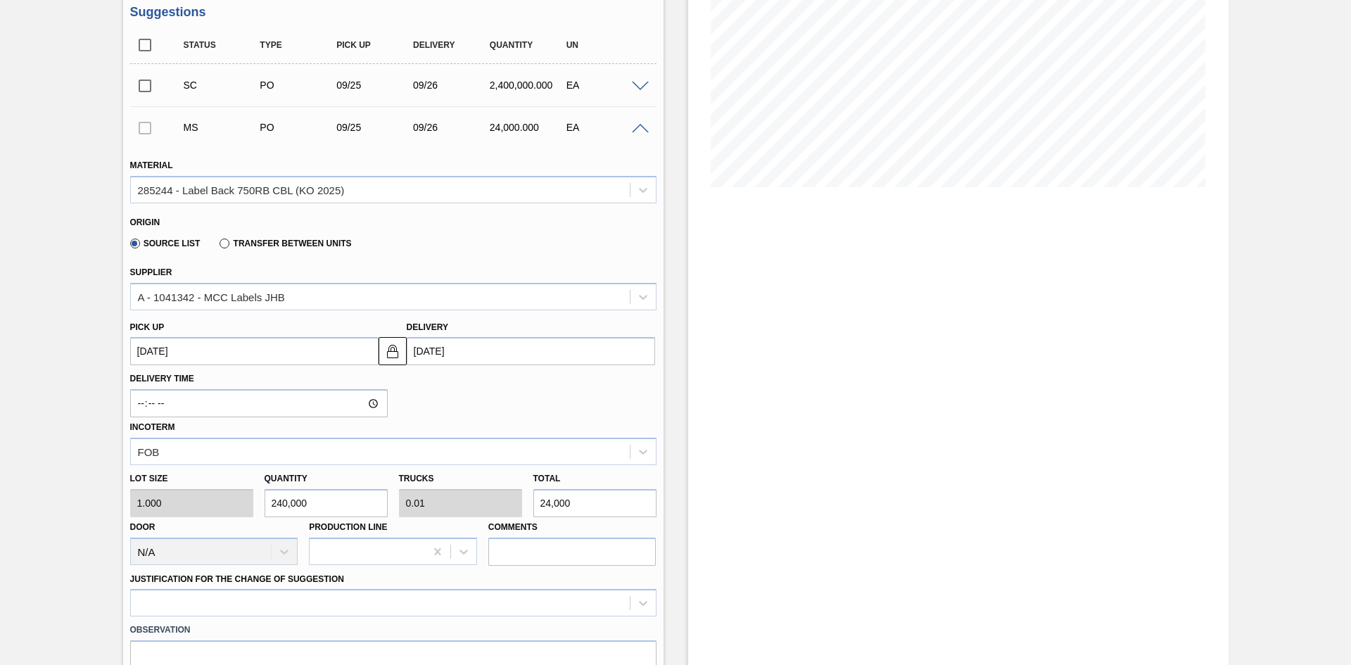
type input "240,000"
type input "2,400,000"
type input "1"
type input "2,400,000"
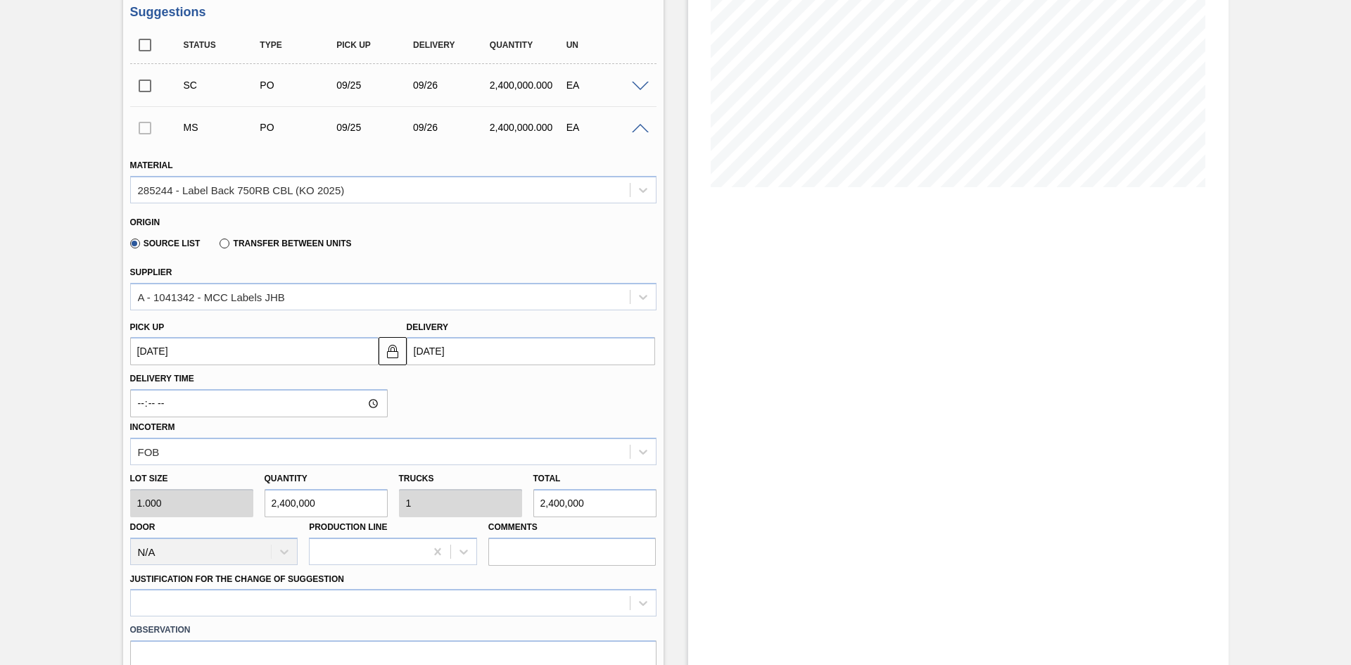
click at [491, 401] on div "Delivery Time Incoterm FOB" at bounding box center [394, 415] width 538 height 100
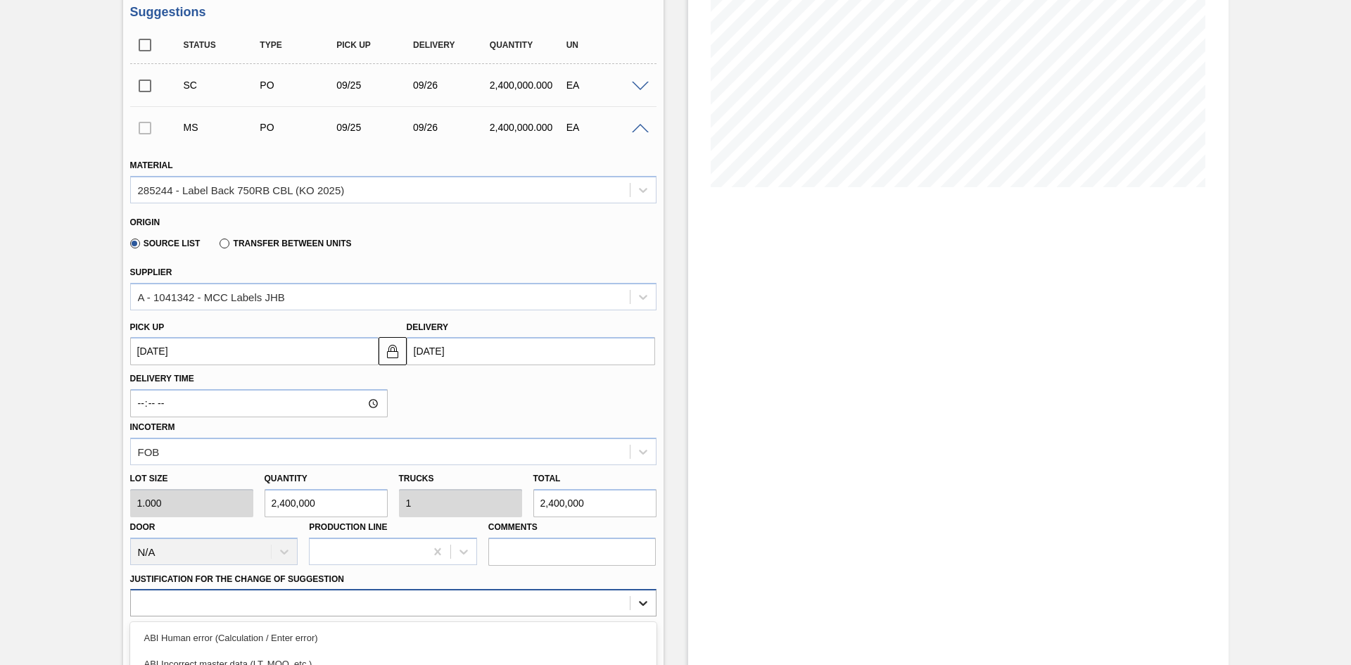
scroll to position [398, 0]
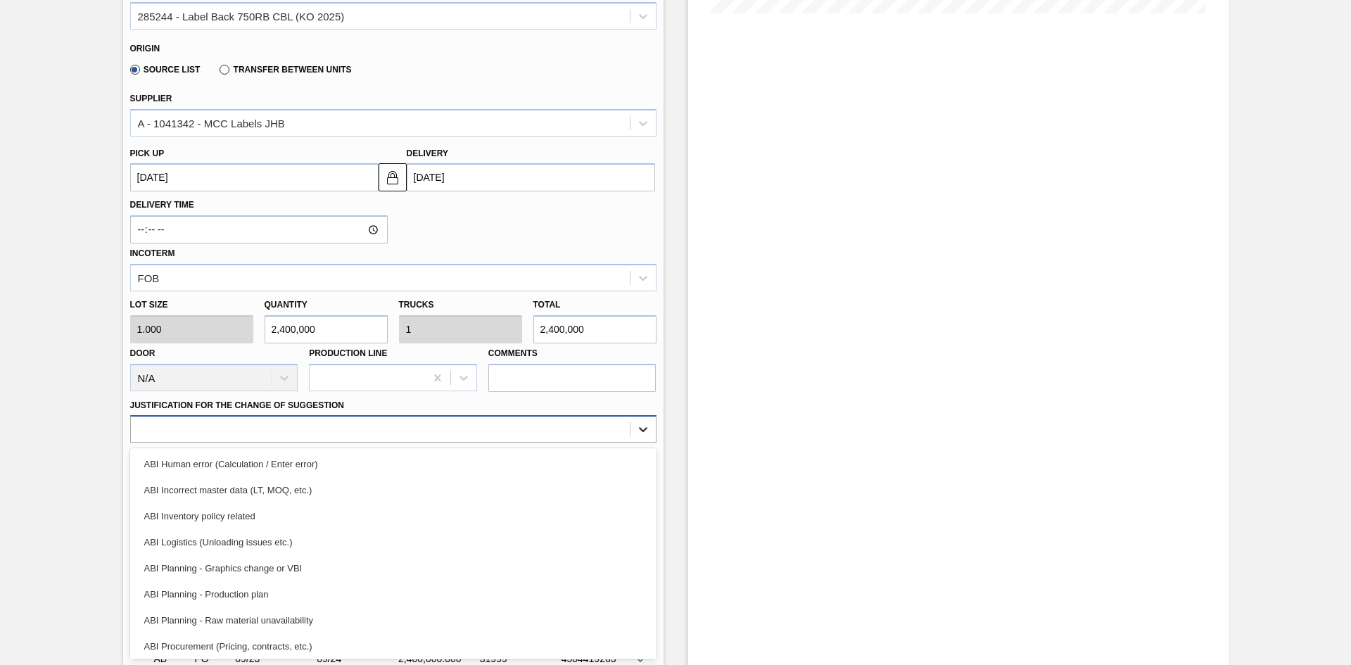
click at [645, 443] on div "option ABI Planning - Production plan focused, 6 of 18. 18 results available. U…" at bounding box center [393, 428] width 527 height 27
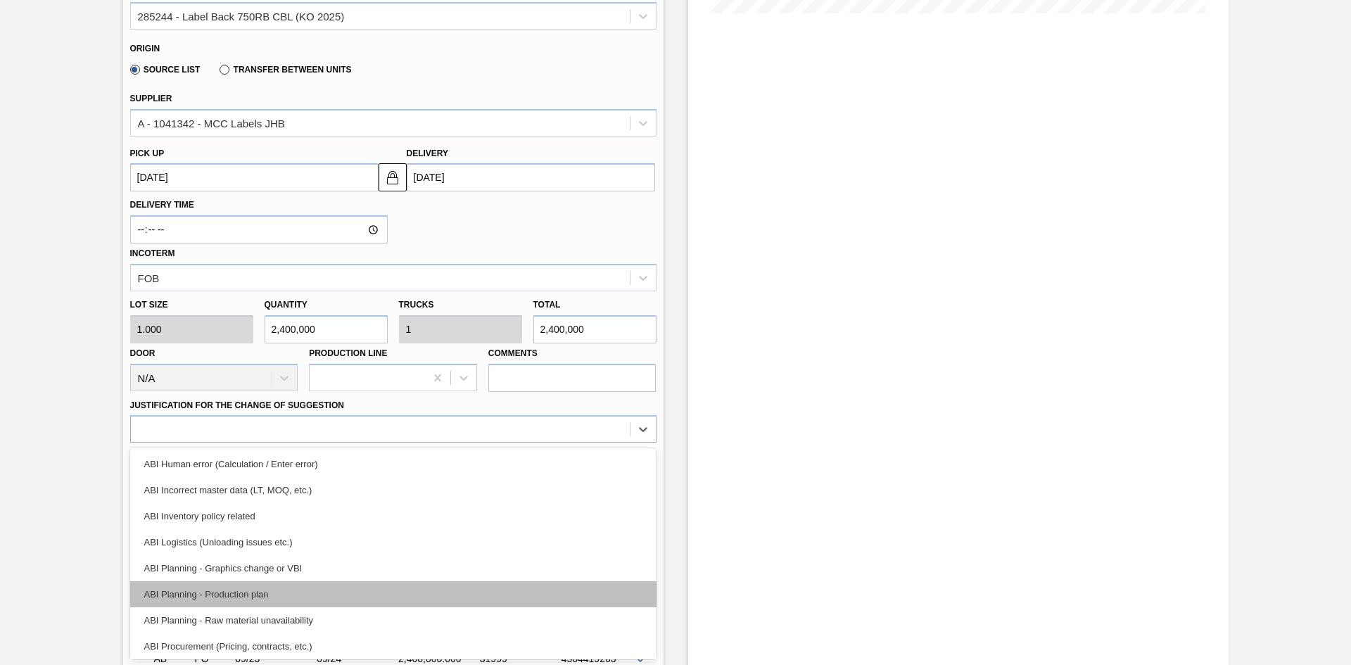
click at [367, 538] on div "ABI Planning - Production plan" at bounding box center [393, 594] width 527 height 26
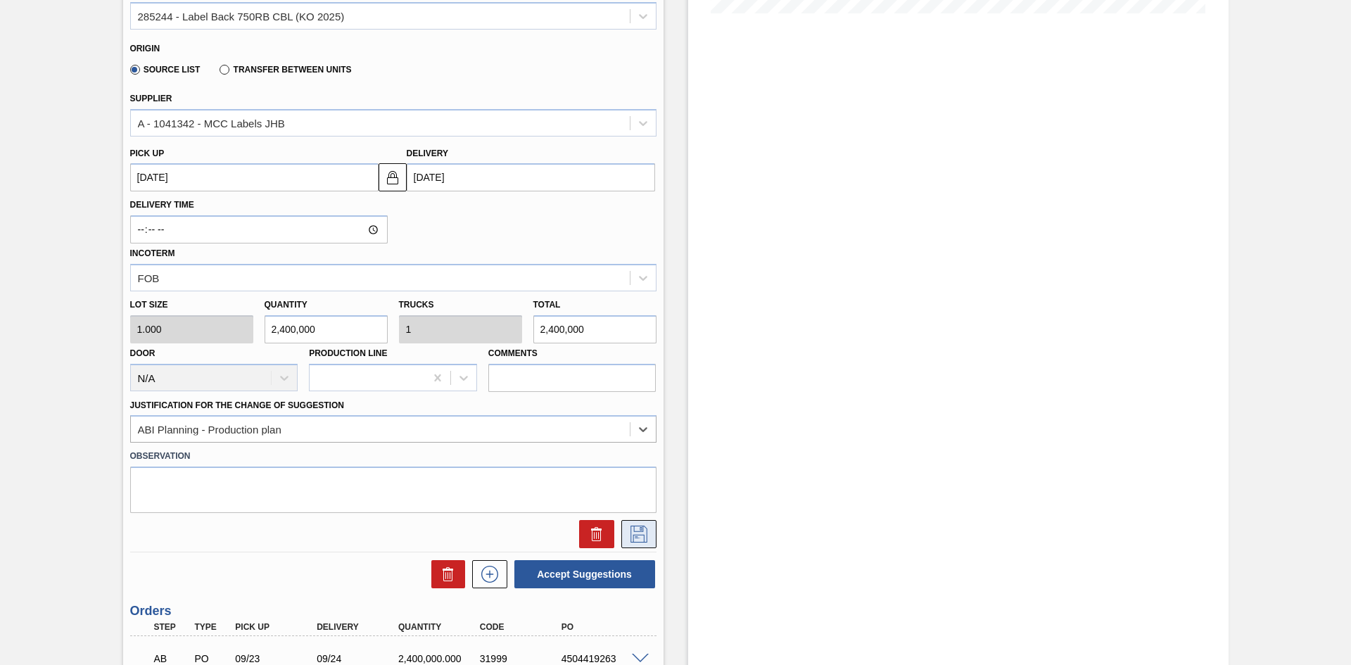
click at [637, 538] on icon at bounding box center [639, 534] width 23 height 17
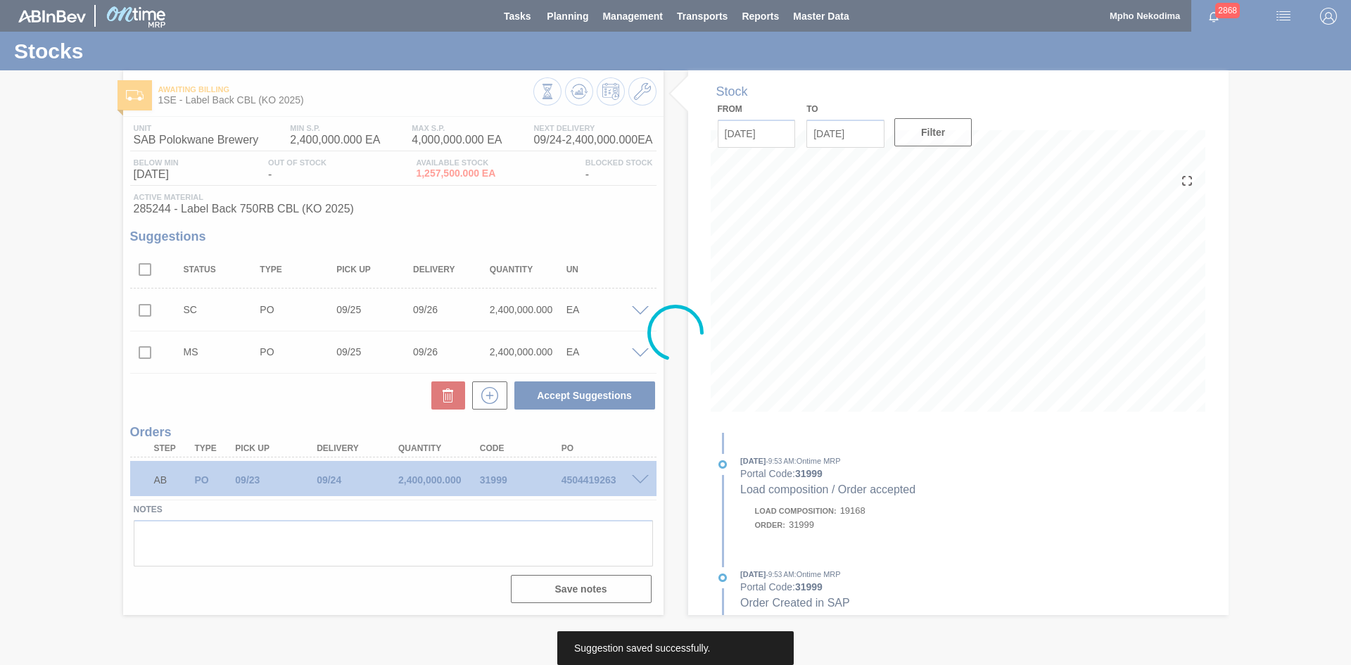
scroll to position [0, 0]
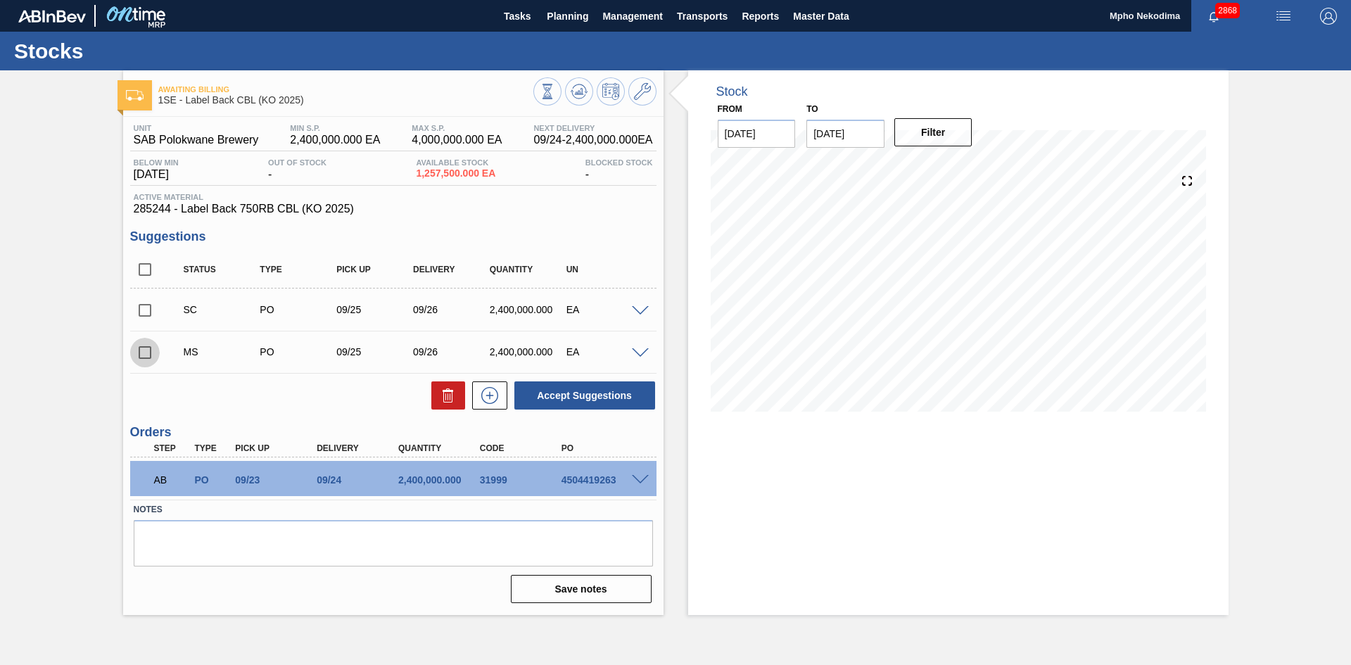
click at [146, 349] on input "checkbox" at bounding box center [145, 353] width 30 height 30
click at [565, 401] on button "Accept Suggestions" at bounding box center [585, 396] width 141 height 28
checkbox input "false"
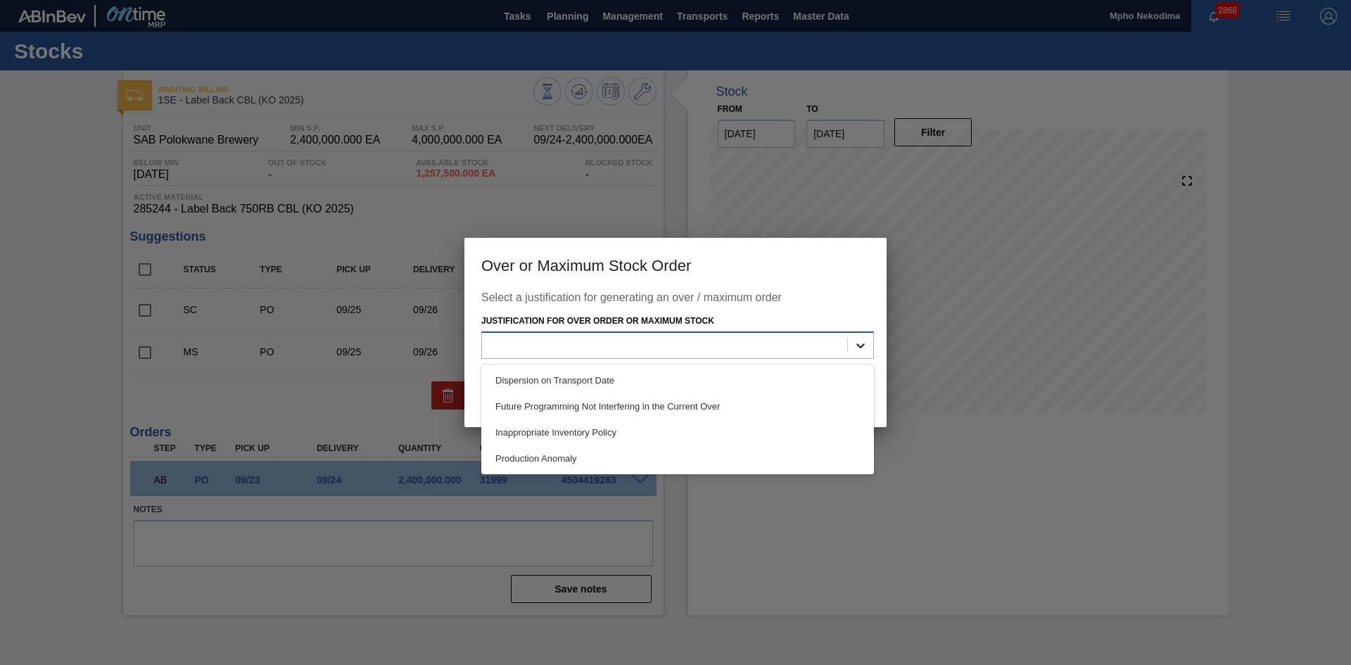
click at [865, 344] on icon at bounding box center [861, 346] width 14 height 14
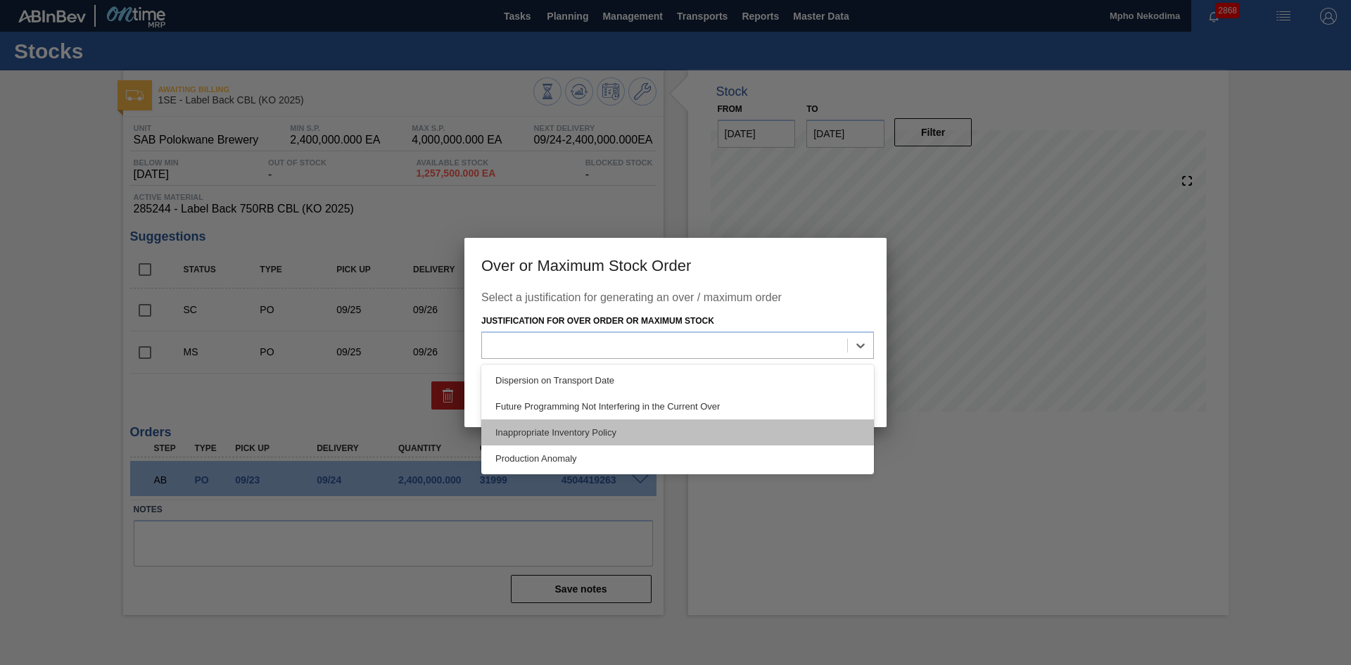
click at [664, 432] on div "Inappropriate Inventory Policy" at bounding box center [677, 433] width 393 height 26
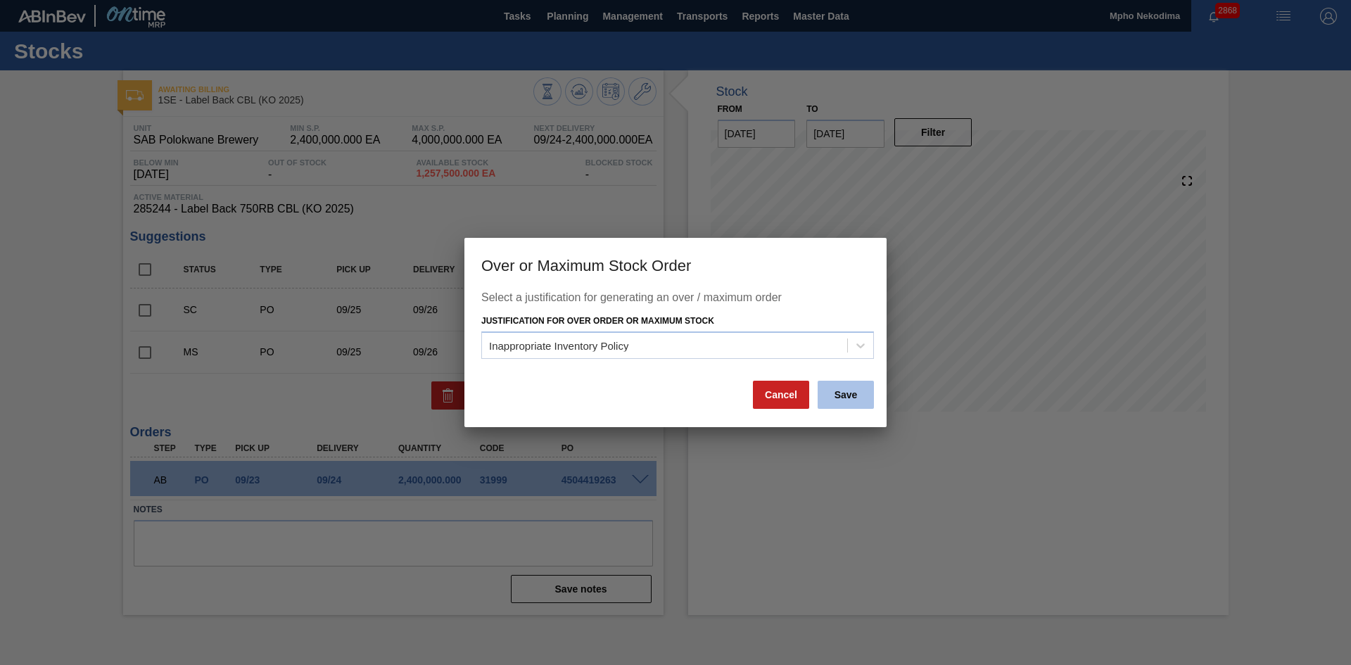
click at [856, 396] on button "Save" at bounding box center [846, 395] width 56 height 28
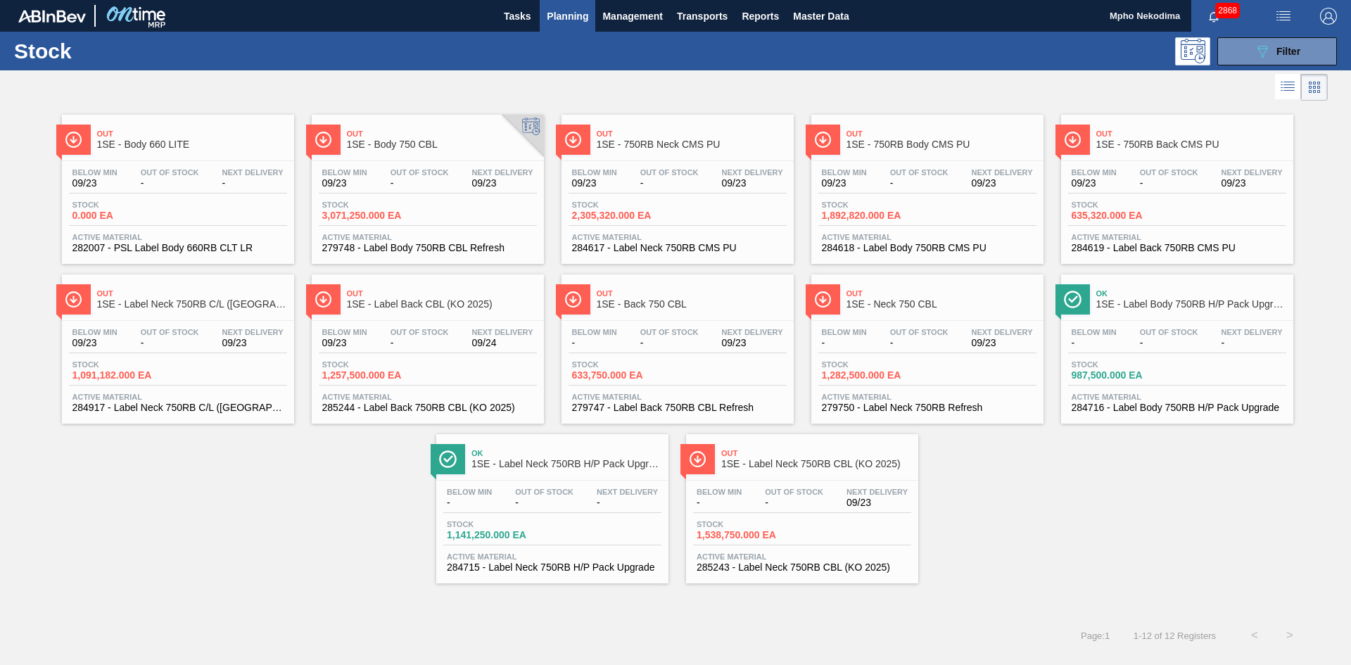
click at [792, 538] on span "285243 - Label Neck 750RB CBL (KO 2025)" at bounding box center [802, 567] width 211 height 11
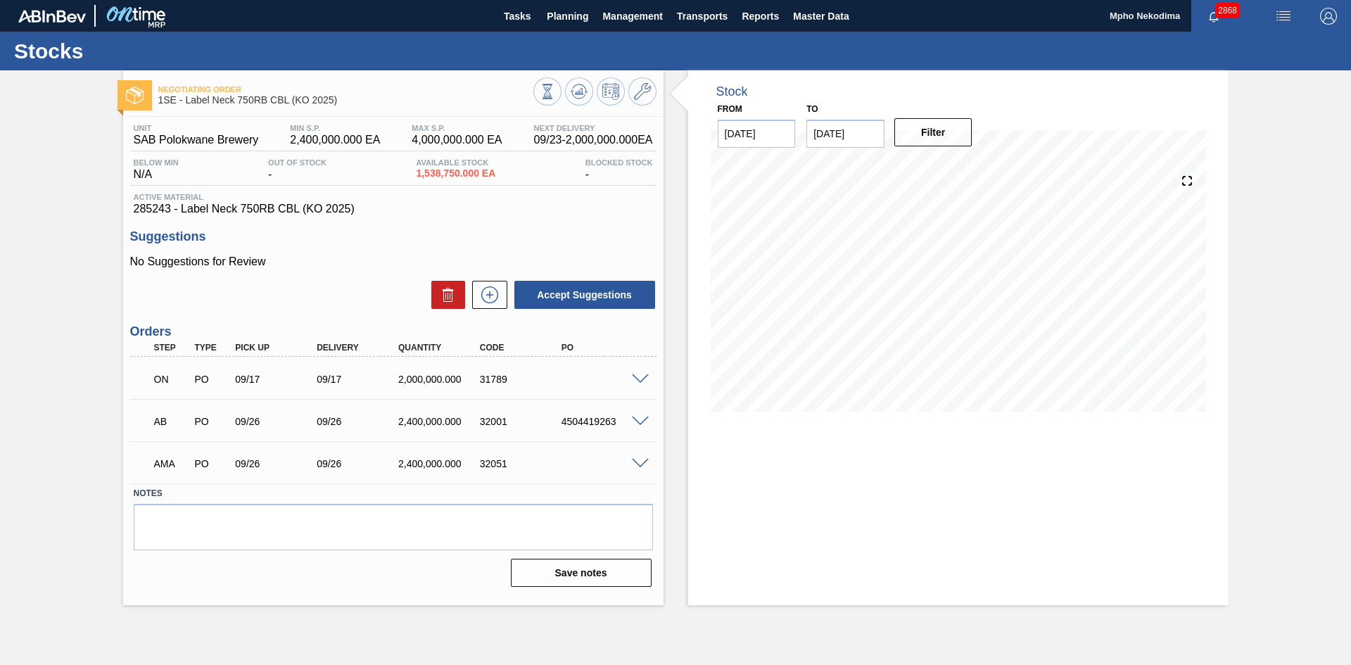
click at [536, 467] on div "32051" at bounding box center [523, 463] width 92 height 11
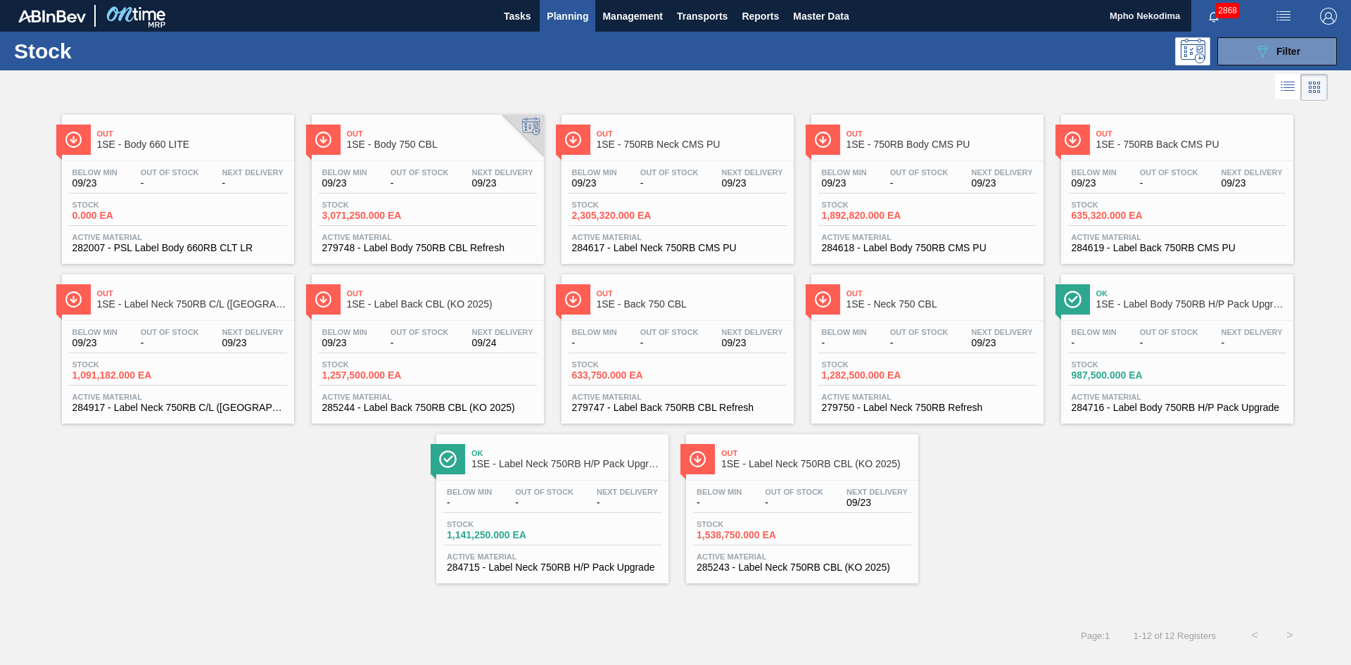
click at [384, 401] on div "Active Material 285244 - Label Back 750RB CBL (KO 2025)" at bounding box center [428, 403] width 218 height 20
click at [764, 538] on span "285243 - Label Neck 750RB CBL (KO 2025)" at bounding box center [802, 567] width 211 height 11
click at [391, 247] on span "279748 - Label Body 750RB CBL Refresh" at bounding box center [427, 248] width 211 height 11
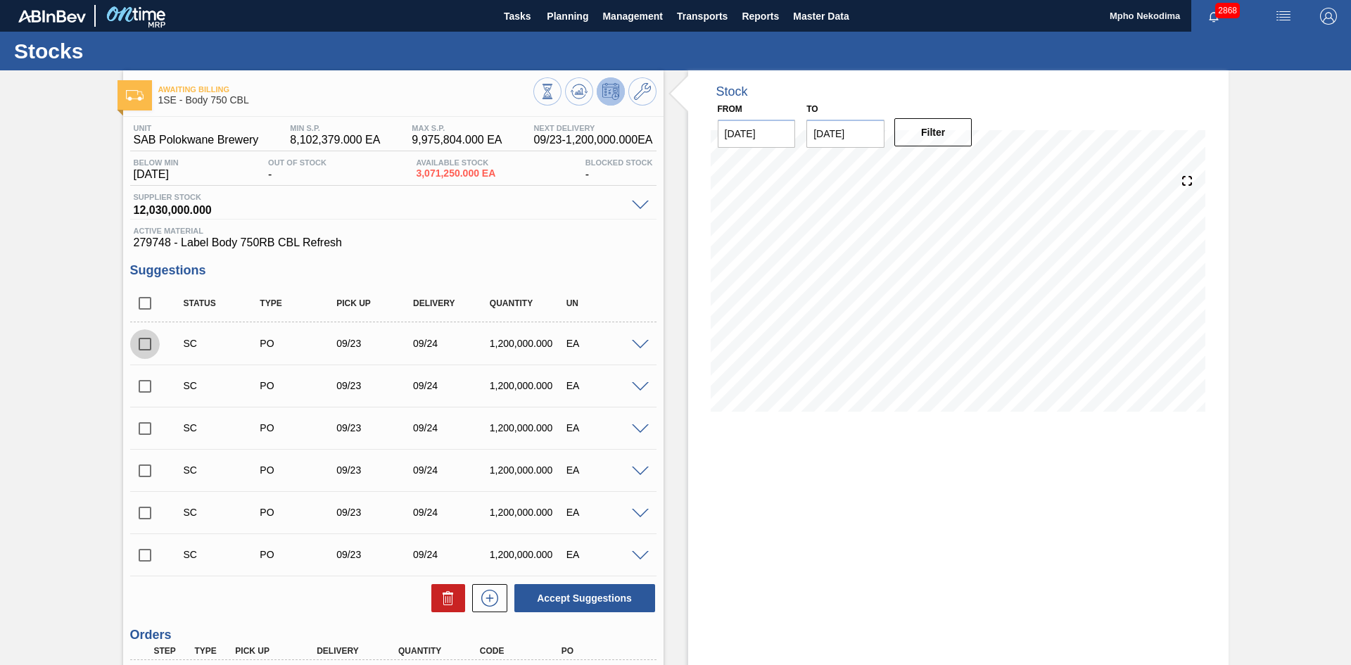
click at [144, 338] on input "checkbox" at bounding box center [145, 344] width 30 height 30
checkbox input "true"
click at [641, 344] on span at bounding box center [640, 345] width 17 height 11
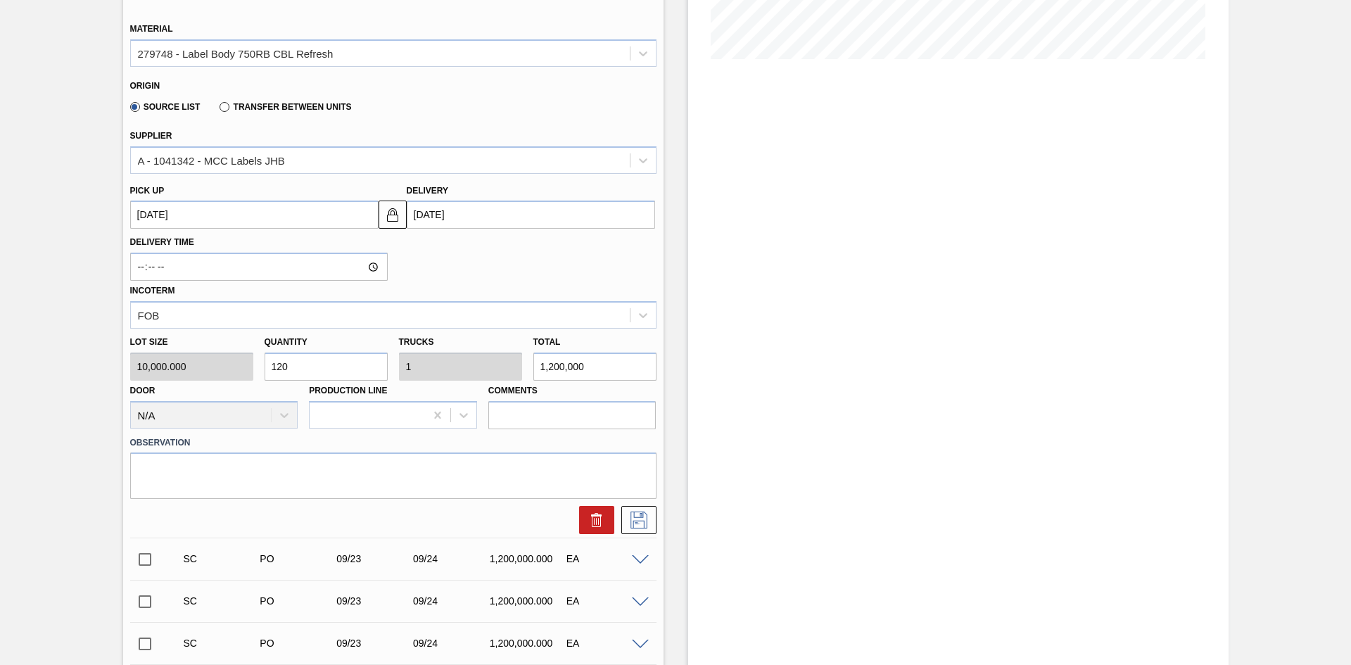
scroll to position [370, 0]
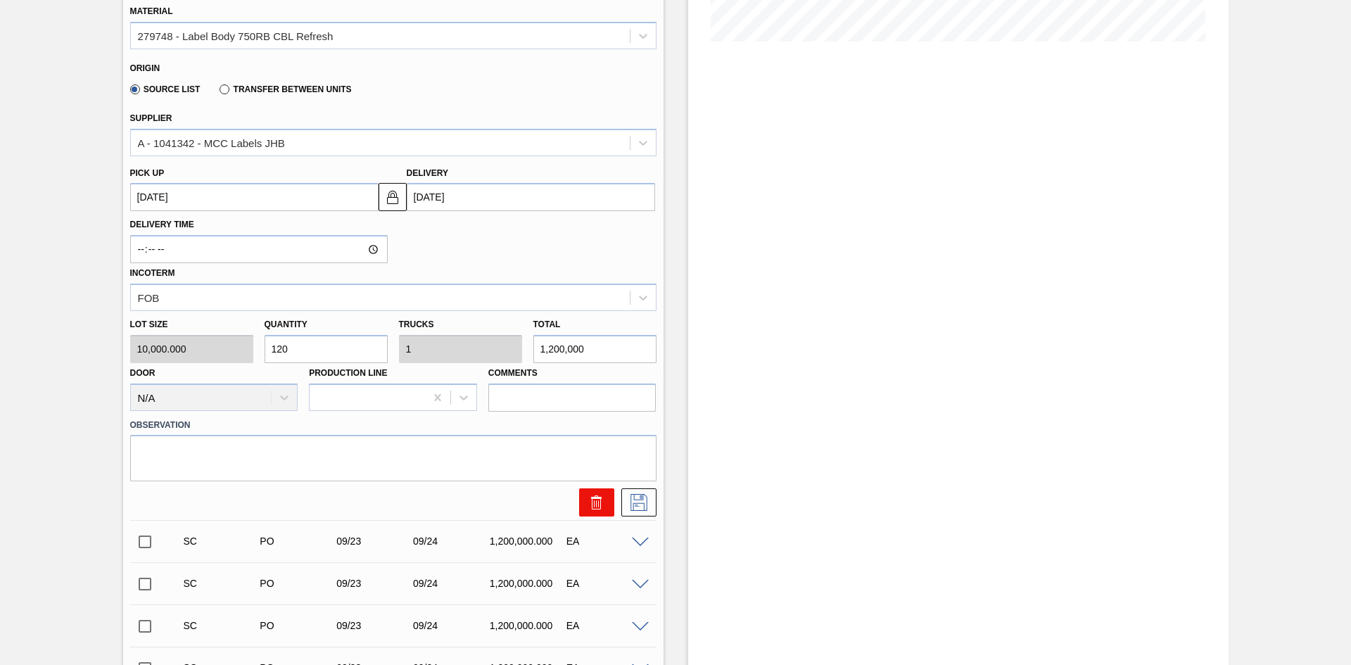
click at [601, 499] on icon at bounding box center [596, 502] width 17 height 17
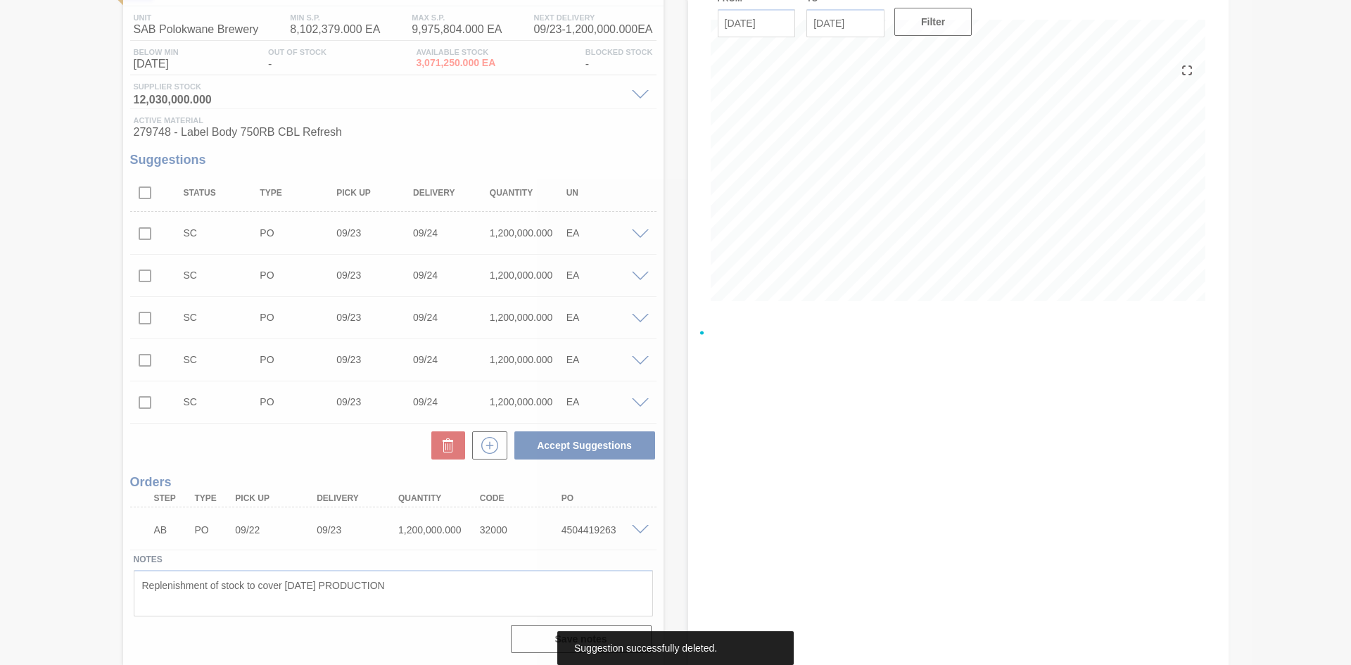
scroll to position [0, 0]
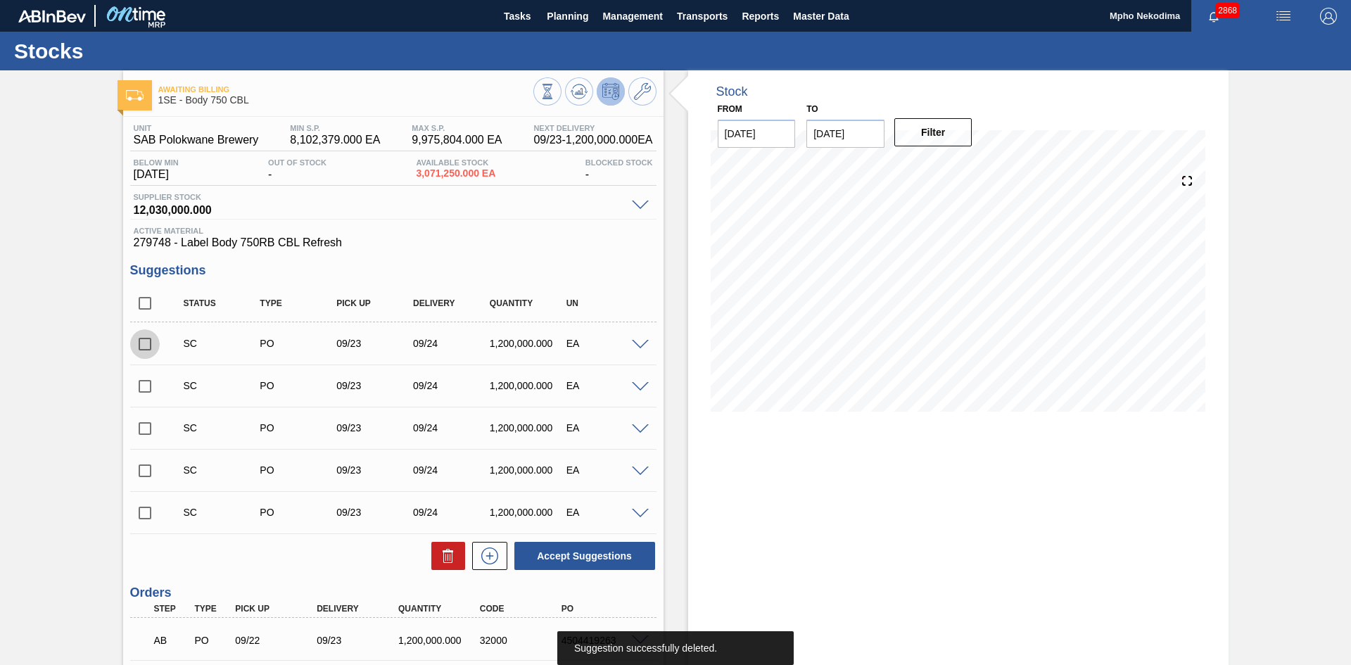
click at [143, 345] on input "checkbox" at bounding box center [145, 344] width 30 height 30
checkbox input "true"
click at [634, 340] on span at bounding box center [640, 345] width 17 height 11
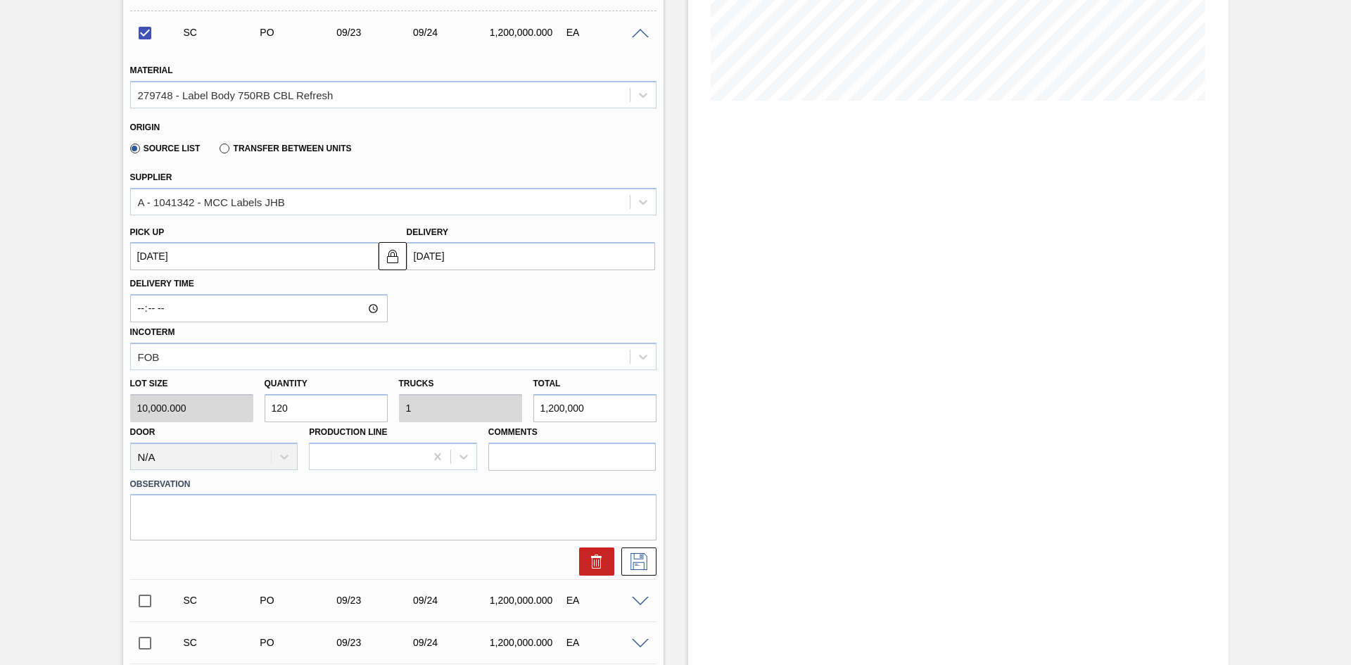
scroll to position [315, 0]
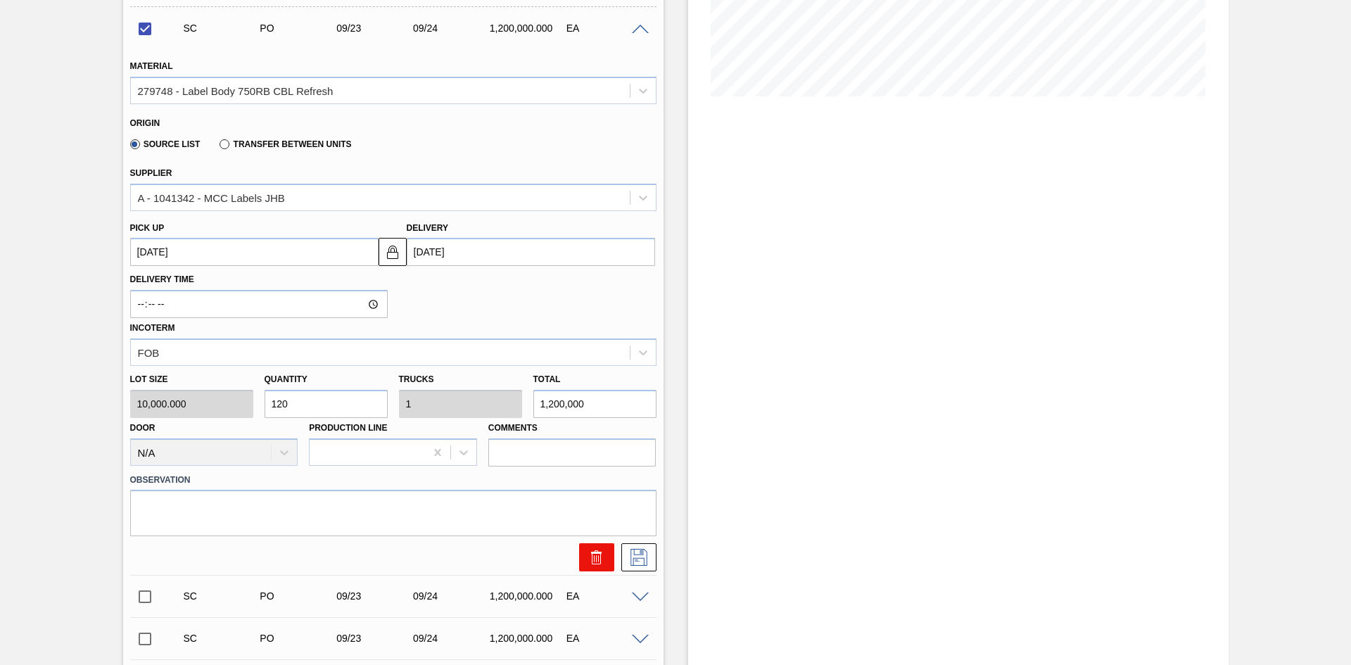
click at [605, 538] on button at bounding box center [596, 557] width 35 height 28
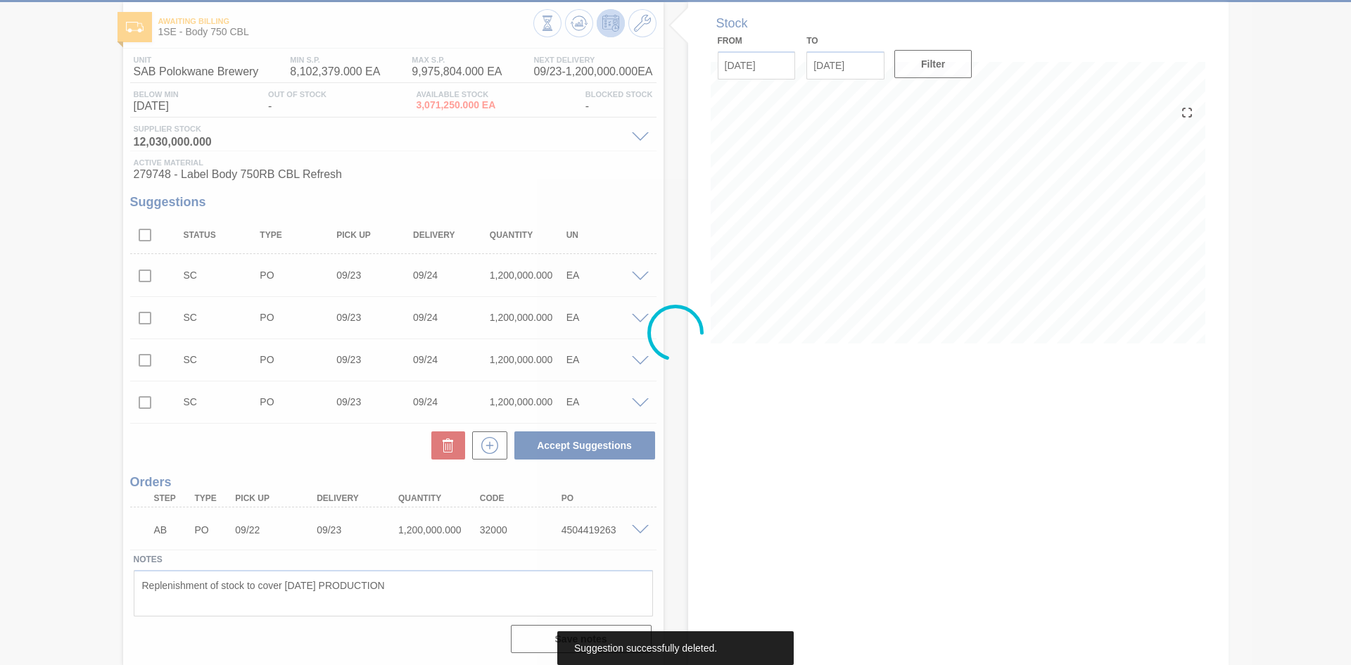
scroll to position [68, 0]
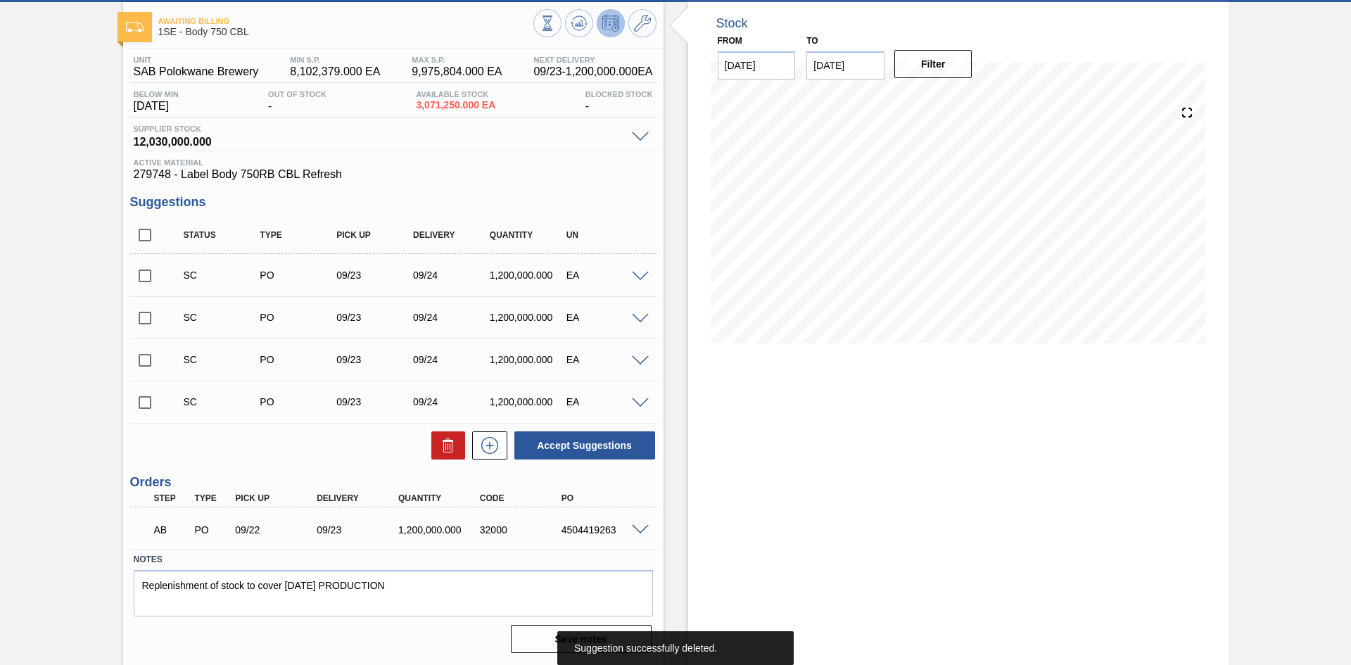
click at [147, 275] on input "checkbox" at bounding box center [145, 276] width 30 height 30
checkbox input "true"
click at [642, 275] on span at bounding box center [640, 277] width 17 height 11
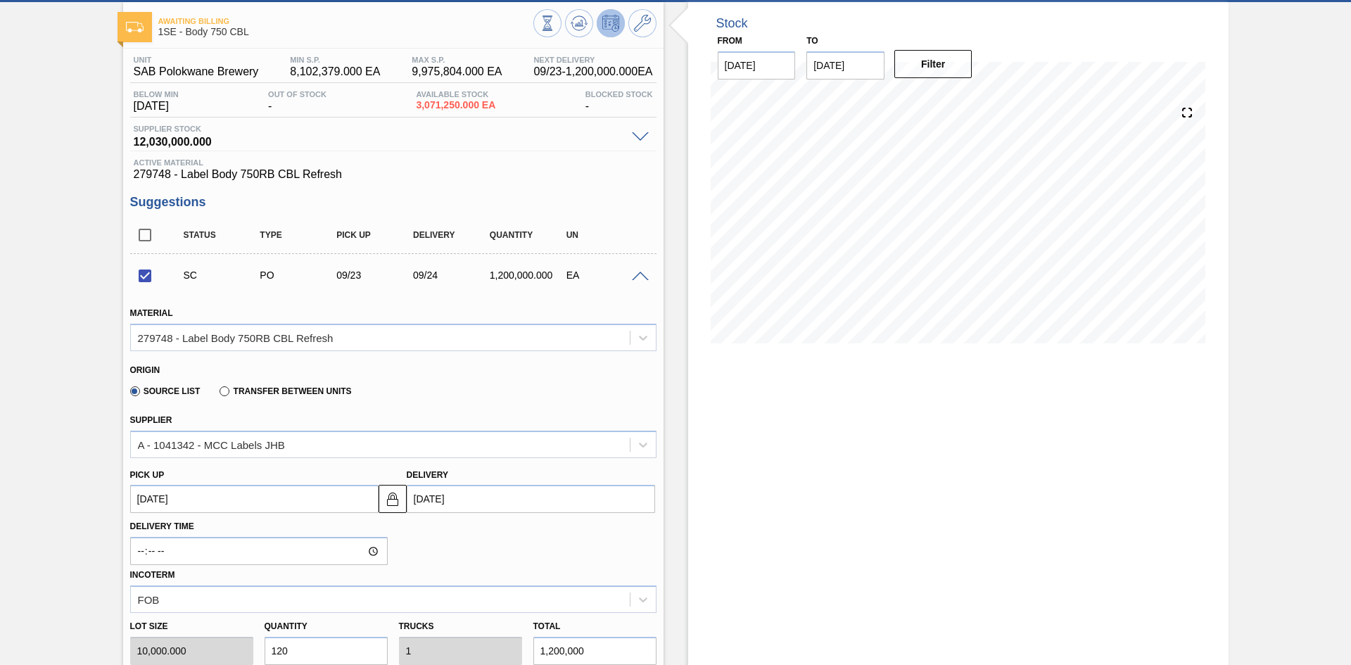
drag, startPoint x: 1349, startPoint y: 300, endPoint x: 1349, endPoint y: 347, distance: 47.2
click at [1126, 347] on main "Tasks Planning Management Transports Reports Master Data Mpho Nekodima 2868 Mar…" at bounding box center [675, 332] width 1351 height 665
drag, startPoint x: 1349, startPoint y: 339, endPoint x: 1351, endPoint y: 376, distance: 36.7
click at [1126, 376] on main "Tasks Planning Management Transports Reports Master Data Mpho Nekodima 2868 Mar…" at bounding box center [675, 332] width 1351 height 665
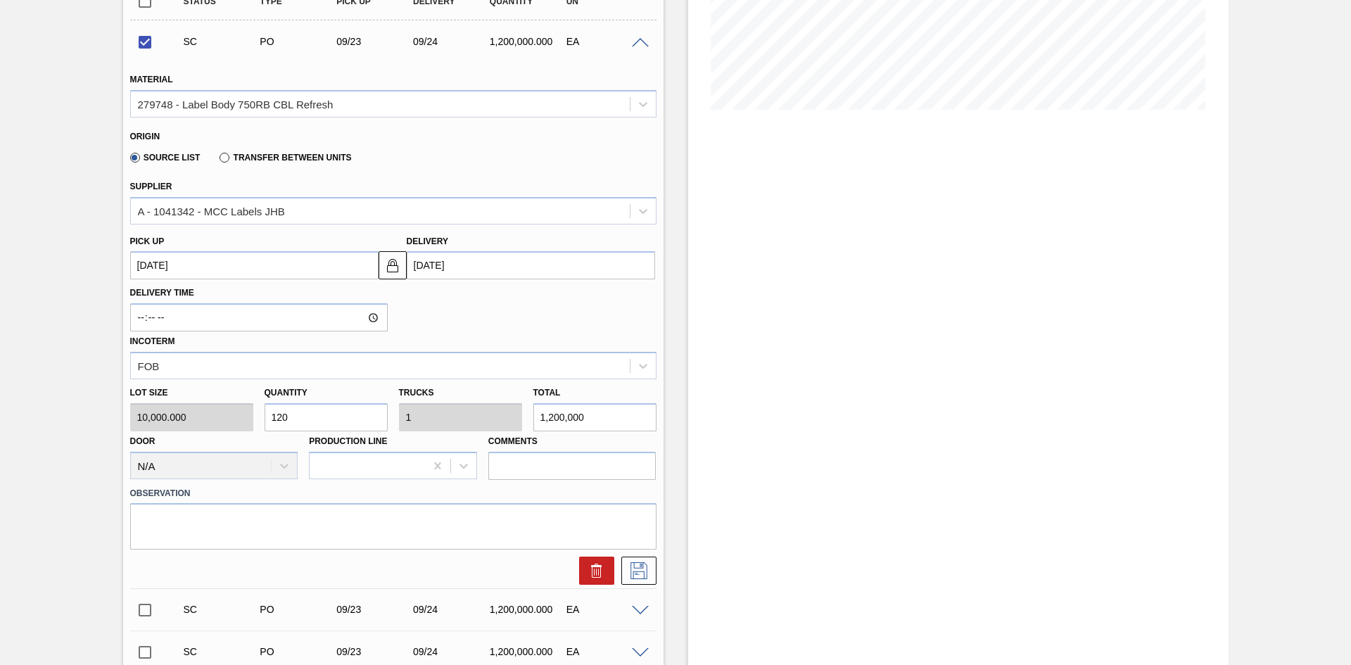
scroll to position [316, 0]
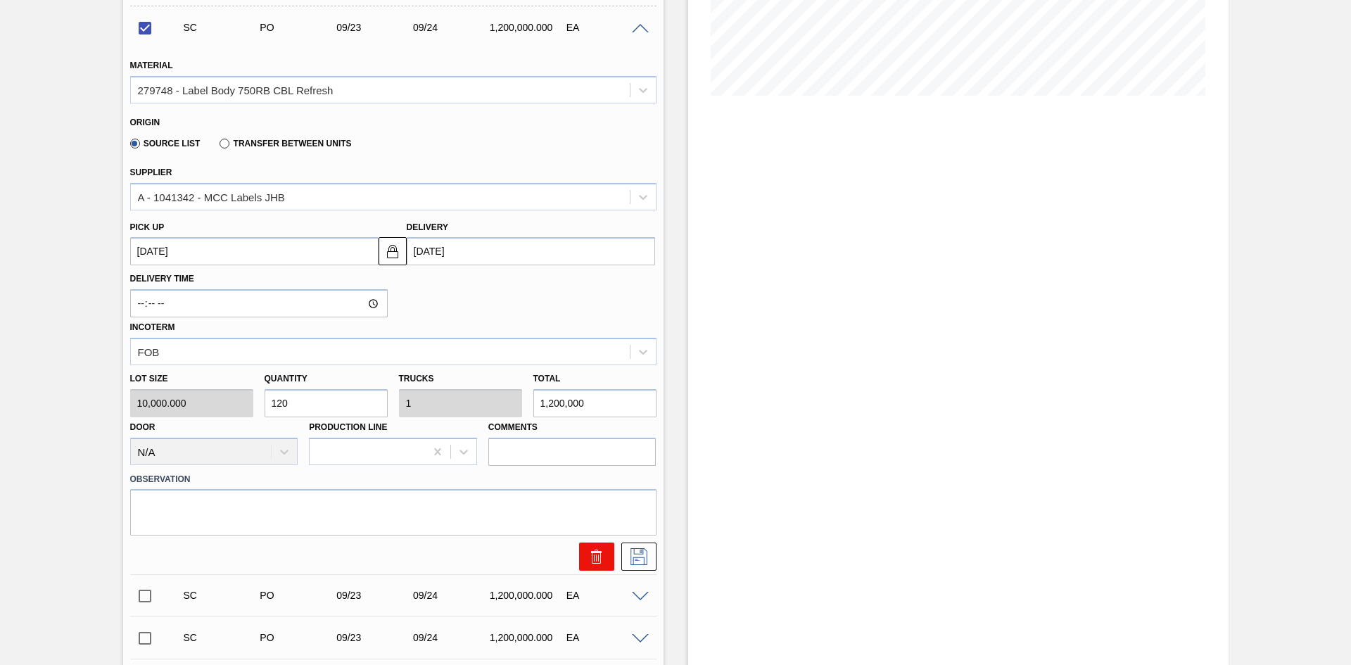
click at [590, 538] on icon at bounding box center [596, 556] width 17 height 17
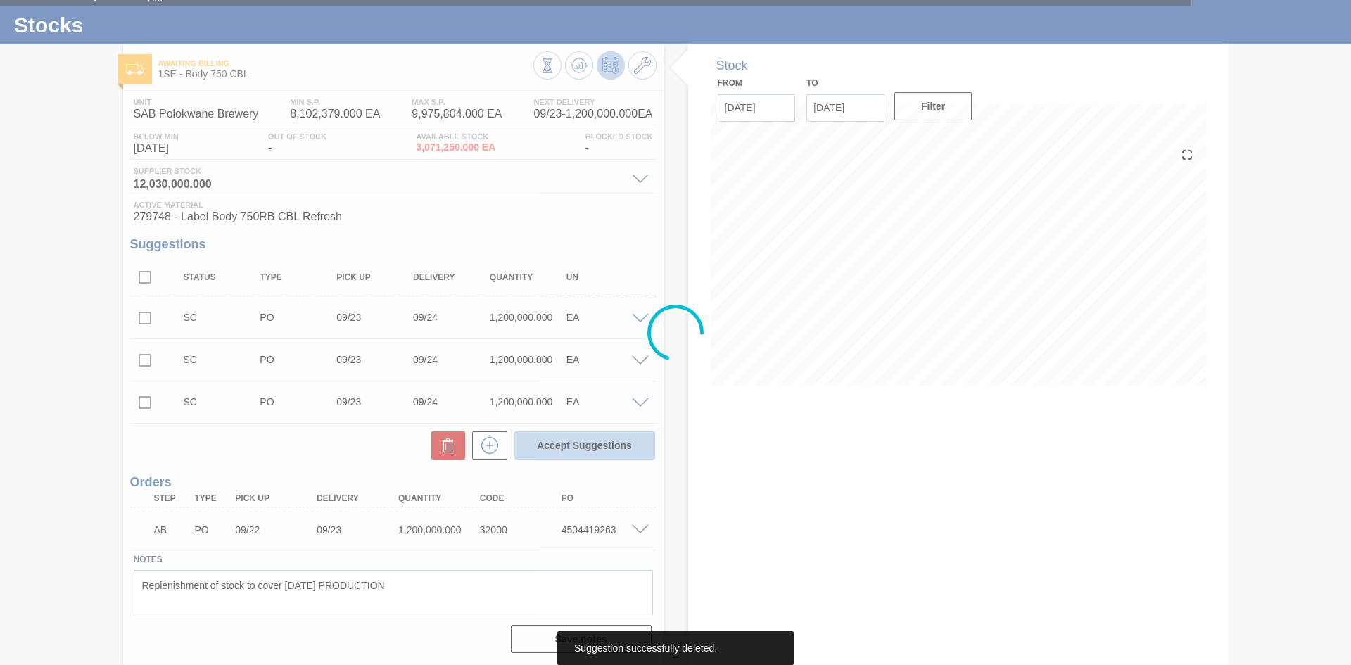
scroll to position [26, 0]
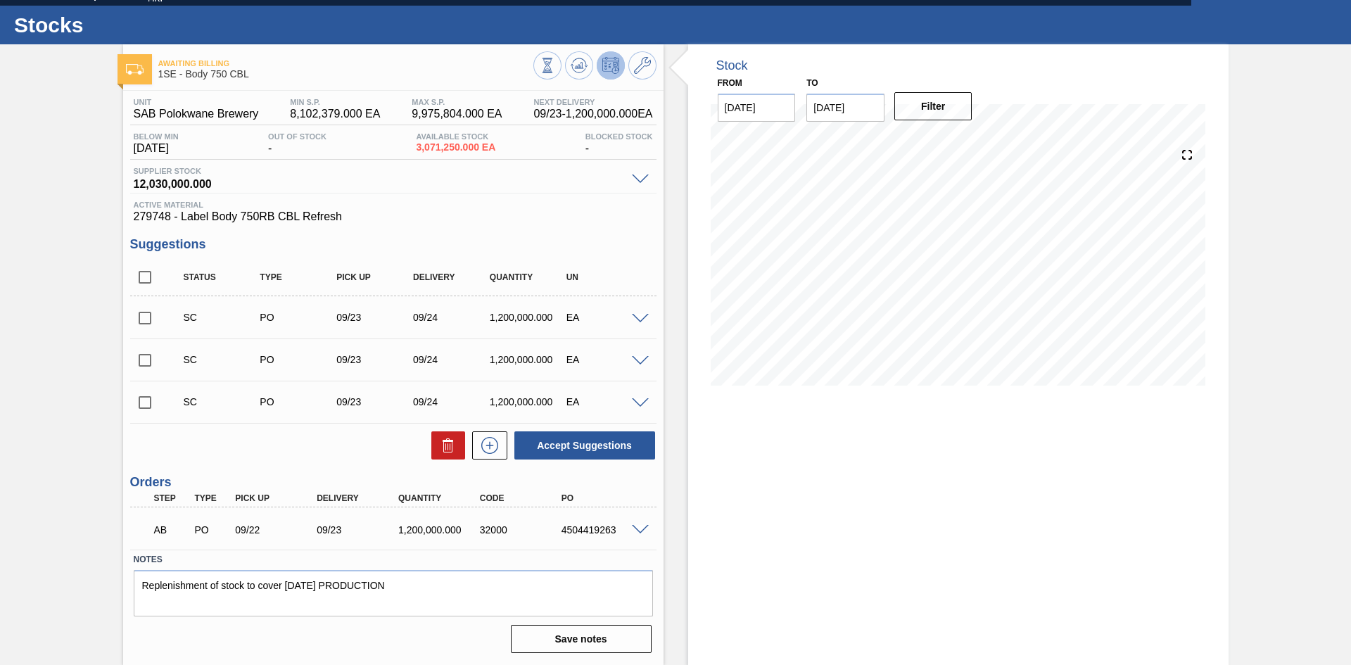
click at [372, 437] on div "Accept Suggestions" at bounding box center [393, 445] width 527 height 31
click at [479, 451] on icon at bounding box center [490, 445] width 23 height 17
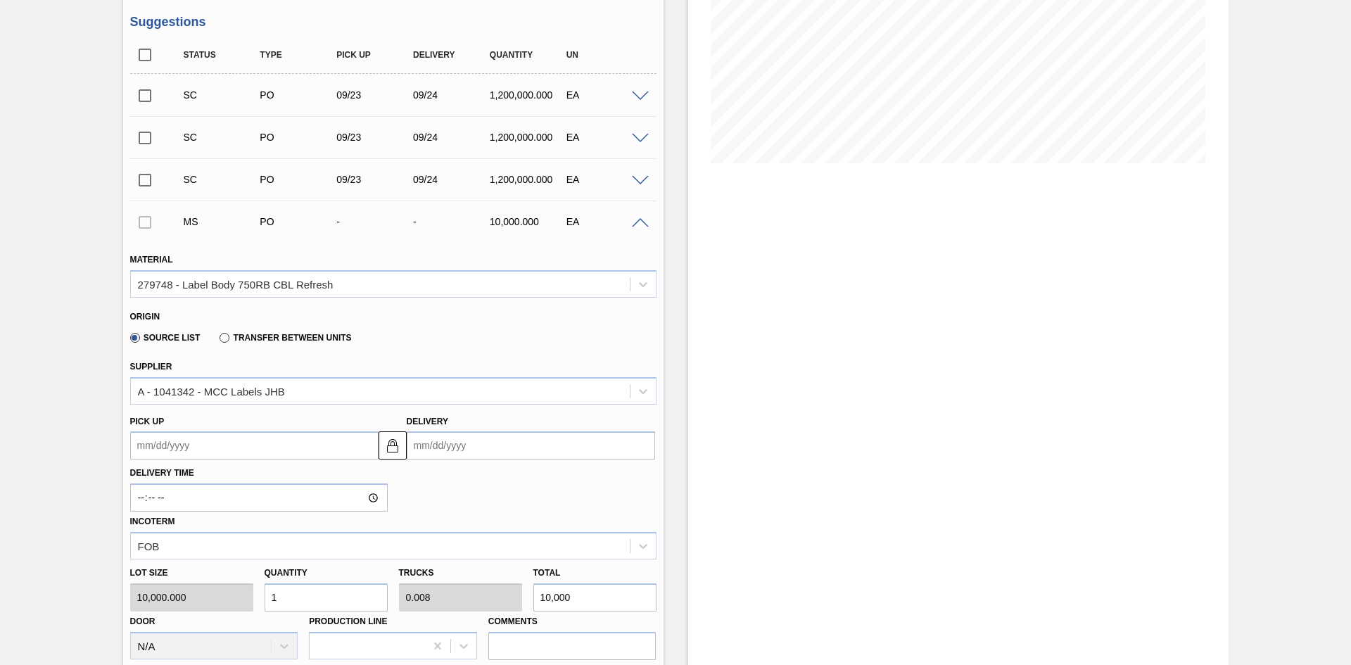
scroll to position [260, 0]
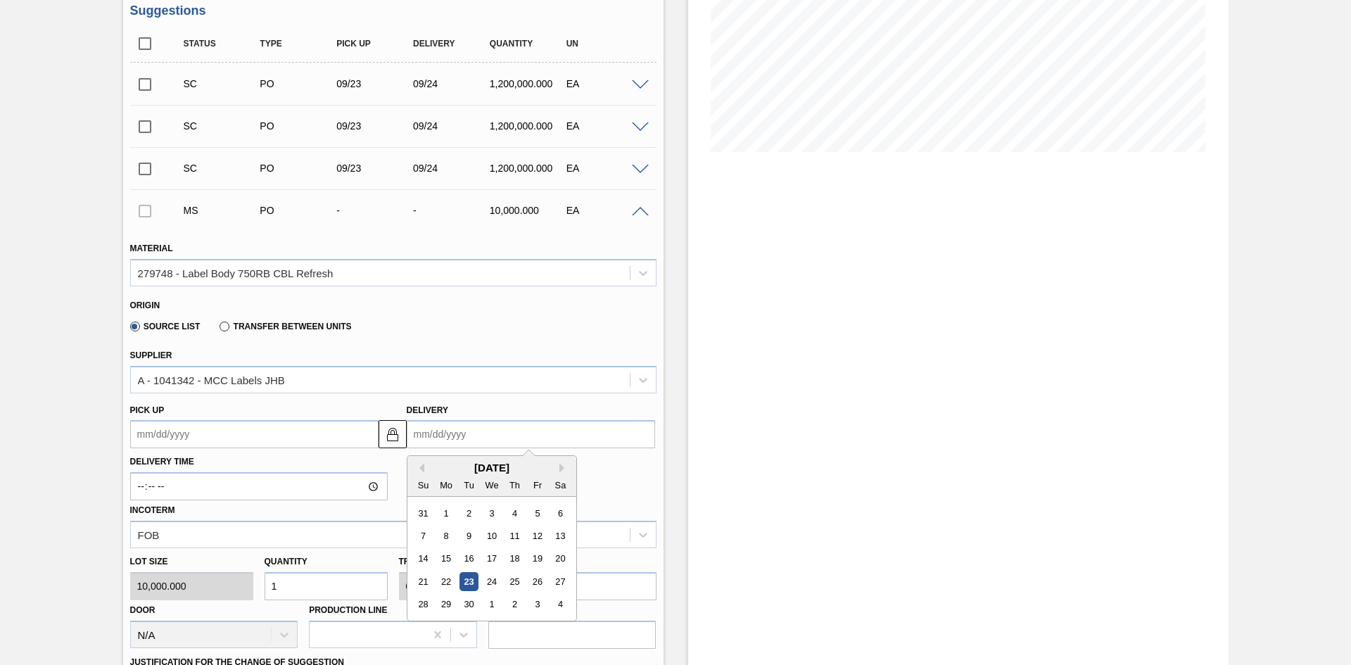
click at [457, 439] on input "Delivery" at bounding box center [531, 434] width 248 height 28
click at [512, 538] on div "25" at bounding box center [514, 581] width 19 height 19
type up3251829565 "[DATE]"
type input "[DATE]"
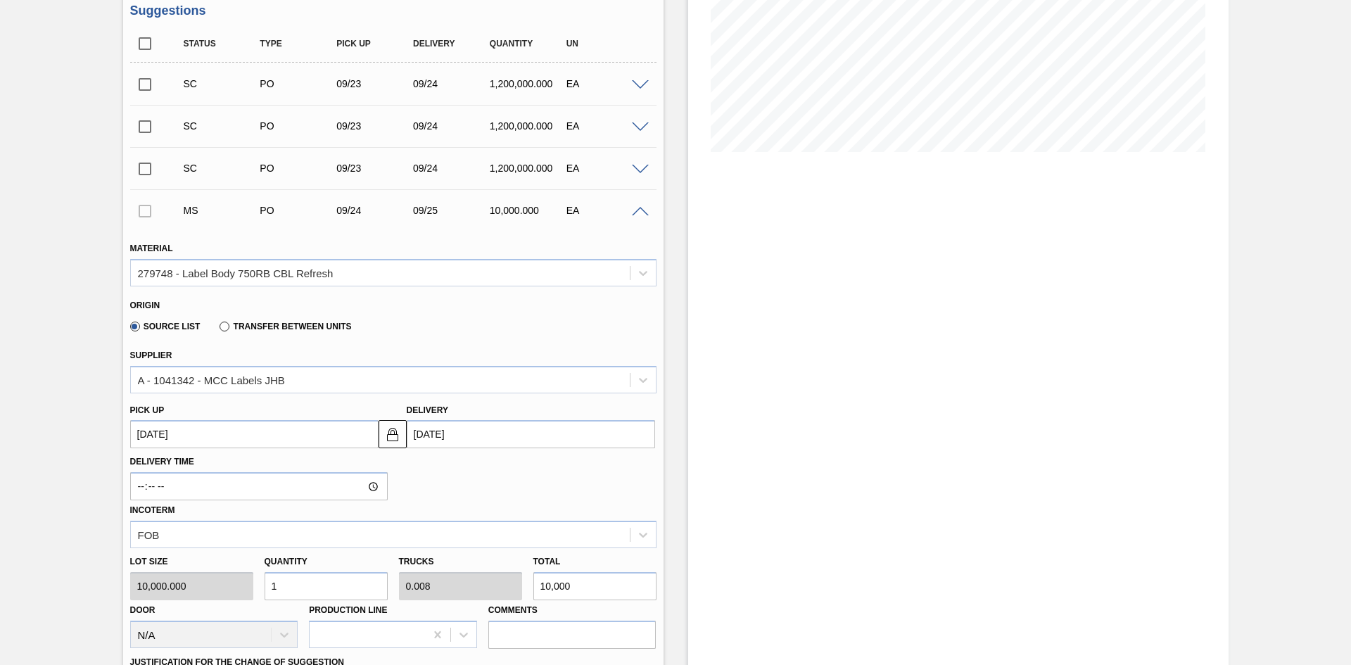
click at [242, 538] on div "Lot size 10,000.000 Quantity 1 Trucks 0.008 Total 10,000 Door N/A Production Li…" at bounding box center [394, 598] width 538 height 101
type input "2"
type input "0.017"
type input "20,000"
type input "24"
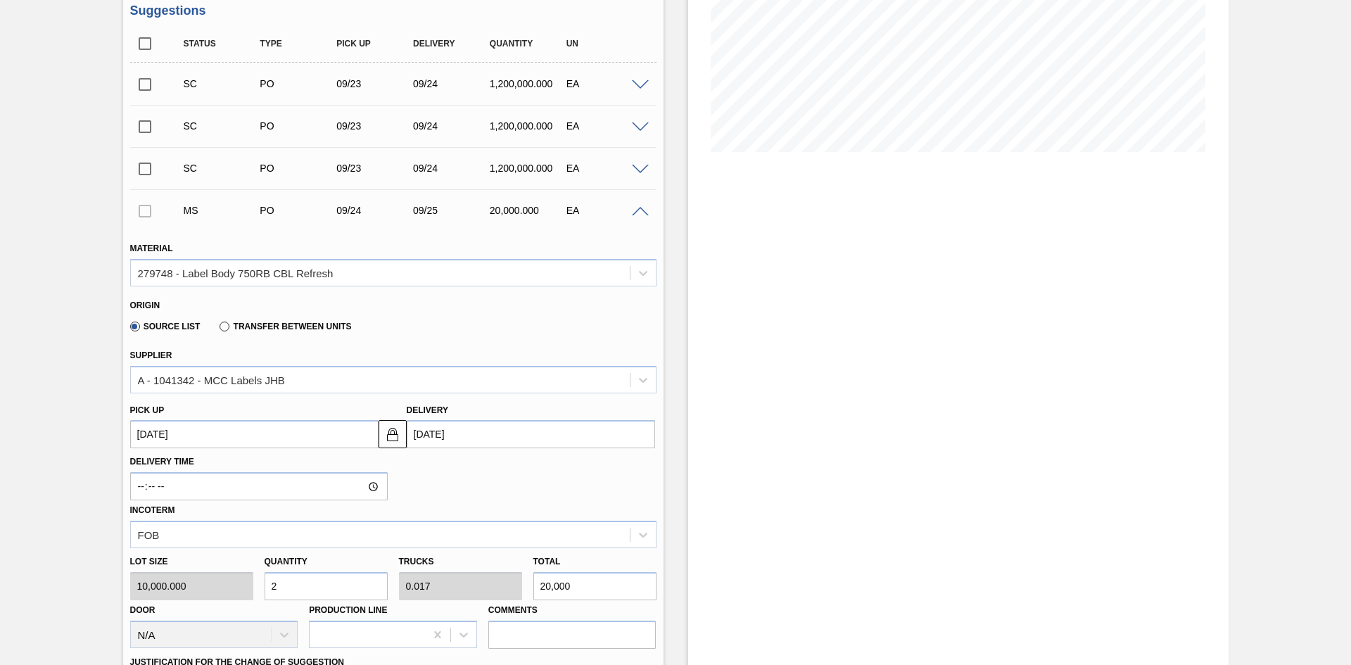
type input "0.2"
type input "240,000"
type input "240"
type input "2"
type input "2,400,000"
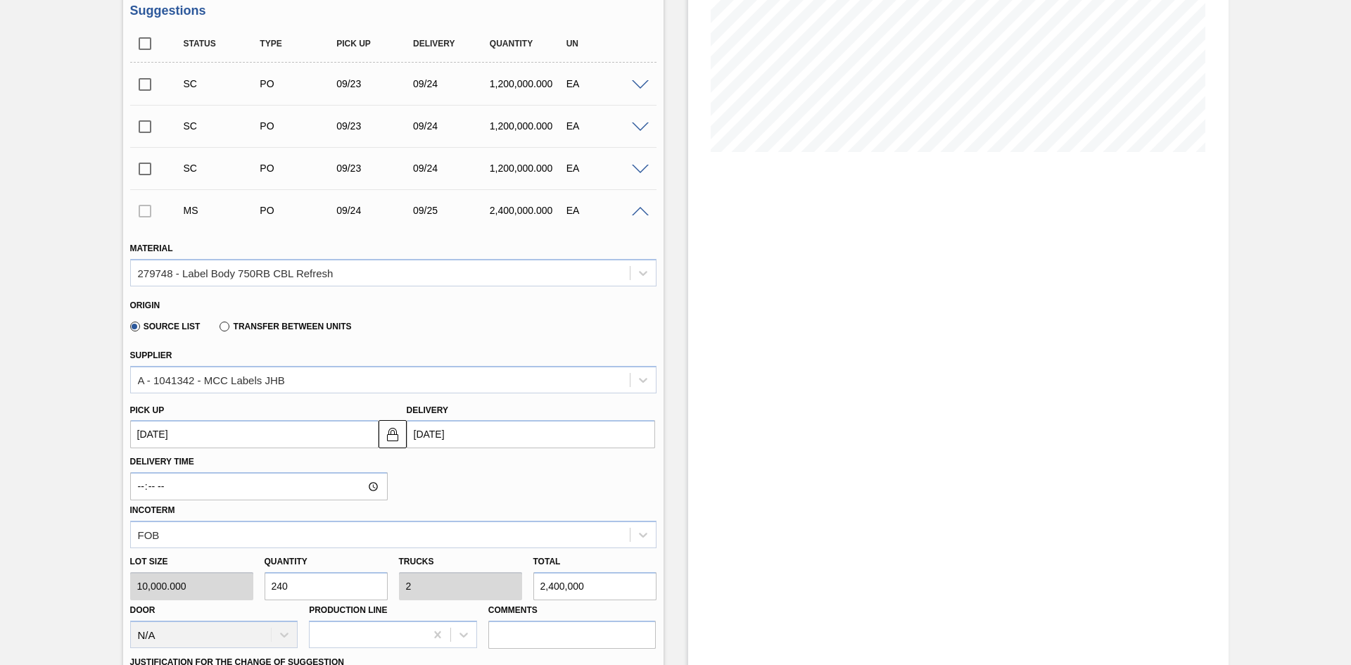
type input "2,400"
type input "20"
type input "24,000,000"
type input "24,000"
type input "200"
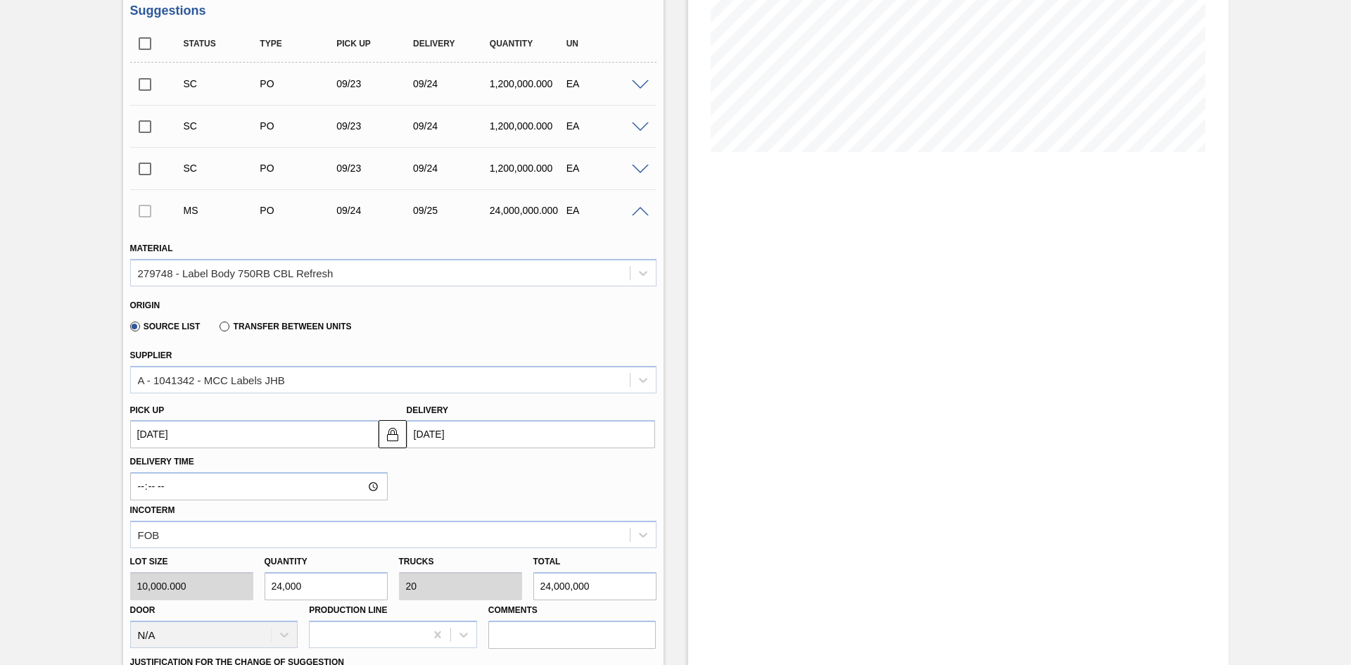
type input "240,000,000"
type input "240,000"
type input "2,000"
type input "2,400,000,000"
type input "2,400,000"
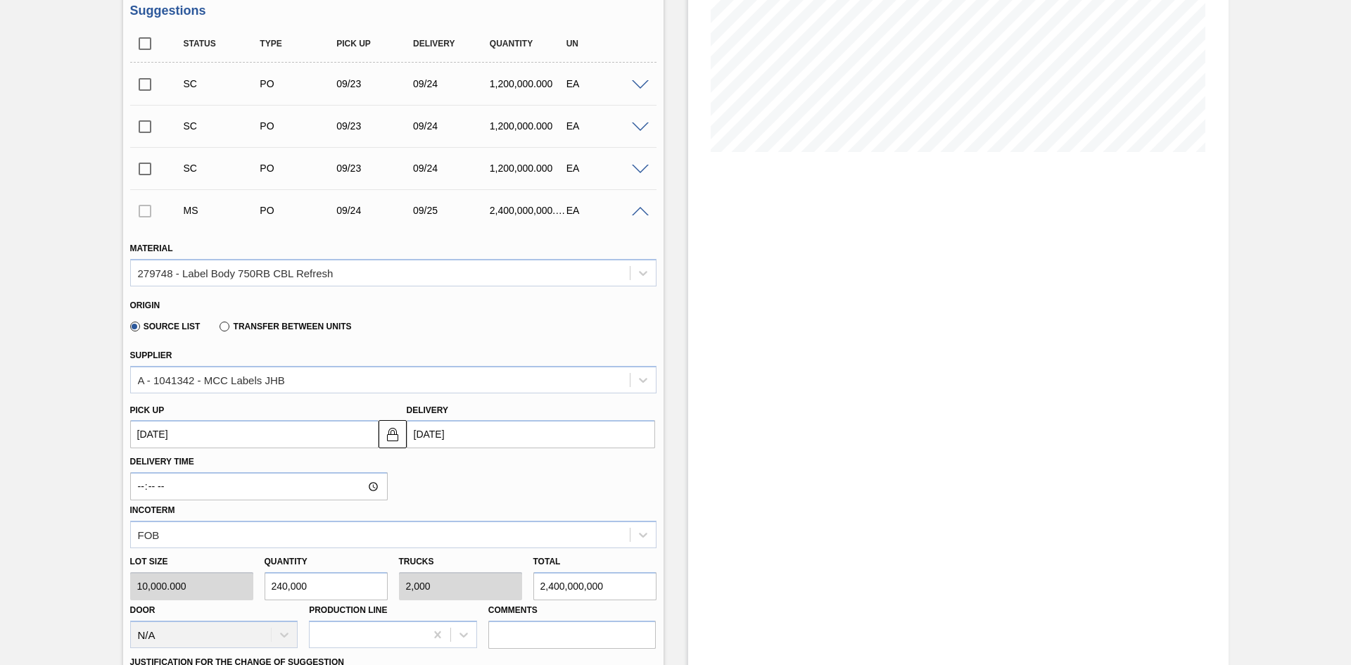
type input "20,000"
type input "24,000,000,000"
click at [491, 474] on div "Delivery Time Incoterm FOB" at bounding box center [394, 498] width 538 height 100
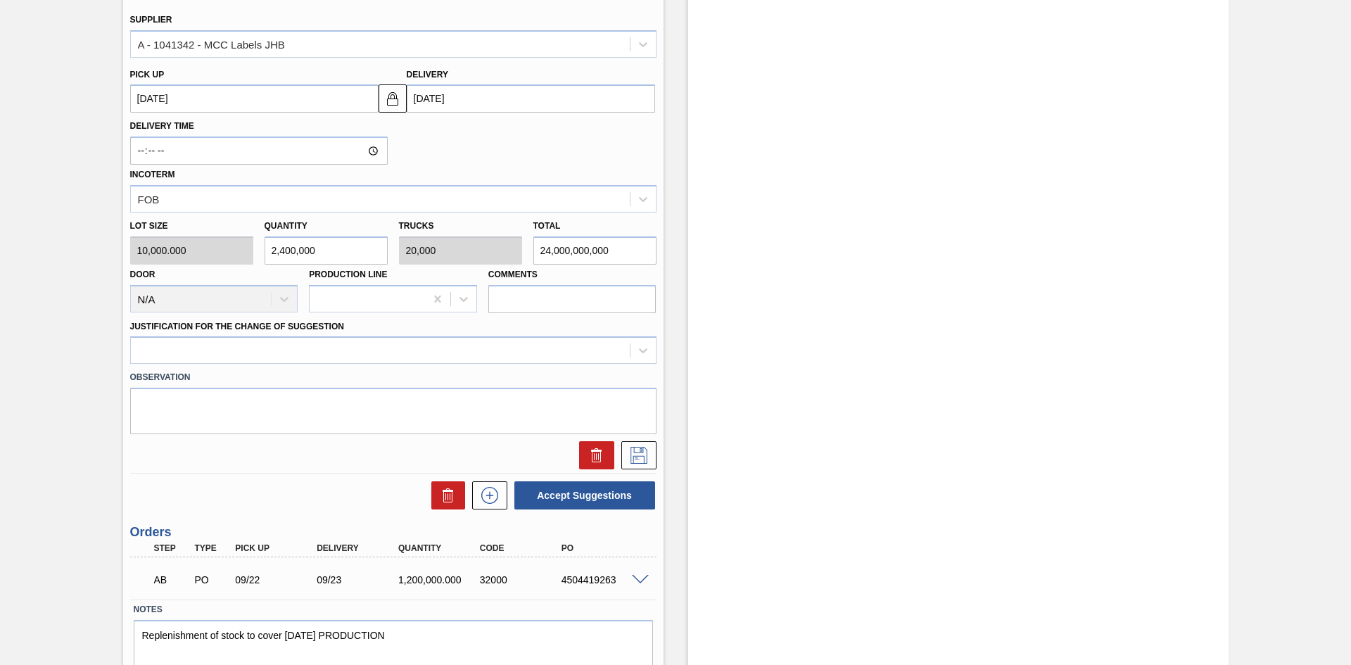
scroll to position [612, 0]
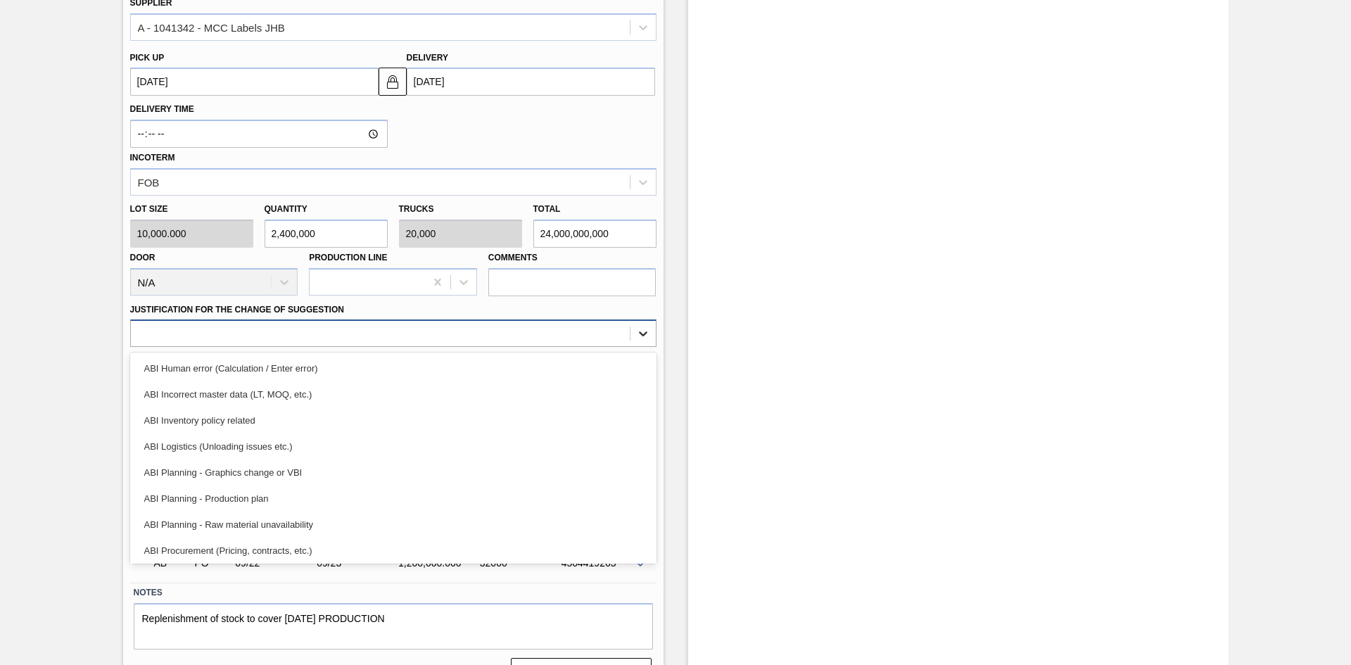
click at [645, 335] on icon at bounding box center [643, 334] width 14 height 14
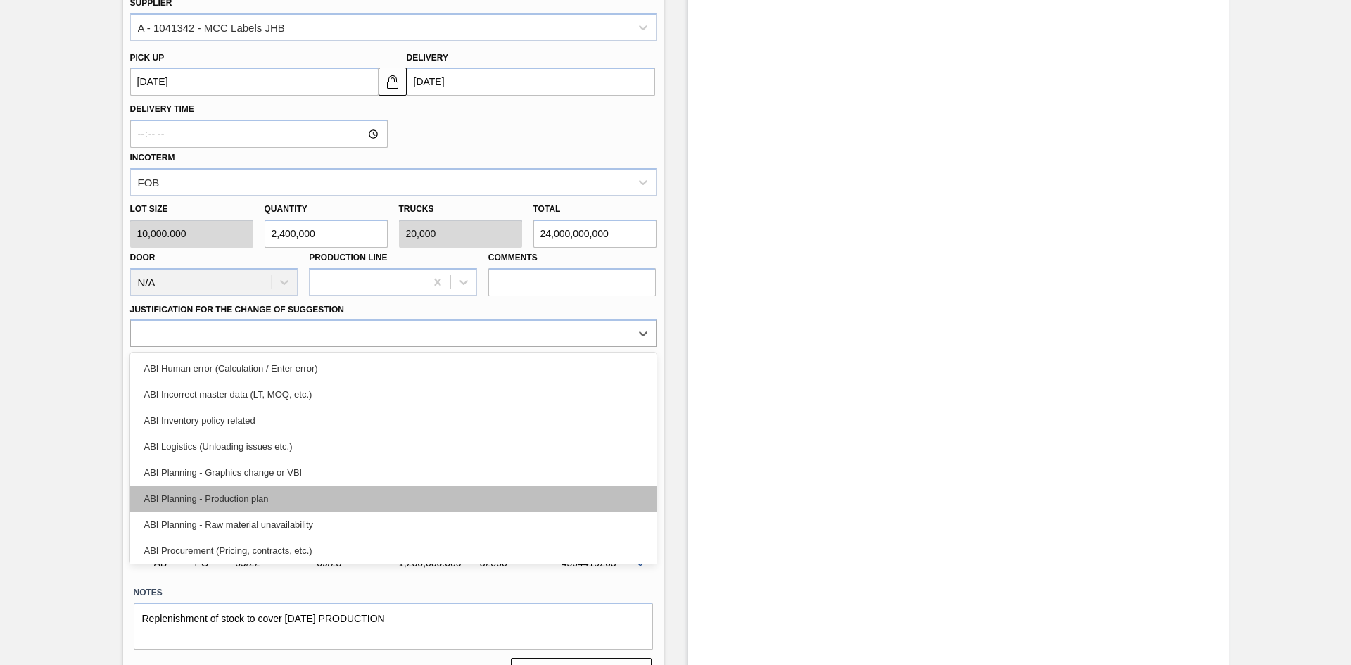
click at [330, 493] on div "ABI Planning - Production plan" at bounding box center [393, 499] width 527 height 26
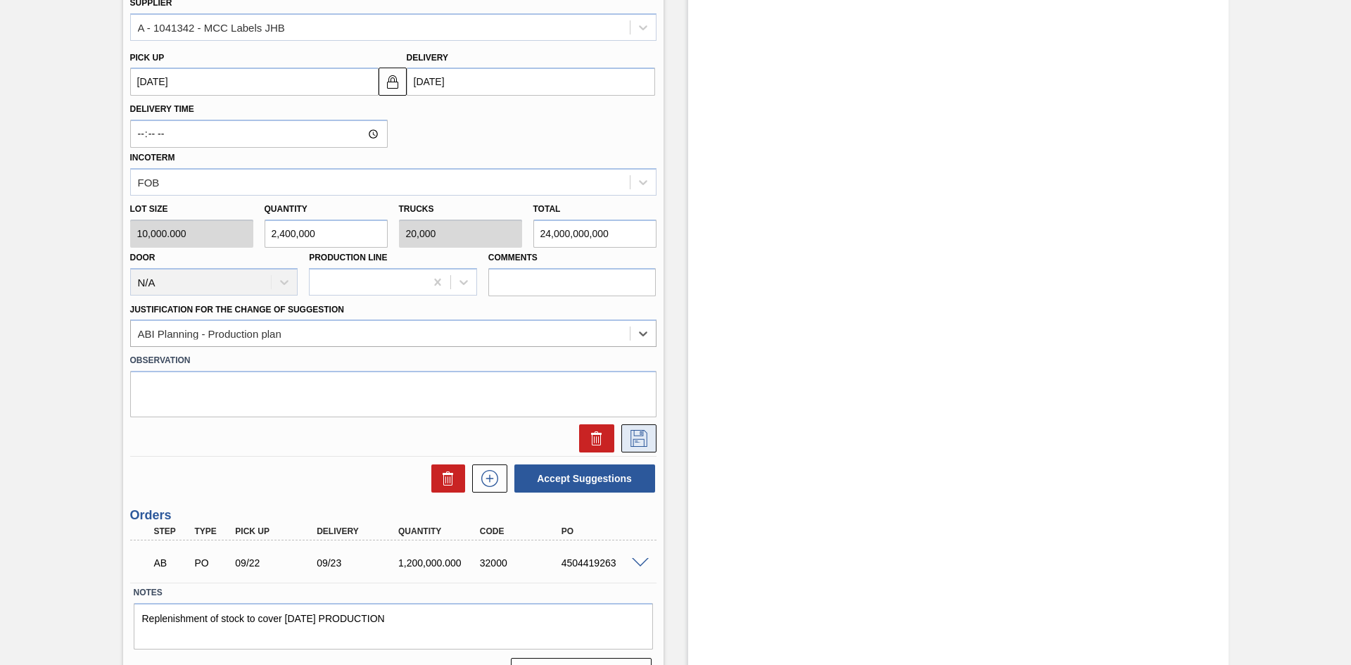
click at [640, 435] on icon at bounding box center [638, 436] width 7 height 11
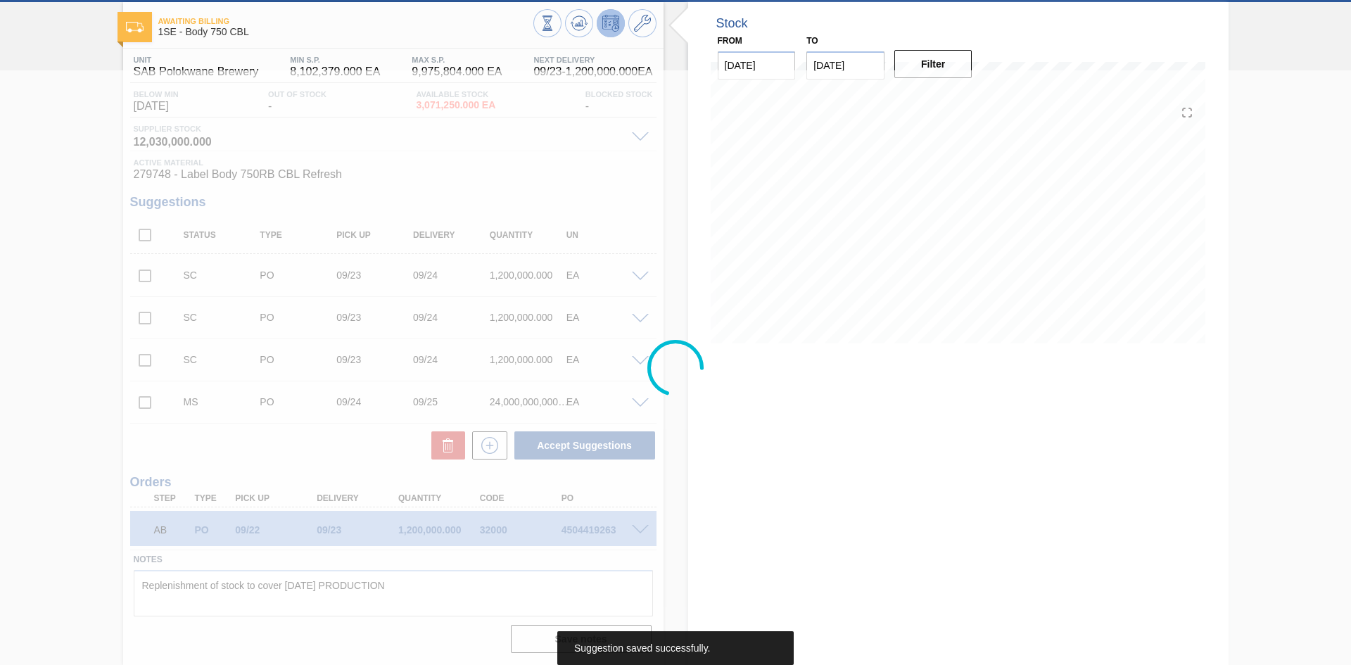
scroll to position [68, 0]
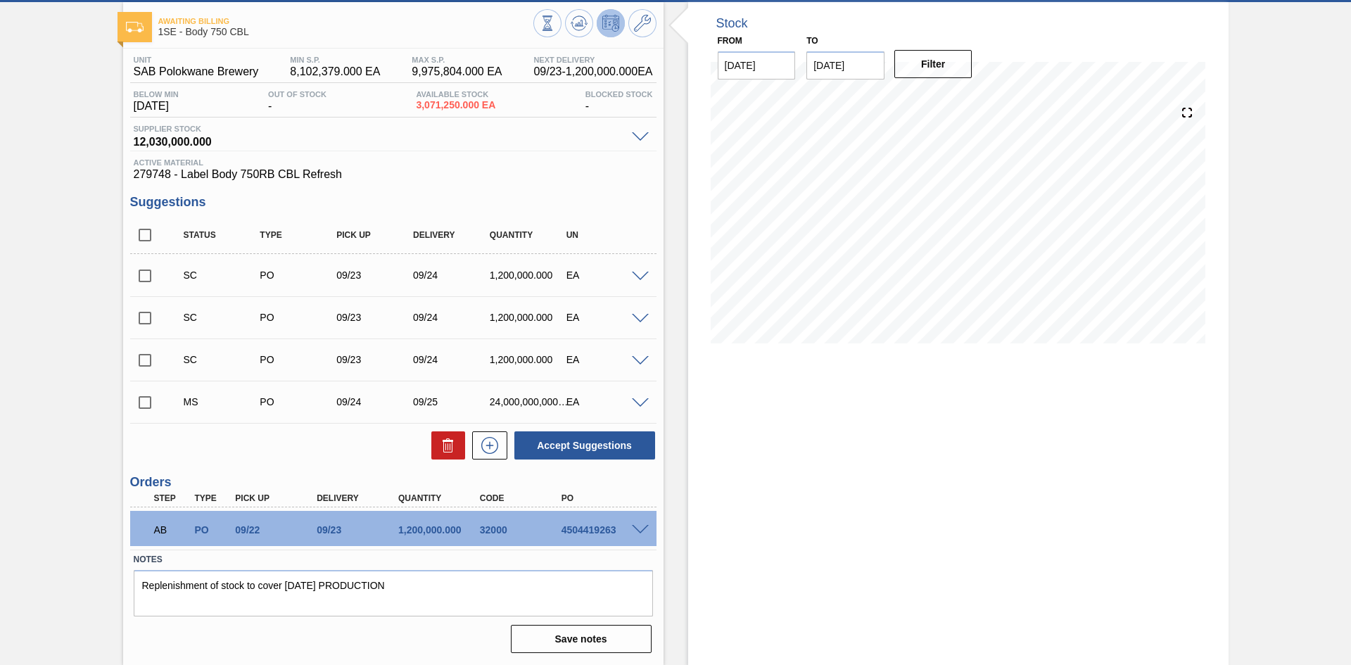
click at [1126, 402] on div "Stock From [DATE] to [DATE] Filter 10/07 Stock Projection 24,004,574,854 SAP Pl…" at bounding box center [958, 333] width 541 height 663
click at [139, 401] on input "checkbox" at bounding box center [145, 403] width 30 height 30
click at [567, 437] on button "Accept Suggestions" at bounding box center [585, 445] width 141 height 28
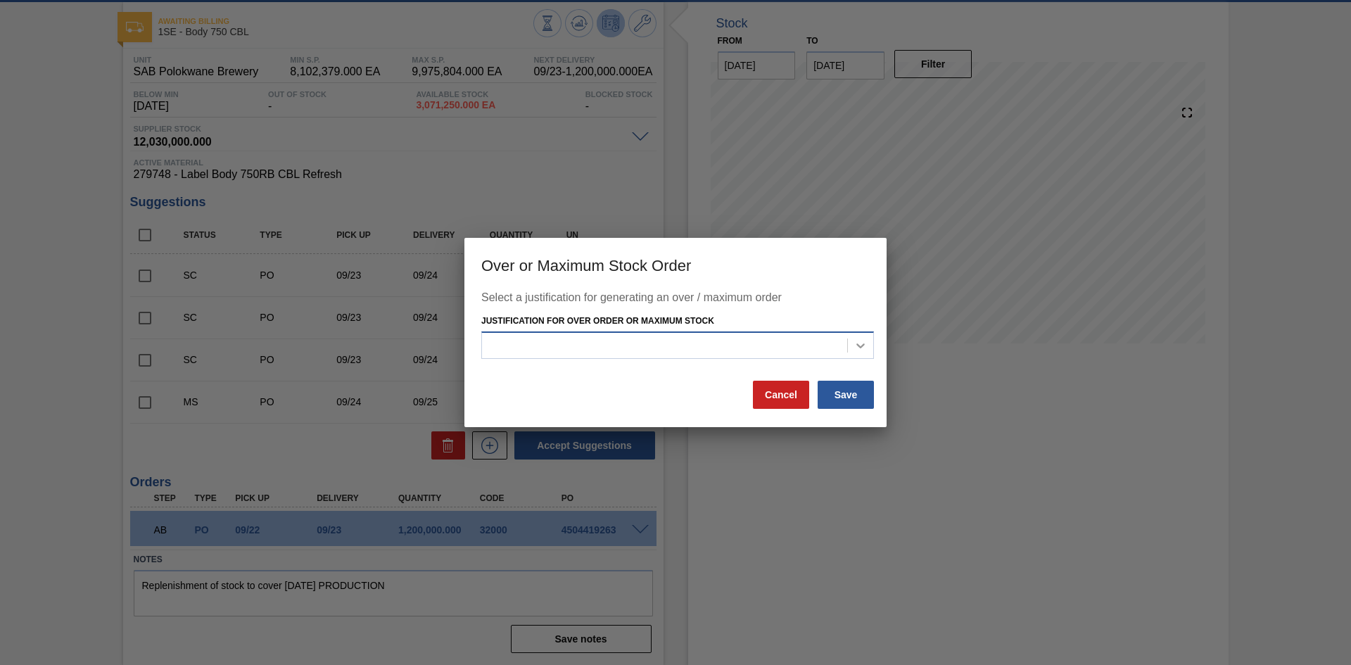
click at [851, 345] on div at bounding box center [860, 345] width 25 height 25
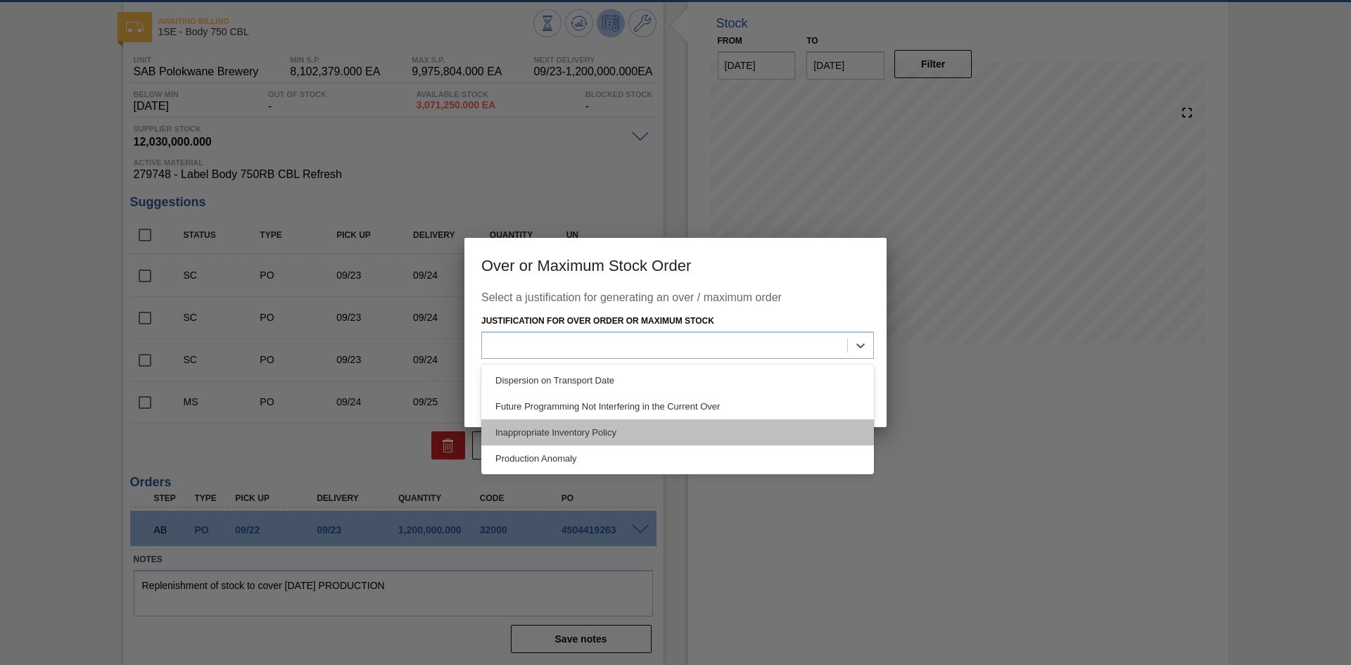
click at [670, 432] on div "Inappropriate Inventory Policy" at bounding box center [677, 433] width 393 height 26
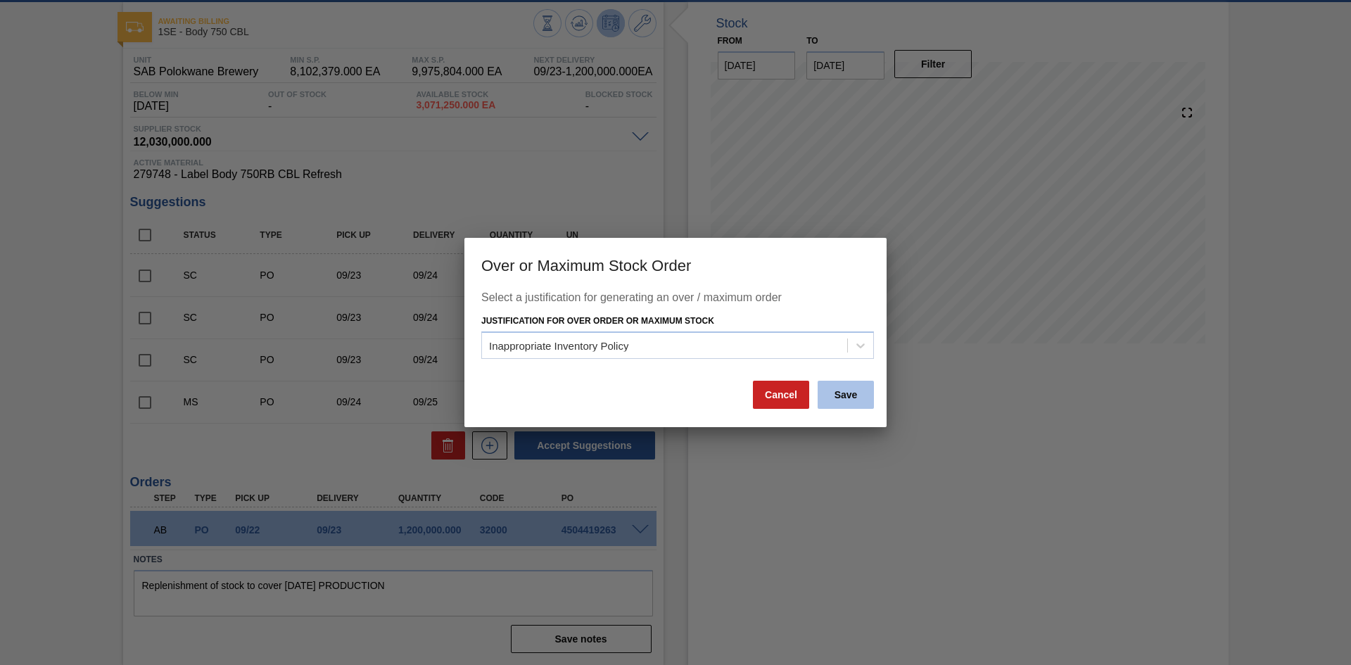
click at [840, 401] on button "Save" at bounding box center [846, 395] width 56 height 28
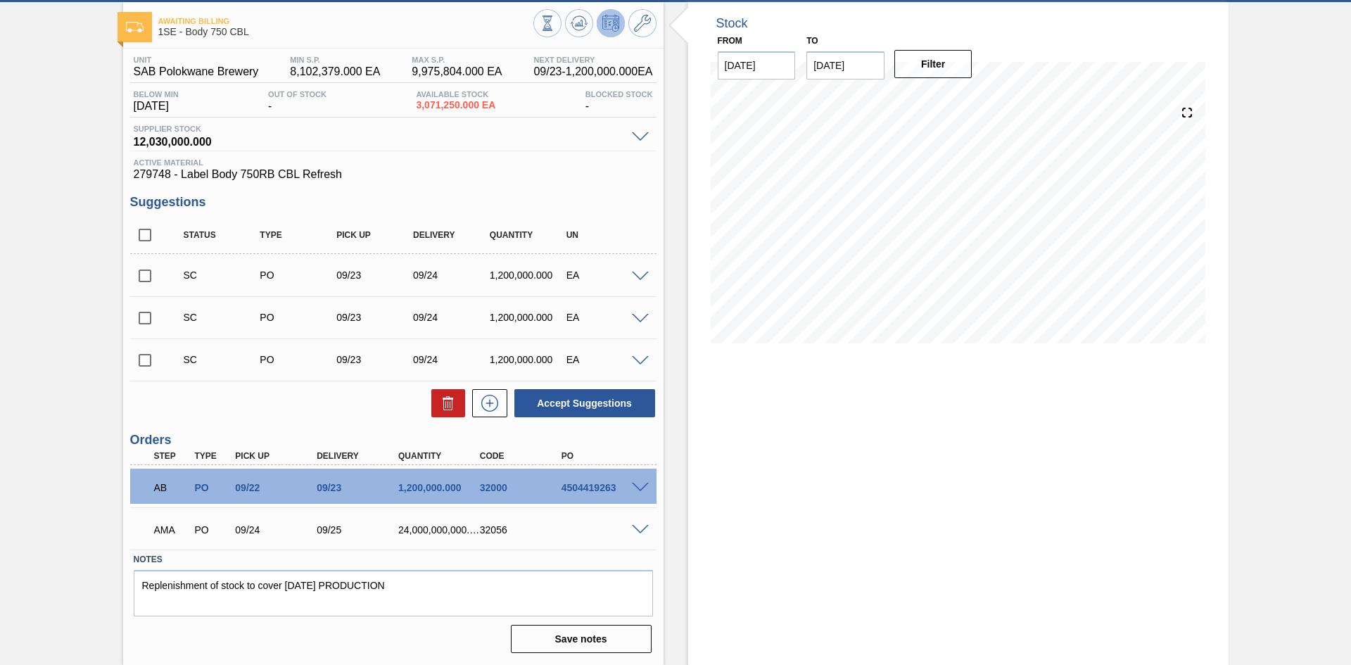
click at [641, 533] on span at bounding box center [640, 530] width 17 height 11
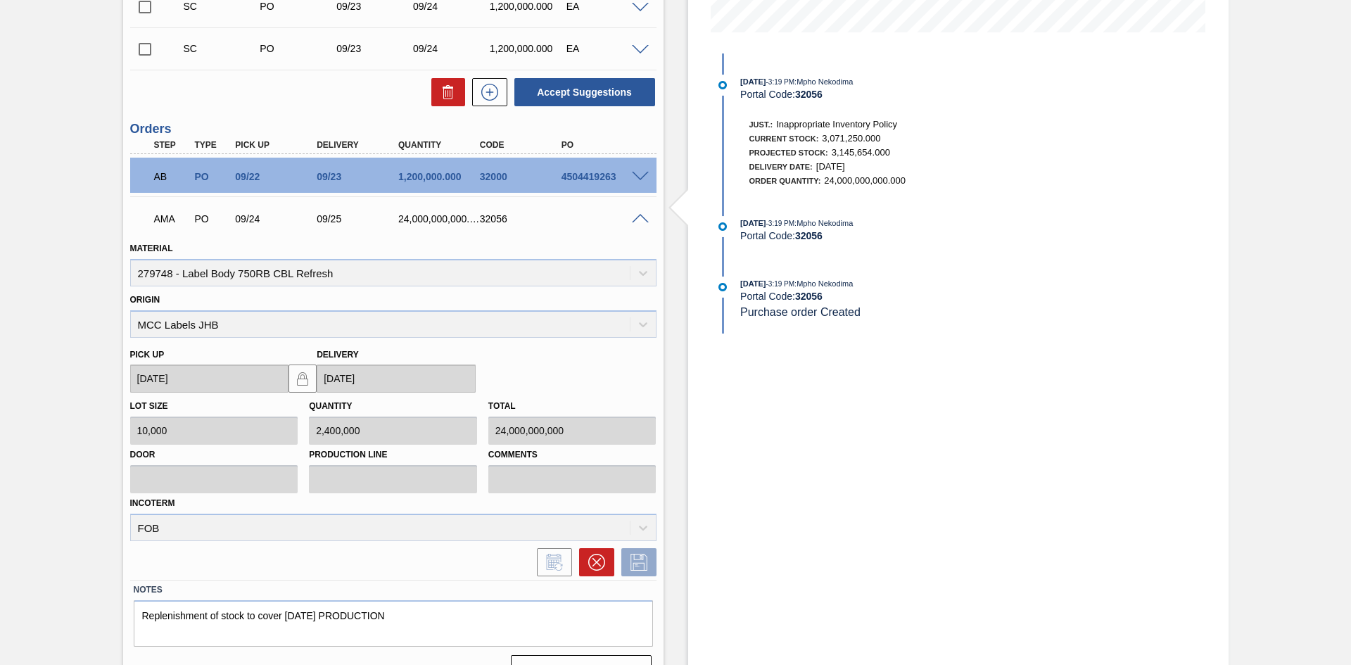
scroll to position [398, 0]
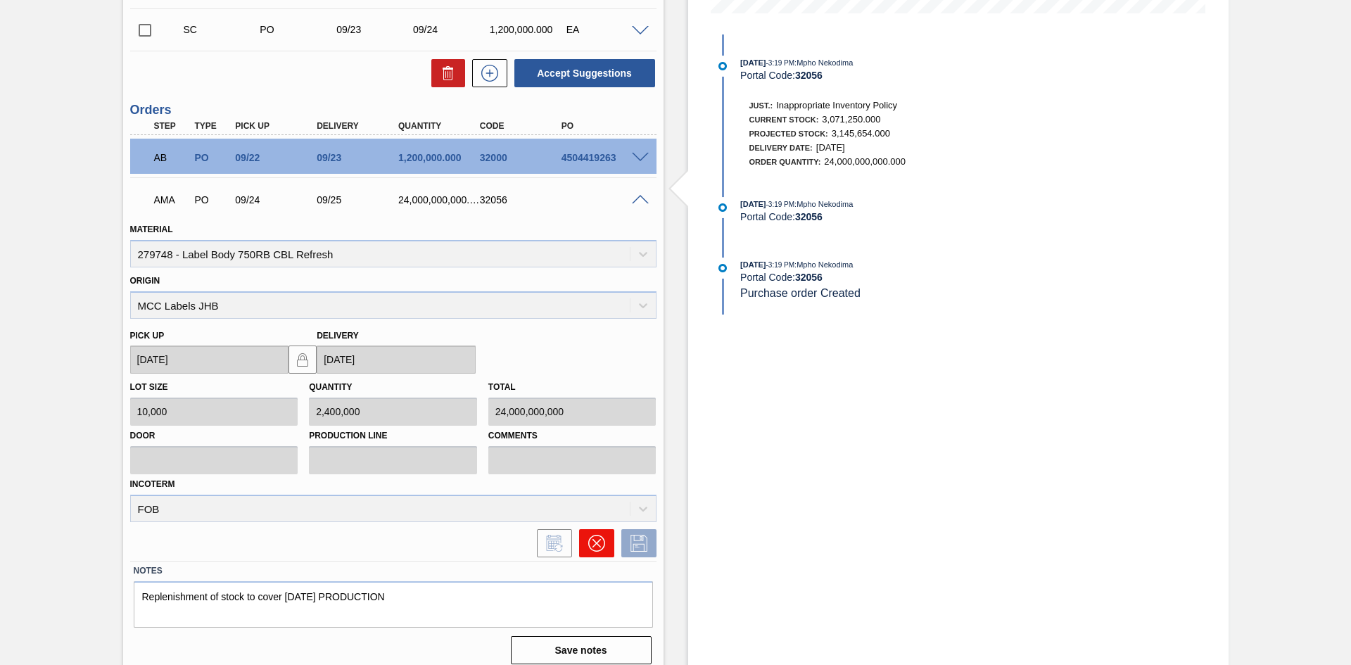
click at [596, 538] on icon at bounding box center [596, 543] width 17 height 17
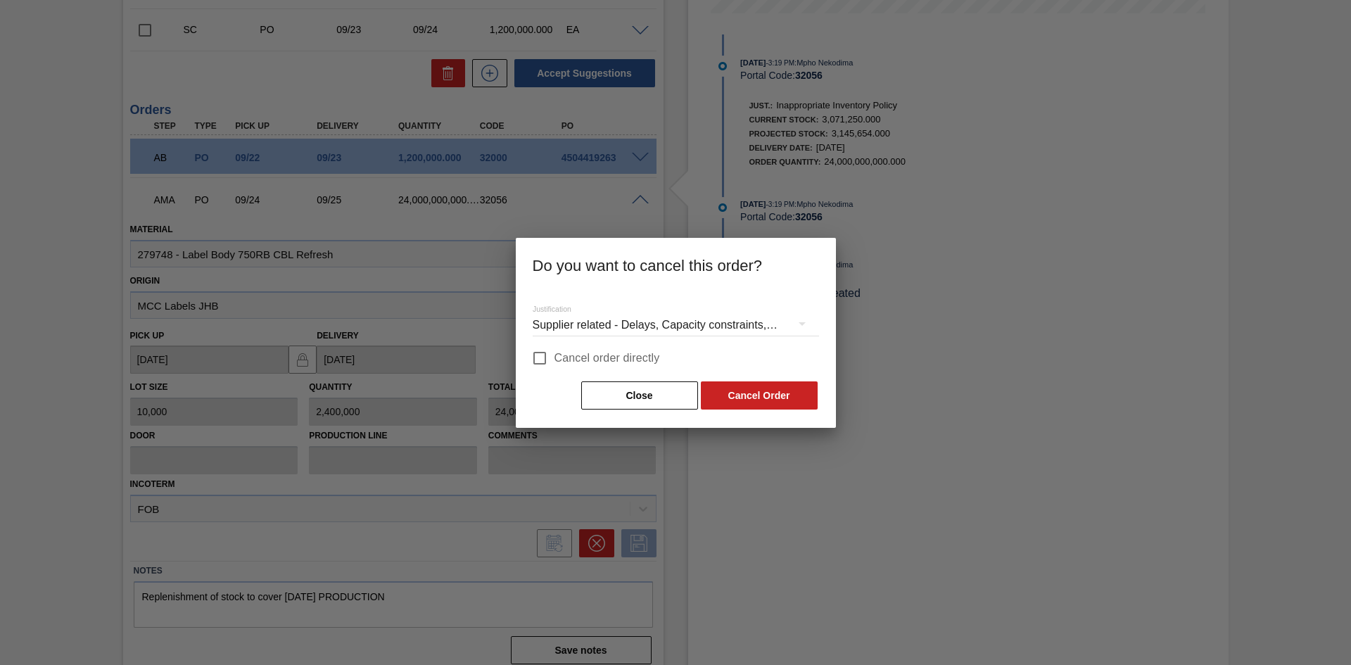
click at [600, 355] on span "Cancel order directly" at bounding box center [608, 358] width 106 height 17
click at [555, 355] on input "Cancel order directly" at bounding box center [540, 358] width 30 height 30
click at [740, 397] on button "Cancel Order" at bounding box center [759, 396] width 117 height 28
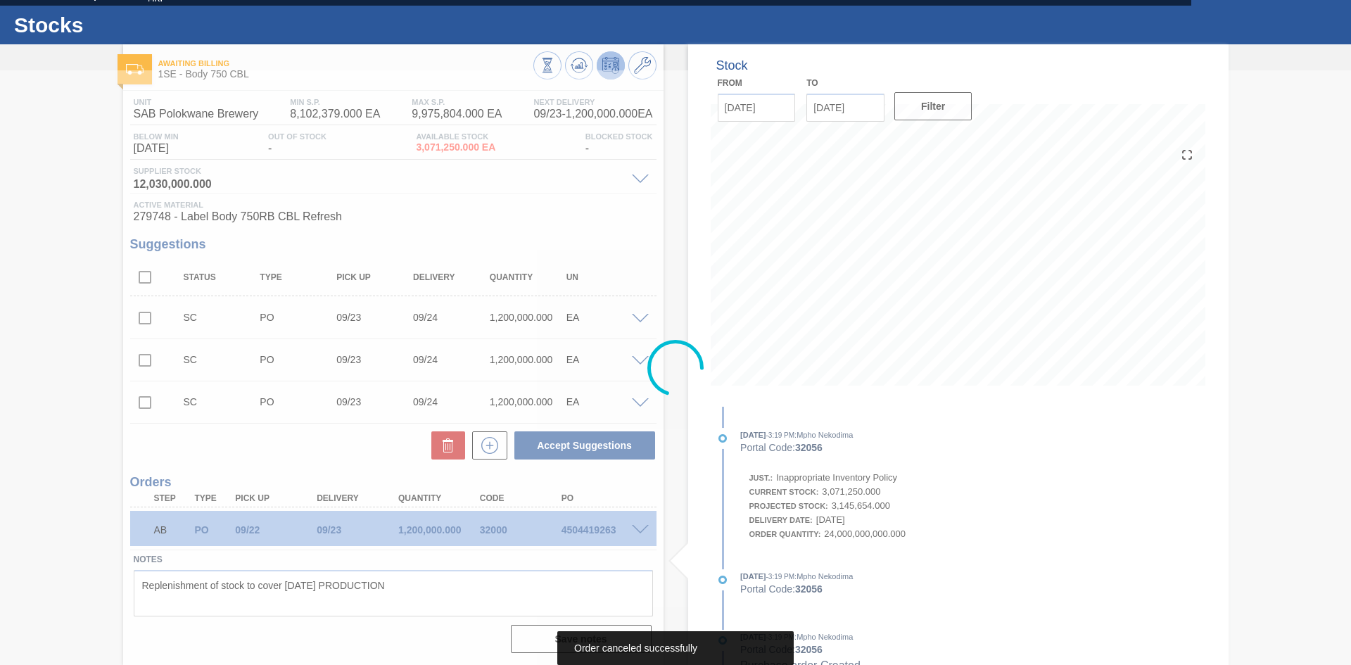
scroll to position [26, 0]
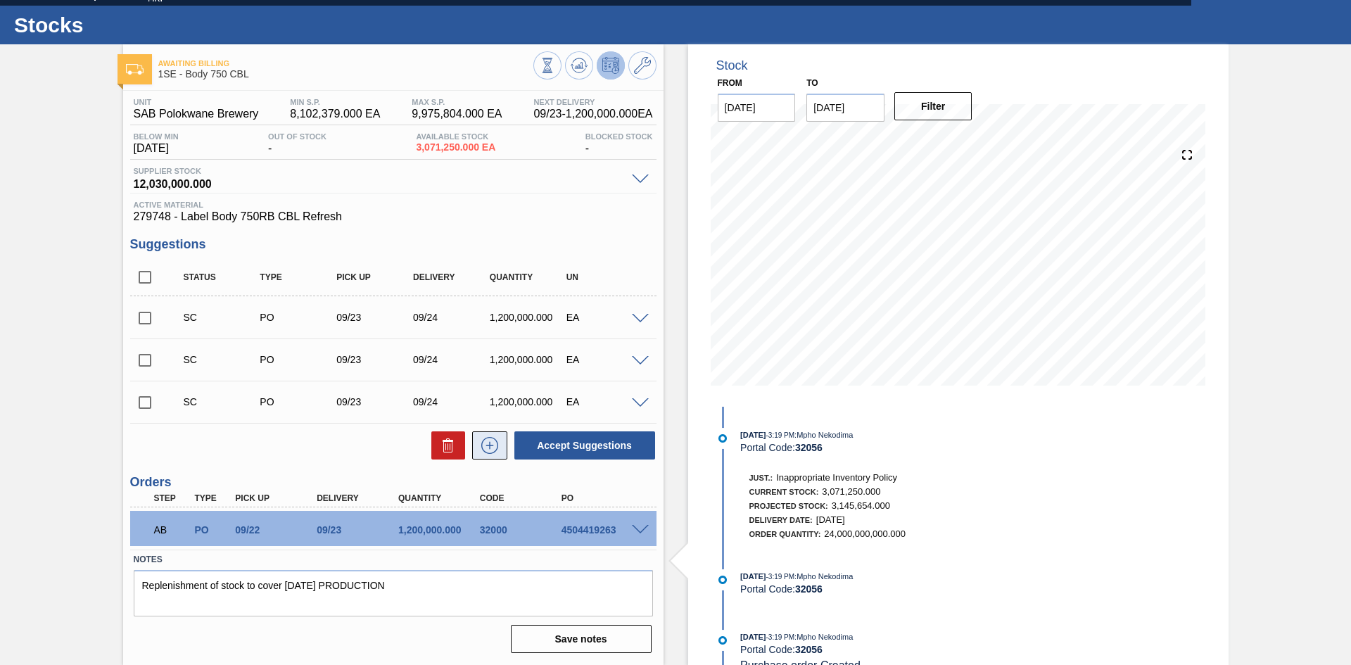
click at [484, 442] on icon at bounding box center [490, 445] width 23 height 17
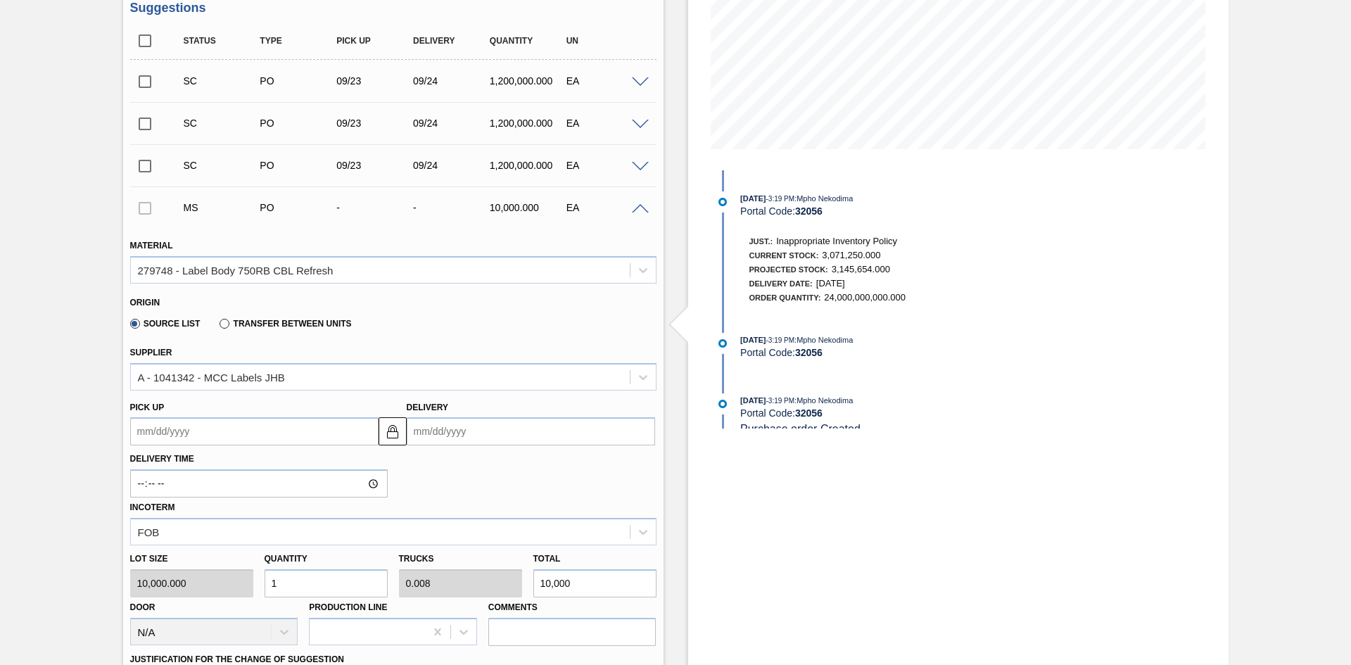
scroll to position [268, 0]
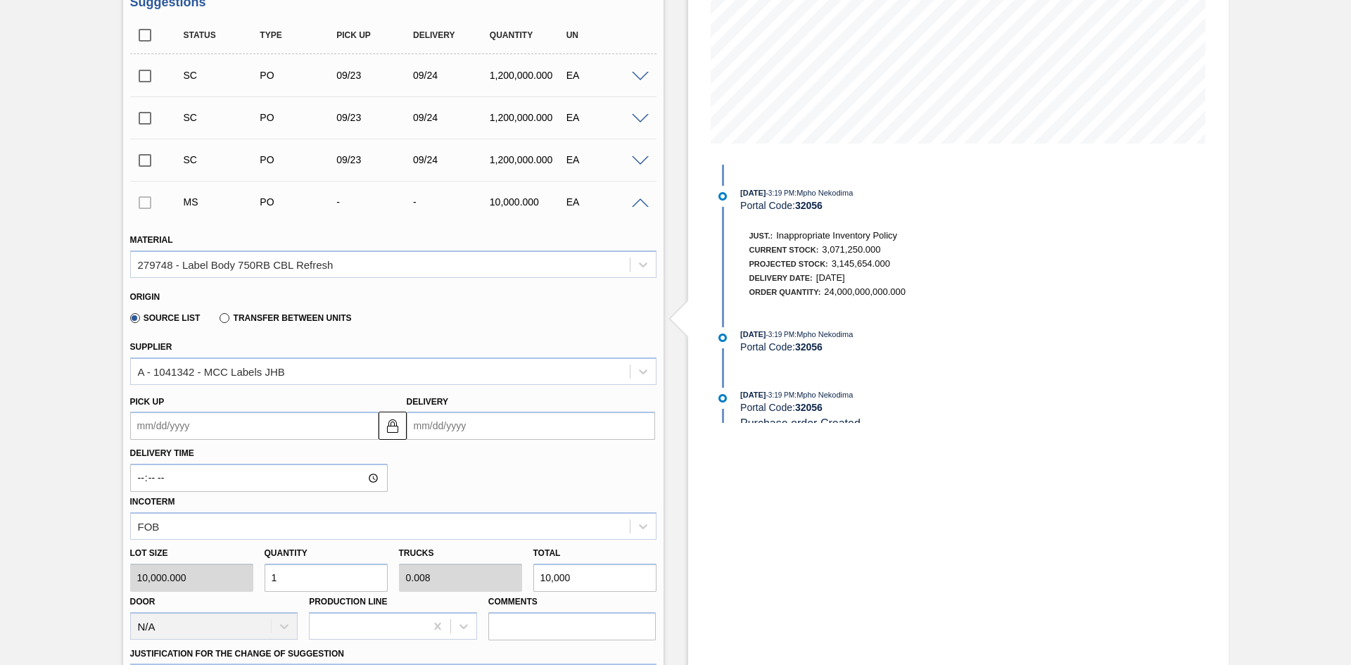
click at [439, 427] on input "Delivery" at bounding box center [531, 426] width 248 height 28
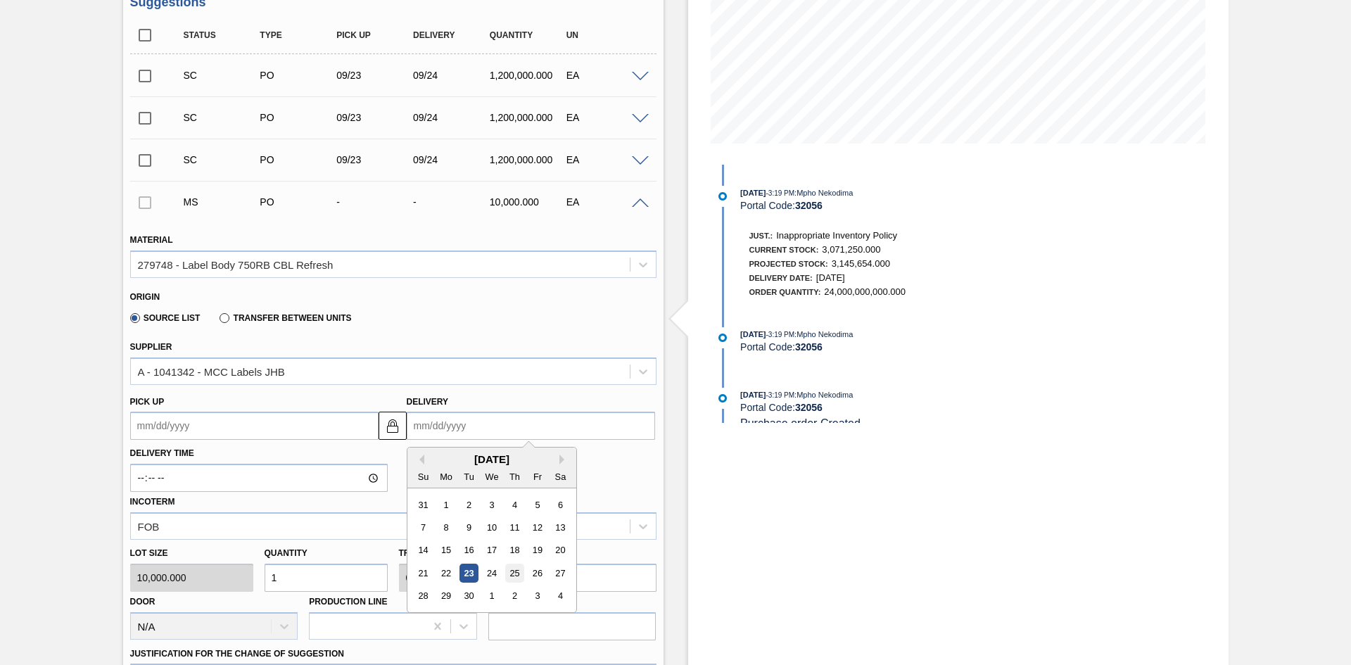
click at [516, 538] on div "25" at bounding box center [514, 573] width 19 height 19
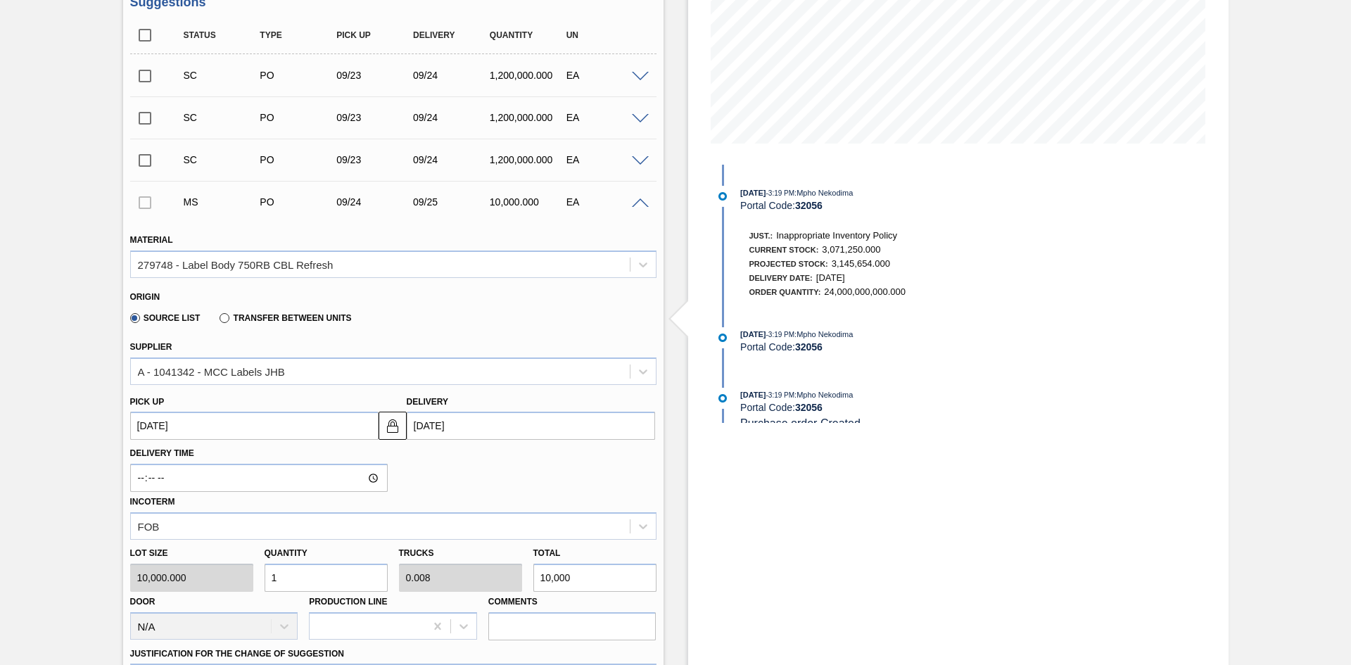
click at [217, 538] on div "Lot size 10,000.000 Quantity 1 Trucks 0.008 Total 10,000 Door N/A Production Li…" at bounding box center [394, 590] width 538 height 101
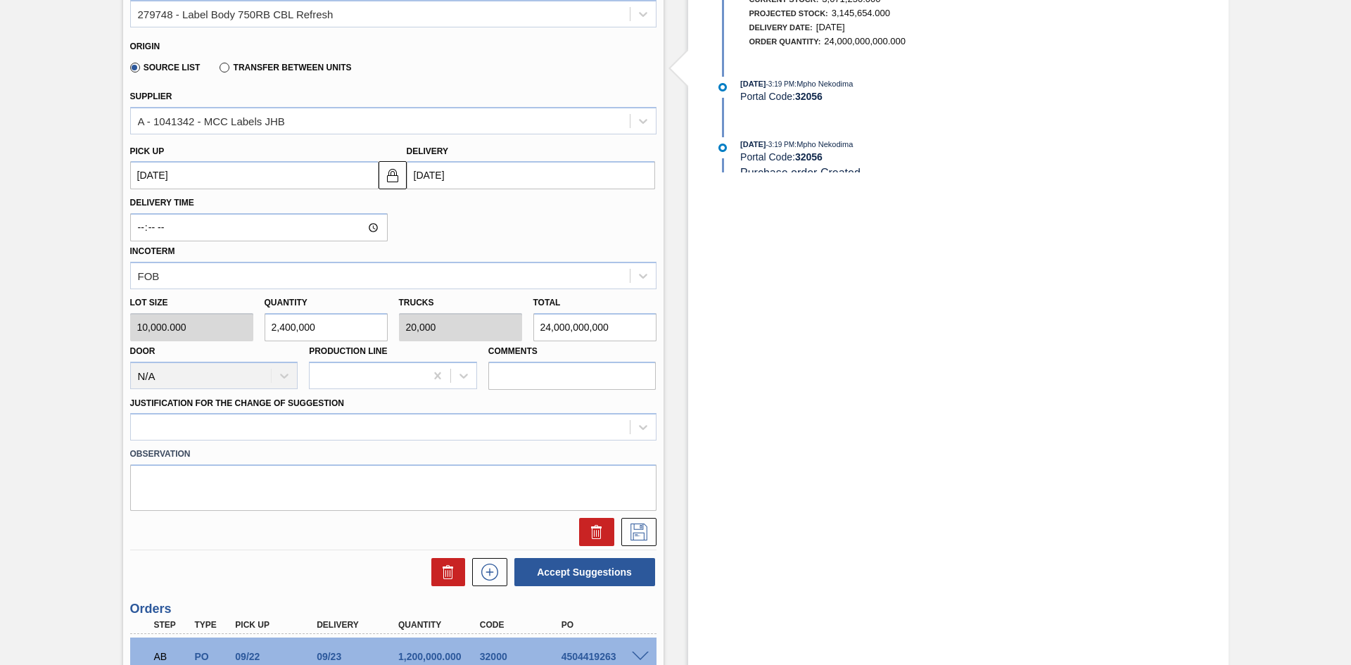
scroll to position [524, 0]
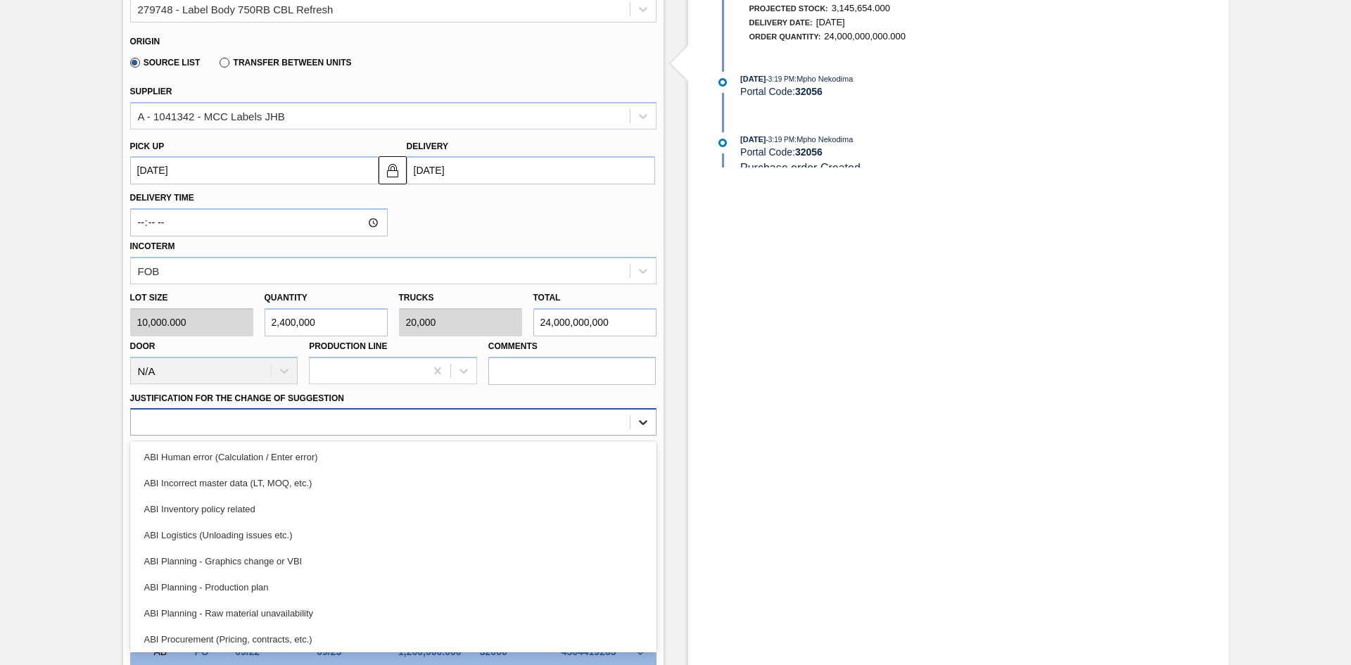
click at [640, 420] on icon at bounding box center [643, 422] width 14 height 14
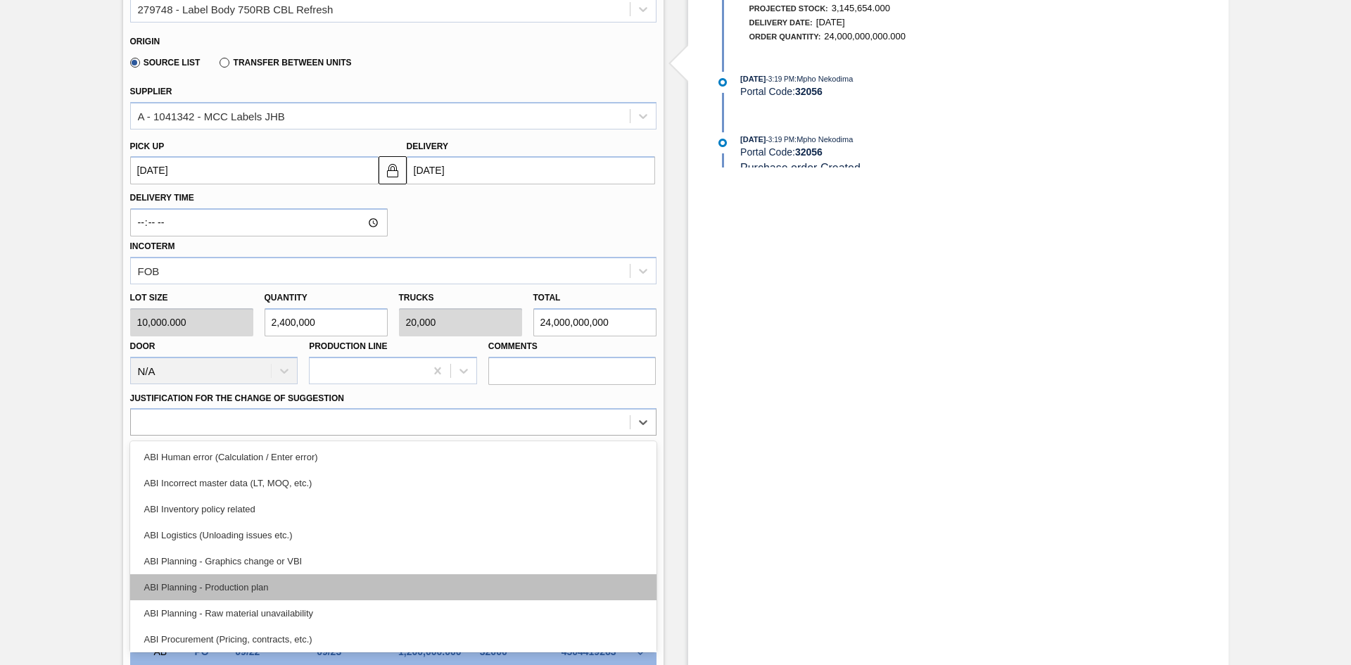
click at [419, 538] on div "ABI Planning - Production plan" at bounding box center [393, 587] width 527 height 26
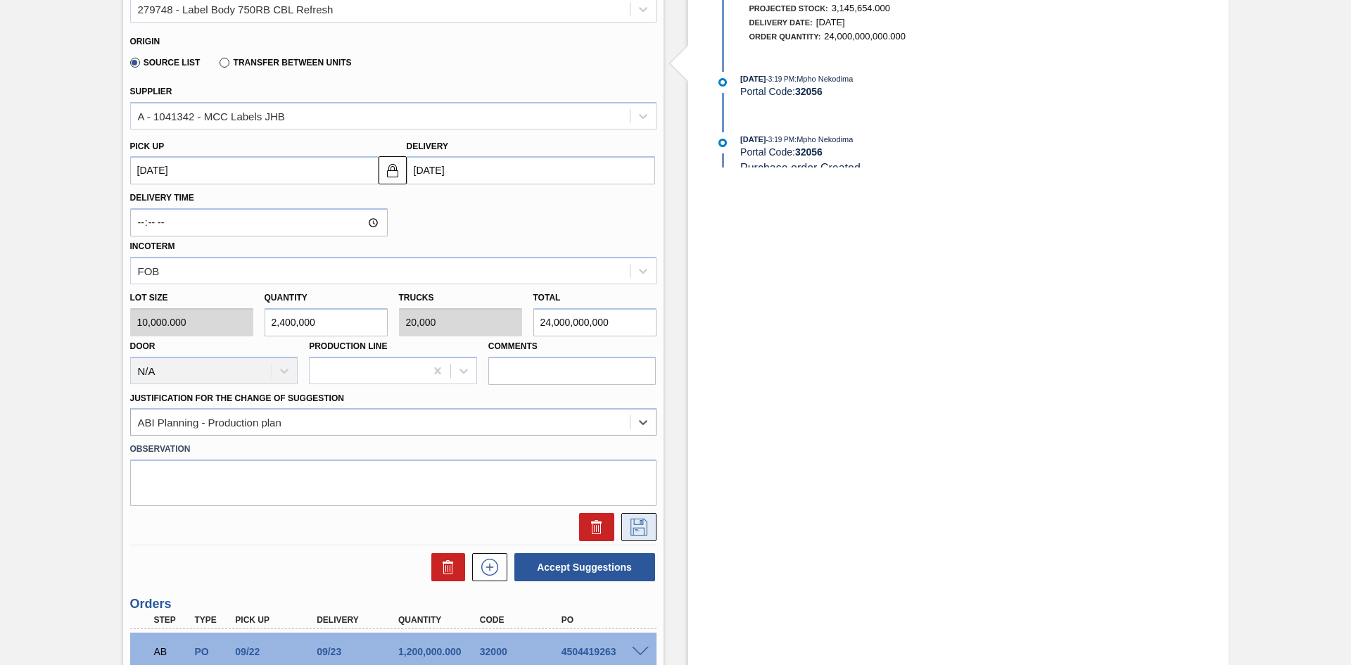
click at [636, 528] on icon at bounding box center [639, 527] width 17 height 17
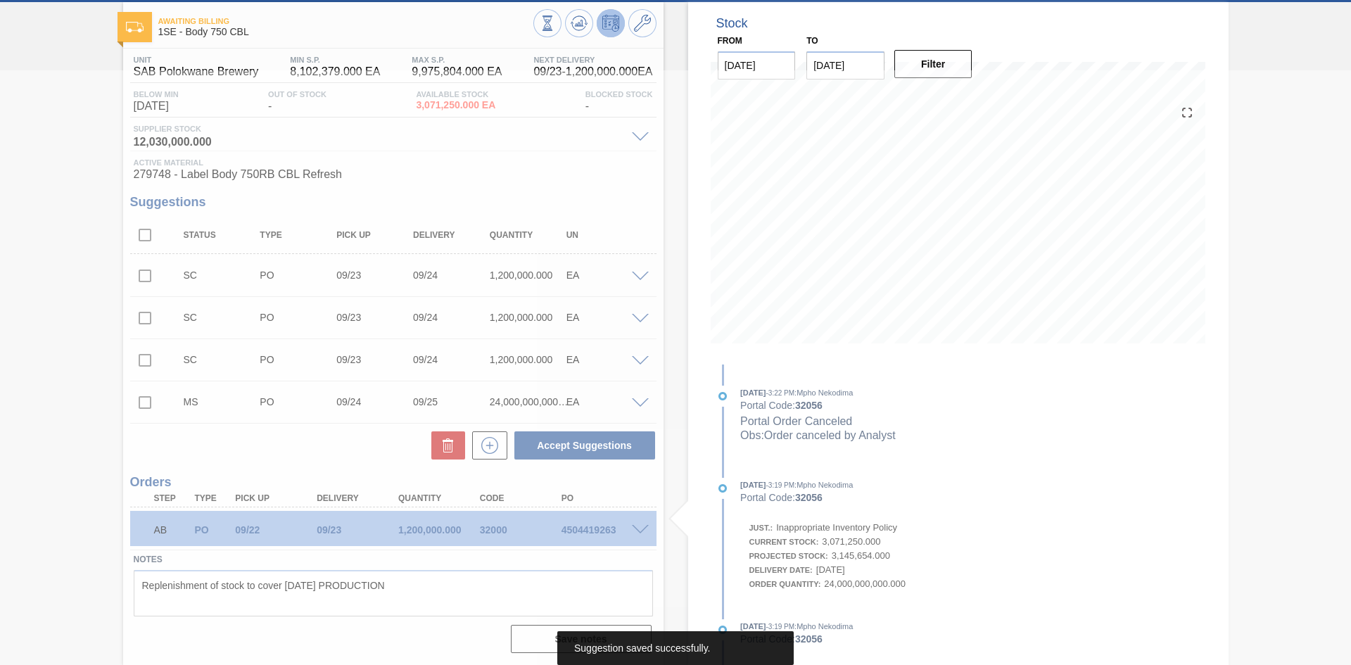
scroll to position [68, 0]
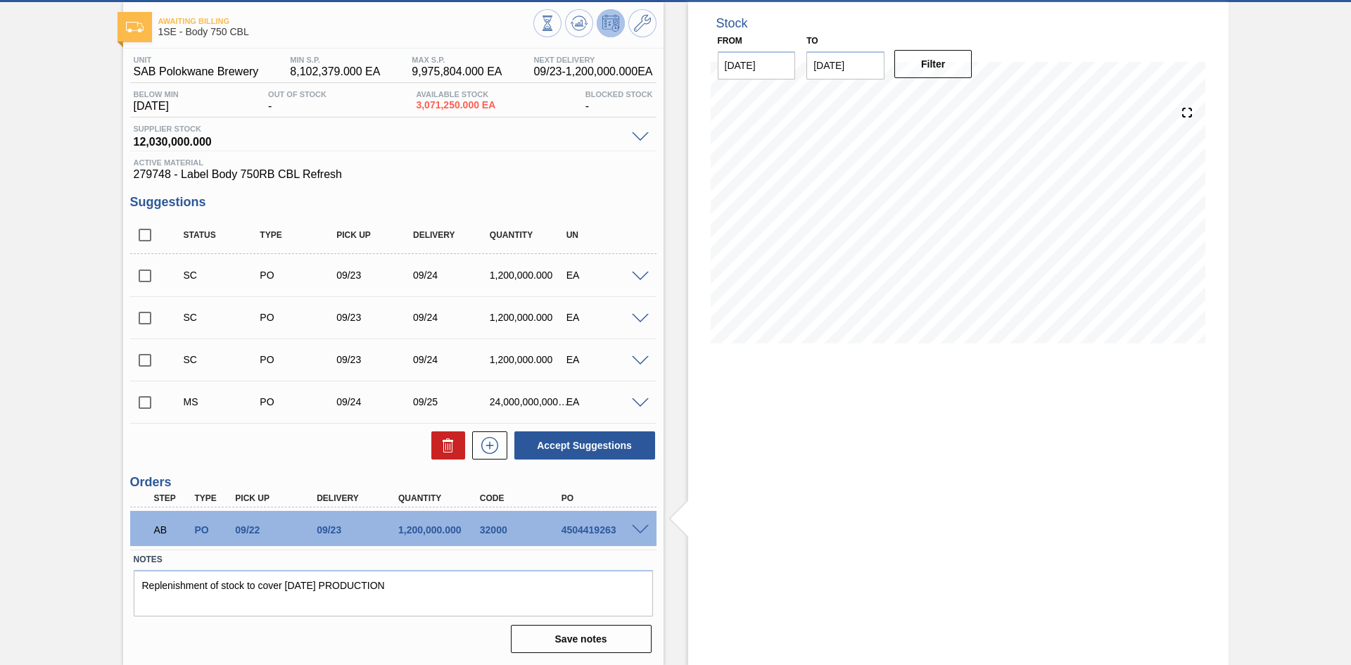
click at [629, 398] on div at bounding box center [643, 402] width 28 height 11
click at [636, 397] on div at bounding box center [643, 402] width 28 height 11
click at [641, 410] on div "MS PO 09/24 09/25 24,000,000,000.000 EA" at bounding box center [393, 401] width 527 height 35
click at [641, 405] on span at bounding box center [640, 403] width 17 height 11
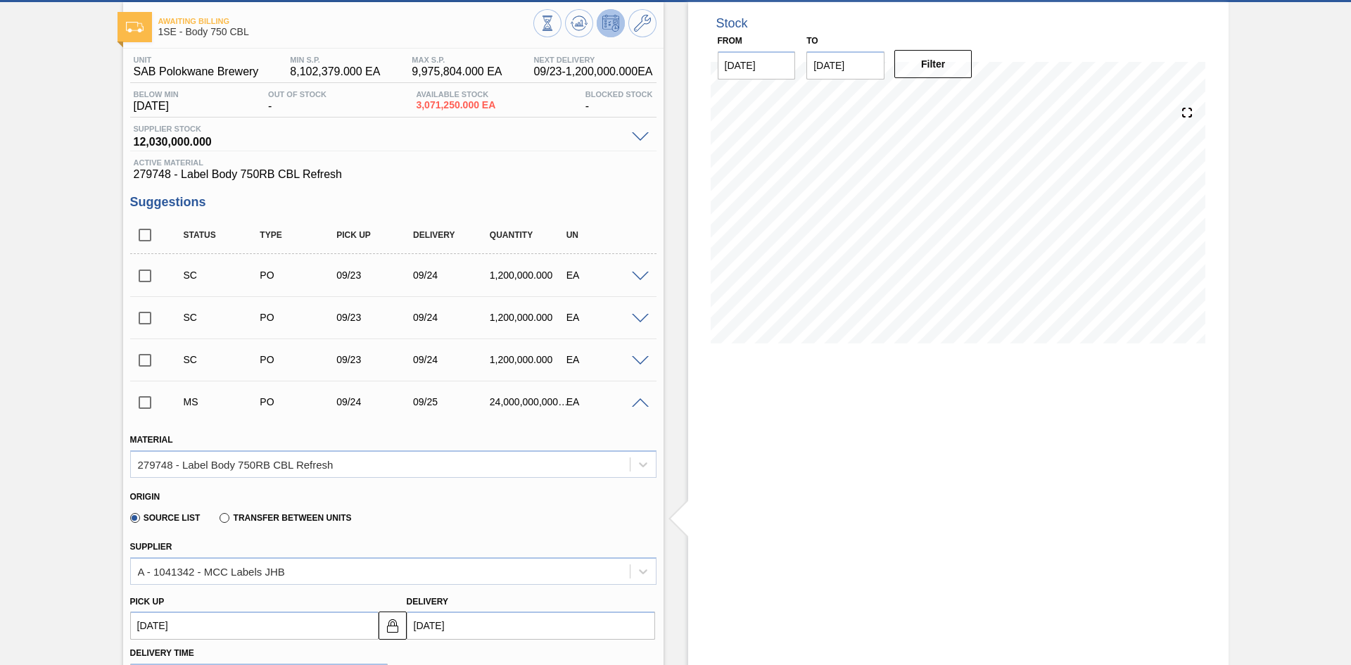
click at [150, 405] on input "checkbox" at bounding box center [145, 403] width 30 height 30
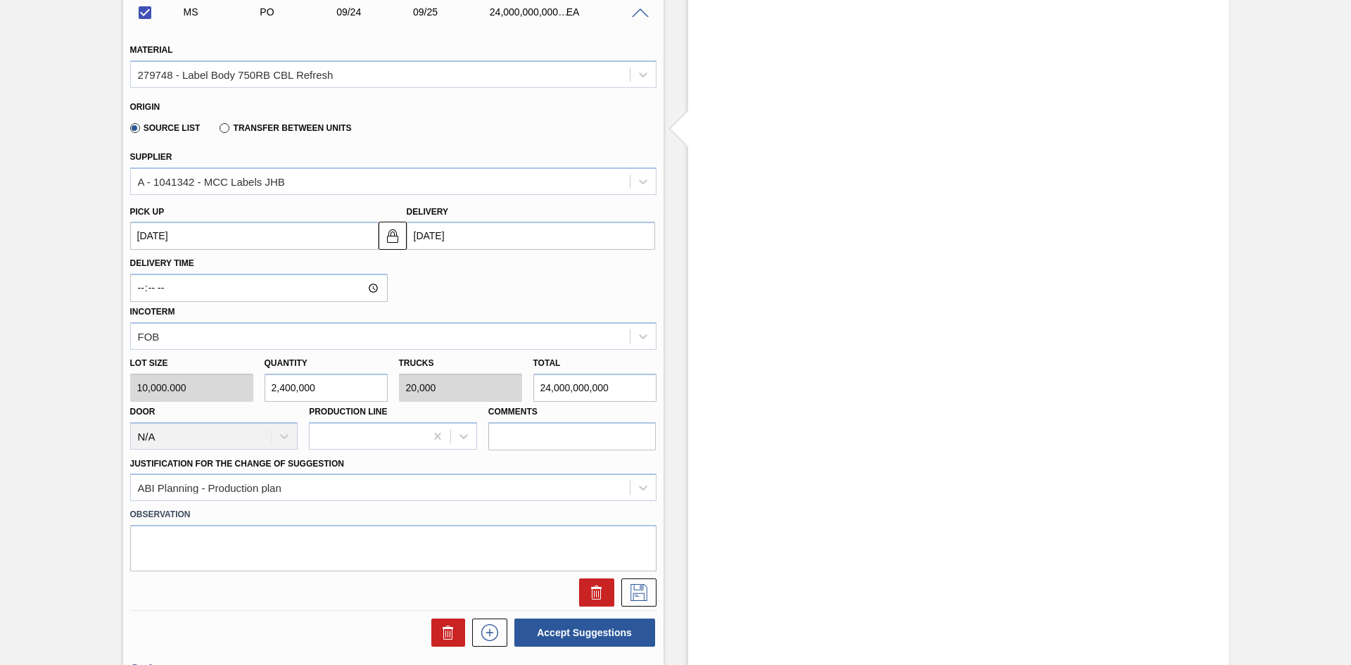
scroll to position [469, 0]
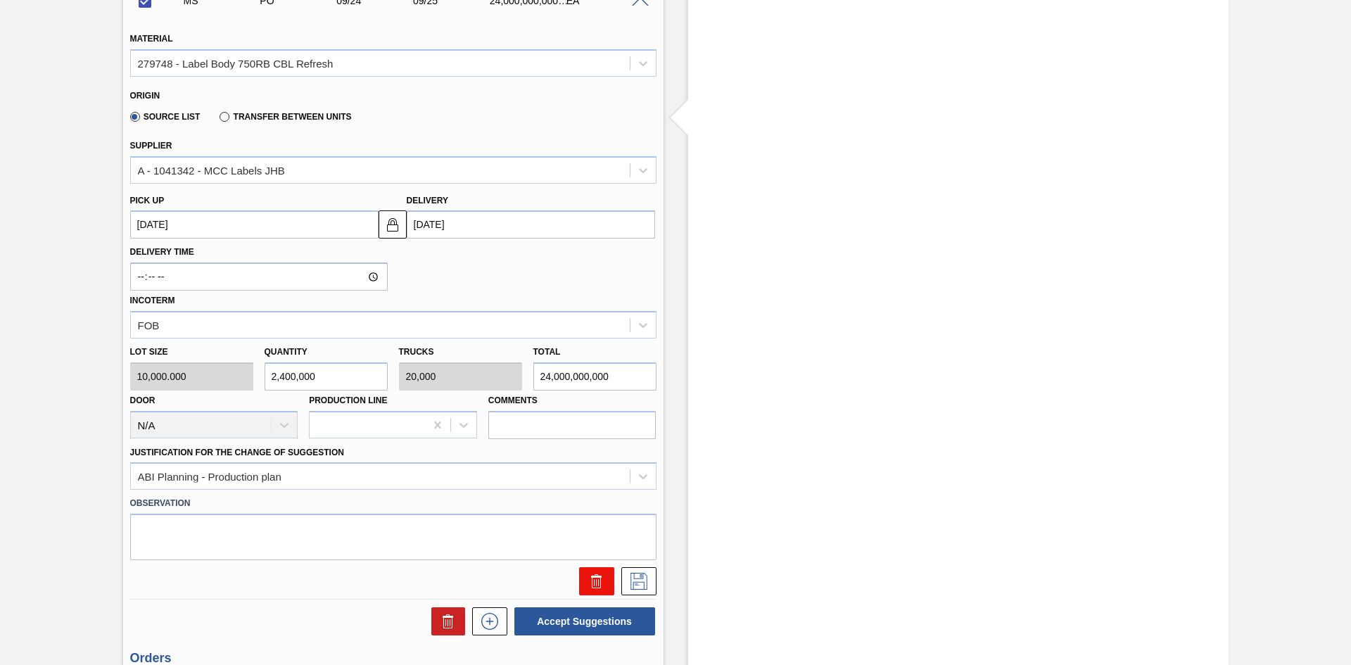
click at [598, 538] on button at bounding box center [596, 581] width 35 height 28
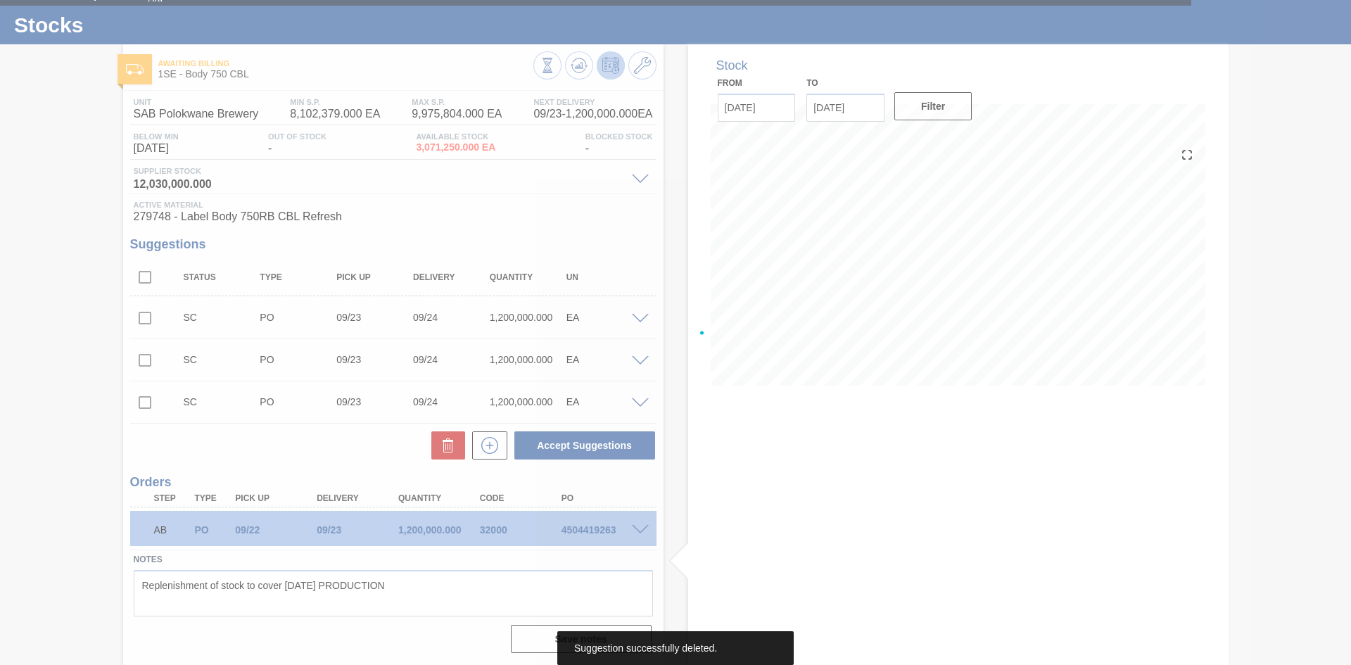
scroll to position [26, 0]
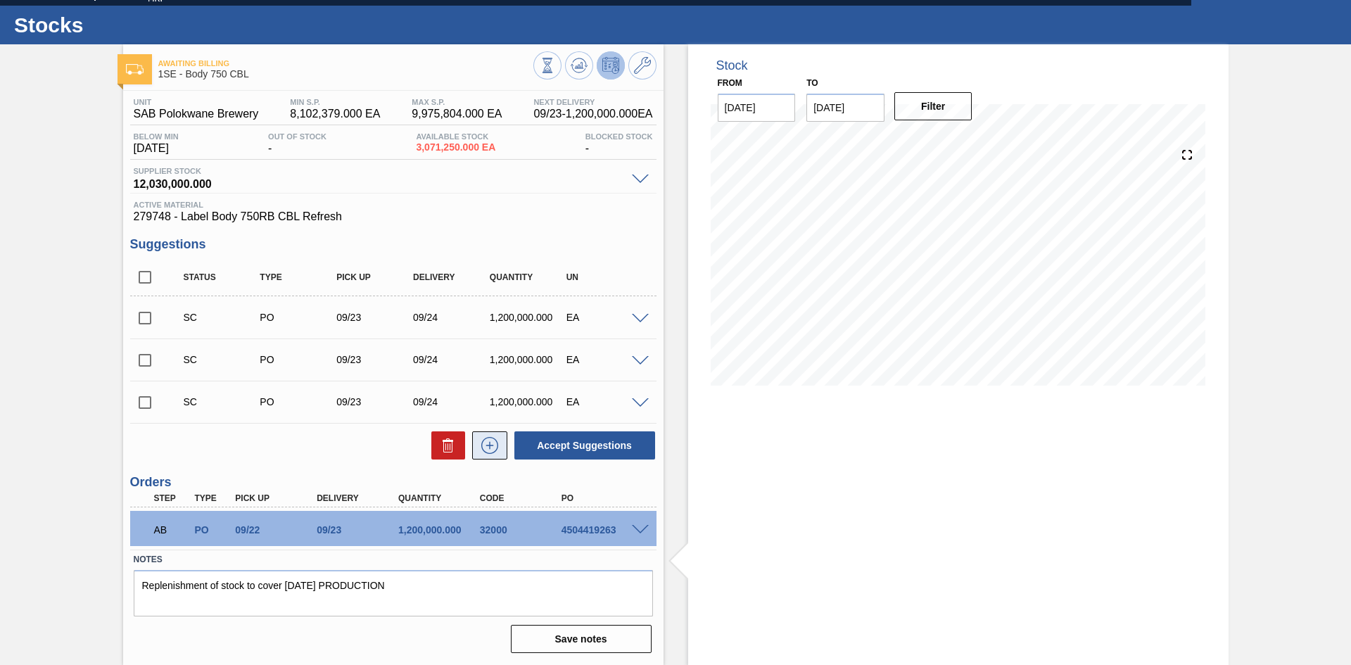
click at [486, 444] on icon at bounding box center [490, 445] width 23 height 17
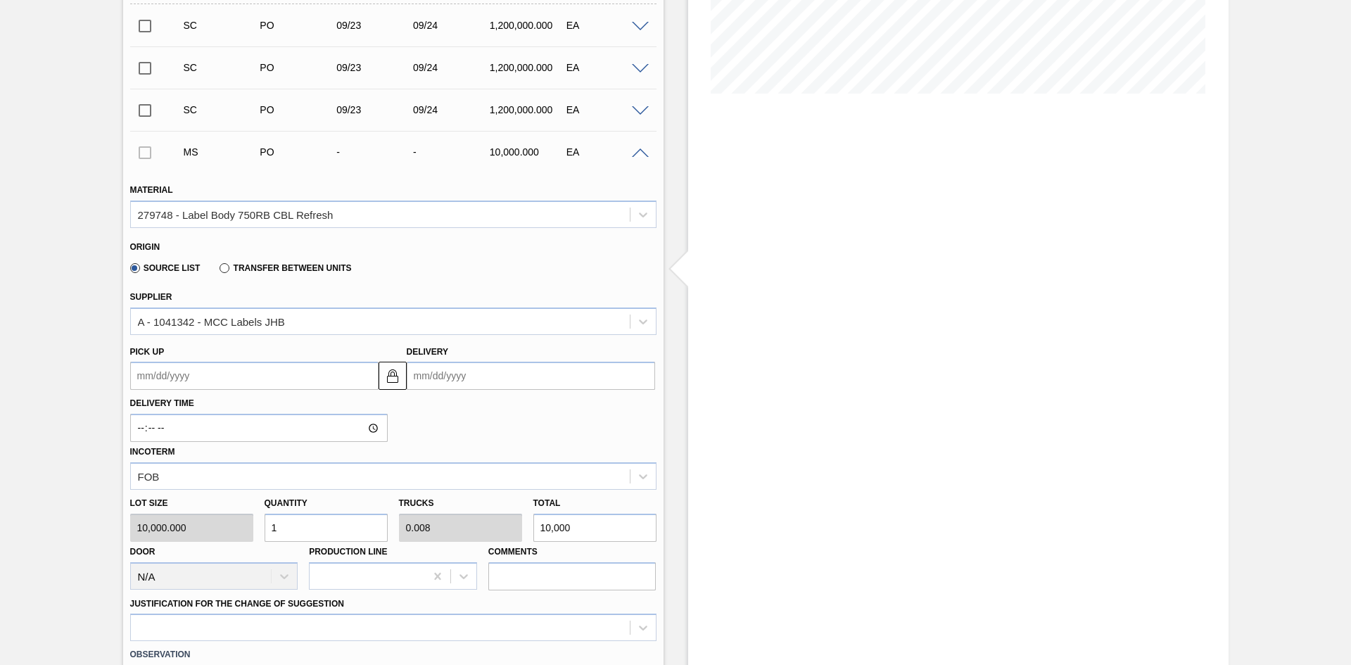
scroll to position [320, 0]
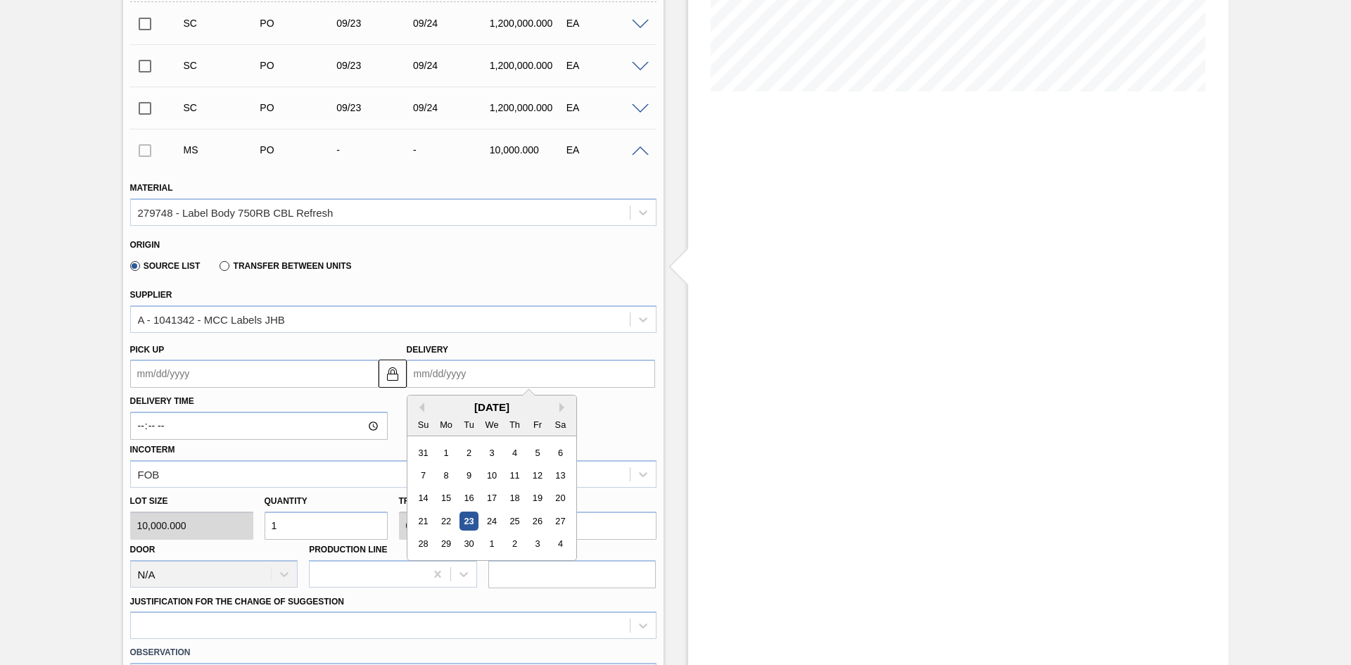
click at [450, 379] on input "Delivery" at bounding box center [531, 374] width 248 height 28
click at [507, 517] on div "25" at bounding box center [514, 521] width 19 height 19
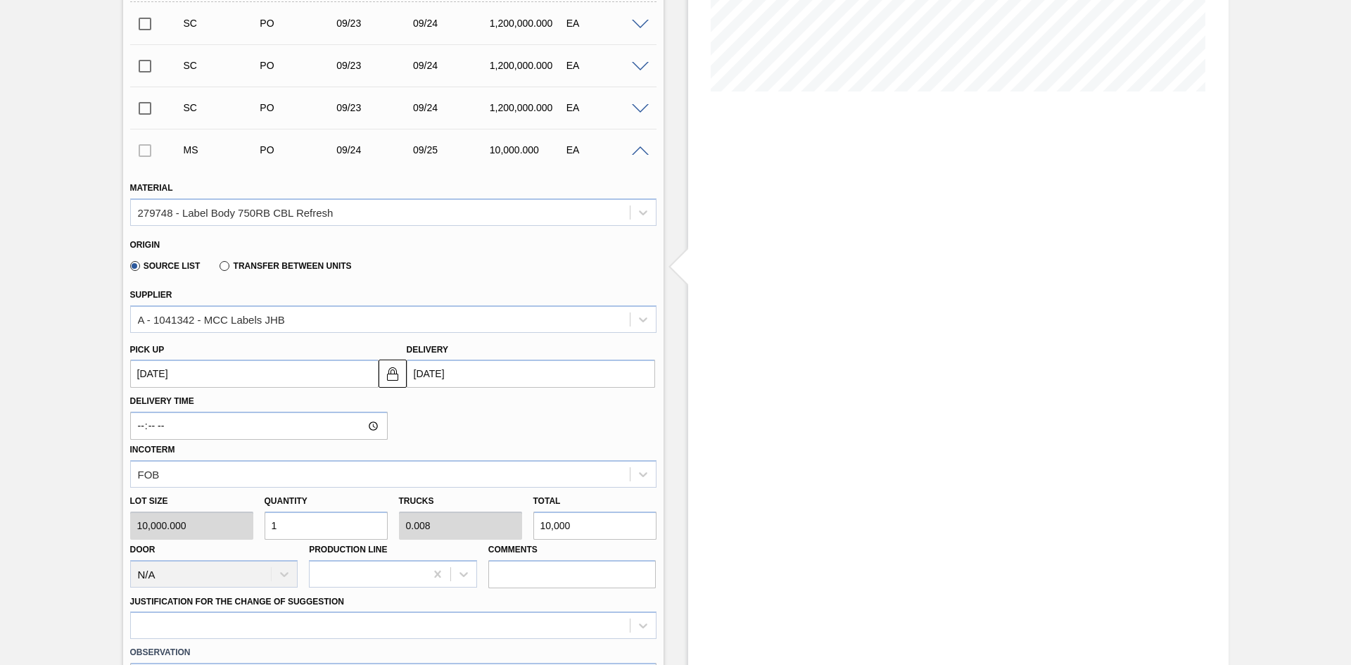
click at [236, 530] on div "Lot size 10,000.000 Quantity 1 Trucks 0.008 Total 10,000 Door N/A Production Li…" at bounding box center [394, 538] width 538 height 101
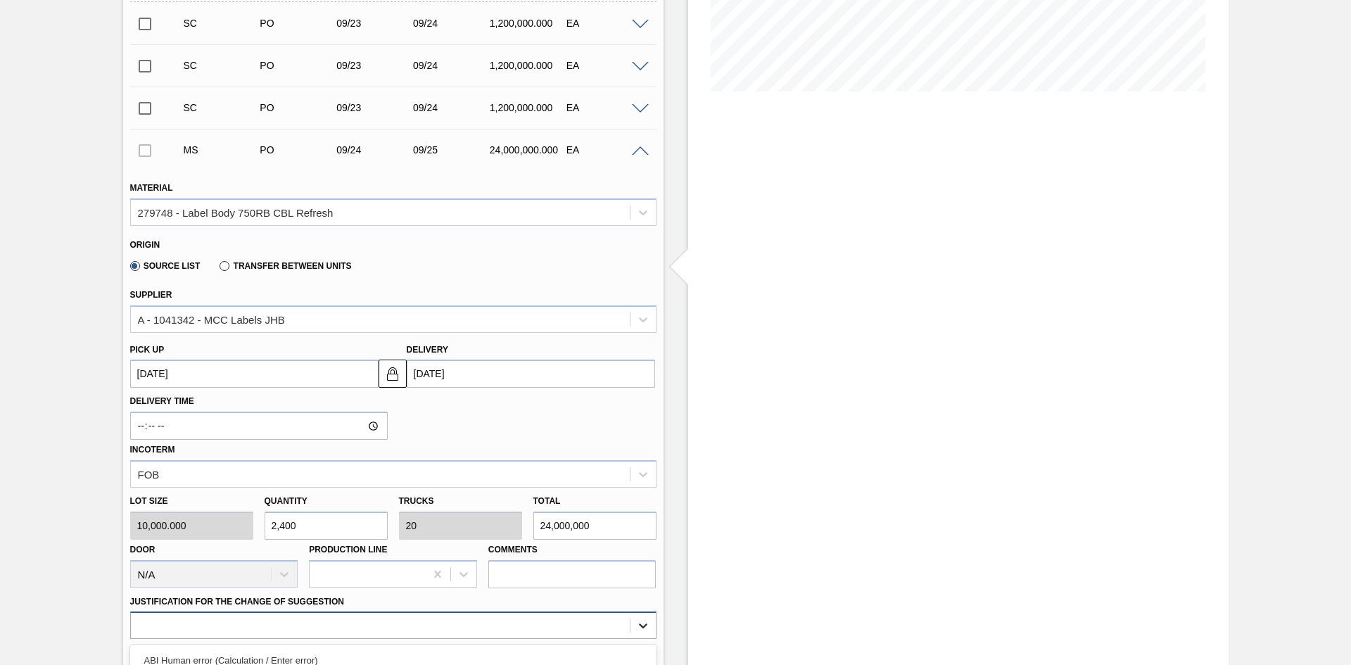
click at [642, 538] on div "option ABI Planning - Raw material unavailability focused, 7 of 18. 18 results …" at bounding box center [393, 625] width 527 height 27
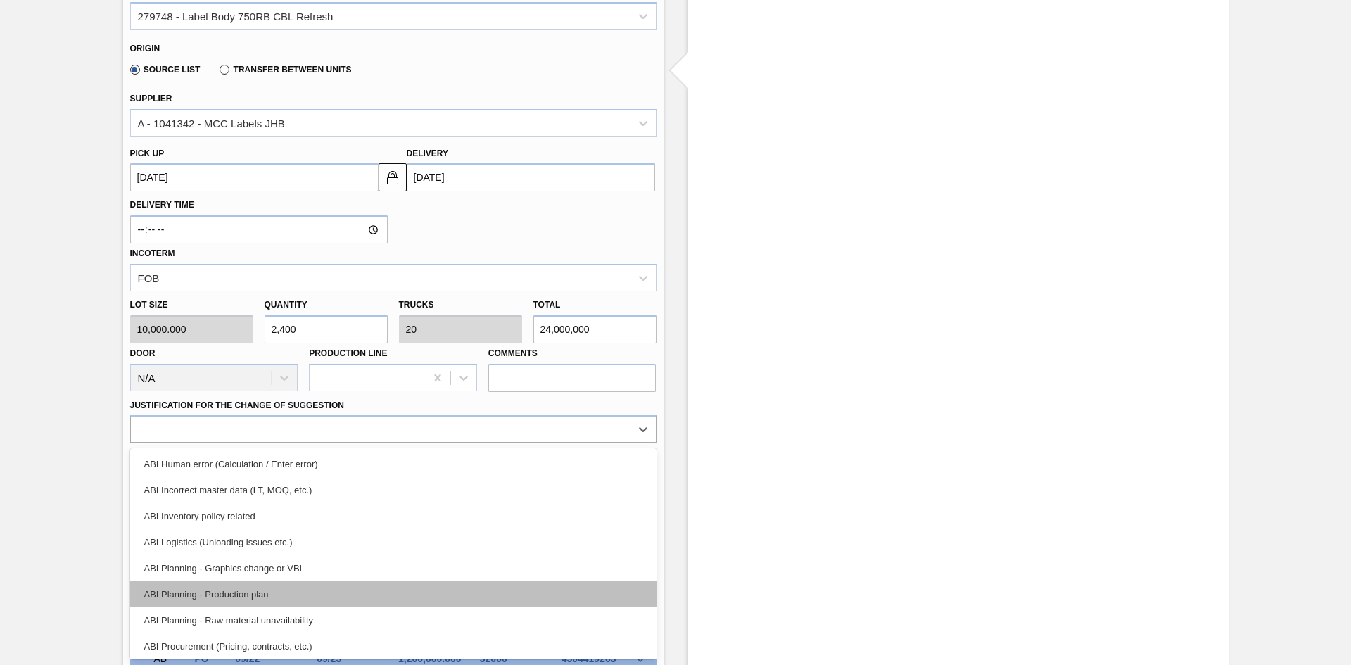
click at [387, 538] on div "ABI Planning - Production plan" at bounding box center [393, 594] width 527 height 26
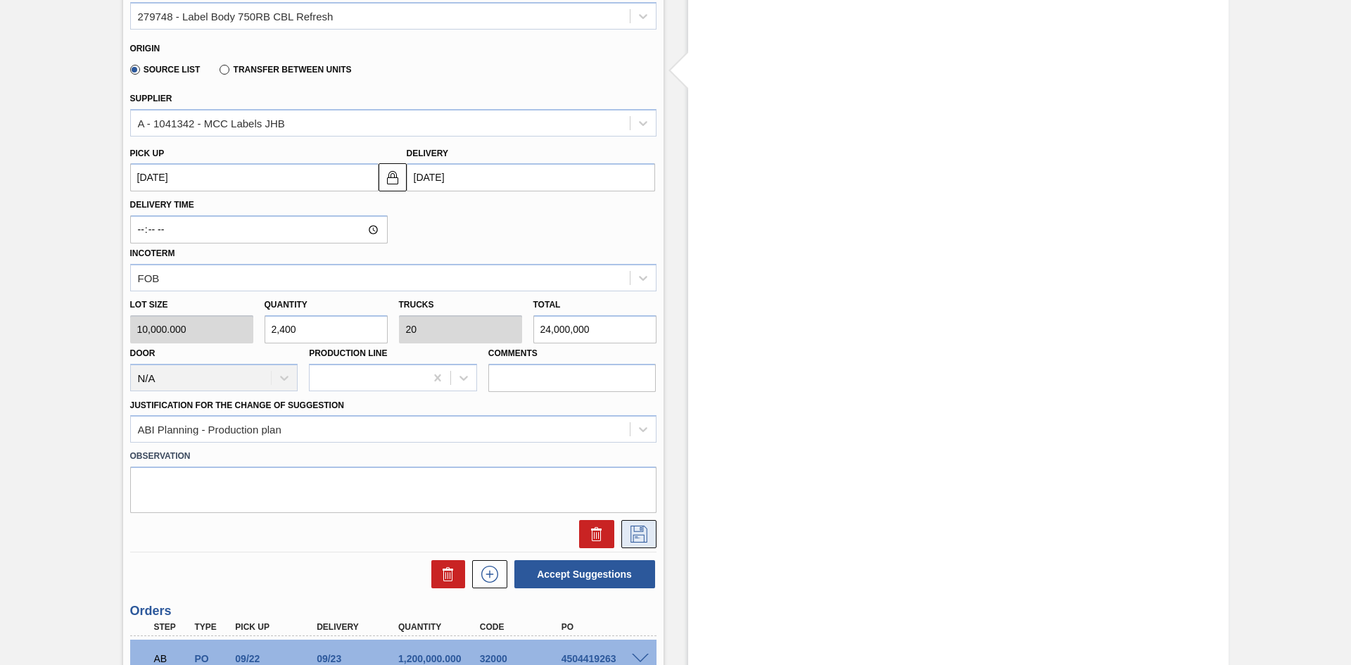
click at [629, 534] on icon at bounding box center [639, 534] width 23 height 17
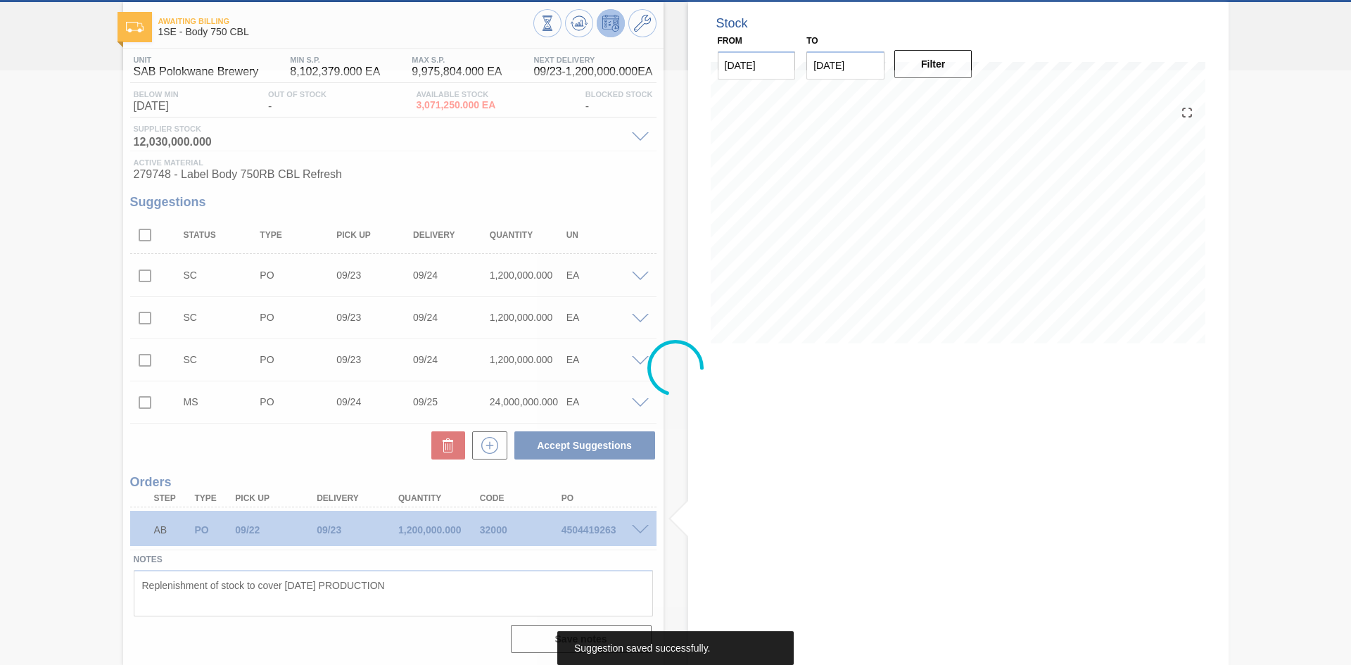
scroll to position [68, 0]
